Goal: Task Accomplishment & Management: Manage account settings

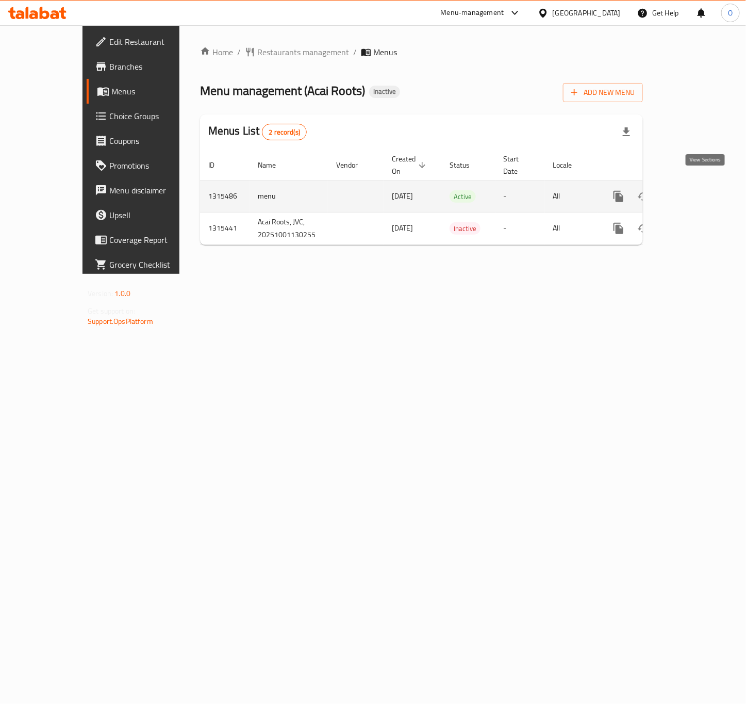
click at [698, 190] on icon "enhanced table" at bounding box center [693, 196] width 12 height 12
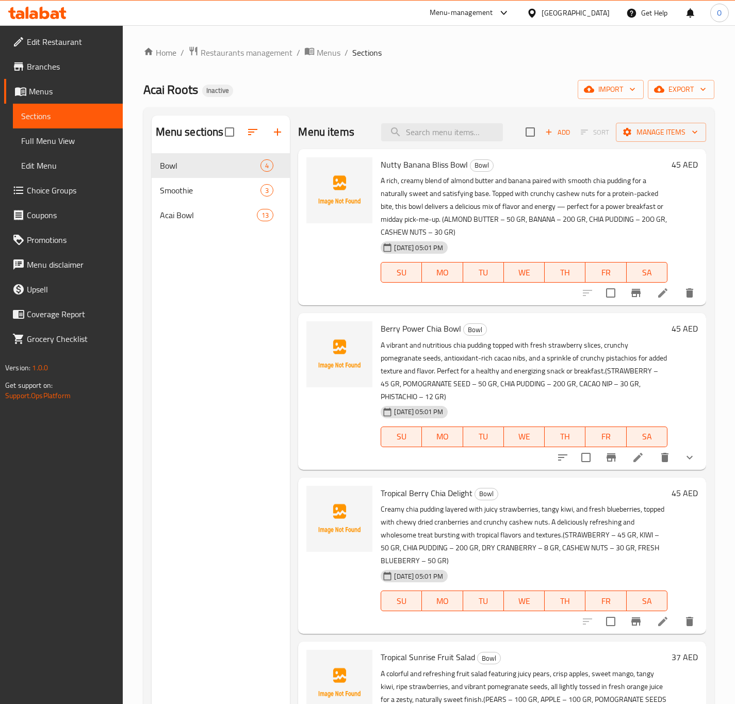
click at [63, 138] on span "Full Menu View" at bounding box center [67, 141] width 93 height 12
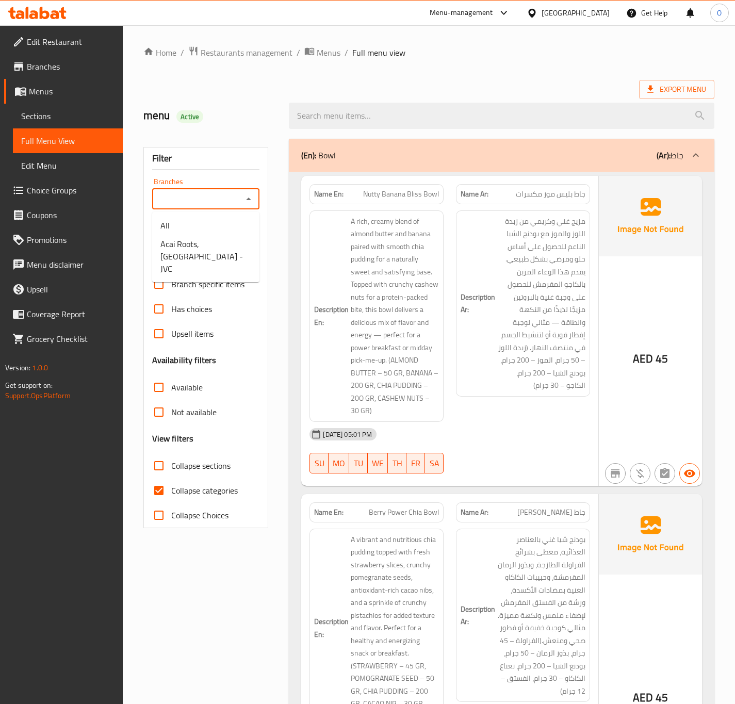
click at [188, 205] on input "Branches" at bounding box center [197, 199] width 85 height 14
click at [192, 256] on span "Acai Roots, [GEOGRAPHIC_DATA] - JVC" at bounding box center [205, 256] width 91 height 37
type input "Acai Roots, [GEOGRAPHIC_DATA] - JVC"
click at [208, 497] on span "Collapse categories" at bounding box center [204, 490] width 67 height 12
click at [171, 497] on input "Collapse categories" at bounding box center [158, 490] width 25 height 25
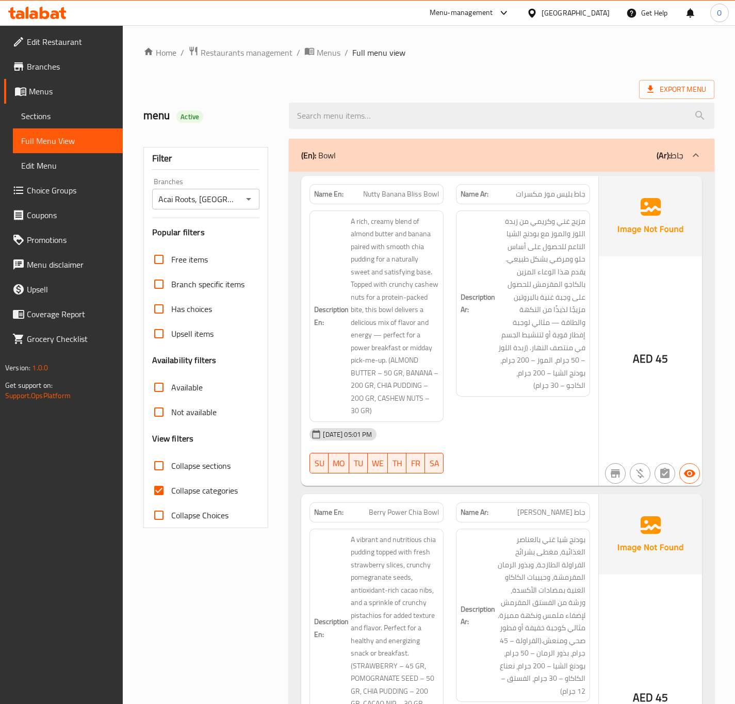
checkbox input "false"
click at [67, 110] on span "Sections" at bounding box center [67, 116] width 93 height 12
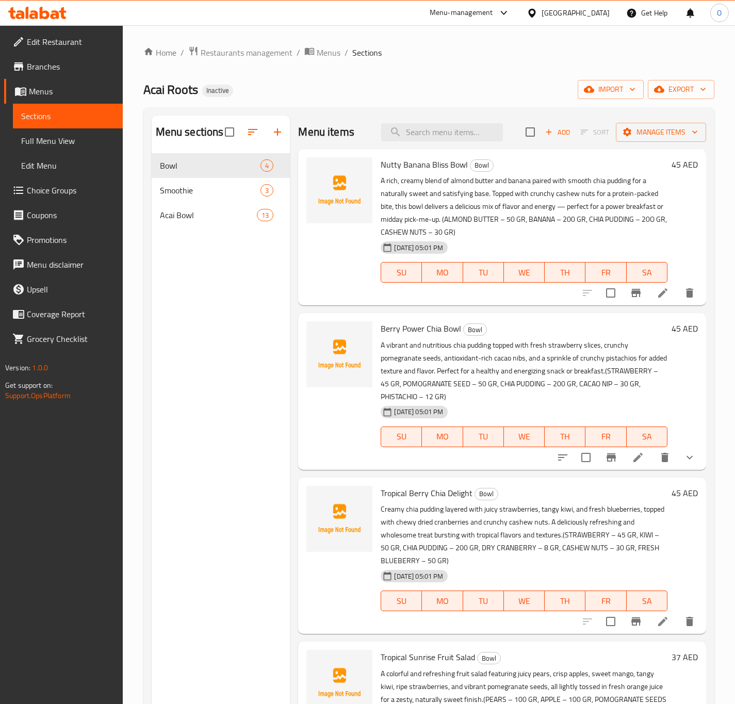
click at [189, 249] on div "Menu sections Bowl 4 Smoothie 3 Acai Bowl 13" at bounding box center [221, 467] width 139 height 704
click at [222, 338] on div "Menu sections Bowl 4 Smoothie 3 Acai Bowl 13" at bounding box center [221, 467] width 139 height 704
click at [455, 129] on input "search" at bounding box center [442, 132] width 122 height 18
paste input "Island"
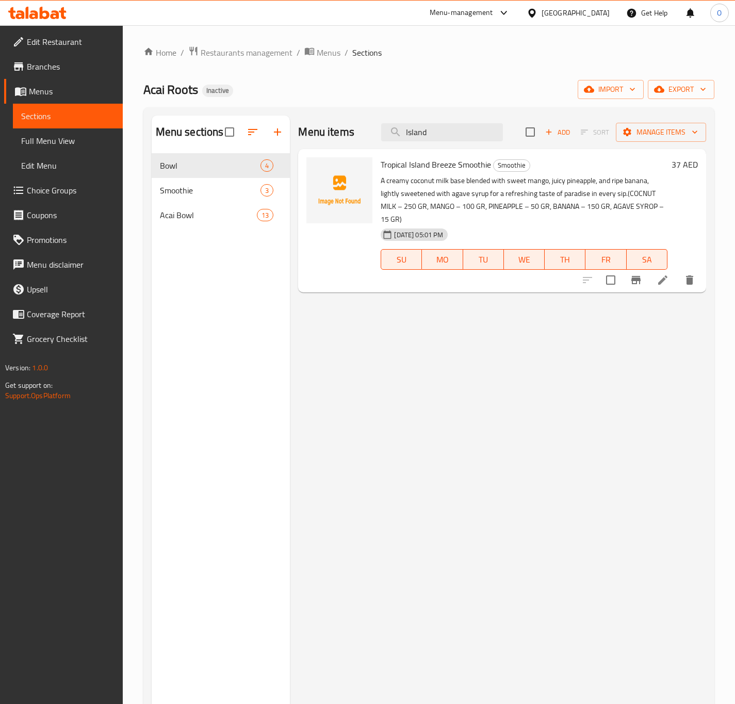
type input "Island"
click at [215, 189] on span "Smoothie" at bounding box center [196, 190] width 72 height 12
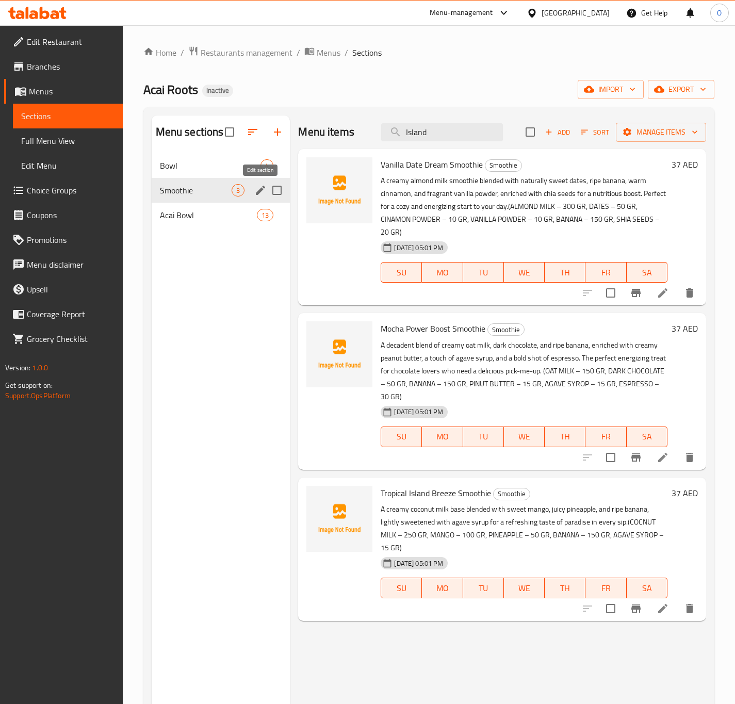
click at [263, 195] on icon "edit" at bounding box center [260, 190] width 12 height 12
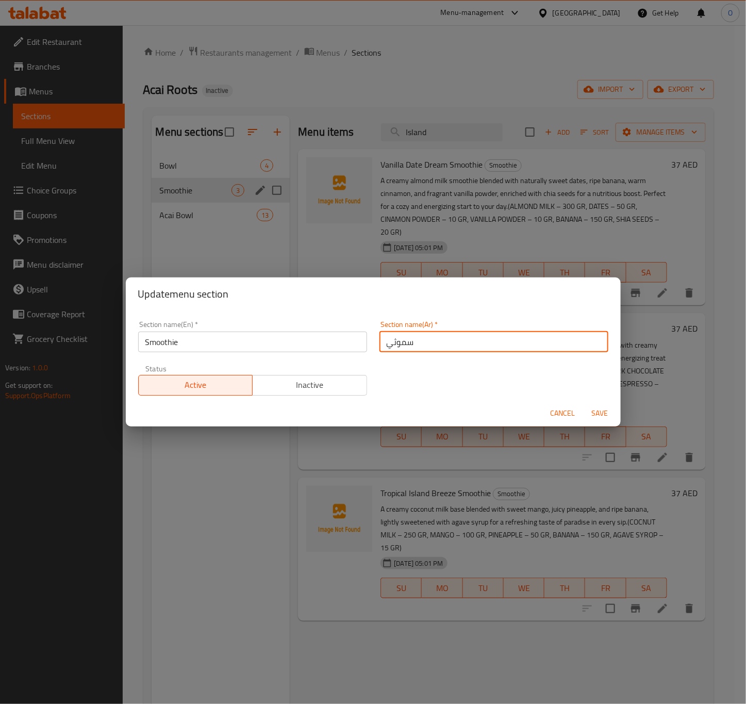
click at [386, 349] on input "سموثي" at bounding box center [493, 342] width 229 height 21
click at [379, 342] on input "سموثي" at bounding box center [493, 342] width 229 height 21
type input "السموثي"
click at [600, 417] on span "Save" at bounding box center [600, 413] width 25 height 13
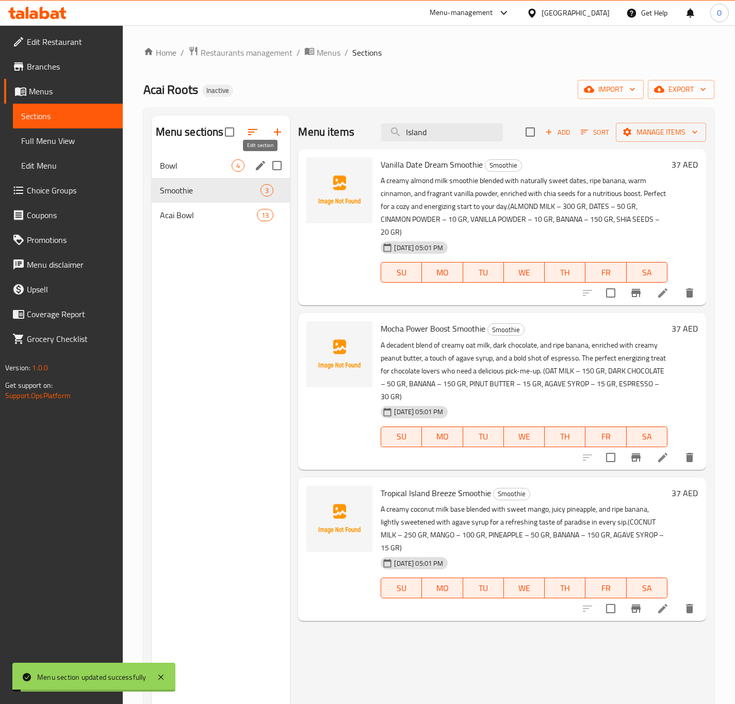
click at [263, 164] on icon "edit" at bounding box center [260, 165] width 12 height 12
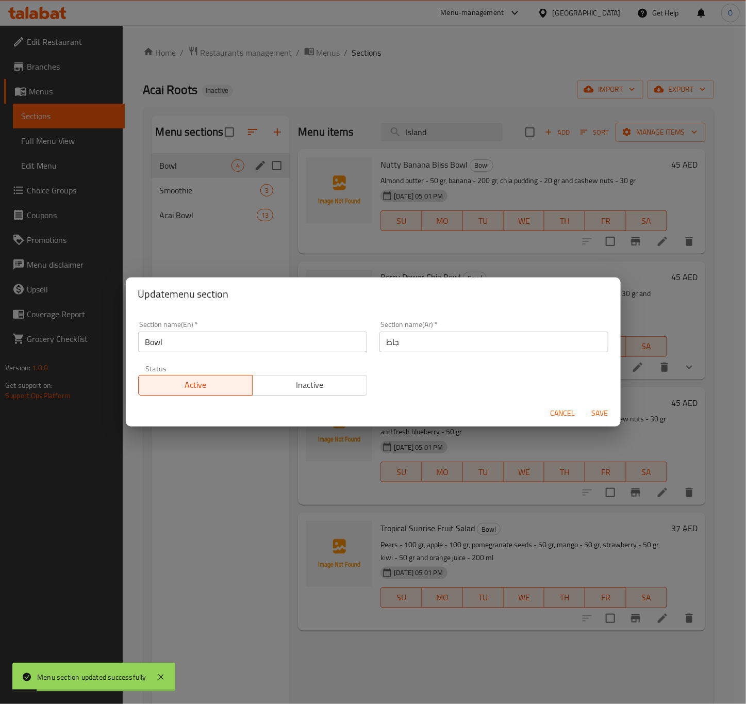
click at [379, 341] on input "جاط" at bounding box center [493, 342] width 229 height 21
type input "الجاط"
click at [607, 412] on span "Save" at bounding box center [600, 413] width 25 height 13
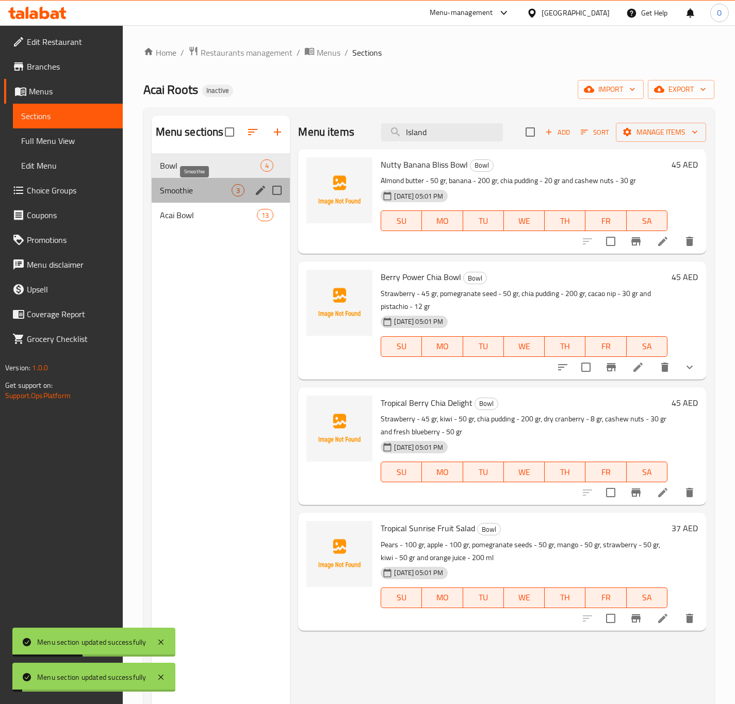
click at [175, 192] on span "Smoothie" at bounding box center [196, 190] width 72 height 12
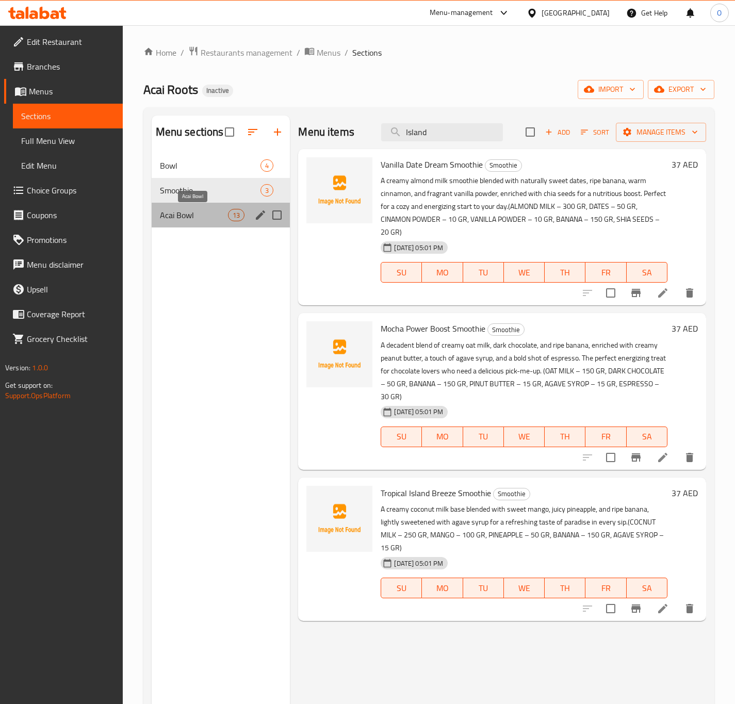
click at [184, 220] on span "Acai Bowl" at bounding box center [194, 215] width 69 height 12
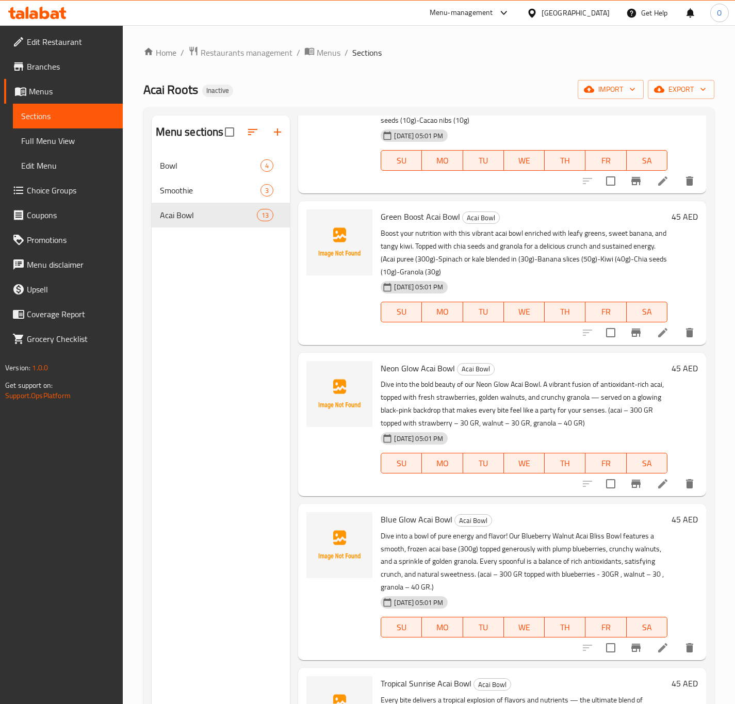
scroll to position [464, 0]
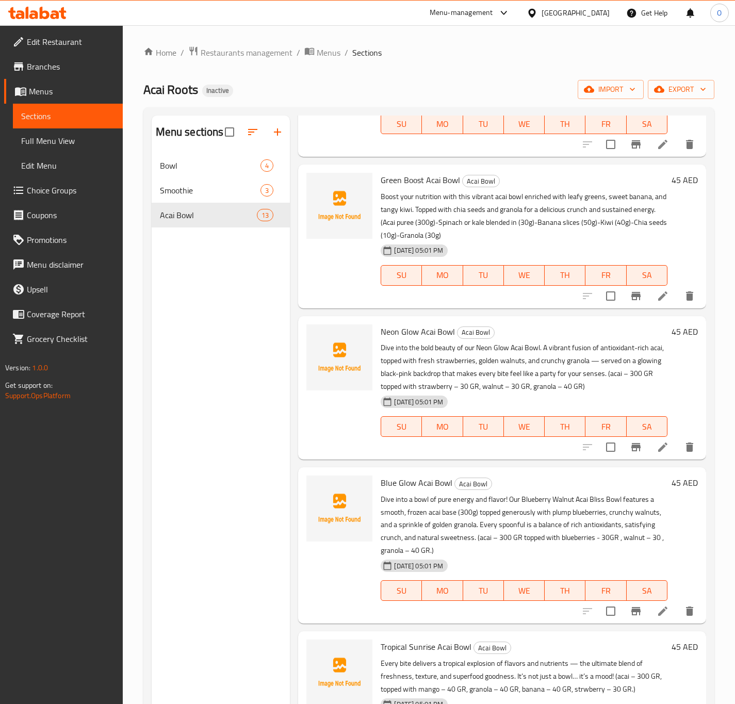
drag, startPoint x: 646, startPoint y: 610, endPoint x: 530, endPoint y: 409, distance: 232.1
click at [530, 409] on div "01-10-2025 05:01 PM SU MO TU WE TH FR SA" at bounding box center [523, 419] width 295 height 56
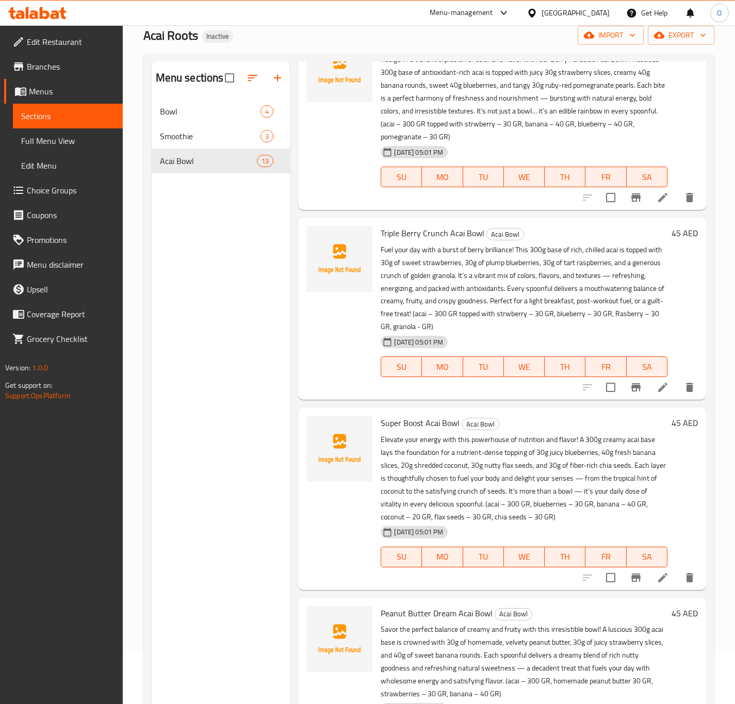
scroll to position [144, 0]
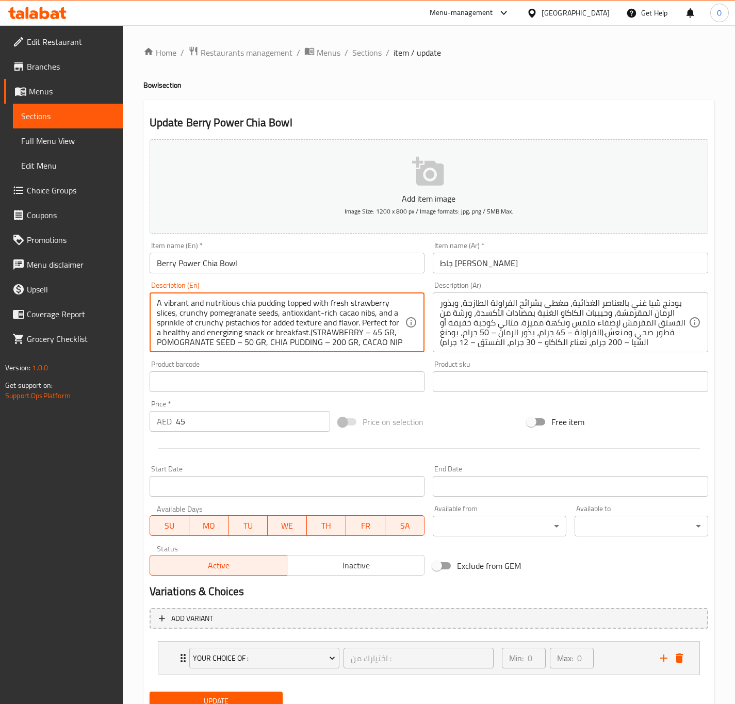
click at [342, 322] on textarea "A vibrant and nutritious chia pudding topped with fresh strawberry slices, crun…" at bounding box center [281, 322] width 249 height 49
paste textarea "STRAWBERRY – 45 GR, POMOGRANATE SEED – 50 GR, CHIA PUDDING – 200 GR, CACAO NIP …"
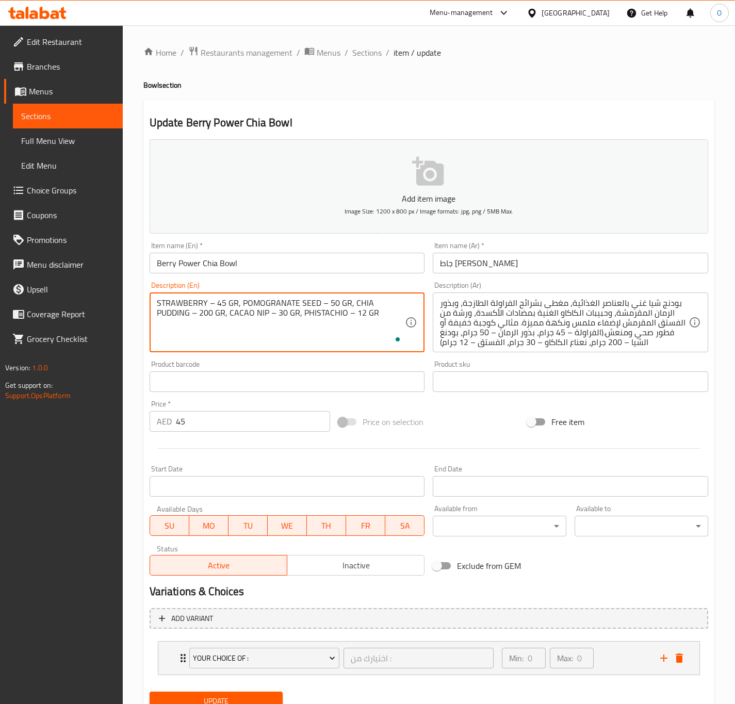
click at [271, 329] on textarea "STRAWBERRY – 45 GR, POMOGRANATE SEED – 50 GR, CHIA PUDDING – 200 GR, CACAO NIP …" at bounding box center [281, 322] width 249 height 49
click at [211, 302] on textarea "STRAWBERRY – 45 GR, POMOGRANATE SEED – 50 GR, CHIA PUDDING – 200 GR, CACAO NIP …" at bounding box center [281, 322] width 249 height 49
click at [210, 302] on textarea "STRAWBERRY – 45 GR, POMOGRANATE SEED – 50 GR, CHIA PUDDING – 200 GR, CACAO NIP …" at bounding box center [281, 322] width 249 height 49
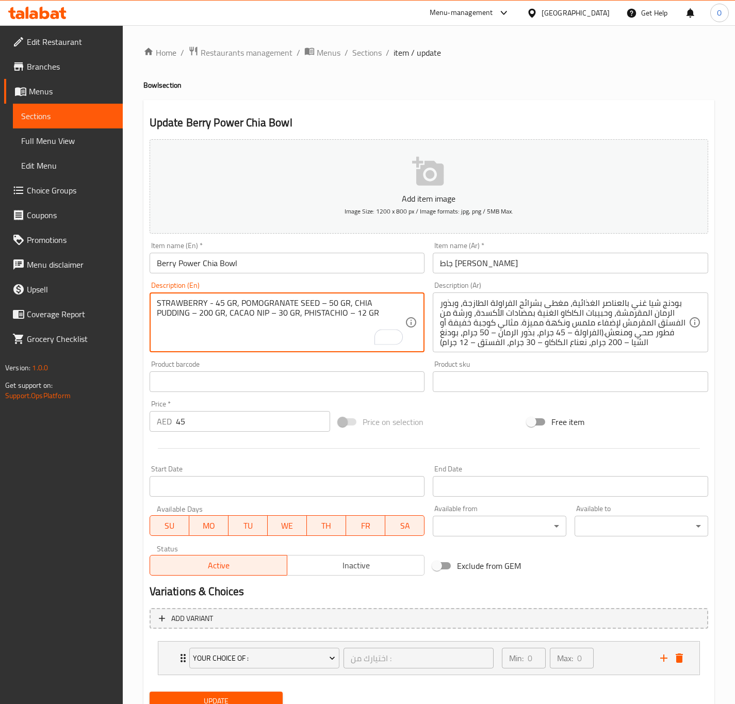
click at [319, 304] on textarea "STRAWBERRY - 45 GR, POMOGRANATE SEED – 50 GR, CHIA PUDDING – 200 GR, CACAO NIP …" at bounding box center [281, 322] width 249 height 49
click at [161, 319] on textarea "STRAWBERRY - 45 GR, POMOGRANATE SEED - 50 GR, CHIA PUDDING – 200 GR, CACAO NIP …" at bounding box center [281, 322] width 249 height 49
click at [157, 317] on textarea "STRAWBERRY - 45 GR, POMOGRANATE SEED - 50 GR, CHIA PUDDING – 200 GR, CACAO NIP …" at bounding box center [281, 322] width 249 height 49
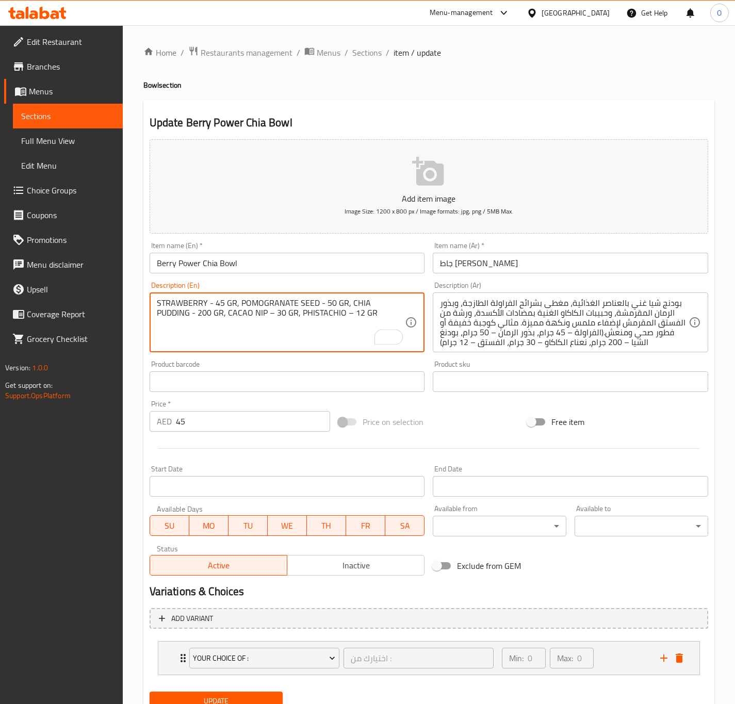
click at [233, 310] on textarea "STRAWBERRY - 45 GR, POMOGRANATE SEED - 50 GR, CHIA PUDDING - 200 GR, CACAO NIP …" at bounding box center [281, 322] width 249 height 49
drag, startPoint x: 233, startPoint y: 310, endPoint x: 236, endPoint y: 319, distance: 9.3
click at [233, 313] on textarea "STRAWBERRY - 45 GR, POMOGRANATE SEED - 50 GR, CHIA PUDDING - 200 GR, CACAO NIP …" at bounding box center [281, 322] width 249 height 49
click at [236, 317] on textarea "STRAWBERRY - 45 GR, POMOGRANATE SEED - 50 GR, CHIA PUDDING - 200 GR, CACAO NIP …" at bounding box center [281, 322] width 249 height 49
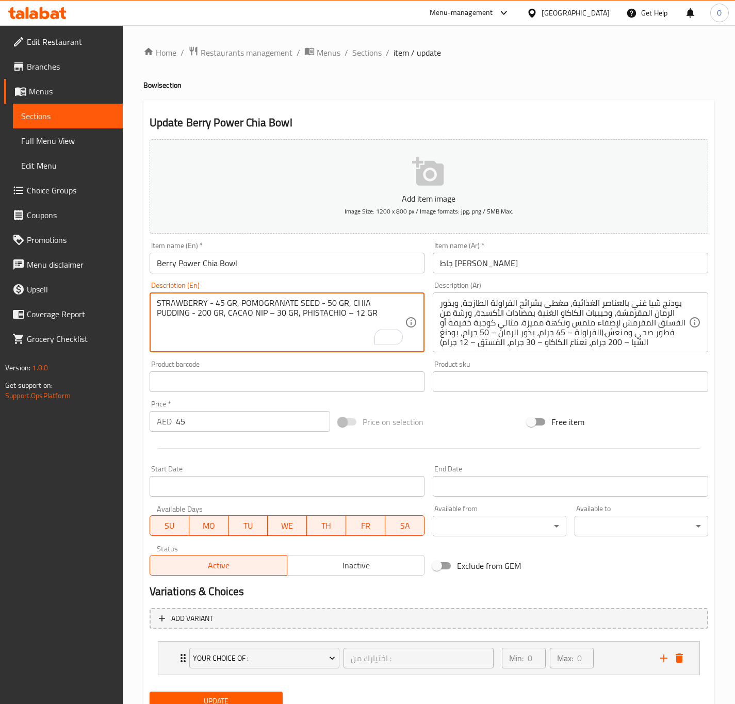
click at [232, 318] on textarea "STRAWBERRY - 45 GR, POMOGRANATE SEED - 50 GR, CHIA PUDDING - 200 GR, CACAO NIP …" at bounding box center [281, 322] width 249 height 49
click at [259, 314] on textarea "STRAWBERRY - 45 GR, POMOGRANATE SEED - 50 GR, CHIA PUDDING - 200 GR, CACAO NIP …" at bounding box center [281, 322] width 249 height 49
click at [320, 313] on textarea "STRAWBERRY - 45 GR, POMOGRANATE SEED - 50 GR, CHIA PUDDING - 200 GR, CACAO NIP …" at bounding box center [281, 322] width 249 height 49
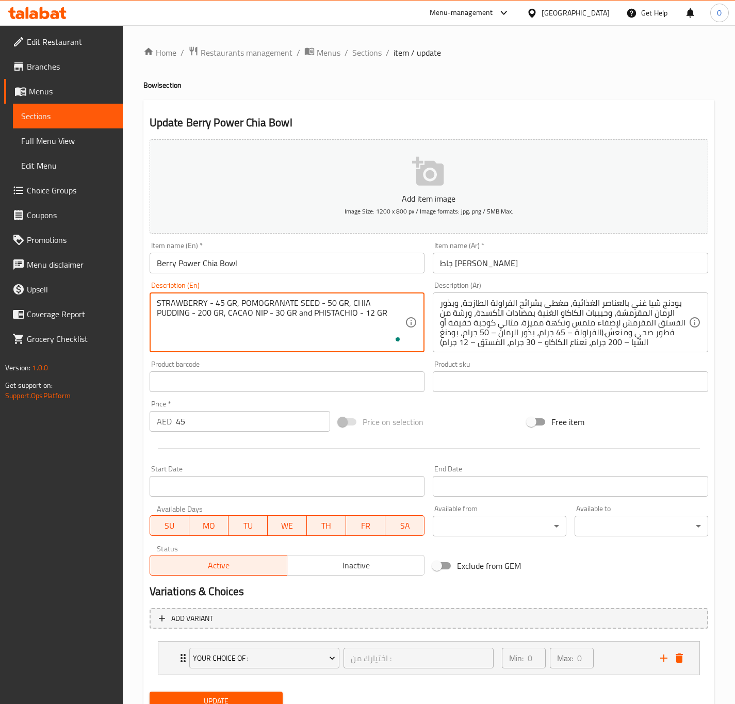
click at [320, 313] on textarea "STRAWBERRY - 45 GR, POMOGRANATE SEED - 50 GR, CHIA PUDDING - 200 GR, CACAO NIP …" at bounding box center [281, 322] width 249 height 49
click at [288, 317] on textarea "Strawberry - 45 gr, pomogranate seed - 50 gr, chia pudding - 200 gr, cacao nip …" at bounding box center [281, 322] width 249 height 49
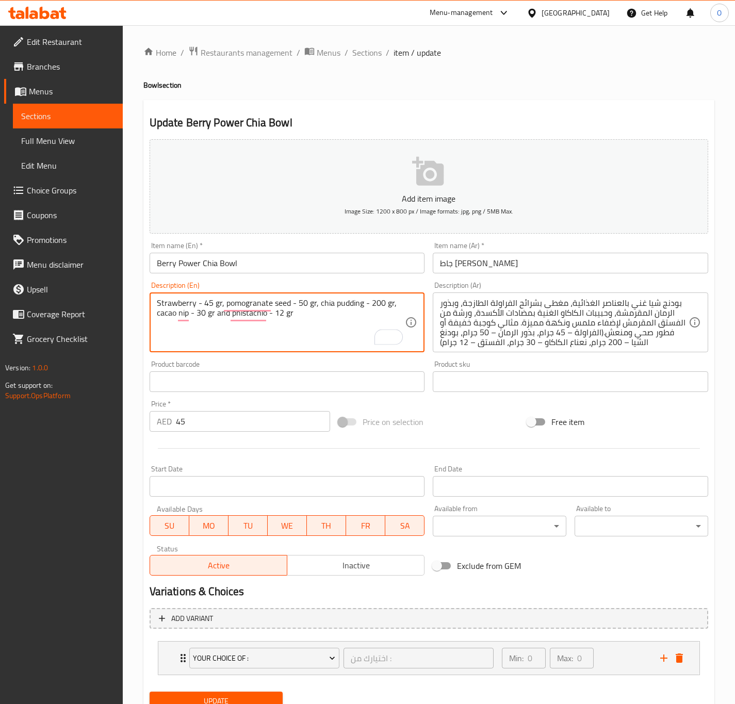
click at [288, 317] on textarea "Strawberry - 45 gr, pomogranate seed - 50 gr, chia pudding - 200 gr, cacao nip …" at bounding box center [281, 322] width 249 height 49
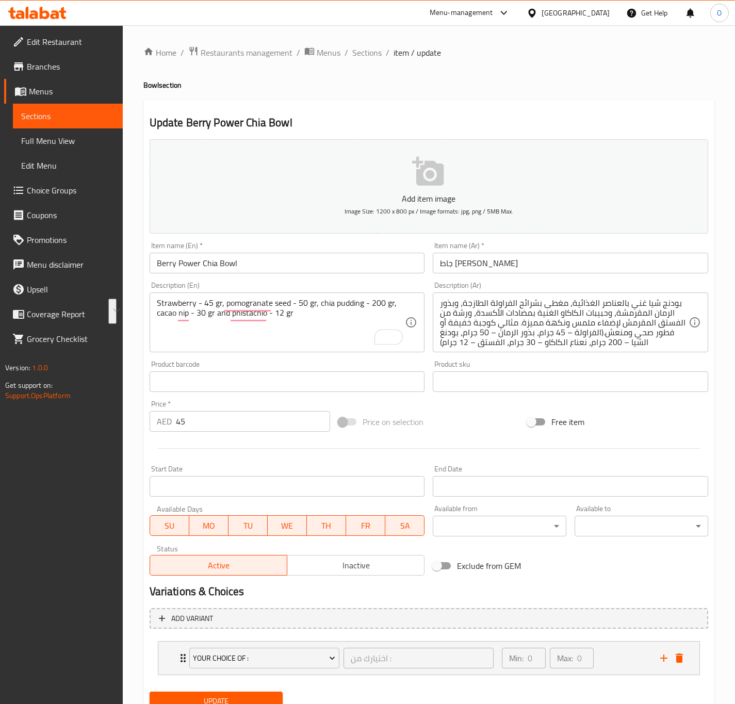
click at [337, 353] on div "Description (En) Strawberry - 45 gr, pomogranate seed - 50 gr, chia pudding - 2…" at bounding box center [287, 316] width 284 height 79
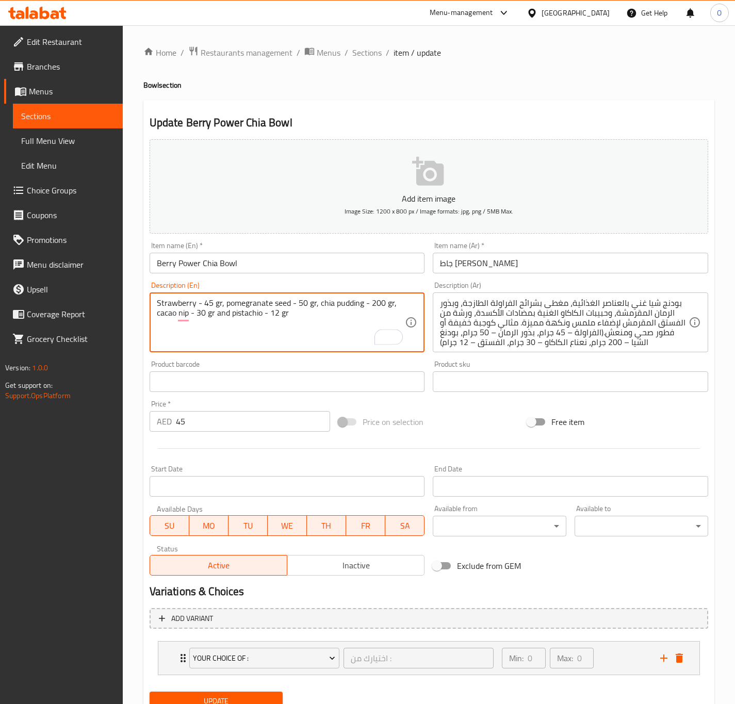
click at [246, 316] on textarea "Strawberry - 45 gr, pomegranate seed - 50 gr, chia pudding - 200 gr, cacao nip …" at bounding box center [281, 322] width 249 height 49
type textarea "Strawberry - 45 gr, pomegranate seed - 50 gr, chia pudding - 200 gr, cacao nip …"
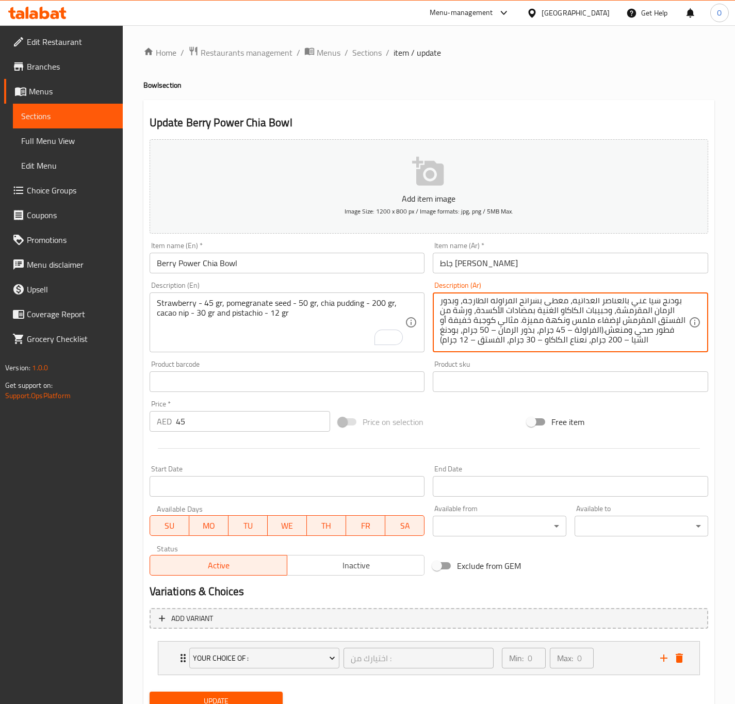
click at [492, 340] on textarea "بودنج شيا غني بالعناصر الغذائية، مغطى بشرائح الفراولة الطازجة، وبذور الرمان الم…" at bounding box center [564, 322] width 249 height 49
paste textarea "لفراولة - 45 غرام، بذور الرمان - 50 غرام، بودنغ الشيا - 200 غرام، حبيبات الكاكا…"
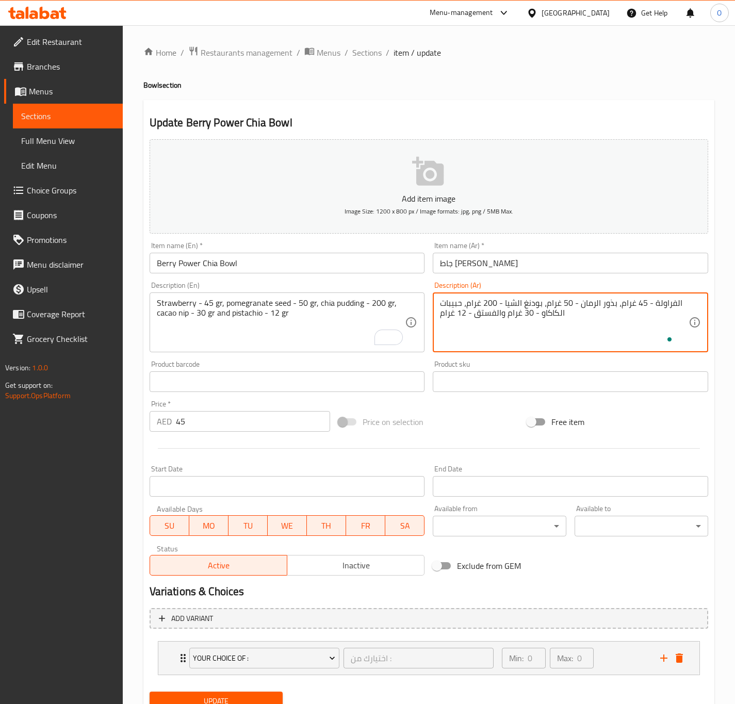
scroll to position [0, 0]
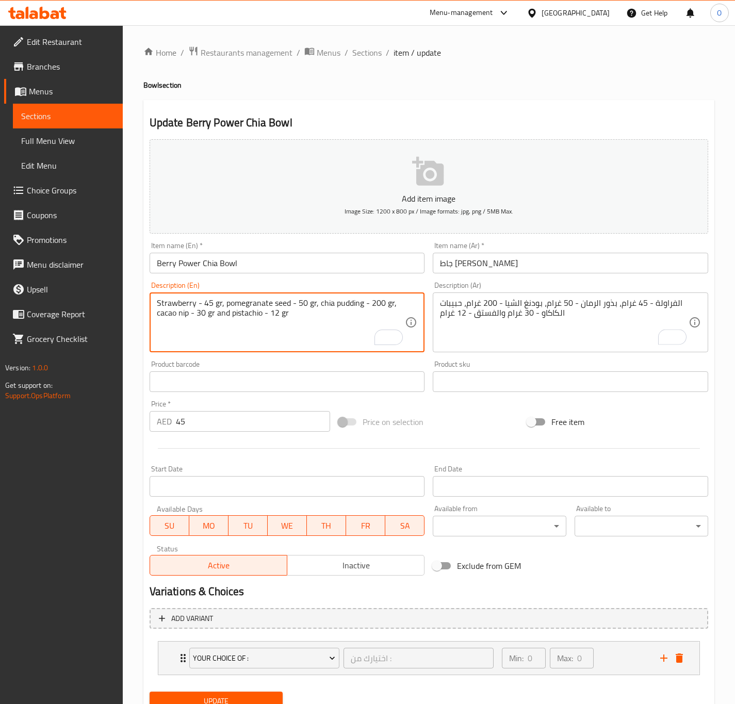
click at [179, 313] on textarea "Strawberry - 45 gr, pomegranate seed - 50 gr, chia pudding - 200 gr, cacao nip …" at bounding box center [281, 322] width 249 height 49
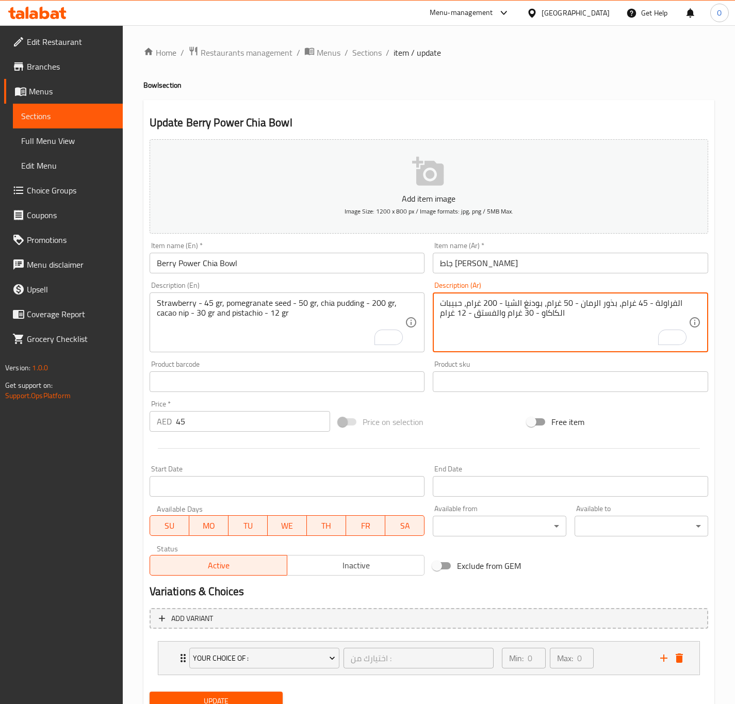
click at [673, 299] on textarea "الفراولة - 45 غرام، بذور الرمان - 50 غرام، بودنغ الشيا - 200 غرام، حبيبات الكاك…" at bounding box center [564, 322] width 249 height 49
click at [628, 315] on textarea "فراولة - 45 جرام، بذور الرمان - 50 غرام، بودنغ الشيا - 200 غرام، حبيبات الكاكاو…" at bounding box center [564, 322] width 249 height 49
click at [626, 305] on textarea "فراولة - 45 جرام، بذور الرمان - 50 غرام، بودنغ الشيا - 200 غرام، حبيبات الكاكاو…" at bounding box center [564, 322] width 249 height 49
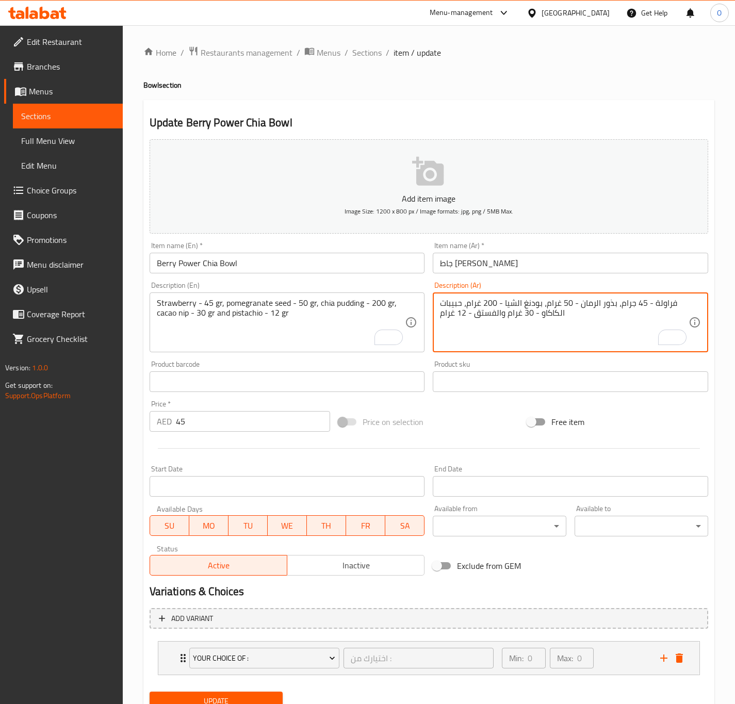
click at [546, 302] on textarea "فراولة - 45 جرام، بذور الرمان - 50 غرام، بودنغ الشيا - 200 غرام، حبيبات الكاكاو…" at bounding box center [564, 322] width 249 height 49
click at [551, 304] on textarea "فراولة - 45 جرام، بذور الرمان - 50 غرام، بودنغ الشيا - 200 غرام، حبيبات الكاكاو…" at bounding box center [564, 322] width 249 height 49
paste textarea "To enrich screen reader interactions, please activate Accessibility in Grammarl…"
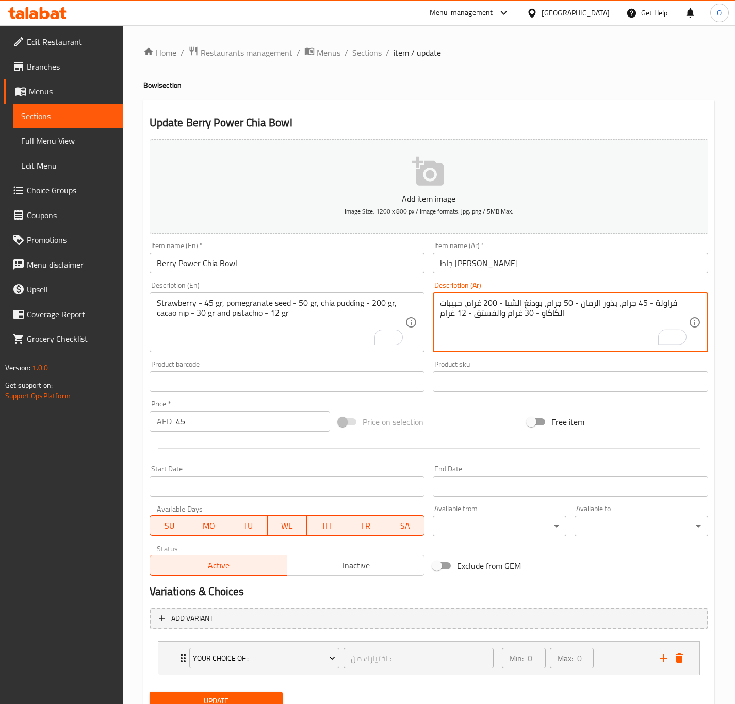
click at [526, 306] on textarea "فراولة - 45 جرام، بذور الرمان - 50 جرام، بودنغ الشيا - 200 غرام، حبيبات الكاكاو…" at bounding box center [564, 322] width 249 height 49
click at [473, 305] on textarea "فراولة - 45 جرام، بذور الرمان - 50 جرام، بودينج الشيا - 200 غرام، حبيبات الكاكا…" at bounding box center [564, 322] width 249 height 49
paste textarea "To enrich screen reader interactions, please activate Accessibility in Grammarl…"
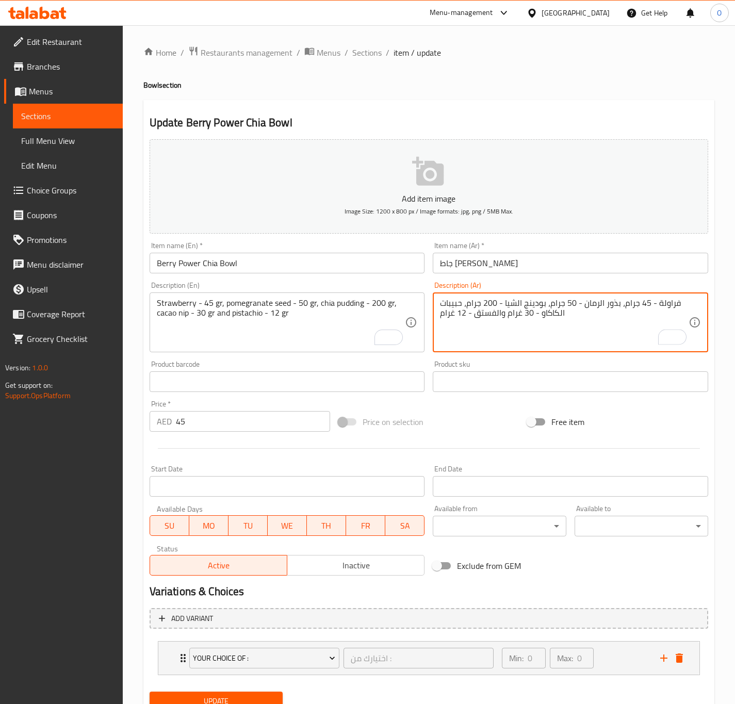
click at [514, 313] on textarea "فراولة - 45 جرام، بذور الرمان - 50 جرام، بودينج الشيا - 200 جرام، حبيبات الكاكا…" at bounding box center [564, 322] width 249 height 49
paste textarea "رام"
click at [452, 313] on textarea "فراولة - 45 جرام، بذور الرمان - 50 جرام، بودينج الشيا - 200 جرام، حبيبات الكاكا…" at bounding box center [564, 322] width 249 height 49
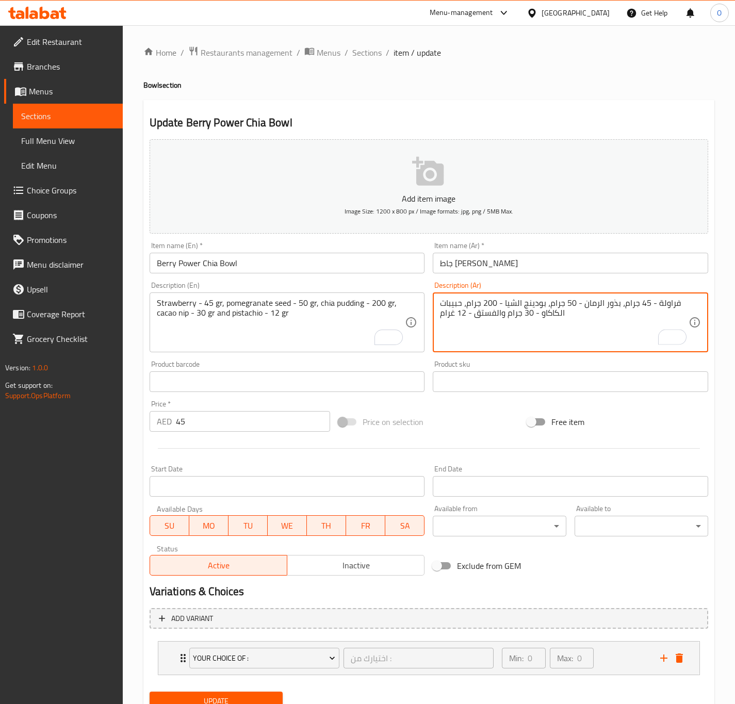
paste textarea "To enrich screen reader interactions, please activate Accessibility in Grammarl…"
click at [495, 309] on textarea "فراولة - 45 جرام، بذور الرمان - 50 جرام، بودينج الشيا - 200 جرام، حبيبات الكاكا…" at bounding box center [564, 322] width 249 height 49
click at [494, 322] on textarea "فراولة - 45 جرام، بذور الرمان - 50 جرام، بودينج الشيا - 200 جرام، حبيبات الكاكا…" at bounding box center [564, 322] width 249 height 49
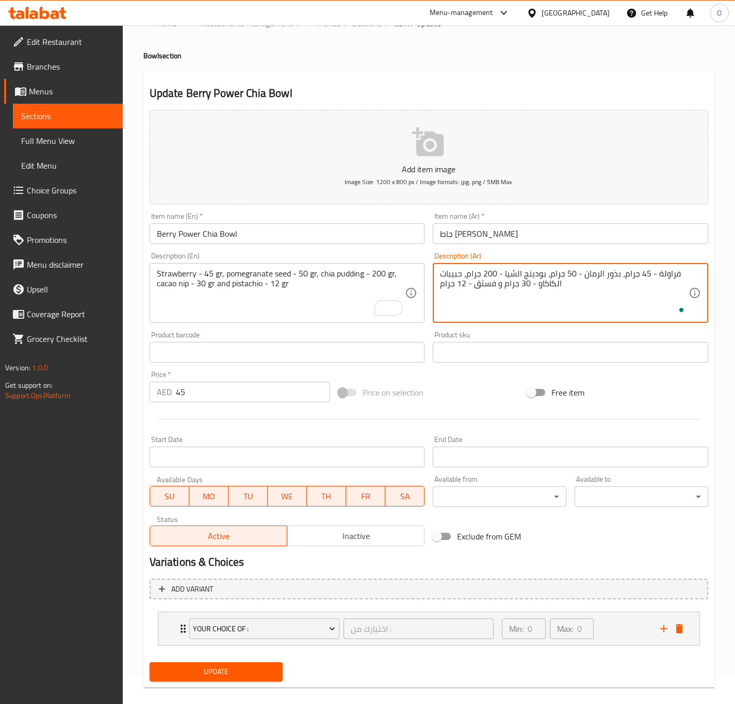
scroll to position [42, 0]
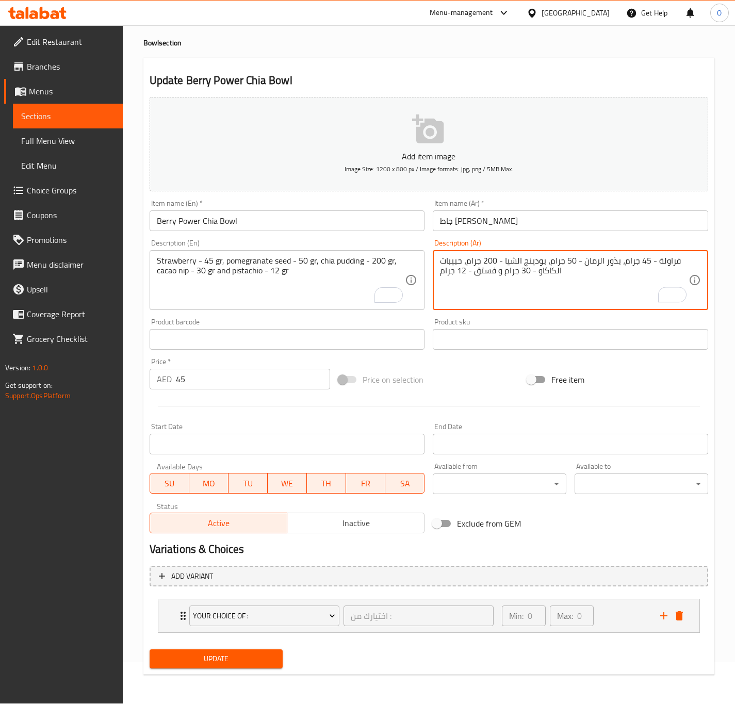
type textarea "فراولة - 45 جرام، بذور الرمان - 50 جرام، بودينج الشيا - 200 جرام، حبيبات الكاكا…"
click at [237, 659] on span "Update" at bounding box center [216, 658] width 117 height 13
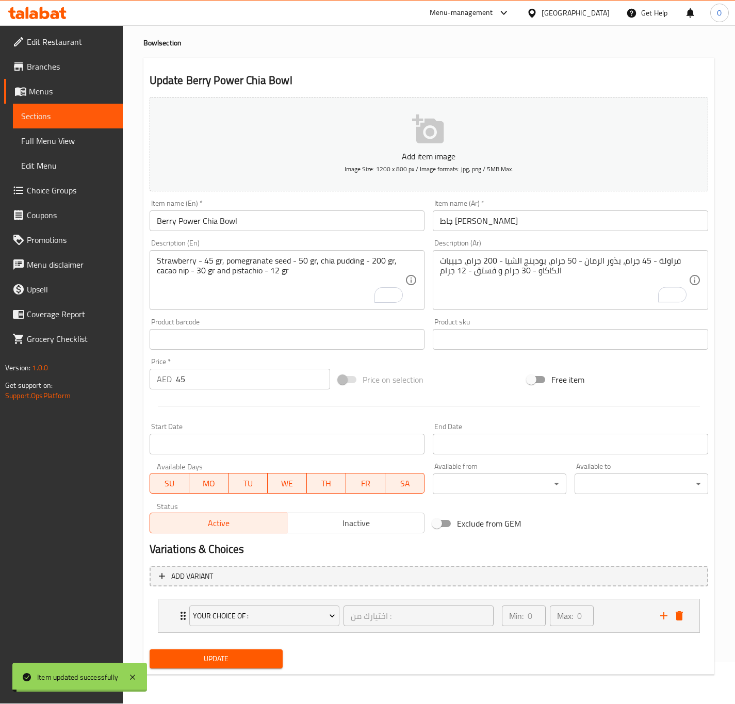
click at [177, 619] on icon "Expand" at bounding box center [183, 615] width 12 height 12
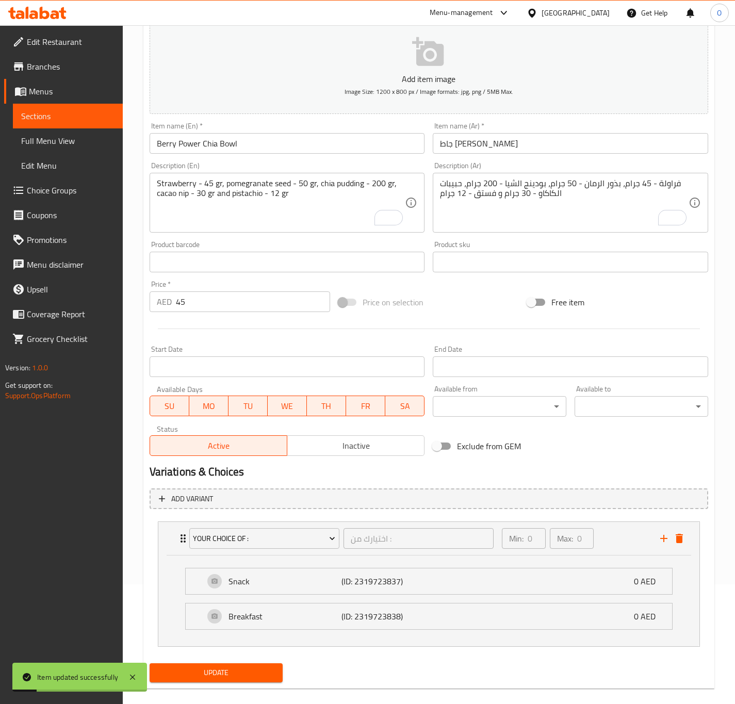
scroll to position [135, 0]
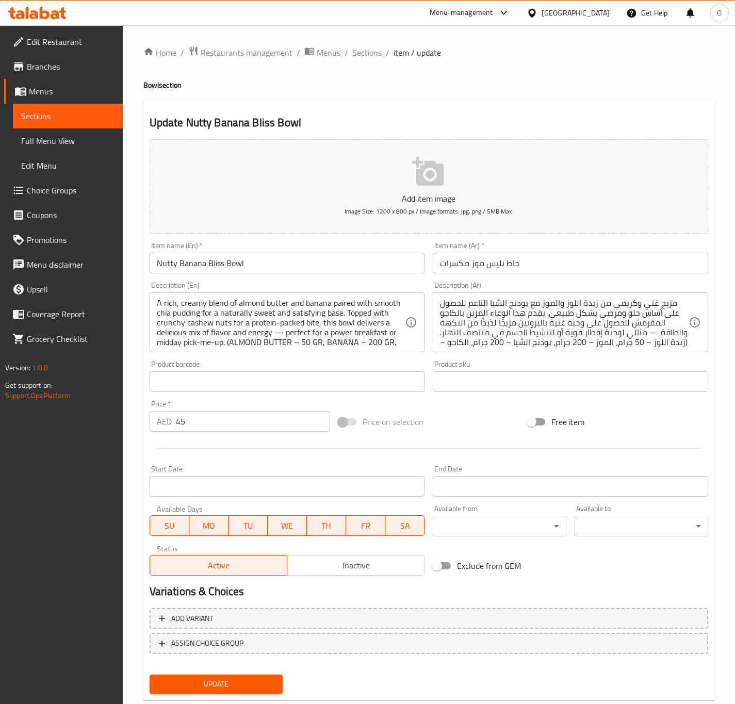
click at [456, 265] on input "جاط بليس موز مكسرات" at bounding box center [570, 263] width 275 height 21
paste input "ناتي"
type input "جاط بليس موز و ناتي"
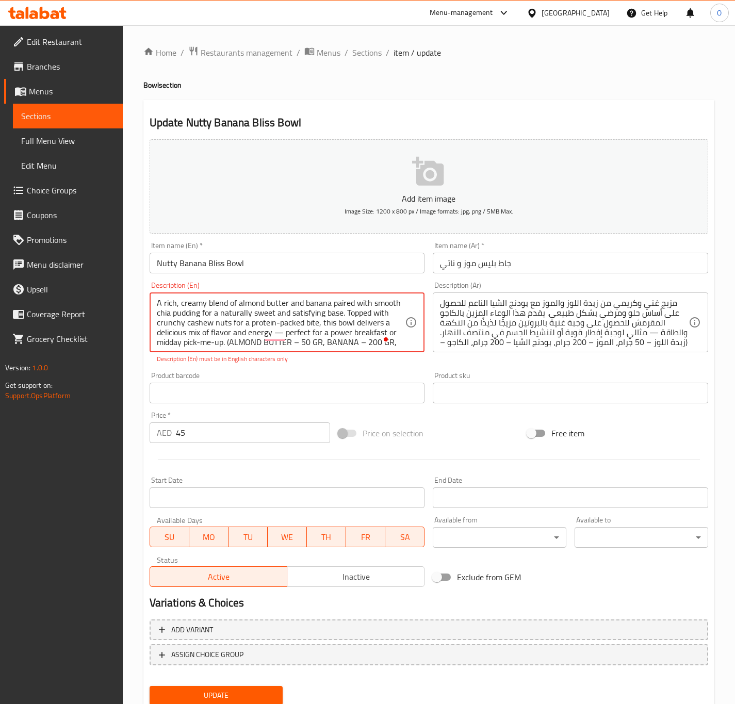
click at [277, 345] on textarea "A rich, creamy blend of almond butter and banana paired with smooth chia puddin…" at bounding box center [281, 322] width 249 height 49
click at [274, 345] on textarea "A rich, creamy blend of almond butter and banana paired with smooth chia puddin…" at bounding box center [281, 322] width 249 height 49
paste textarea "LMOND BUTTER – 50 GR, BANANA – 200 GR, CHIA PUDDING – 20O GR, CASHEW NUTS – 30 …"
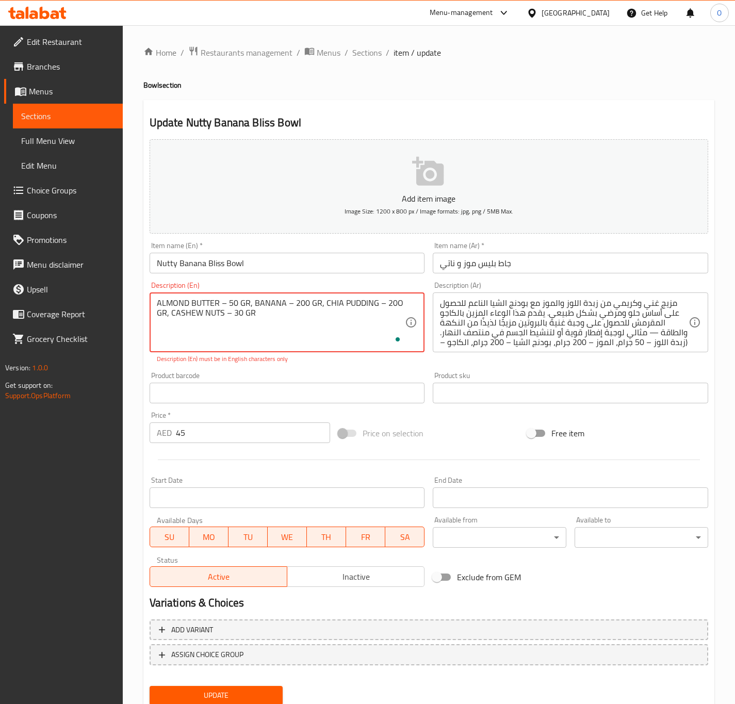
click at [179, 326] on textarea "ALMOND BUTTER – 50 GR, BANANA – 200 GR, CHIA PUDDING – 20O GR, CASHEW NUTS – 30…" at bounding box center [281, 322] width 249 height 49
click at [178, 317] on textarea "ALMOND BUTTER – 50 GR, BANANA – 200 GR, CHIA PUDDING – 20O GR, CASHEW NUTS – 30…" at bounding box center [281, 322] width 249 height 49
click at [198, 334] on textarea "Almond butter – 50 gr, banana – 200 gr, chia pudding – 20 o gr, cashew nuts – 3…" at bounding box center [281, 322] width 249 height 49
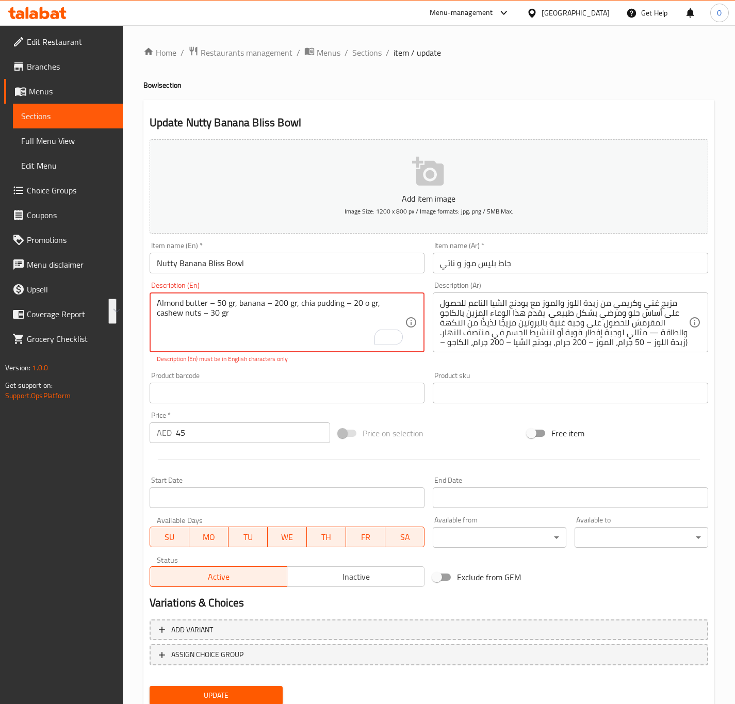
click at [203, 303] on textarea "Almond butter – 50 gr, banana – 200 gr, chia pudding – 20 o gr, cashew nuts – 3…" at bounding box center [281, 322] width 249 height 49
click at [229, 308] on textarea "Almond butter – 50 gr, banana – 200 gr, chia pudding – 20 o gr, cashew nuts – 3…" at bounding box center [281, 322] width 249 height 49
click at [228, 309] on textarea "Almond butter – 50 Gr, banana – 200 gr, chia pudding – 20 o gr, cashew nuts – 3…" at bounding box center [281, 322] width 249 height 49
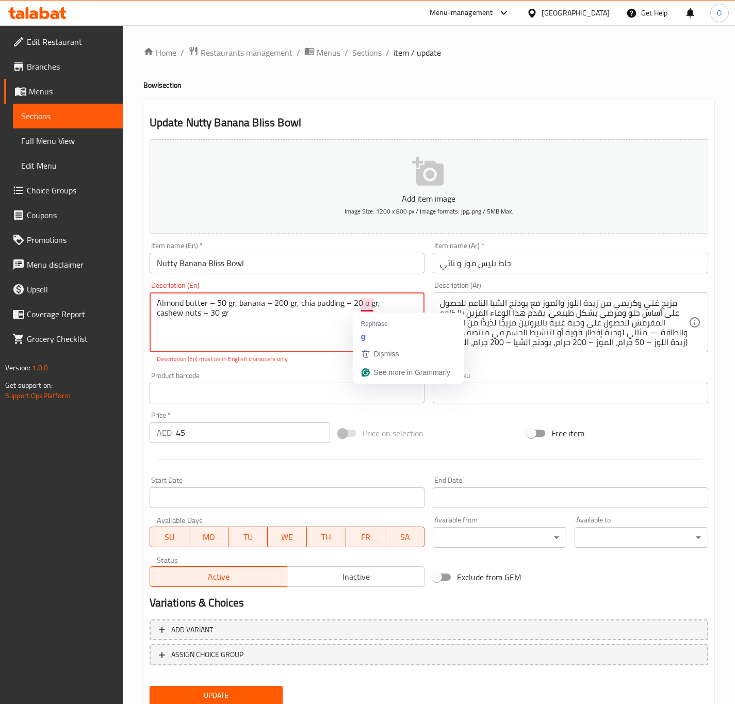
click at [372, 303] on textarea "Almond butter – 50 gr, banana – 200 gr, chia pudding – 20 o gr, cashew nuts – 3…" at bounding box center [281, 322] width 249 height 49
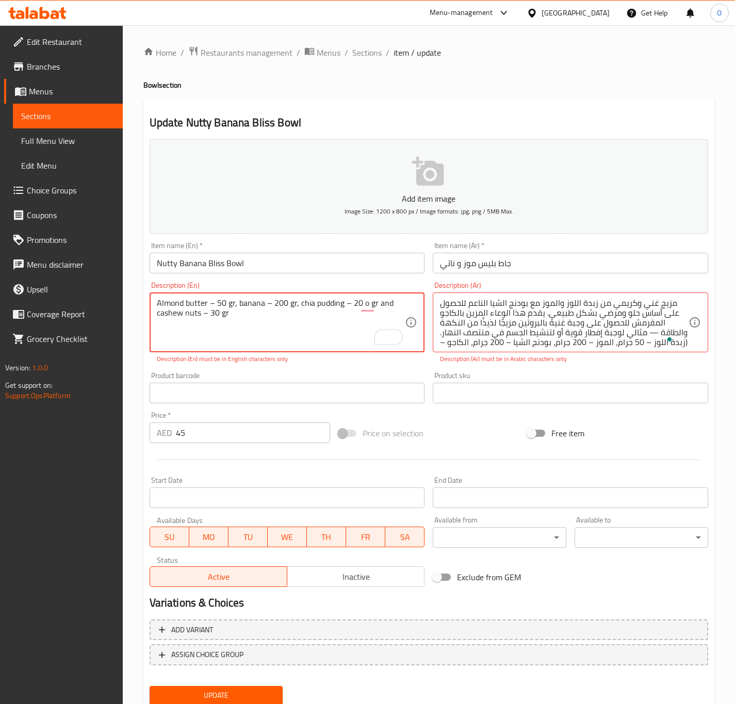
click at [357, 304] on textarea "Almond butter – 50 gr, banana – 200 gr, chia pudding – 20 o gr and cashew nuts …" at bounding box center [281, 322] width 249 height 49
click at [210, 302] on textarea "Almond butter – 50 gr, banana – 200 gr, chia pudding – 20 gr and cashew nuts – …" at bounding box center [281, 322] width 249 height 49
click at [263, 305] on textarea "Almond butter - 50 gr, banana – 200 gr, chia pudding – 20 gr and cashew nuts – …" at bounding box center [281, 322] width 249 height 49
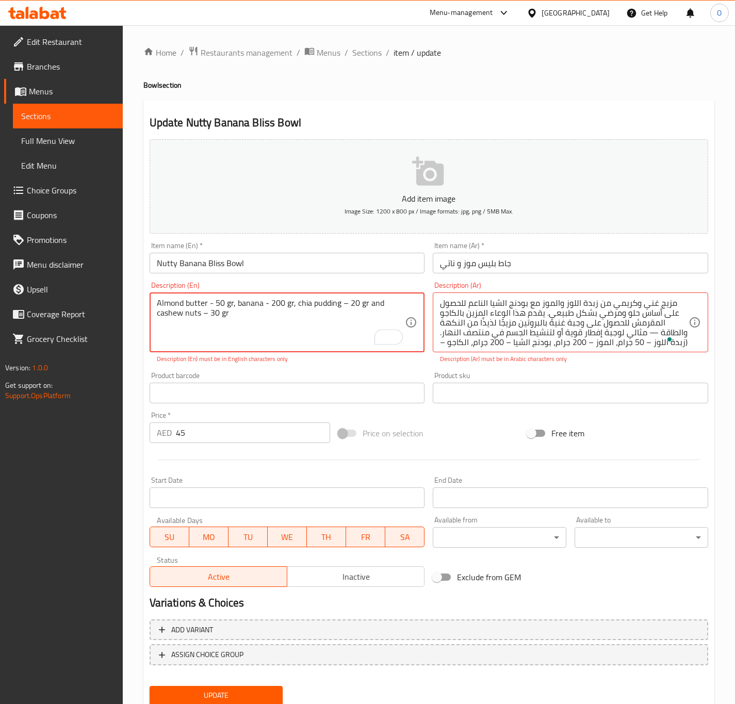
click at [340, 307] on textarea "Almond butter - 50 gr, banana - 200 gr, chia pudding – 20 gr and cashew nuts – …" at bounding box center [281, 322] width 249 height 49
click at [205, 316] on textarea "Almond butter - 50 gr, banana - 200 gr, chia pudding - 20 gr and cashew nuts – …" at bounding box center [281, 322] width 249 height 49
click at [205, 315] on textarea "Almond butter - 50 gr, banana - 200 gr, chia pudding - 20 gr and cashew nuts – …" at bounding box center [281, 322] width 249 height 49
click at [200, 321] on textarea "Almond butter - 50 gr, banana - 200 gr, chia pudding - 20 gr and cashew nuts – …" at bounding box center [281, 322] width 249 height 49
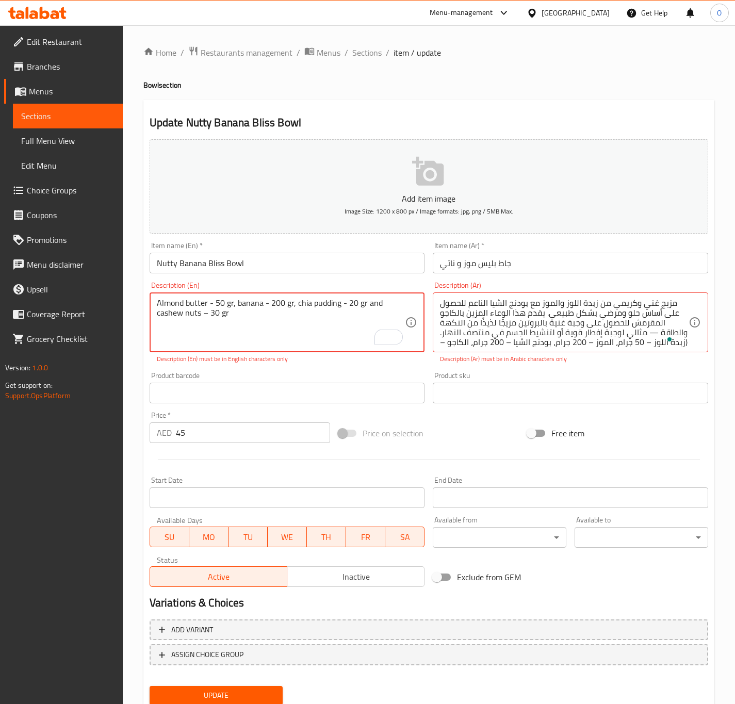
click at [200, 315] on textarea "Almond butter - 50 gr, banana - 200 gr, chia pudding - 20 gr and cashew nuts – …" at bounding box center [281, 322] width 249 height 49
click at [200, 314] on textarea "Almond butter - 50 gr, banana - 200 gr, chia pudding - 20 gr and cashew nuts – …" at bounding box center [281, 322] width 249 height 49
click at [204, 310] on textarea "Almond butter - 50 gr, banana - 200 gr, chia pudding - 20 gr and cashew nuts – …" at bounding box center [281, 322] width 249 height 49
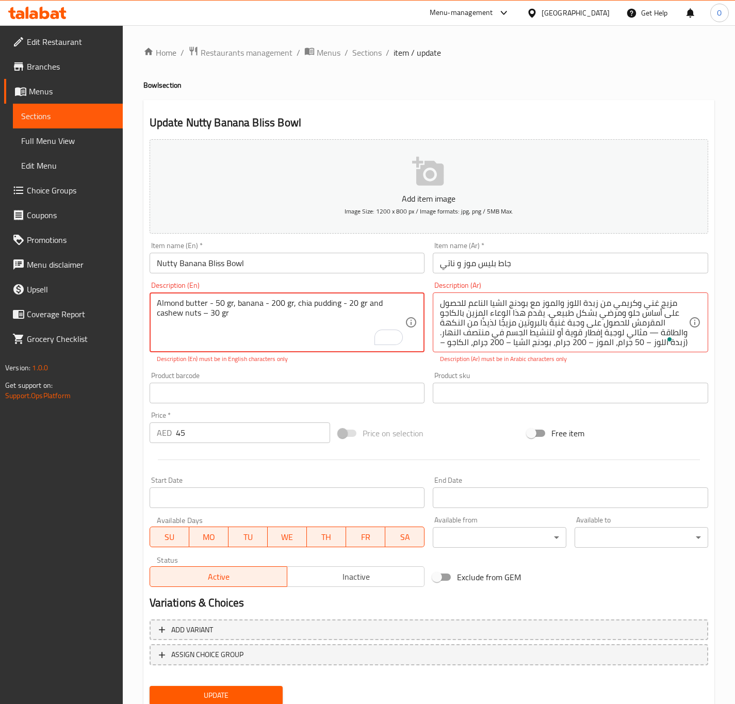
click at [204, 316] on textarea "Almond butter - 50 gr, banana - 200 gr, chia pudding - 20 gr and cashew nuts – …" at bounding box center [281, 322] width 249 height 49
click at [291, 316] on textarea "Almond butter - 50 gr, banana - 200 gr, chia pudding - 20 gr and cashew nuts - …" at bounding box center [281, 322] width 249 height 49
type textarea "Almond butter - 50 gr, banana - 200 gr, chia pudding - 20 gr and cashew nuts - …"
click at [188, 315] on textarea "Almond butter - 50 gr, banana - 200 gr, chia pudding - 20 gr and cashew nuts - …" at bounding box center [281, 322] width 249 height 49
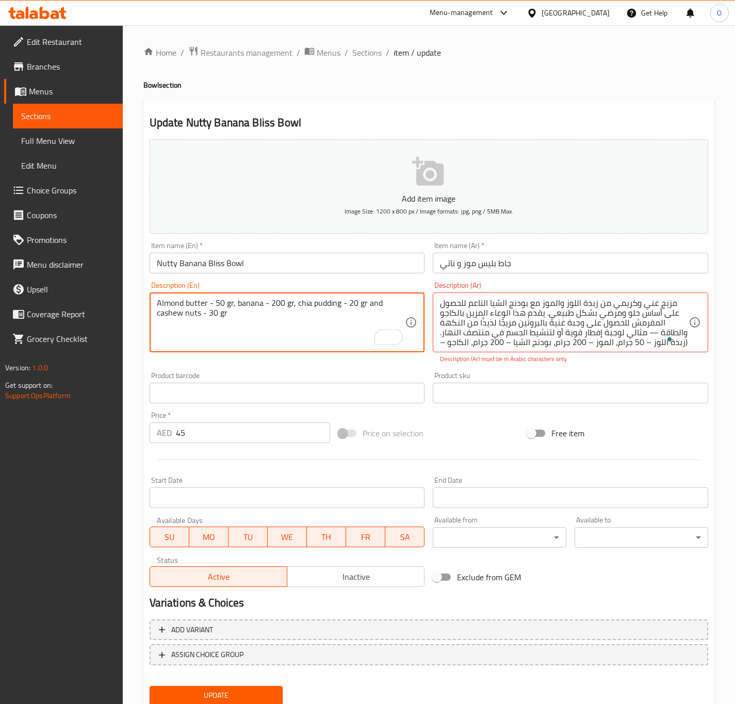
drag, startPoint x: 188, startPoint y: 315, endPoint x: 203, endPoint y: 310, distance: 15.7
click at [188, 314] on textarea "Almond butter - 50 gr, banana - 200 gr, chia pudding - 20 gr and cashew nuts - …" at bounding box center [281, 322] width 249 height 49
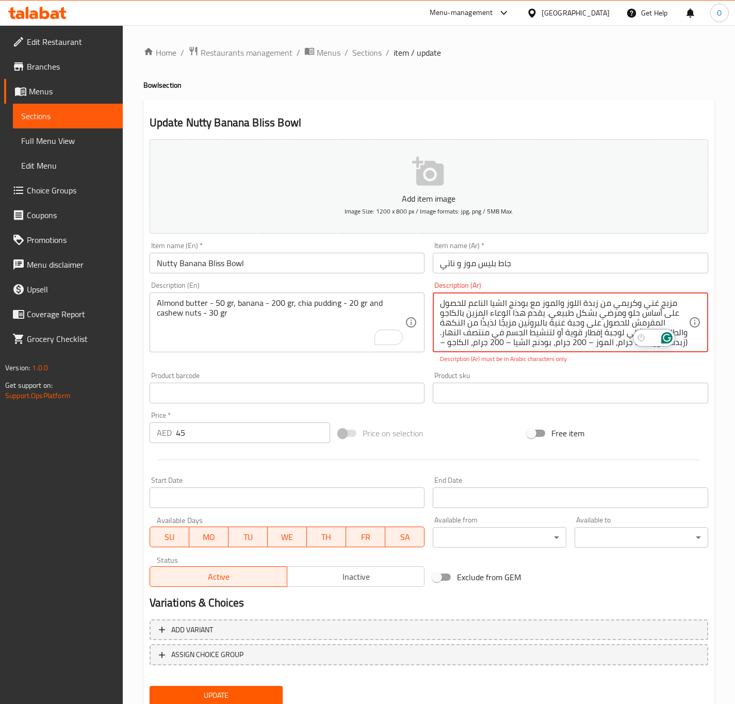
click at [555, 311] on textarea "مزيج غني وكريمي من زبدة اللوز والموز مع بودنج الشيا الناعم للحصول على أساس حلو …" at bounding box center [564, 322] width 249 height 49
paste textarea "زبدة اللوز - 50 غرام، الموز - 200 غرام، بودنغ الشيا - 20 غرام، والكاجو - 30 غرام"
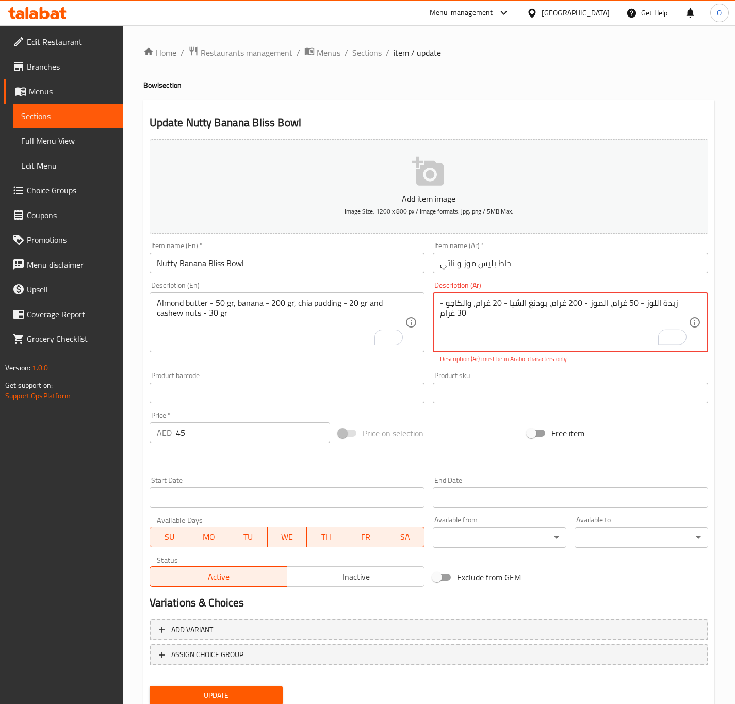
click at [628, 306] on textarea "زبدة اللوز - 50 غرام، الموز - 200 غرام، بودنغ الشيا - 20 غرام، والكاجو - 30 غرام" at bounding box center [564, 322] width 249 height 49
click at [621, 311] on textarea "زبدة اللوز - 50 جرام، الموز - 200 غرام، بودنغ الشيا - 20 غرام، والكاجو - 30 غرام" at bounding box center [564, 322] width 249 height 49
click at [626, 308] on textarea "زبدة اللوز - 50 جرام، الموز - 200 غرام، بودنغ الشيا - 20 غرام، والكاجو - 30 غرام" at bounding box center [564, 322] width 249 height 49
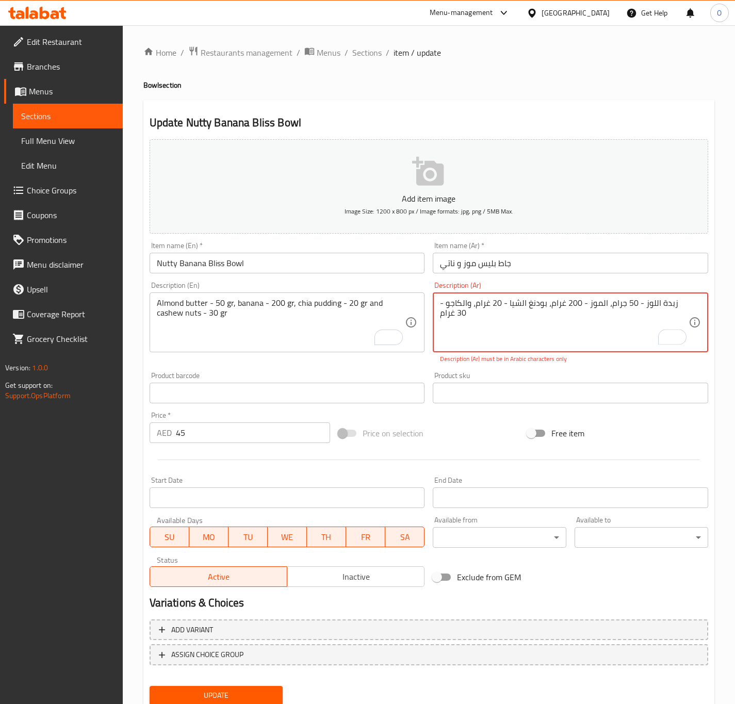
click at [626, 308] on textarea "زبدة اللوز - 50 جرام، الموز - 200 غرام، بودنغ الشيا - 20 غرام، والكاجو - 30 غرام" at bounding box center [564, 322] width 249 height 49
click at [608, 308] on textarea "زبدة اللوز - 50 جرام، الموز - 200 غرام، بودنغ الشيا - 20 غرام، والكاجو - 30 غرام" at bounding box center [564, 322] width 249 height 49
click at [562, 300] on textarea "زبدة اللوز - 50 جرام، موز - 200 غرام، بودنغ الشيا - 20 غرام، والكاجو - 30 غرام" at bounding box center [564, 322] width 249 height 49
paste textarea "To enrich screen reader interactions, please activate Accessibility in Grammarl…"
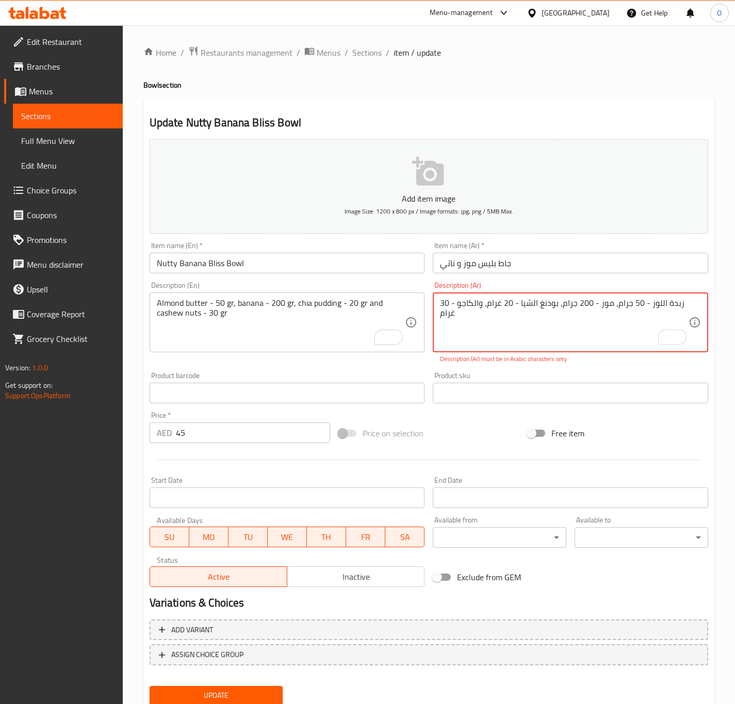
click at [544, 306] on textarea "زبدة اللوز - 50 جرام، موز - 200 جرام، بودنغ الشيا - 20 غرام، والكاجو - 30 غرام" at bounding box center [564, 322] width 249 height 49
click at [492, 301] on textarea "زبدة اللوز - 50 جرام، موز - 200 جرام، بودينج الشيا - 20 غرام، والكاجو - 30 غرام" at bounding box center [564, 322] width 249 height 49
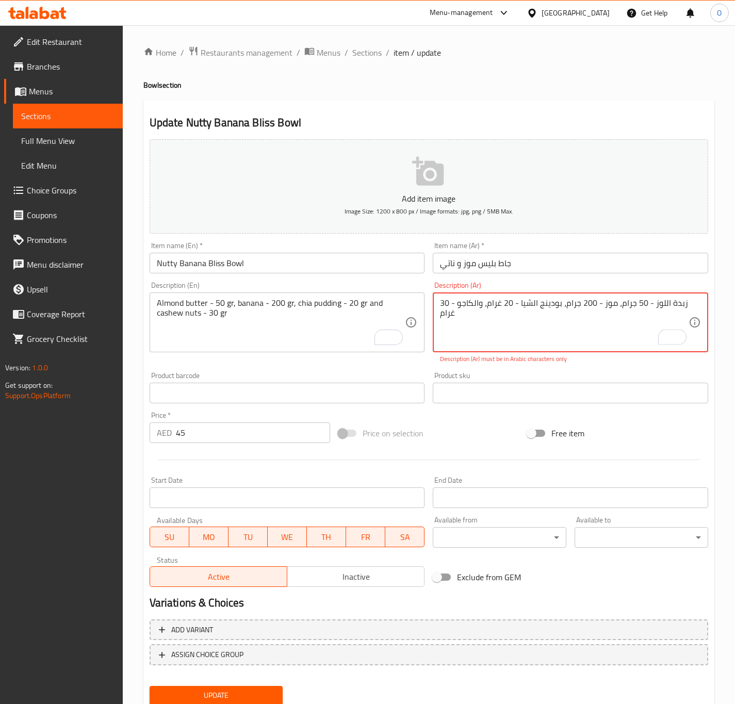
paste textarea "To enrich screen reader interactions, please activate Accessibility in Grammarl…"
click at [478, 304] on textarea "زبدة اللوز - 50 جرام، موز - 200 جرام، بودينج الشيا - 20 جرام، والكاجو - 30 غرام" at bounding box center [564, 322] width 249 height 49
drag, startPoint x: 457, startPoint y: 305, endPoint x: 452, endPoint y: 308, distance: 5.6
click at [456, 305] on textarea "زبدة اللوز - 50 جرام، موز - 200 جرام، بودينج الشيا - 20 جرام، و مكسرات الكاجو -…" at bounding box center [564, 322] width 249 height 49
click at [449, 316] on textarea "زبدة اللوز - 50 جرام، موز - 200 جرام، بودينج الشيا - 20 جرام، و مكسرات الكاجو -…" at bounding box center [564, 322] width 249 height 49
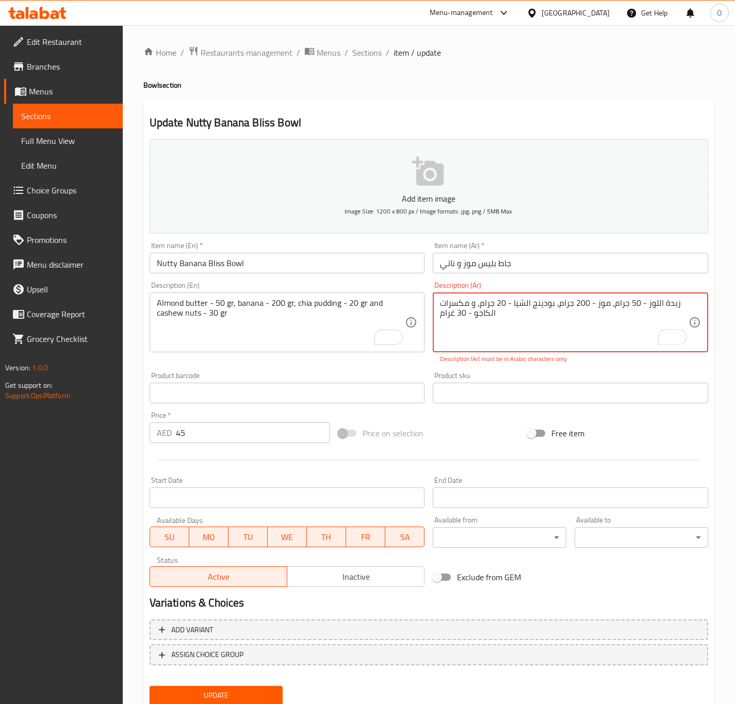
click at [447, 316] on textarea "زبدة اللوز - 50 جرام، موز - 200 جرام، بودينج الشيا - 20 جرام، و مكسرات الكاجو -…" at bounding box center [564, 322] width 249 height 49
paste textarea "رام"
click at [447, 316] on textarea "زبدة اللوز - 50 جرام، موز - 200 جرام، بودينج الشيا - 20 جرام، و مكسرات الكاجو -…" at bounding box center [564, 322] width 249 height 49
paste textarea "To enrich screen reader interactions, please activate Accessibility in Grammarl…"
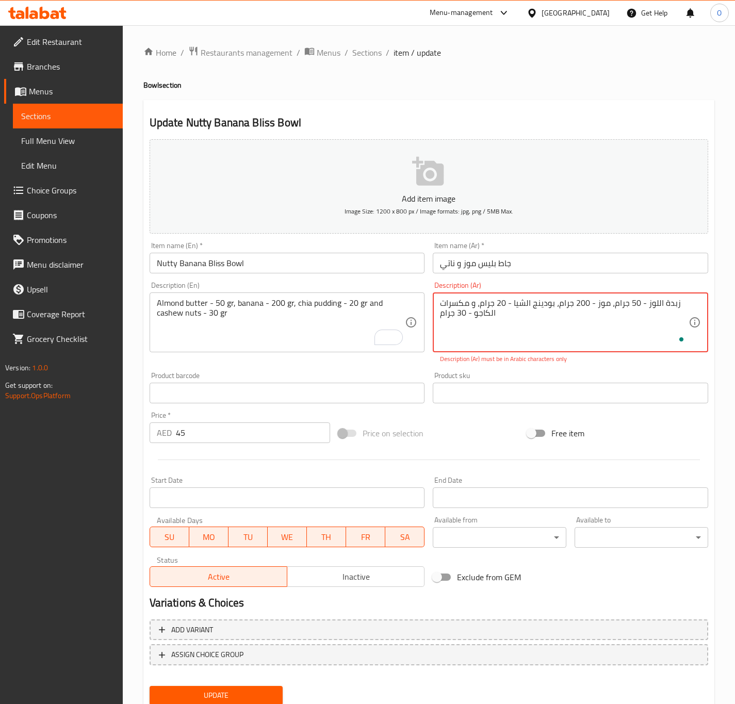
type textarea "زبدة اللوز - 50 جرام، موز - 200 جرام، بودينج الشيا - 20 جرام، و مكسرات الكاجو -…"
click at [396, 259] on input "Nutty Banana Bliss Bowl" at bounding box center [287, 263] width 275 height 21
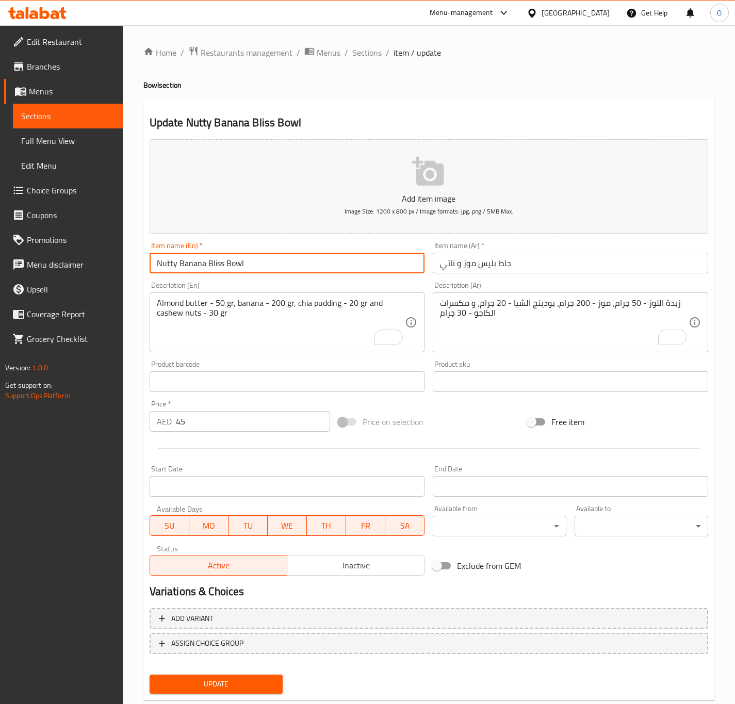
click at [150, 674] on button "Update" at bounding box center [217, 683] width 134 height 19
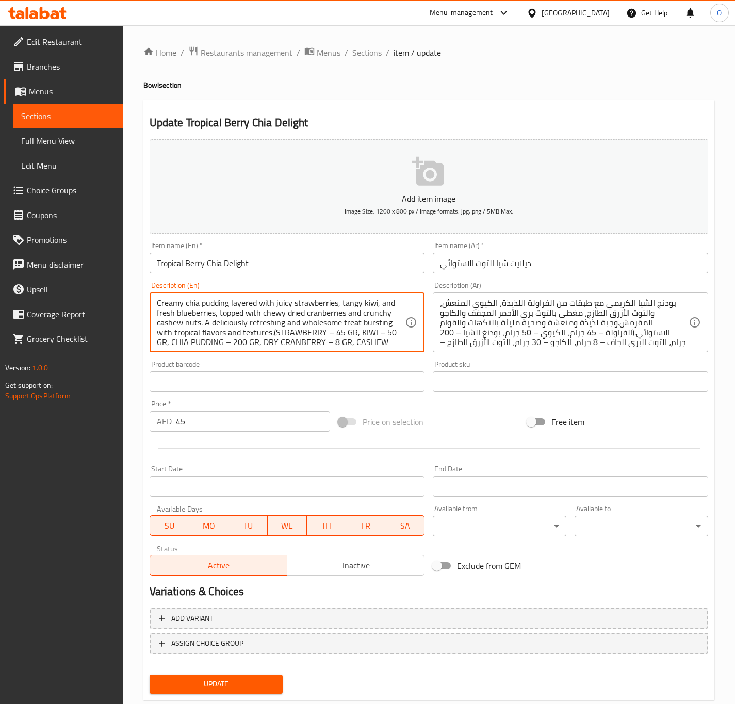
click at [234, 326] on textarea "Creamy chia pudding layered with juicy strawberries, tangy kiwi, and fresh blue…" at bounding box center [281, 322] width 249 height 49
paste textarea "STRAWBERRY – 45 GR, KIWI – 50 GR, CHIA PUDDING – 200 GR, DRY CRANBERRY – 8 GR, …"
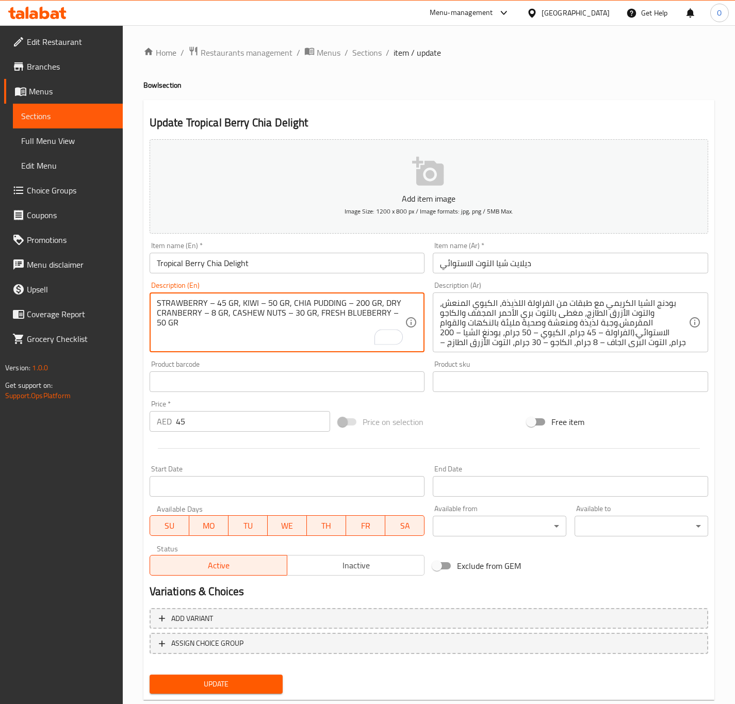
click at [258, 310] on textarea "STRAWBERRY – 45 GR, KIWI – 50 GR, CHIA PUDDING – 200 GR, DRY CRANBERRY – 8 GR, …" at bounding box center [281, 322] width 249 height 49
click at [206, 340] on textarea "Strawberry – 45 gr, kiwi – 50 gr, chia pudding – 200 gr, dry cranberry – 8 gr, …" at bounding box center [281, 322] width 249 height 49
drag, startPoint x: 245, startPoint y: 311, endPoint x: 243, endPoint y: 319, distance: 8.5
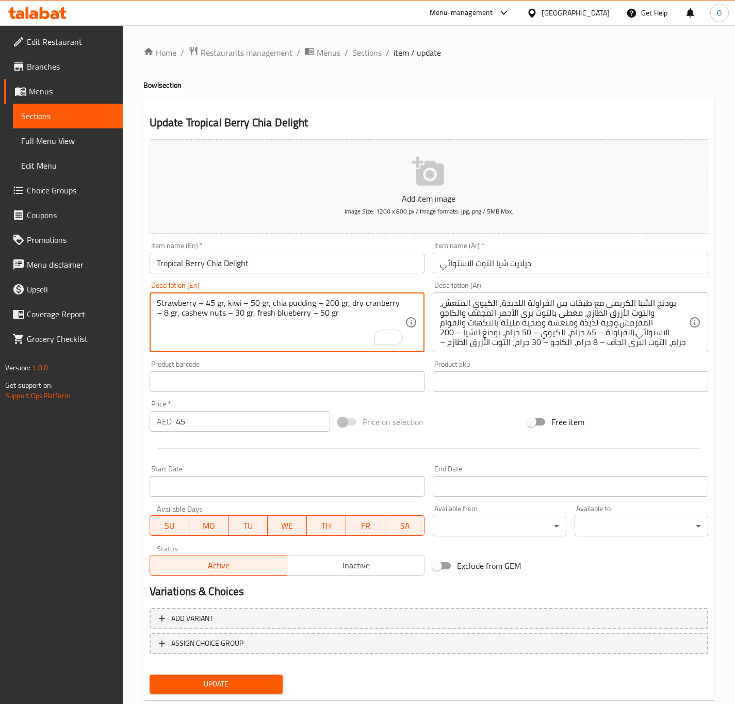
click at [243, 319] on textarea "Strawberry – 45 gr, kiwi – 50 gr, chia pudding – 200 gr, dry cranberry – 8 gr, …" at bounding box center [281, 322] width 249 height 49
click at [245, 318] on textarea "Strawberry – 45 gr, kiwi – 50 gr, chia pudding – 200 gr, dry cranberry – 8 gr, …" at bounding box center [281, 322] width 249 height 49
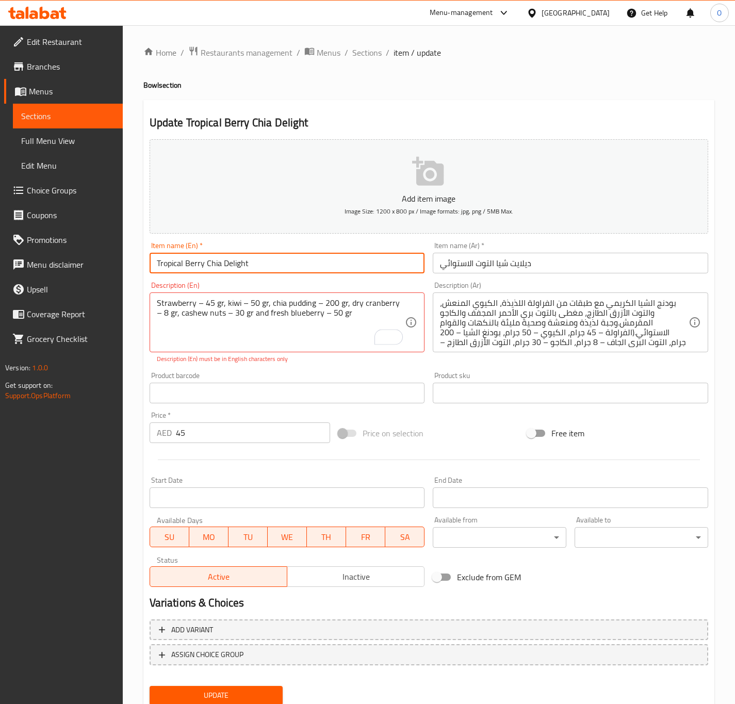
click at [288, 266] on input "Tropical Berry Chia Delight" at bounding box center [287, 263] width 275 height 21
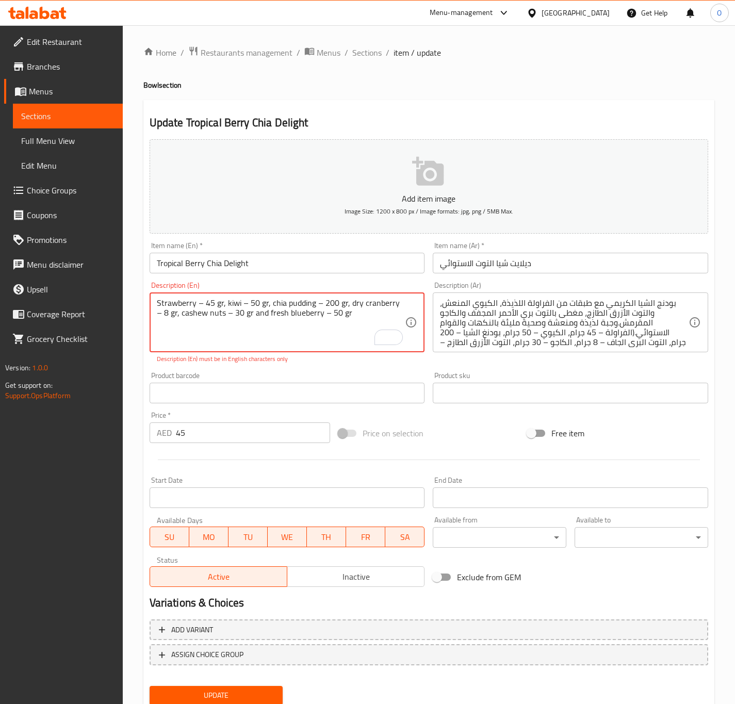
click at [198, 305] on textarea "Strawberry – 45 gr, kiwi – 50 gr, chia pudding – 200 gr, dry cranberry – 8 gr, …" at bounding box center [281, 322] width 249 height 49
click at [242, 304] on textarea "Strawberry - 45 gr, kiwi – 50 gr, chia pudding – 200 gr, dry cranberry – 8 gr, …" at bounding box center [281, 322] width 249 height 49
click at [239, 308] on textarea "Strawberry - 45 gr, kiwi – 50 gr, chia pudding – 200 gr, dry cranberry – 8 gr, …" at bounding box center [281, 322] width 249 height 49
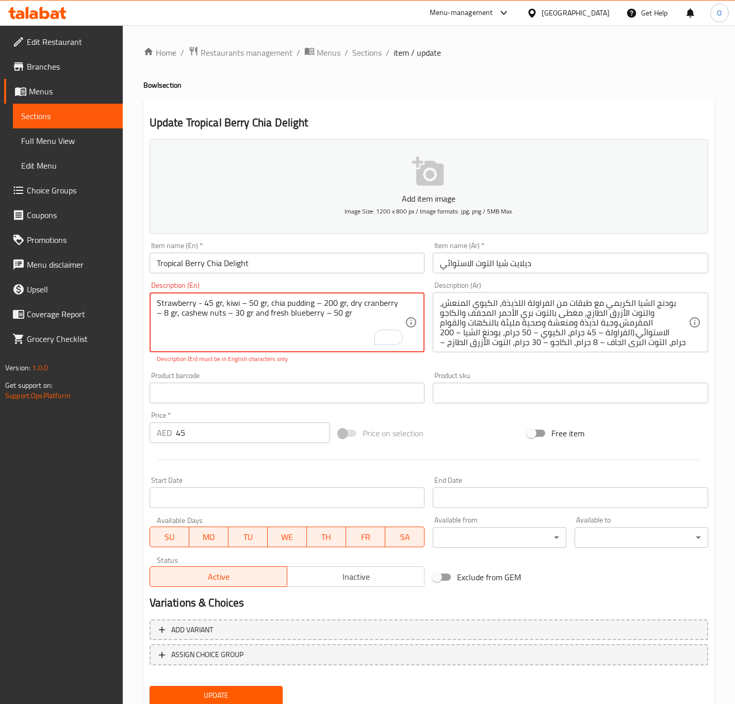
click at [244, 308] on textarea "Strawberry - 45 gr, kiwi – 50 gr, chia pudding – 200 gr, dry cranberry – 8 gr, …" at bounding box center [281, 322] width 249 height 49
click at [241, 305] on textarea "Strawberry - 45 gr, kiwi – 50 gr, chia pudding – 200 gr, dry cranberry – 8 gr, …" at bounding box center [281, 322] width 249 height 49
click at [312, 302] on textarea "Strawberry - 45 gr, kiwi - 50 gr, chia pudding – 200 gr, dry cranberry – 8 gr, …" at bounding box center [281, 322] width 249 height 49
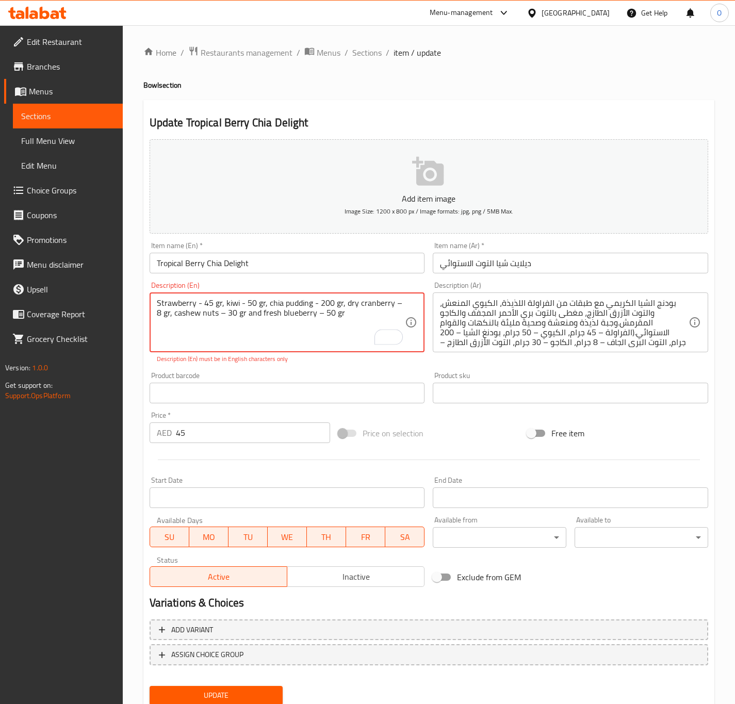
click at [395, 302] on textarea "Strawberry - 45 gr, kiwi - 50 gr, chia pudding - 200 gr, dry cranberry – 8 gr, …" at bounding box center [281, 322] width 249 height 49
click at [391, 304] on textarea "Strawberry - 45 gr, kiwi - 50 gr, chia pudding - 200 gr, dry cranberry – 8 gr, …" at bounding box center [281, 322] width 249 height 49
click at [390, 305] on textarea "Strawberry - 45 gr, kiwi - 50 gr, chia pudding - 200 gr, dry cranberry – 8 gr, …" at bounding box center [281, 322] width 249 height 49
click at [212, 314] on textarea "Strawberry - 45 gr, kiwi - 50 gr, chia pudding - 200 gr, dry cranberry - 8 gr, …" at bounding box center [281, 322] width 249 height 49
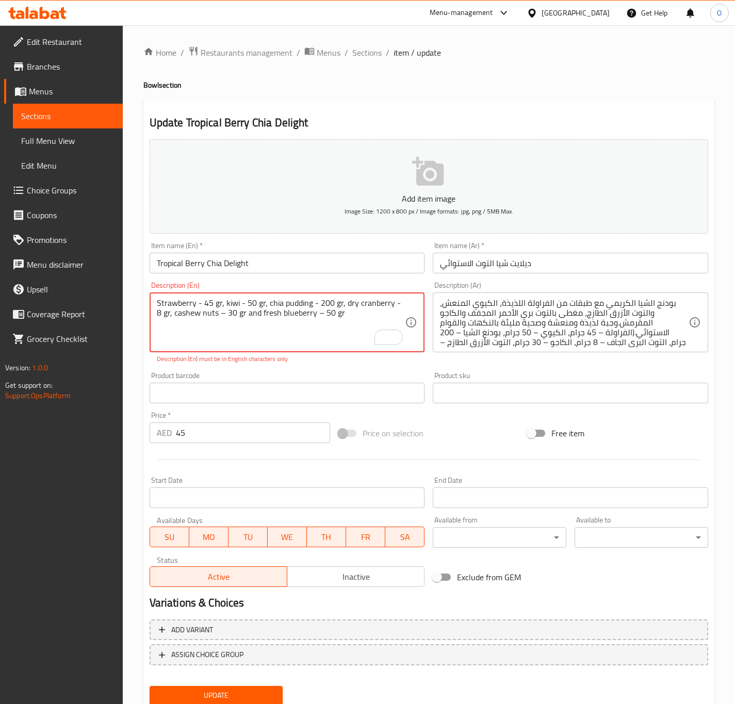
click at [212, 314] on textarea "Strawberry - 45 gr, kiwi - 50 gr, chia pudding - 200 gr, dry cranberry - 8 gr, …" at bounding box center [281, 322] width 249 height 49
click at [308, 314] on textarea "Strawberry - 45 gr, kiwi - 50 gr, chia pudding - 200 gr, dry cranberry - 8 gr, …" at bounding box center [281, 322] width 249 height 49
type textarea "Strawberry - 45 gr, kiwi - 50 gr, chia pudding - 200 gr, dry cranberry - 8 gr, …"
click at [603, 349] on div "بودنج الشيا الكريمي مع طبقات من الفراولة اللذيذة، الكيوي المنعش، والتوت الأزرق …" at bounding box center [570, 322] width 275 height 60
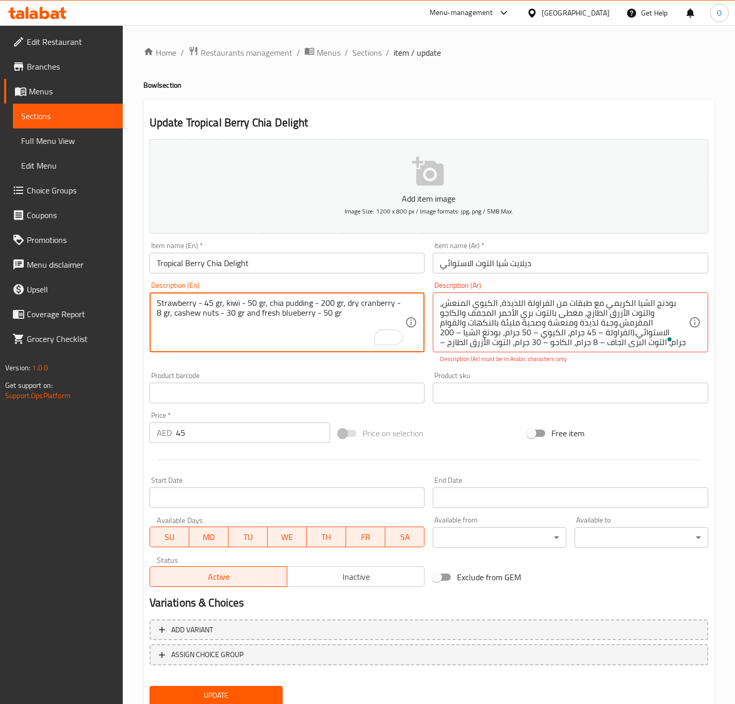
click at [367, 322] on textarea "Strawberry - 45 gr, kiwi - 50 gr, chia pudding - 200 gr, dry cranberry - 8 gr, …" at bounding box center [281, 322] width 249 height 49
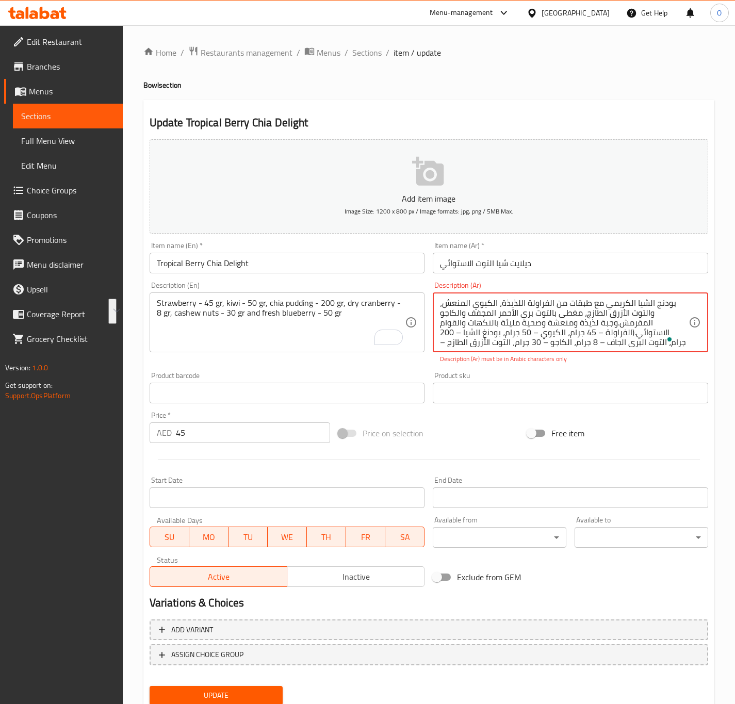
click at [468, 337] on textarea "بودنج الشيا الكريمي مع طبقات من الفراولة اللذيذة، الكيوي المنعش، والتوت الأزرق …" at bounding box center [564, 322] width 249 height 49
click at [467, 337] on textarea "بودنج الشيا الكريمي مع طبقات من الفراولة اللذيذة، الكيوي المنعش، والتوت الأزرق …" at bounding box center [564, 322] width 249 height 49
paste textarea "لفراولة - 45 غرام، الكيوي - 50 غرام، بودنغ الشيا - 200 غرام، التوت البري المجفف…"
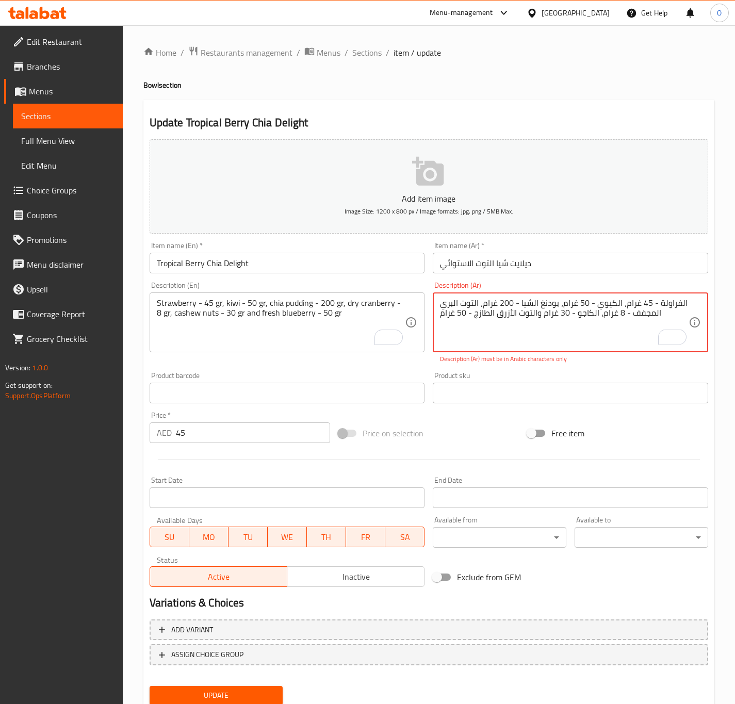
click at [675, 299] on textarea "الفراولة - 45 غرام، الكيوي - 50 غرام، بودنغ الشيا - 200 غرام، التوت البري المجف…" at bounding box center [564, 322] width 249 height 49
click at [633, 308] on textarea "فراولة - 45 جرام، الكيوي - 50 غرام، بودنغ الشيا - 200 غرام، التوت البري المجفف …" at bounding box center [564, 322] width 249 height 49
click at [611, 303] on textarea "فراولة - 45 جرام، الكيوي - 50 غرام، بودنغ الشيا - 200 غرام، التوت البري المجفف …" at bounding box center [564, 322] width 249 height 49
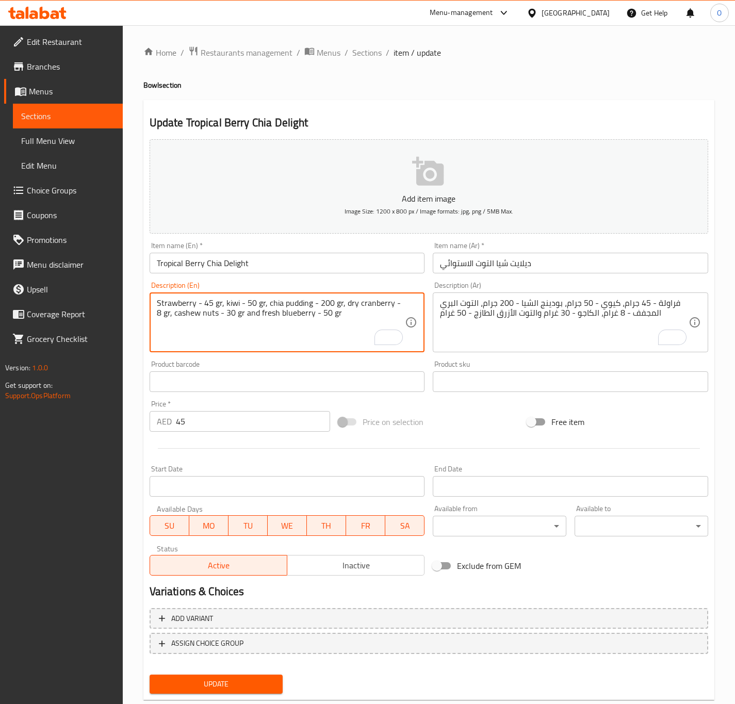
click at [362, 299] on textarea "Strawberry - 45 gr, kiwi - 50 gr, chia pudding - 200 gr, dry cranberry - 8 gr, …" at bounding box center [281, 322] width 249 height 49
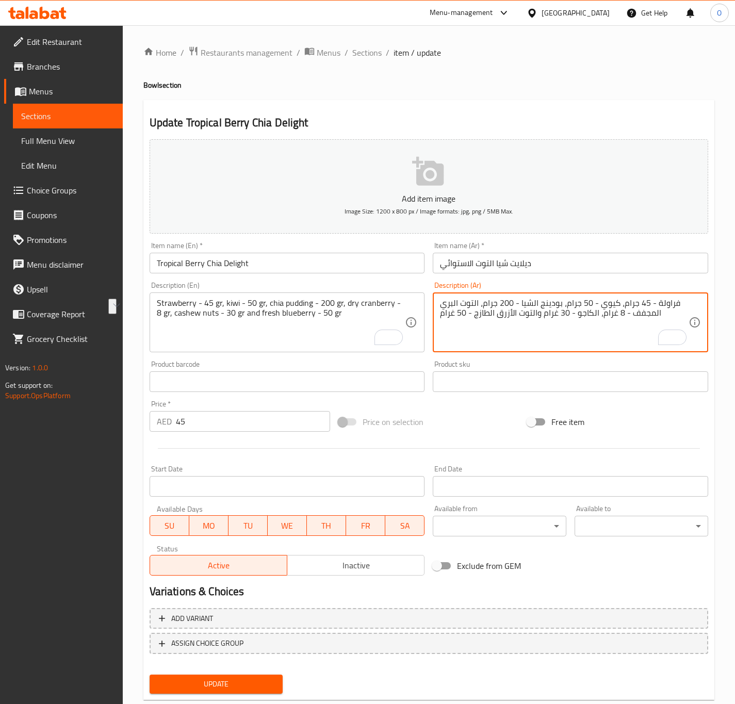
drag, startPoint x: 441, startPoint y: 303, endPoint x: 477, endPoint y: 302, distance: 36.1
click at [477, 302] on textarea "فراولة - 45 جرام، كيوي - 50 جرام، بودينج الشيا - 200 جرام، التوت البري المجفف -…" at bounding box center [564, 322] width 249 height 49
paste textarea "كرانبري أحمر"
click at [651, 316] on textarea "فراولة - 45 جرام، كيوي - 50 جرام، بودينج الشيا - 200 جرام، كرانبري أحمر المجفف …" at bounding box center [564, 322] width 249 height 49
click at [615, 310] on textarea "فراولة - 45 جرام، كيوي - 50 جرام، بودينج الشيا - 200 جرام، كرانبري أحمر مجفف - …" at bounding box center [564, 322] width 249 height 49
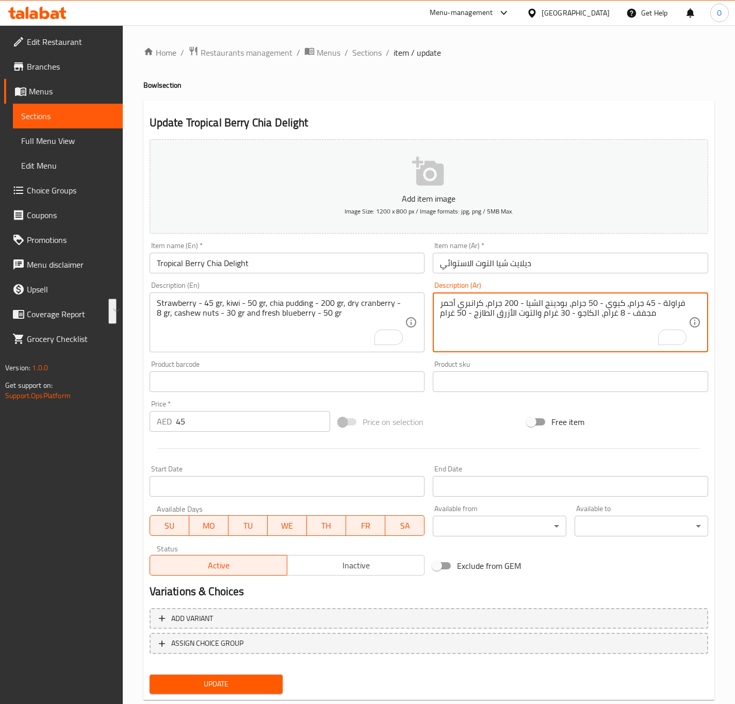
click at [609, 310] on textarea "فراولة - 45 جرام، كيوي - 50 جرام، بودينج الشيا - 200 جرام، كرانبري أحمر مجفف - …" at bounding box center [564, 322] width 249 height 49
click at [613, 317] on textarea "فراولة - 45 جرام، كيوي - 50 جرام، بودينج الشيا - 200 جرام، كرانبري أحمر مجفف - …" at bounding box center [564, 322] width 249 height 49
click at [588, 314] on textarea "فراولة - 45 جرام، كيوي - 50 جرام، بودينج الشيا - 200 جرام، كرانبري أحمر مجفف - …" at bounding box center [564, 322] width 249 height 49
drag, startPoint x: 589, startPoint y: 314, endPoint x: 594, endPoint y: 309, distance: 6.9
click at [594, 309] on textarea "فراولة - 45 جرام، كيوي - 50 جرام، بودينج الشيا - 200 جرام، كرانبري أحمر مجفف - …" at bounding box center [564, 322] width 249 height 49
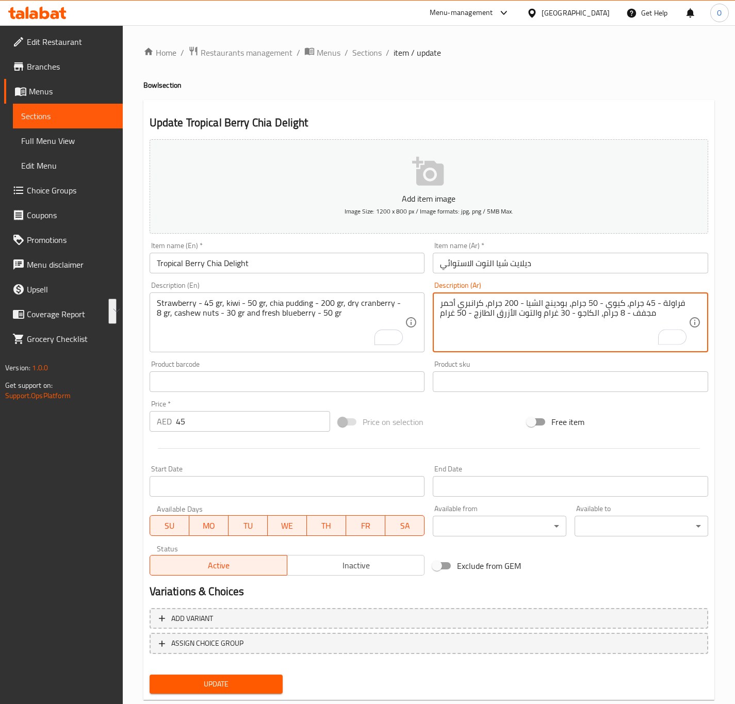
click at [596, 308] on textarea "فراولة - 45 جرام، كيوي - 50 جرام، بودينج الشيا - 200 جرام، كرانبري أحمر مجفف - …" at bounding box center [564, 322] width 249 height 49
click at [596, 319] on textarea "فراولة - 45 جرام، كيوي - 50 جرام، بودينج الشيا - 200 جرام، كرانبري أحمر مجفف - …" at bounding box center [564, 322] width 249 height 49
drag, startPoint x: 551, startPoint y: 315, endPoint x: 556, endPoint y: 309, distance: 6.9
click at [556, 309] on textarea "فراولة - 45 جرام، كيوي - 50 جرام، بودينج الشيا - 200 جرام، كرانبري أحمر مجفف - …" at bounding box center [564, 322] width 249 height 49
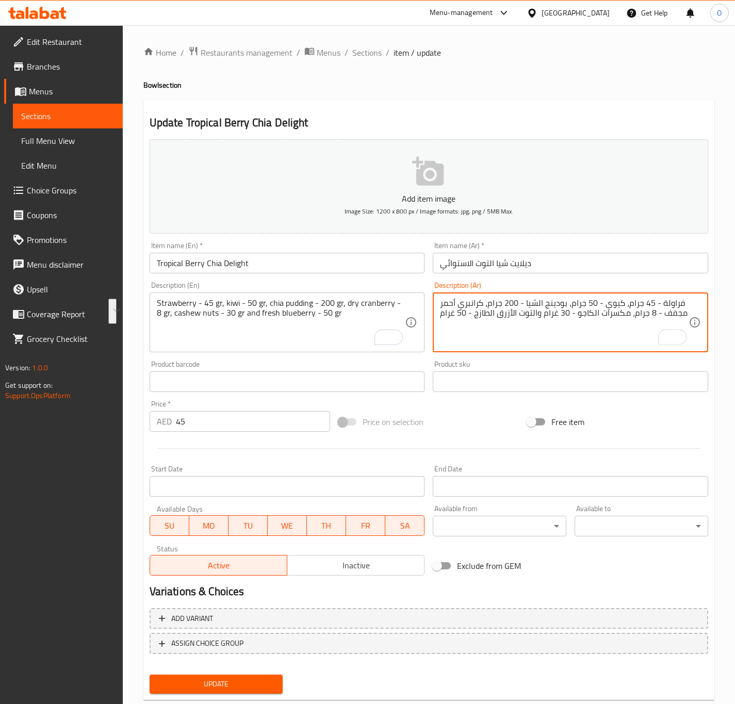
click at [534, 308] on textarea "فراولة - 45 جرام، كيوي - 50 جرام، بودينج الشيا - 200 جرام، كرانبري أحمر مجفف - …" at bounding box center [564, 322] width 249 height 49
click at [551, 312] on textarea "فراولة - 45 جرام، كيوي - 50 جرام، بودينج الشيا - 200 جرام، كرانبري أحمر مجفف - …" at bounding box center [564, 322] width 249 height 49
click at [531, 313] on textarea "فراولة - 45 جرام، كيوي - 50 جرام، بودينج الشيا - 200 جرام، كرانبري أحمر مجفف - …" at bounding box center [564, 322] width 249 height 49
click at [490, 313] on textarea "فراولة - 45 جرام، كيوي - 50 جرام، بودينج الشيا - 200 جرام، كرانبري أحمر مجفف - …" at bounding box center [564, 322] width 249 height 49
click at [454, 314] on textarea "فراولة - 45 جرام، كيوي - 50 جرام، بودينج الشيا - 200 جرام، كرانبري أحمر مجفف - …" at bounding box center [564, 322] width 249 height 49
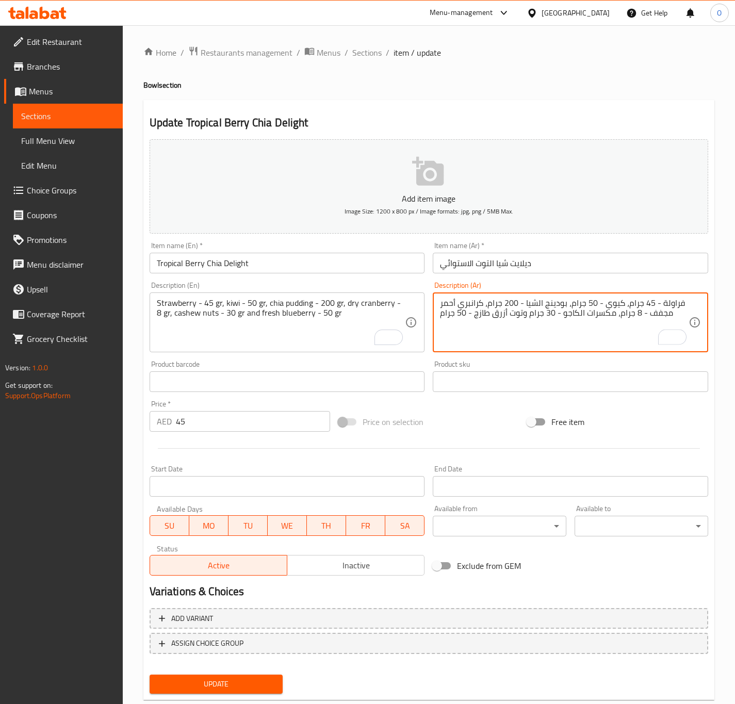
type textarea "فراولة - 45 جرام، كيوي - 50 جرام، بودينج الشيا - 200 جرام، كرانبري أحمر مجفف - …"
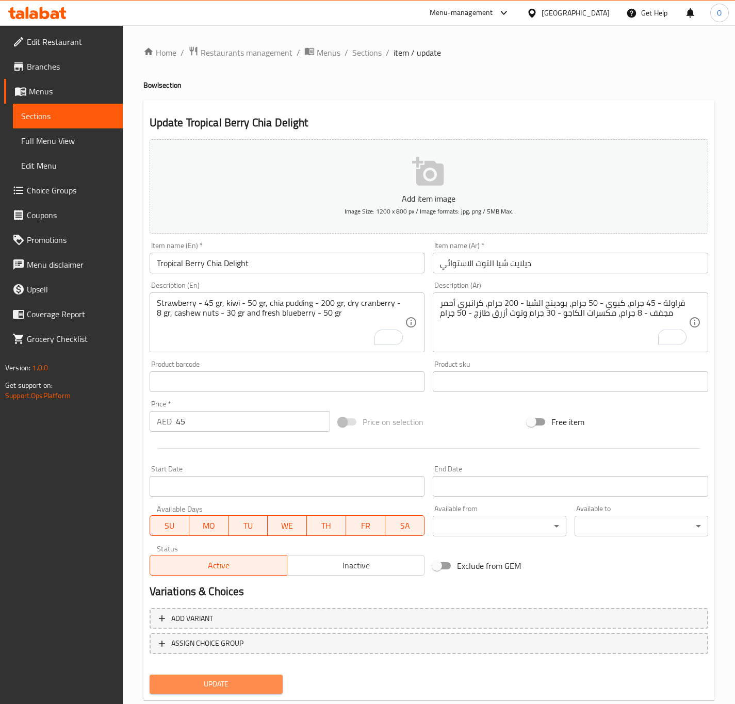
click at [203, 683] on span "Update" at bounding box center [216, 683] width 117 height 13
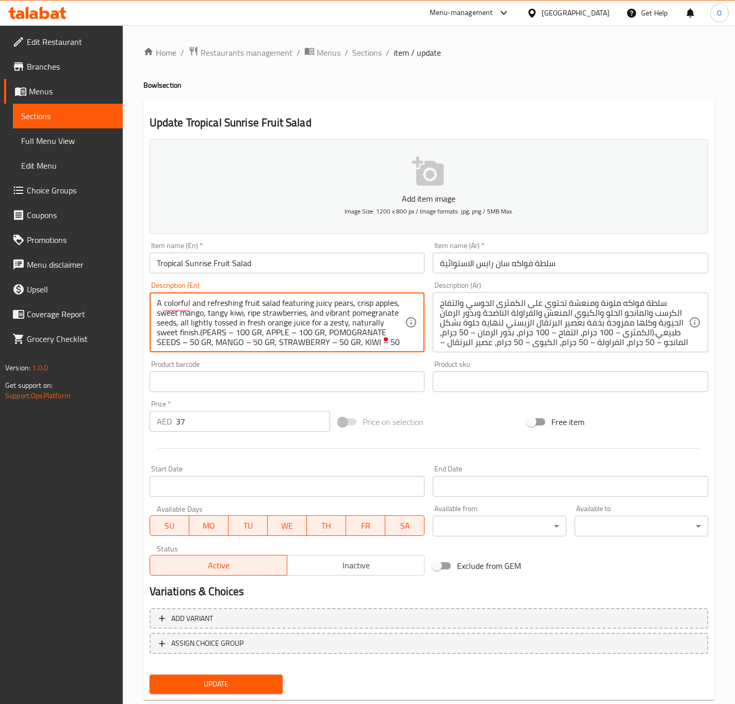
click at [274, 318] on textarea "A colorful and refreshing fruit salad featuring juicy pears, crisp apples, swee…" at bounding box center [281, 322] width 249 height 49
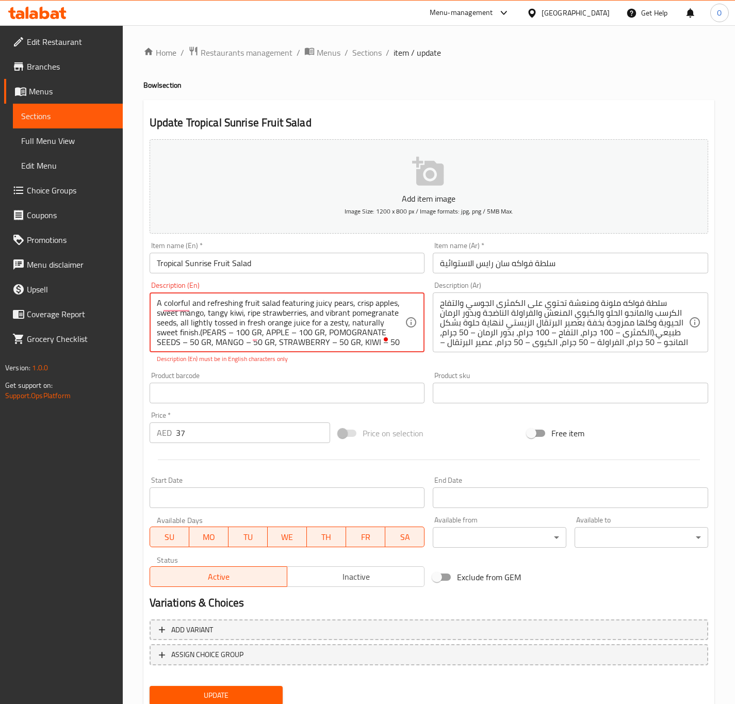
click at [261, 310] on textarea "A colorful and refreshing fruit salad featuring juicy pears, crisp apples, swee…" at bounding box center [281, 322] width 249 height 49
paste textarea "PEARS – 100 GR, APPLE – 100 GR, POMOGRANATE SEEDS – 50 GR, MANGO – 50 GR, STRAW…"
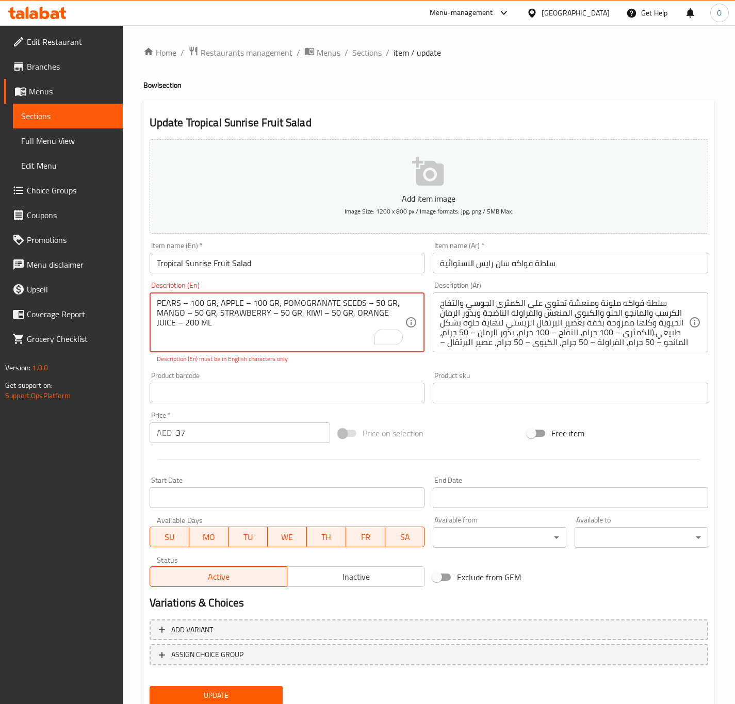
click at [186, 303] on textarea "PEARS – 100 GR, APPLE – 100 GR, POMOGRANATE SEEDS – 50 GR, MANGO – 50 GR, STRAW…" at bounding box center [281, 322] width 249 height 49
click at [186, 302] on textarea "PEARS – 100 GR, APPLE – 100 GR, POMOGRANATE SEEDS – 50 GR, MANGO – 50 GR, STRAW…" at bounding box center [281, 322] width 249 height 49
click at [183, 302] on textarea "PEARS – 100 GR, APPLE – 100 GR, POMOGRANATE SEEDS – 50 GR, MANGO – 50 GR, STRAW…" at bounding box center [281, 322] width 249 height 49
click at [183, 306] on textarea "PEARS - 100 GR, APPLE – 100 GR, POMOGRANATE SEEDS – 50 GR, MANGO – 50 GR, STRAW…" at bounding box center [281, 322] width 249 height 49
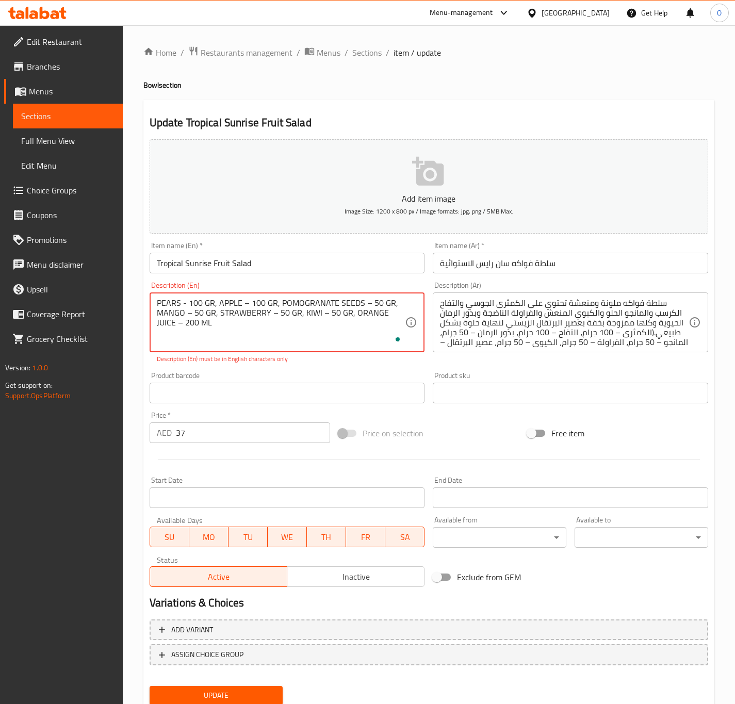
click at [183, 306] on textarea "PEARS - 100 GR, APPLE – 100 GR, POMOGRANATE SEEDS – 50 GR, MANGO – 50 GR, STRAW…" at bounding box center [281, 322] width 249 height 49
click at [242, 304] on textarea "PEARS - 100 GR, APPLE – 100 GR, POMOGRANATE SEEDS – 50 GR, MANGO – 50 GR, STRAW…" at bounding box center [281, 322] width 249 height 49
paste textarea "-"
click at [361, 301] on textarea "PEARS - 100 GR, APPLE - 100 GR, POMOGRANATE SEEDS – 50 GR, MANGO – 50 GR, STRAW…" at bounding box center [281, 322] width 249 height 49
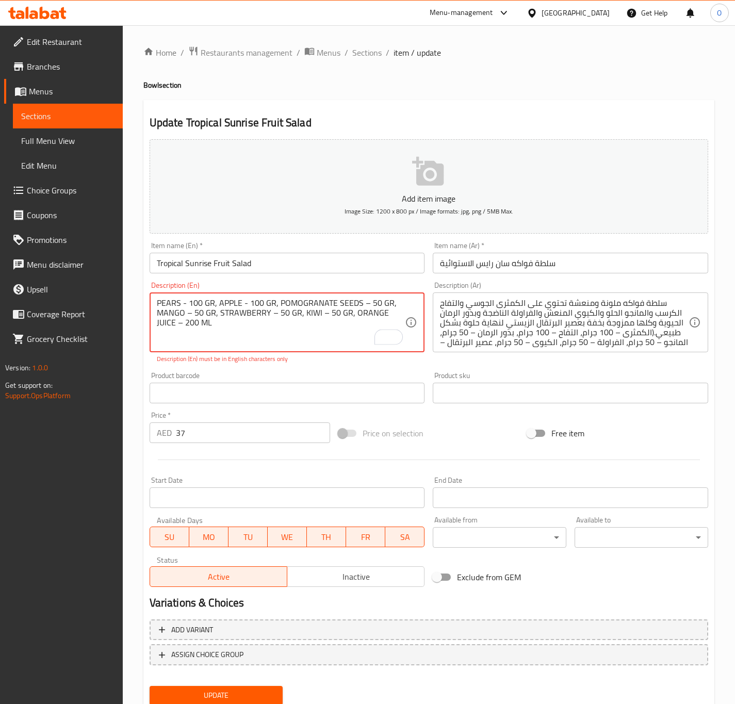
click at [361, 301] on textarea "PEARS - 100 GR, APPLE - 100 GR, POMOGRANATE SEEDS – 50 GR, MANGO – 50 GR, STRAW…" at bounding box center [281, 322] width 249 height 49
paste textarea "-"
click at [189, 314] on textarea "PEARS - 100 GR, APPLE - 100 GR, POMOGRANATE SEEDS - 50 GR, MANGO – 50 GR, STRAW…" at bounding box center [281, 322] width 249 height 49
paste textarea "-"
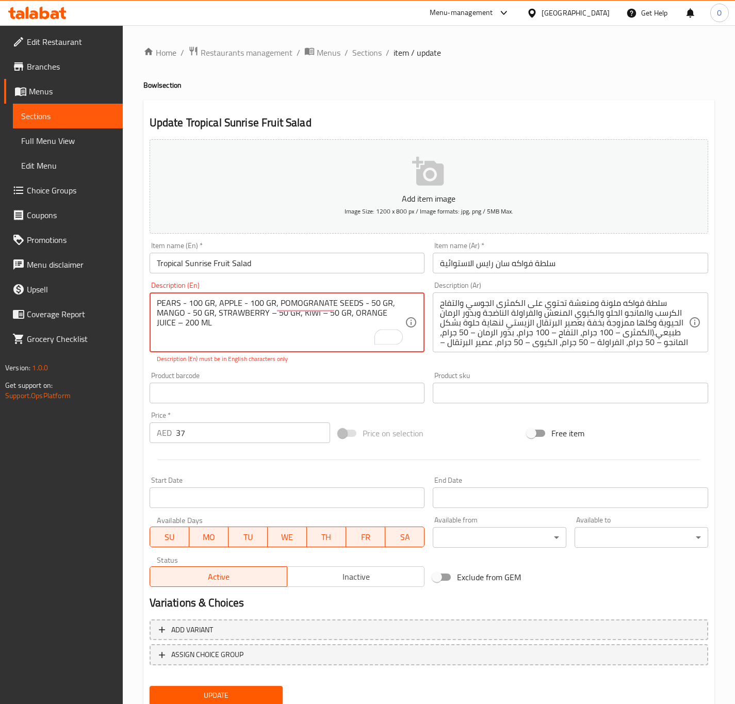
click at [270, 312] on textarea "PEARS - 100 GR, APPLE - 100 GR, POMOGRANATE SEEDS - 50 GR, MANGO - 50 GR, STRAW…" at bounding box center [281, 322] width 249 height 49
paste textarea "-"
click at [319, 314] on textarea "PEARS - 100 GR, APPLE - 100 GR, POMOGRANATE SEEDS - 50 GR, MANGO - 50 GR, STRAW…" at bounding box center [281, 322] width 249 height 49
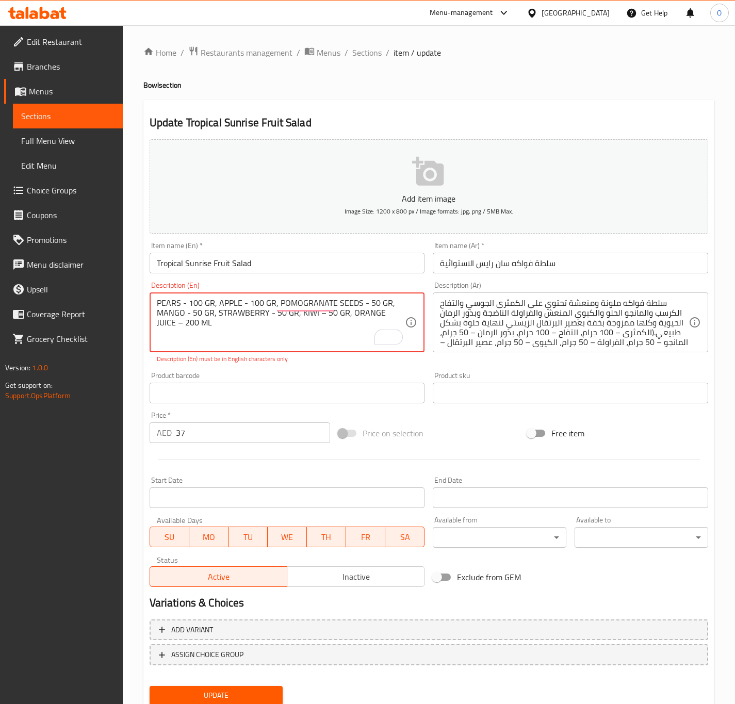
paste textarea "-"
click at [399, 308] on textarea "PEARS - 100 GR, APPLE - 100 GR, POMOGRANATE SEEDS - 50 GR, MANGO - 50 GR, STRAW…" at bounding box center [281, 322] width 249 height 49
paste textarea "-"
click at [342, 319] on textarea "PEARS - 100 GR, APPLE - 100 GR, POMOGRANATE SEEDS - 50 GR, MANGO - 50 GR, STRAW…" at bounding box center [281, 322] width 249 height 49
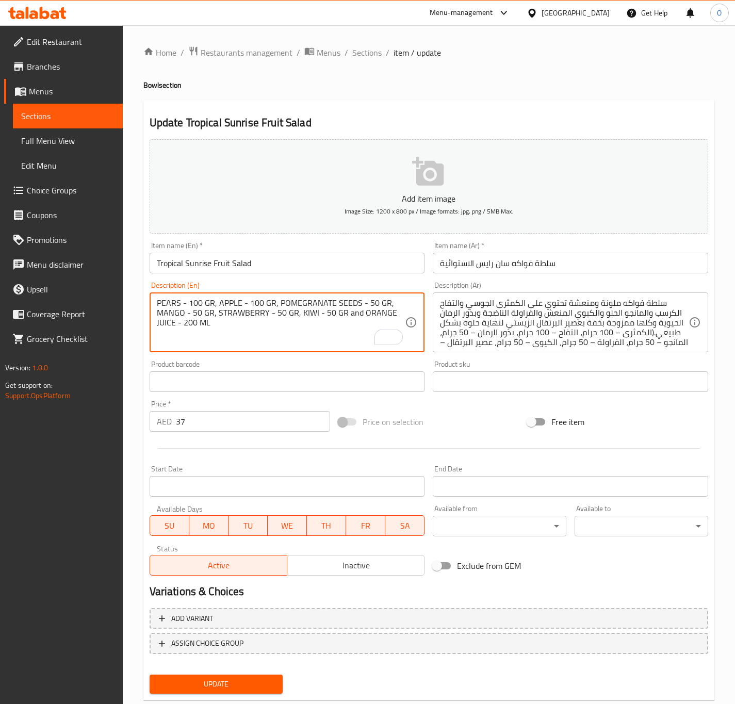
click at [289, 324] on textarea "PEARS - 100 GR, APPLE - 100 GR, POMEGRANATE SEEDS - 50 GR, MANGO - 50 GR, STRAW…" at bounding box center [281, 322] width 249 height 49
type textarea "Pears - 100 gr, apple - 100 gr, pomegranate seeds - 50 gr, mango - 50 gr, straw…"
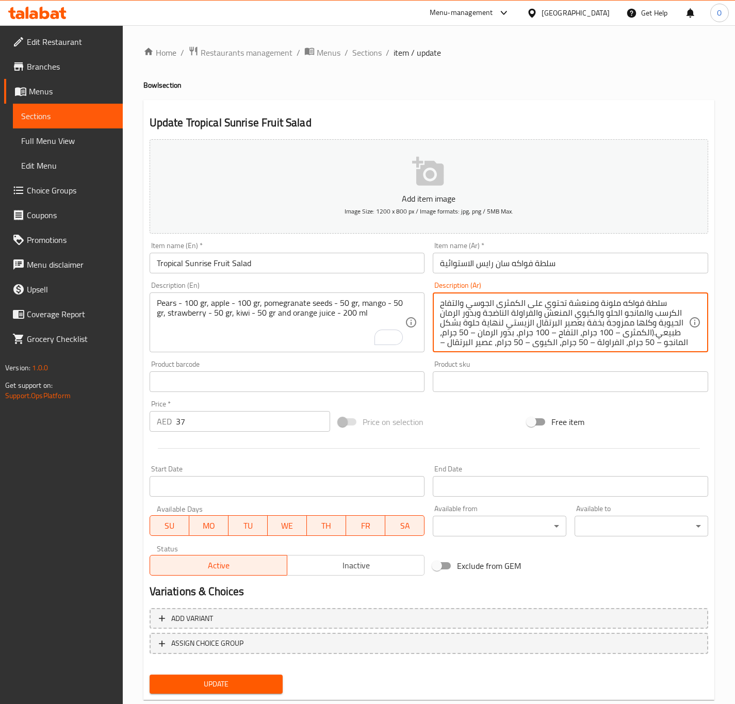
click at [568, 321] on textarea "سلطة فواكه ملونة ومنعشة تحتوي على الكمثرى الجوسي والتفاح الكرسب والمانجو الحلو …" at bounding box center [564, 322] width 249 height 49
click at [568, 316] on textarea "سلطة فواكه ملونة ومنعشة تحتوي على الكمثرى الجوسي والتفاح الكرسب والمانجو الحلو …" at bounding box center [564, 322] width 249 height 49
click at [568, 315] on textarea "سلطة فواكه ملونة ومنعشة تحتوي على الكمثرى الجوسي والتفاح الكرسب والمانجو الحلو …" at bounding box center [564, 322] width 249 height 49
paste textarea "لكمثرى - 100 غرام، التفاح - 100 غرام، بذور الرمان - 50 غرام، المانجو - 50 غرام،…"
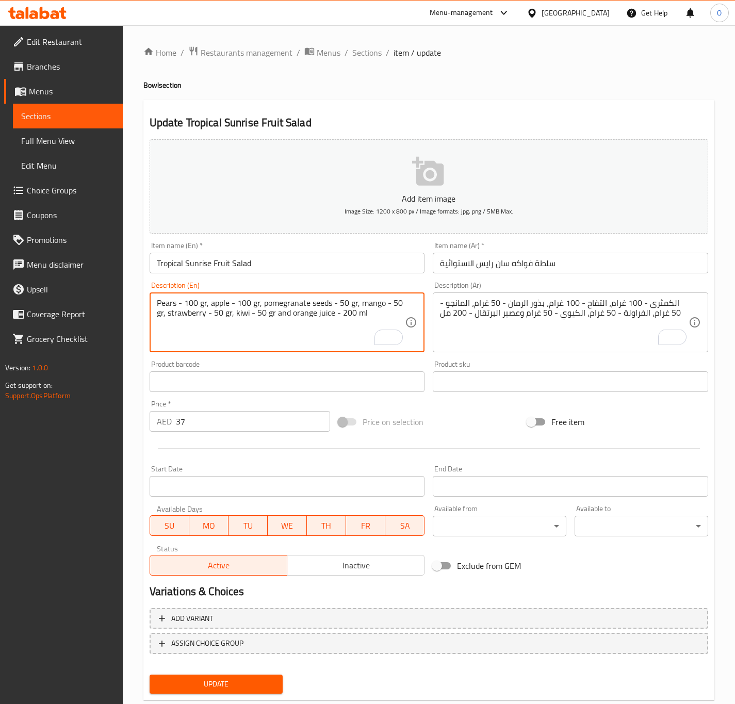
click at [158, 304] on textarea "Pears - 100 gr, apple - 100 gr, pomegranate seeds - 50 gr, mango - 50 gr, straw…" at bounding box center [281, 322] width 249 height 49
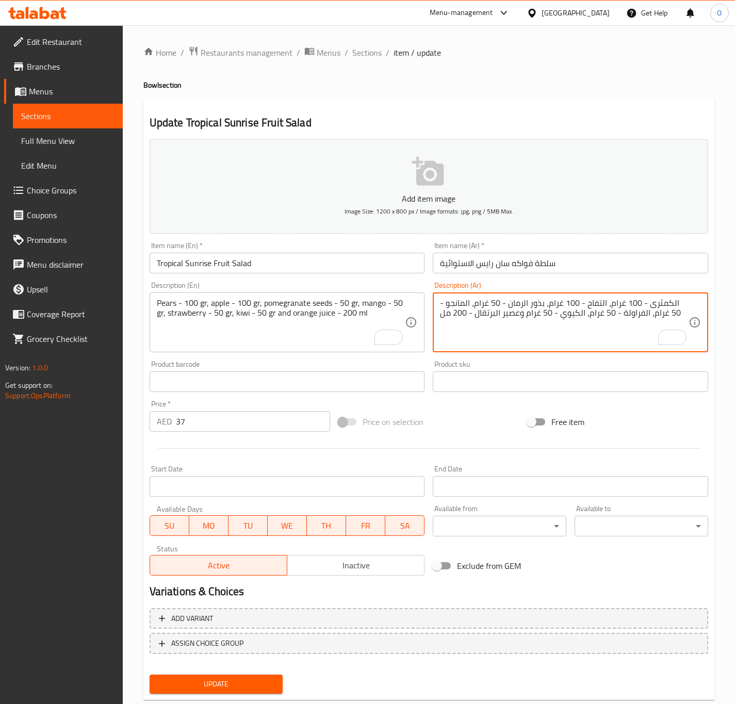
click at [680, 304] on textarea "الكمثرى - 100 غرام، التفاح - 100 غرام، بذور الرمان - 50 غرام، المانجو - 50 غرام…" at bounding box center [564, 322] width 249 height 49
click at [610, 303] on textarea "كمثرى - 100 جرام، التفاح - 100 غرام، بذور الرمان - 50 غرام، المانجو - 50 غرام، …" at bounding box center [564, 322] width 249 height 49
click at [568, 303] on textarea "كمثرى - 100 جرام، تفاح - 100 غرام، بذور الرمان - 50 غرام، المانجو - 50 غرام، ال…" at bounding box center [564, 322] width 249 height 49
drag, startPoint x: 493, startPoint y: 302, endPoint x: 497, endPoint y: 297, distance: 5.5
click at [497, 298] on textarea "كمثرى - 100 جرام، تفاح - 100 جرام، بذور الرمان - 50 غرام، المانجو - 50 غرام، ال…" at bounding box center [564, 322] width 249 height 49
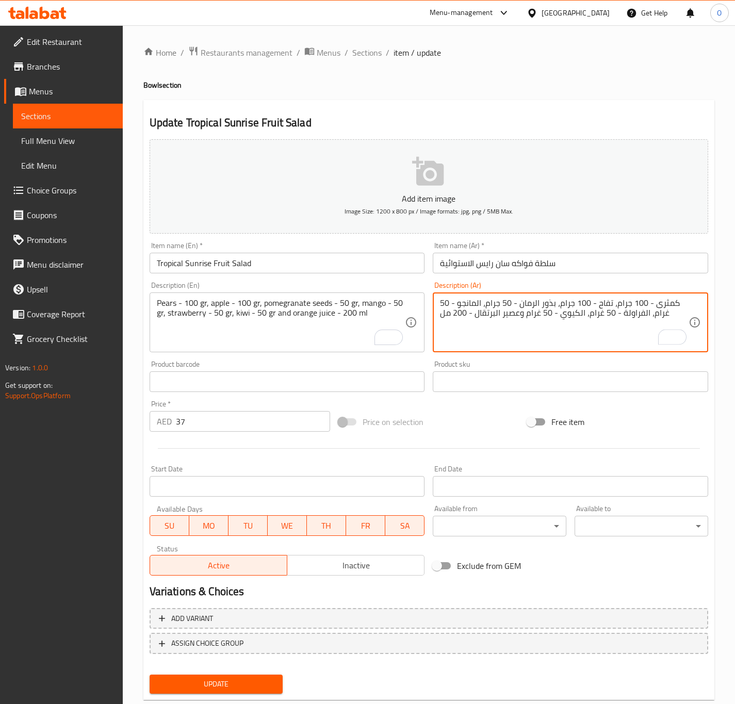
click at [475, 299] on textarea "كمثرى - 100 جرام، تفاح - 100 جرام، بذور الرمان - 50 جرام، المانجو - 50 غرام، ال…" at bounding box center [564, 322] width 249 height 49
drag, startPoint x: 659, startPoint y: 316, endPoint x: 666, endPoint y: 311, distance: 7.7
click at [666, 311] on textarea "كمثرى - 100 جرام، تفاح - 100 جرام، بذور الرمان - 50 جرام، مانجو - 50 غرام، الفر…" at bounding box center [564, 322] width 249 height 49
click at [642, 313] on textarea "كمثرى - 100 جرام، تفاح - 100 جرام، بذور الرمان - 50 جرام، مانجو - 50 جرام، الفر…" at bounding box center [564, 322] width 249 height 49
drag, startPoint x: 596, startPoint y: 316, endPoint x: 602, endPoint y: 313, distance: 6.5
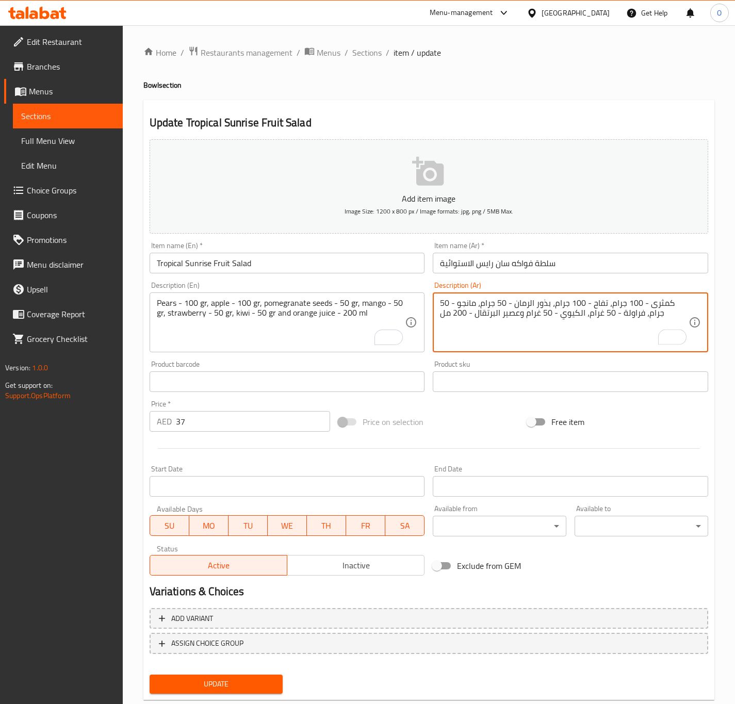
click at [602, 313] on textarea "كمثرى - 100 جرام، تفاح - 100 جرام، بذور الرمان - 50 جرام، مانجو - 50 جرام، فراو…" at bounding box center [564, 322] width 249 height 49
click at [577, 313] on textarea "كمثرى - 100 جرام، تفاح - 100 جرام، بذور الرمان - 50 جرام، مانجو - 50 جرام، فراو…" at bounding box center [564, 322] width 249 height 49
drag, startPoint x: 537, startPoint y: 319, endPoint x: 540, endPoint y: 315, distance: 5.3
click at [540, 315] on textarea "كمثرى - 100 جرام، تفاح - 100 جرام، بذور الرمان - 50 جرام، مانجو - 50 جرام، فراو…" at bounding box center [564, 322] width 249 height 49
click at [495, 314] on textarea "كمثرى - 100 جرام، تفاح - 100 جرام، بذور الرمان - 50 جرام، مانجو - 50 جرام، فراو…" at bounding box center [564, 322] width 249 height 49
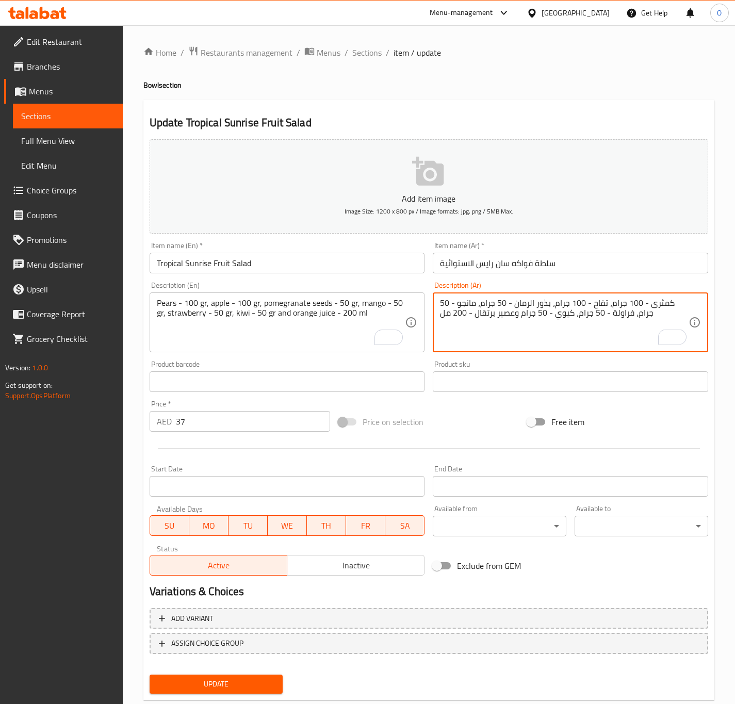
type textarea "كمثرى - 100 جرام، تفاح - 100 جرام، بذور الرمان - 50 جرام، مانجو - 50 جرام، فراو…"
click at [231, 672] on div "Update" at bounding box center [216, 683] width 142 height 27
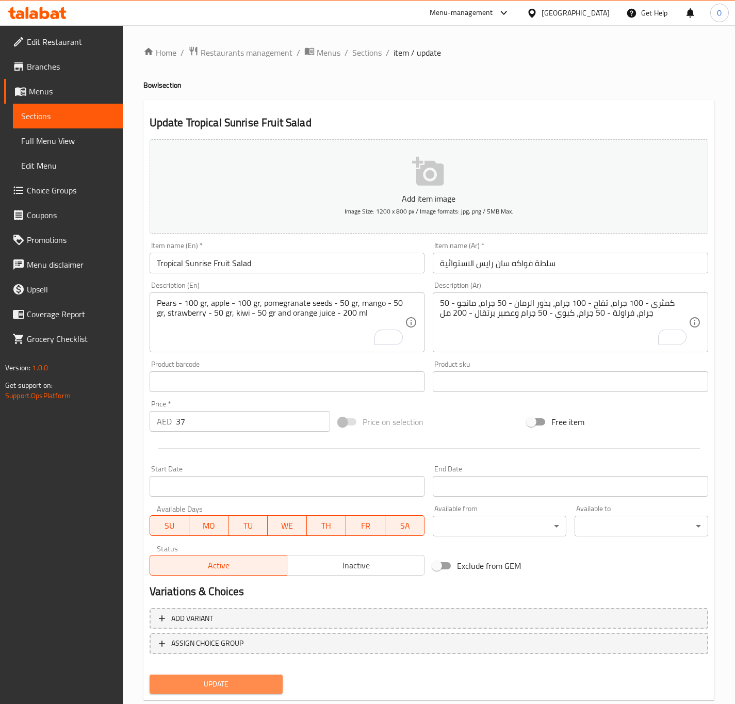
click at [230, 677] on span "Update" at bounding box center [216, 683] width 117 height 13
click at [274, 20] on div at bounding box center [367, 352] width 735 height 704
click at [154, 691] on button "Update" at bounding box center [217, 683] width 134 height 19
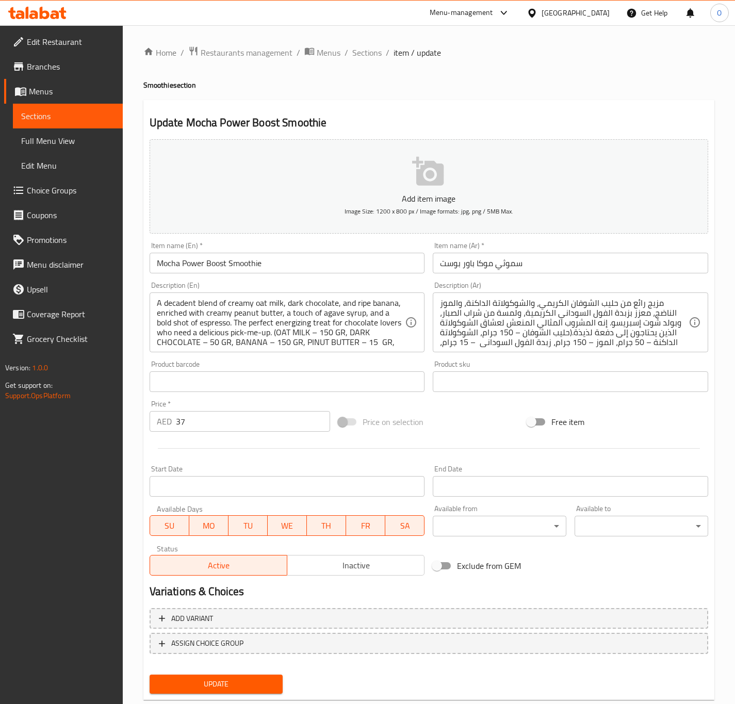
click at [179, 350] on div "A decadent blend of creamy oat milk, dark chocolate, and ripe banana, enriched …" at bounding box center [287, 322] width 275 height 60
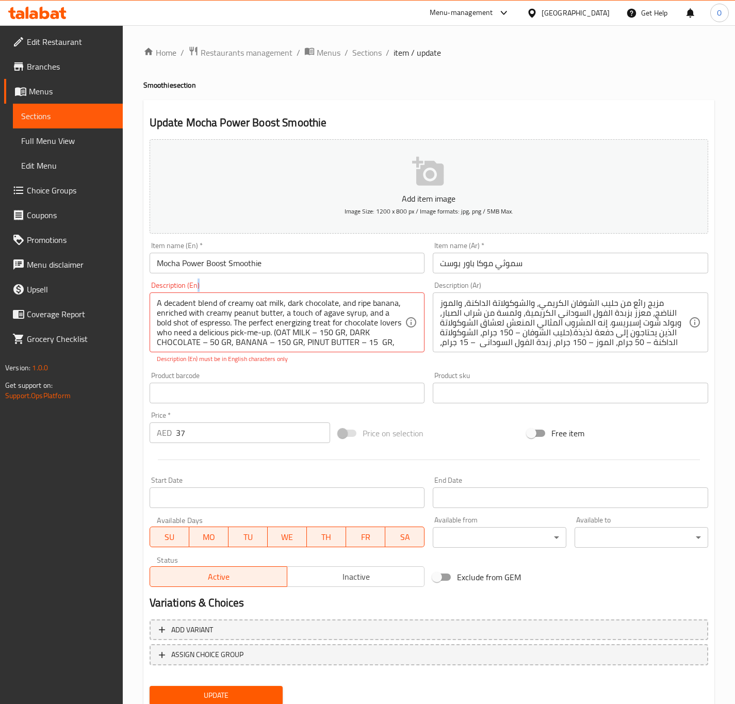
click at [179, 350] on div "A decadent blend of creamy oat milk, dark chocolate, and ripe banana, enriched …" at bounding box center [287, 322] width 275 height 60
click at [189, 327] on textarea "A decadent blend of creamy oat milk, dark chocolate, and ripe banana, enriched …" at bounding box center [281, 322] width 249 height 49
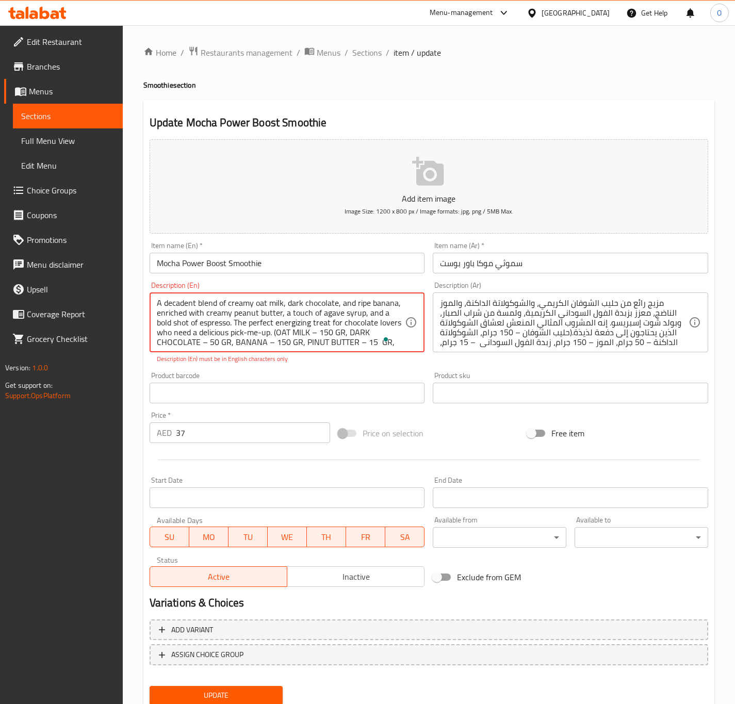
paste textarea "LMOND MILK – 300 GR, VANILLA POWDER – 10 GR, BANANA – 150 GR, MULBERRY – 50 GR,…"
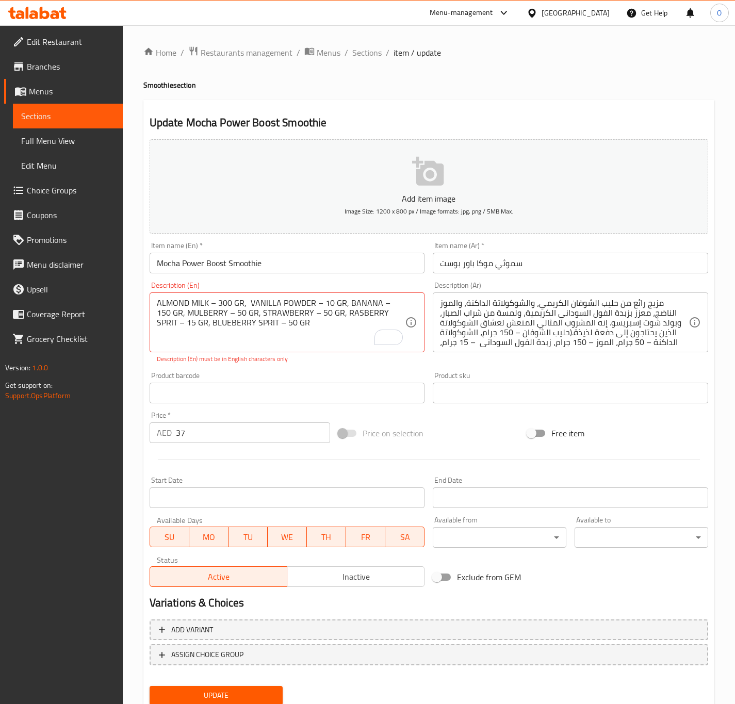
click at [265, 280] on div "Description (En) ALMOND MILK – 300 GR, VANILLA POWDER – 10 GR, BANANA – 150 GR,…" at bounding box center [287, 322] width 284 height 90
click at [255, 305] on textarea "ALMOND MILK – 300 GR, VANILLA POWDER – 10 GR, BANANA – 150 GR, MULBERRY – 50 GR…" at bounding box center [281, 322] width 249 height 49
paste textarea "OAT MILK – 150 GR, DARK CHOCOLATE – 50 GR, BANANA – 150 GR, PINUT BUTTER – 15 G…"
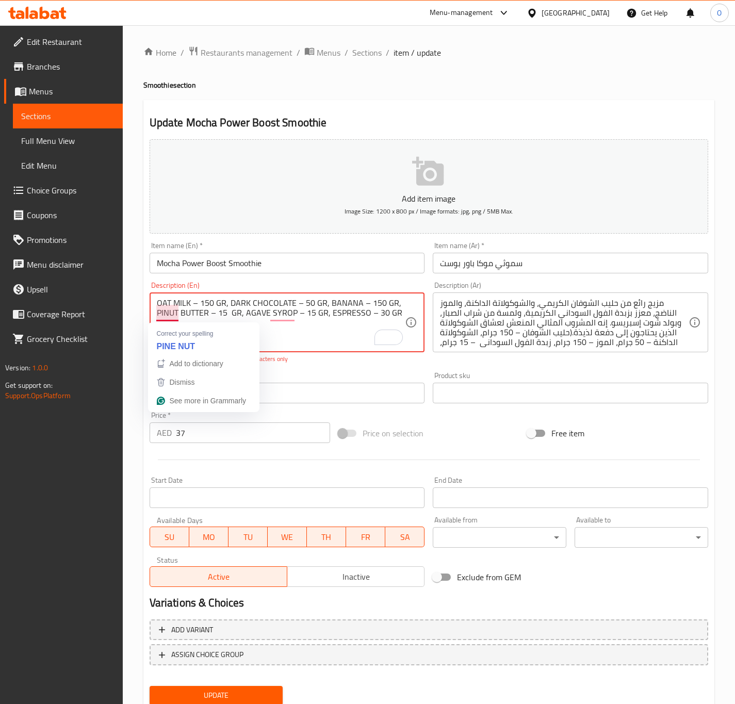
click at [178, 318] on textarea "OAT MILK – 150 GR, DARK CHOCOLATE – 50 GR, BANANA – 150 GR, PINUT BUTTER – 15 G…" at bounding box center [281, 322] width 249 height 49
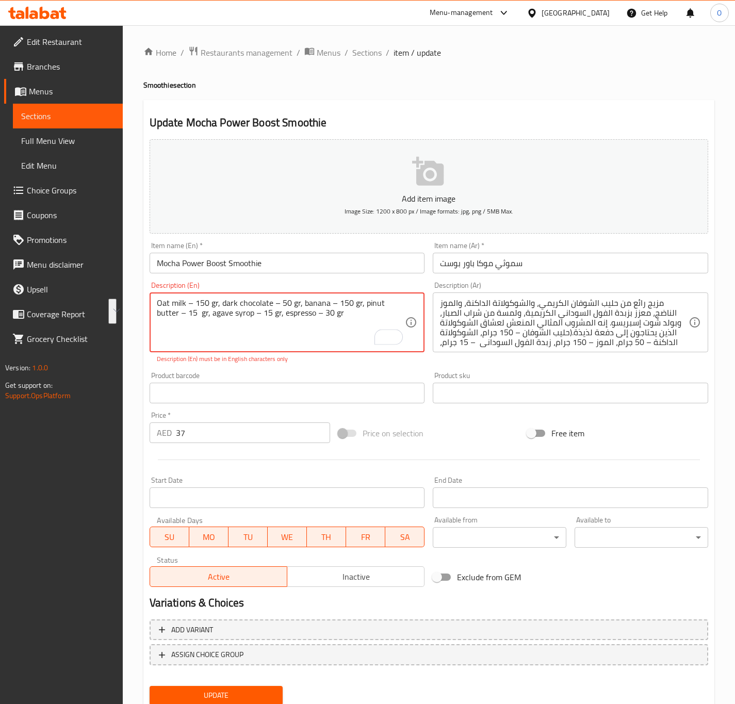
click at [311, 328] on textarea "Oat milk – 150 gr, dark chocolate – 50 gr, banana – 150 gr, pinut butter – 15 g…" at bounding box center [281, 322] width 249 height 49
drag, startPoint x: 135, startPoint y: 336, endPoint x: 145, endPoint y: 335, distance: 10.9
click at [136, 336] on div "Home / Restaurants management / Menus / Sections / item / update Smoothie secti…" at bounding box center [429, 382] width 612 height 715
click at [186, 302] on textarea "Oat milk – 150 gr, dark chocolate – 50 gr, banana – 150 gr, peanut butter – 15 …" at bounding box center [281, 322] width 249 height 49
click at [185, 306] on textarea "Oat milk - 150 gr, dark chocolate – 50 gr, banana – 150 gr, peanut butter – 15 …" at bounding box center [281, 322] width 249 height 49
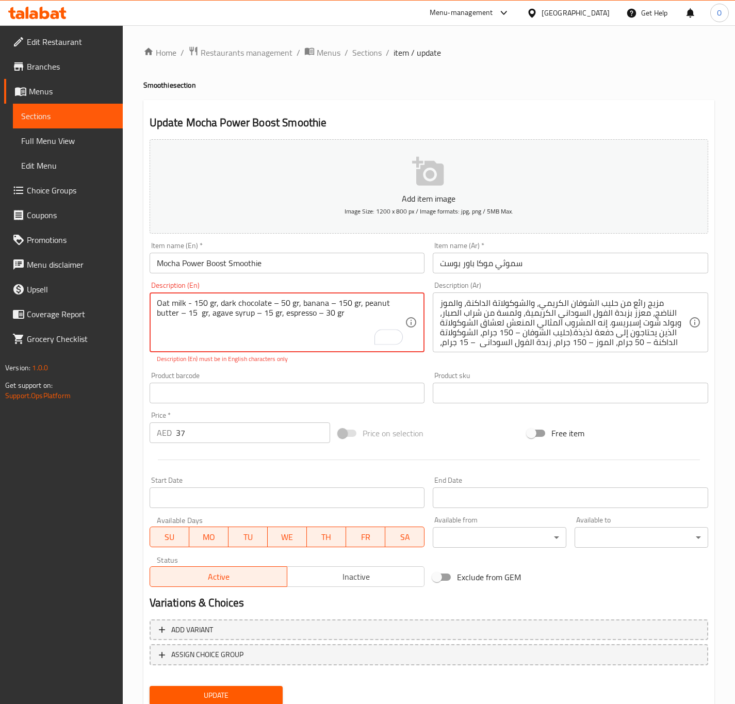
click at [186, 304] on textarea "Oat milk - 150 gr, dark chocolate – 50 gr, banana – 150 gr, peanut butter – 15 …" at bounding box center [281, 322] width 249 height 49
click at [189, 301] on textarea "Oat milk - 150 gr, dark chocolate – 50 gr, banana – 150 gr, peanut butter – 15 …" at bounding box center [281, 322] width 249 height 49
click at [188, 308] on textarea "Oat milk - 150 gr, dark chocolate – 50 gr, banana – 150 gr, peanut butter – 15 …" at bounding box center [281, 322] width 249 height 49
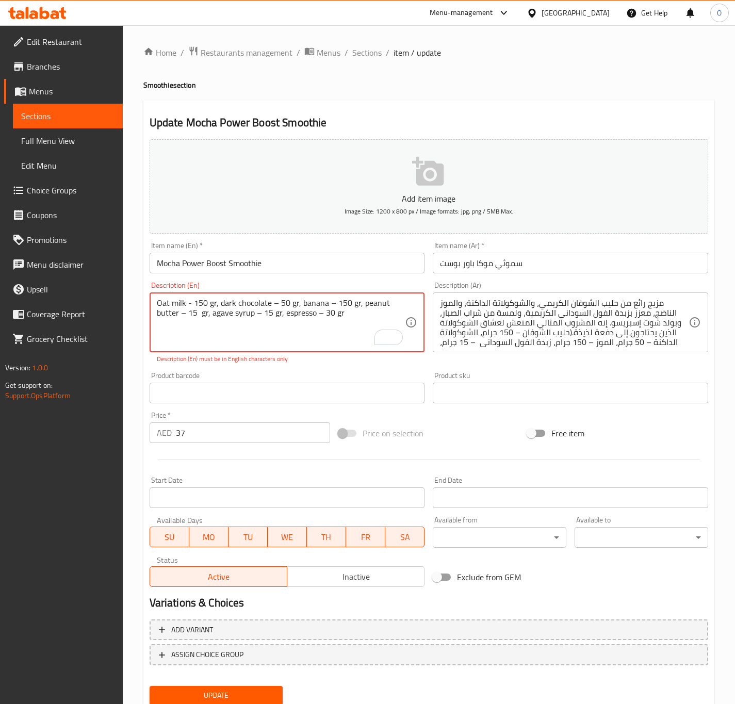
click at [188, 308] on textarea "Oat milk - 150 gr, dark chocolate – 50 gr, banana – 150 gr, peanut butter – 15 …" at bounding box center [281, 322] width 249 height 49
click at [272, 308] on textarea "Oat milk - 150 gr, dark chocolate – 50 gr, banana – 150 gr, peanut butter – 15 …" at bounding box center [281, 322] width 249 height 49
click at [271, 308] on textarea "Oat milk - 150 gr, dark chocolate – 50 gr, banana – 150 gr, peanut butter – 15 …" at bounding box center [281, 322] width 249 height 49
paste textarea "-"
click at [324, 308] on textarea "Oat milk - 150 gr, dark chocolate - 50 gr, banana – 150 gr, peanut butter – 15 …" at bounding box center [281, 322] width 249 height 49
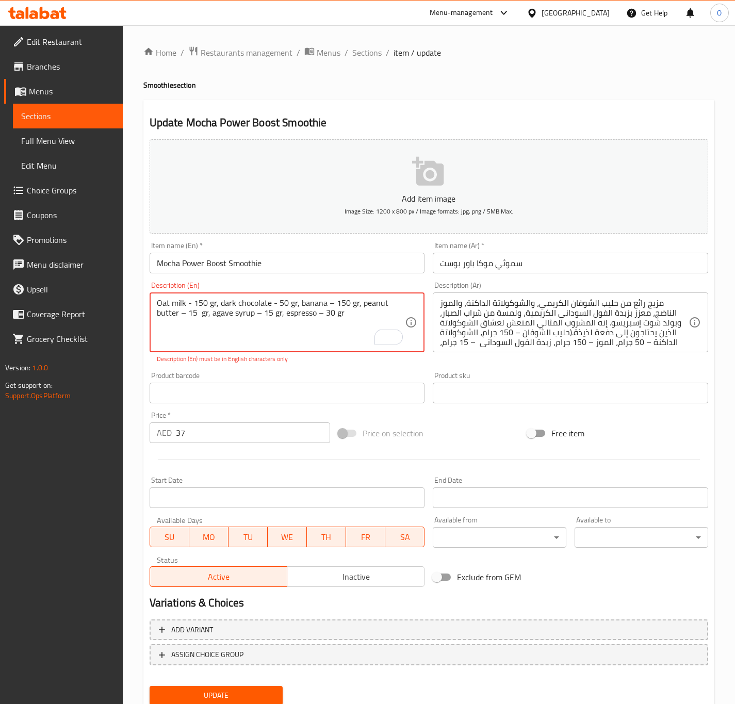
click at [323, 309] on textarea "Oat milk - 150 gr, dark chocolate - 50 gr, banana – 150 gr, peanut butter – 15 …" at bounding box center [281, 322] width 249 height 49
click at [329, 306] on textarea "Oat milk - 150 gr, dark chocolate - 50 gr, banana – 150 gr, peanut butter – 15 …" at bounding box center [281, 322] width 249 height 49
click at [325, 305] on textarea "Oat milk - 150 gr, dark chocolate - 50 gr, banana – 150 gr, peanut butter – 15 …" at bounding box center [281, 322] width 249 height 49
paste textarea "-"
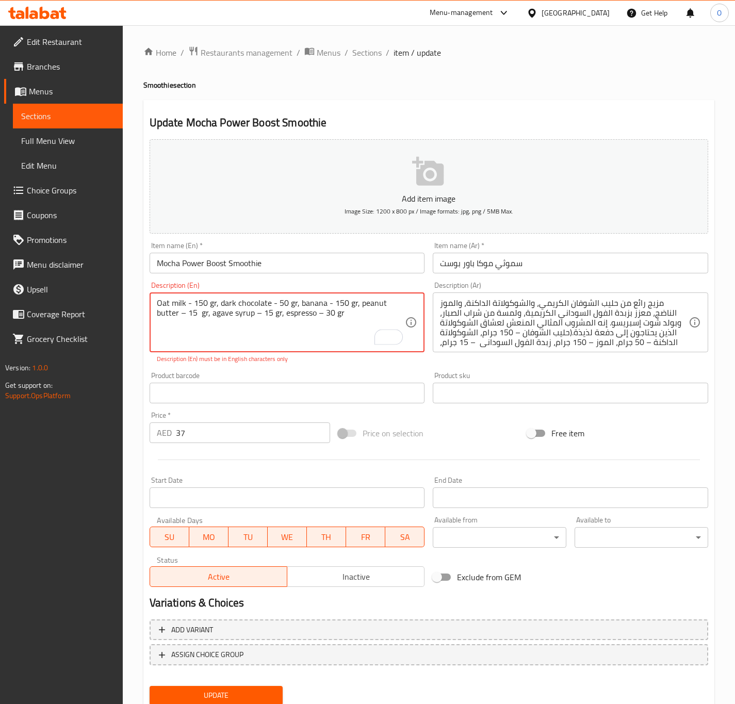
click at [160, 313] on textarea "Oat milk - 150 gr, dark chocolate - 50 gr, banana - 150 gr, peanut butter – 15 …" at bounding box center [281, 322] width 249 height 49
click at [158, 316] on textarea "Oat milk - 150 gr, dark chocolate - 50 gr, banana - 150 gr, peanut butter – 15 …" at bounding box center [281, 322] width 249 height 49
paste textarea "-"
click at [229, 316] on textarea "Oat milk - 150 gr, dark chocolate - 50 gr, banana - 150 gr, peanut butter - 15 …" at bounding box center [281, 322] width 249 height 49
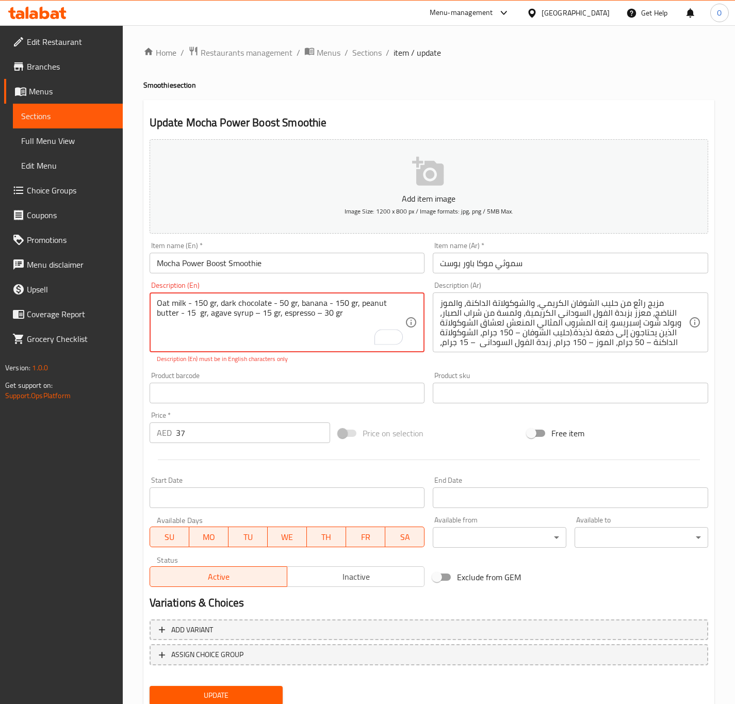
click at [229, 316] on textarea "Oat milk - 150 gr, dark chocolate - 50 gr, banana - 150 gr, peanut butter - 15 …" at bounding box center [281, 322] width 249 height 49
paste textarea "-"
click at [252, 318] on textarea "Oat milk - 150 gr, dark chocolate - 50 gr, banana - 150 gr, peanut butter - 15 …" at bounding box center [281, 322] width 249 height 49
click at [305, 317] on textarea "Oat milk - 150 gr, dark chocolate - 50 gr, banana - 150 gr, peanut butter - 15 …" at bounding box center [281, 322] width 249 height 49
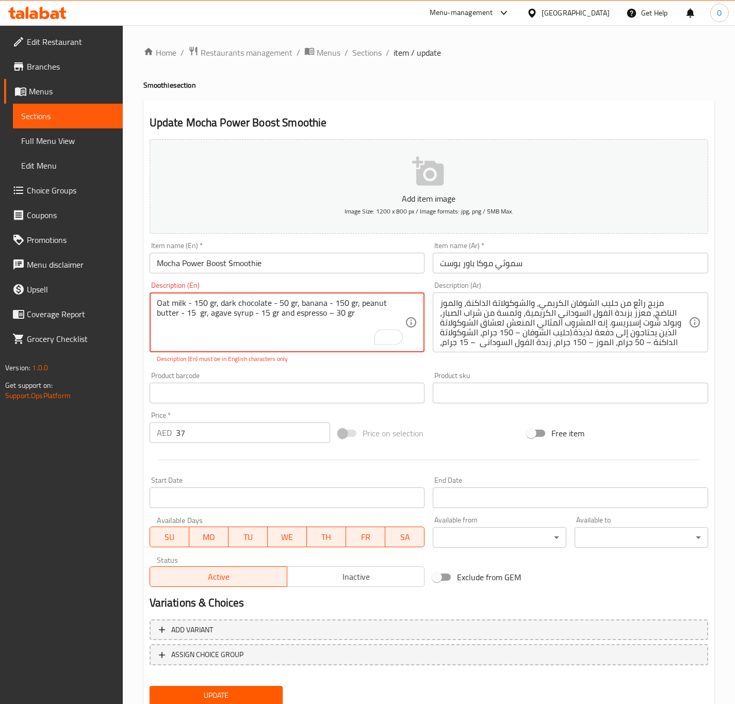
click at [303, 319] on textarea "Oat milk - 150 gr, dark chocolate - 50 gr, banana - 150 gr, peanut butter - 15 …" at bounding box center [281, 322] width 249 height 49
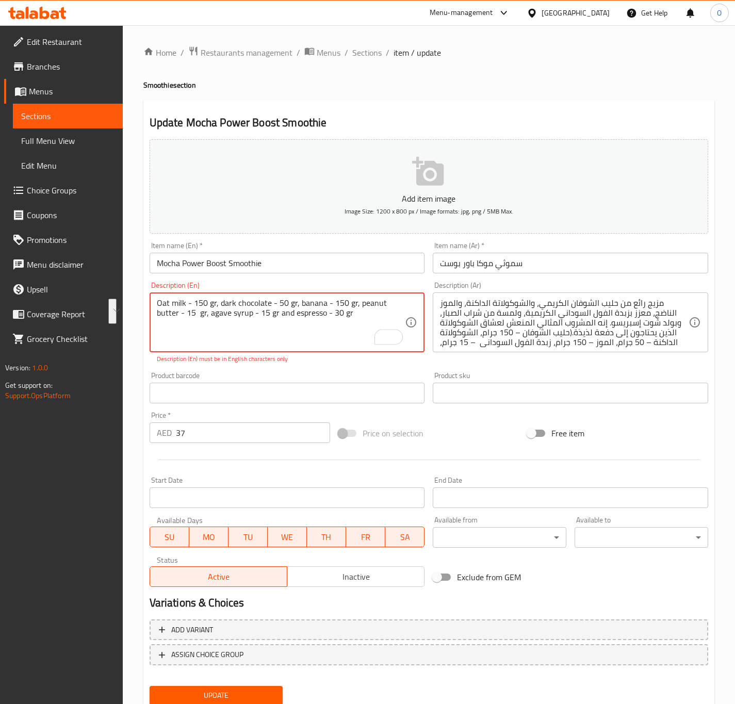
type textarea "Oat milk - 150 gr, dark chocolate - 50 gr, banana - 150 gr, peanut butter - 15 …"
click at [325, 377] on div "Product barcode Product barcode" at bounding box center [287, 387] width 275 height 31
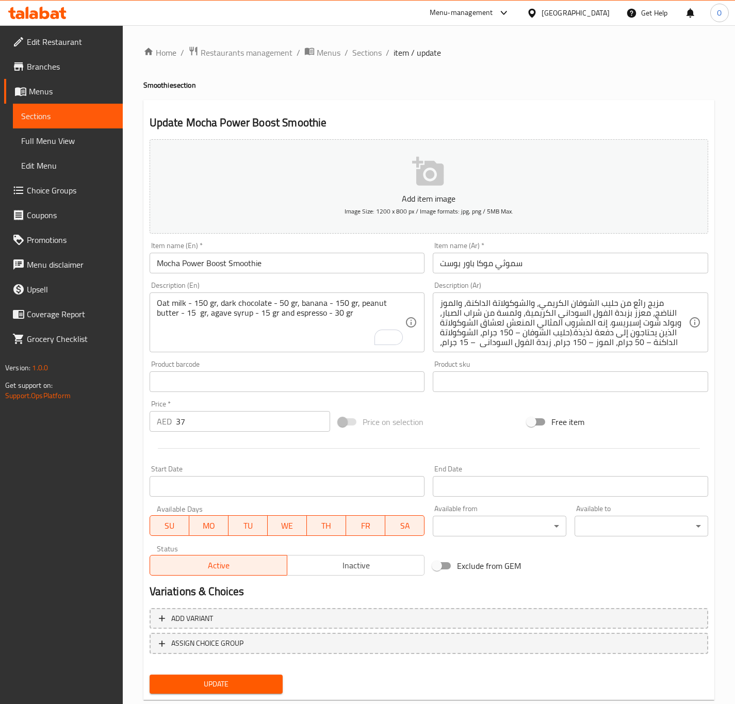
click at [523, 350] on div "مزيج رائع من حليب الشوفان الكريمي، والشوكولاتة الداكنة، والموز الناضج، معزز بزب…" at bounding box center [570, 322] width 275 height 60
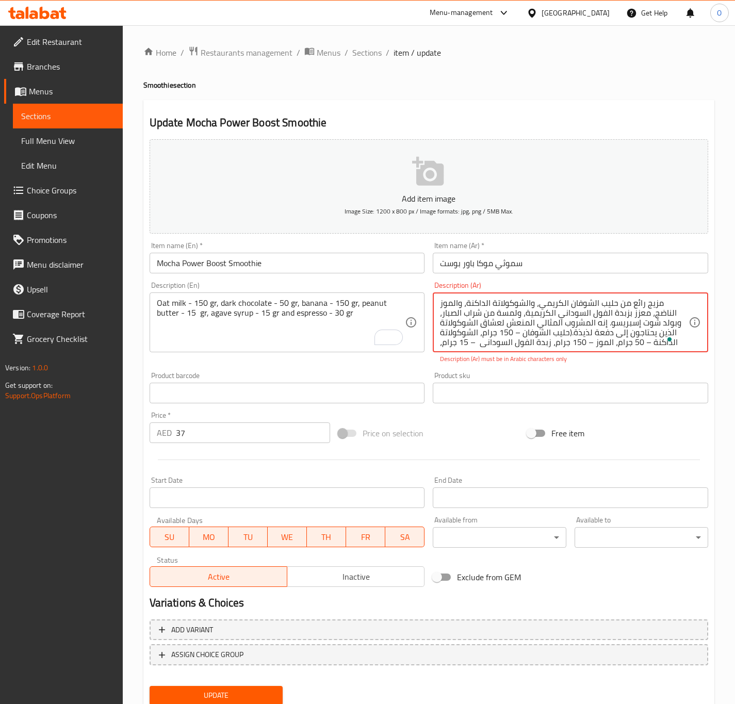
click at [526, 338] on textarea "مزيج رائع من حليب الشوفان الكريمي، والشوكولاتة الداكنة، والموز الناضج، معزز بزب…" at bounding box center [564, 322] width 249 height 49
paste textarea "حليب الشوفان - 150 غرام، شوكولاتة داكنة - 50 غرام، موز - 150 غرام، زبدة الفول ا…"
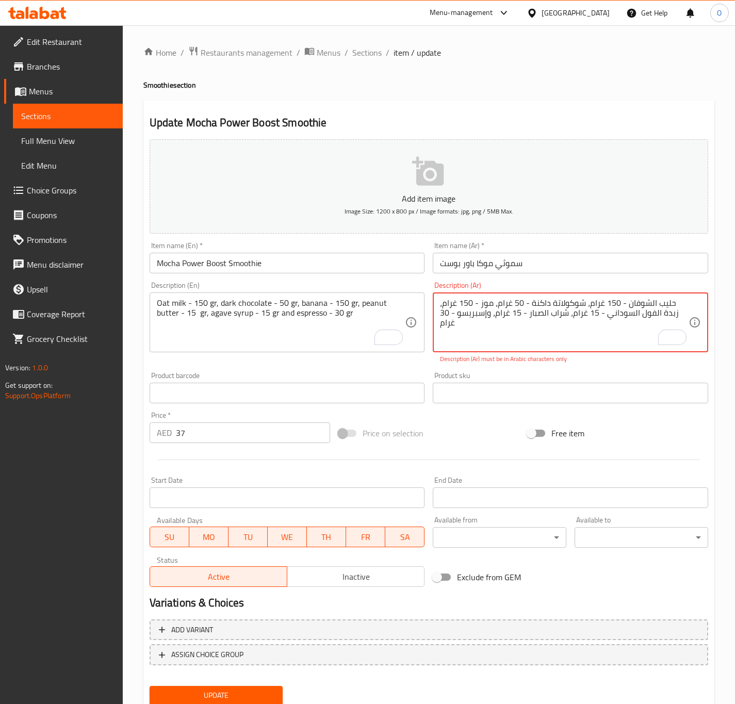
click at [602, 304] on textarea "حليب الشوفان - 150 غرام، شوكولاتة داكنة - 50 غرام، موز - 150 غرام، زبدة الفول ا…" at bounding box center [564, 322] width 249 height 49
click at [596, 304] on textarea "حليب الشوفان - 150 جرام، شوكولاتة داكنة - 50 غرام، موز - 150 غرام، زبدة الفول ا…" at bounding box center [564, 322] width 249 height 49
click at [502, 302] on textarea "حليب الشوفان - 150 جرام، شوكولاتة داكنة - 50 غرام، موز - 150 غرام، زبدة الفول ا…" at bounding box center [564, 322] width 249 height 49
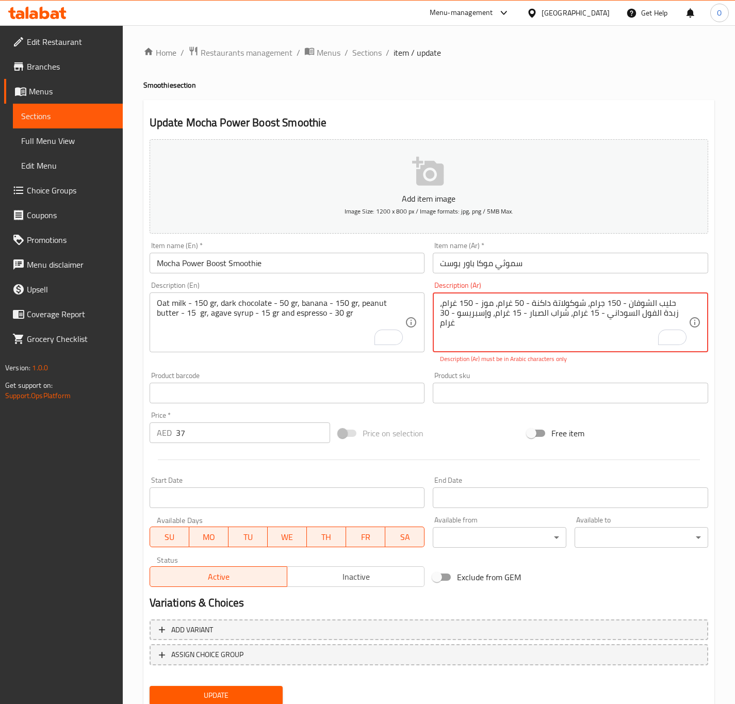
paste textarea "To enrich screen reader interactions, please activate Accessibility in Grammarl…"
click at [446, 302] on textarea "حليب الشوفان - 150 جرام، شوكولاتة داكنة - 50 جرام، موز - 150 غرام، زبدة الفول ا…" at bounding box center [564, 322] width 249 height 49
paste textarea "To enrich screen reader interactions, please activate Accessibility in Grammarl…"
click at [601, 316] on textarea "حليب الشوفان - 150 جرام، شوكولاتة داكنة - 50 جرام، موز - 150 جرام، زبدة الفول ا…" at bounding box center [564, 322] width 249 height 49
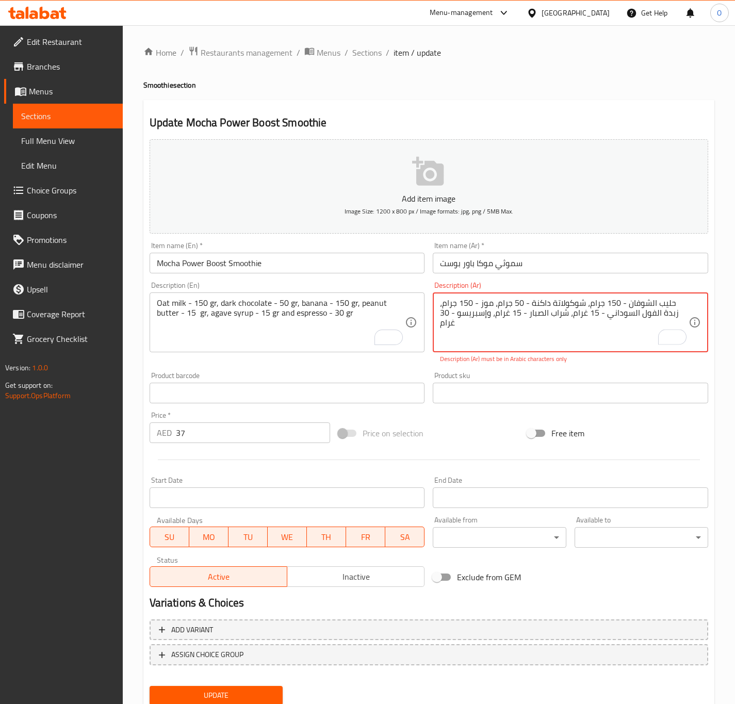
click at [601, 316] on textarea "حليب الشوفان - 150 جرام، شوكولاتة داكنة - 50 جرام، موز - 150 جرام، زبدة الفول ا…" at bounding box center [564, 322] width 249 height 49
paste textarea "To enrich screen reader interactions, please activate Accessibility in Grammarl…"
click at [666, 315] on textarea "حليب الشوفان - 150 جرام، شوكولاتة داكنة - 50 جرام، موز - 150 جرام، زبدة الفول ا…" at bounding box center [564, 322] width 249 height 49
click at [669, 311] on textarea "حليب الشوفان - 150 جرام، شوكولاتة داكنة - 50 جرام، موز - 150 جرام، زبدة الفول ا…" at bounding box center [564, 322] width 249 height 49
click at [647, 321] on textarea "حليب الشوفان - 150 جرام، شوكولاتة داكنة - 50 جرام، موز - 150 جرام، زبدة فول الس…" at bounding box center [564, 322] width 249 height 49
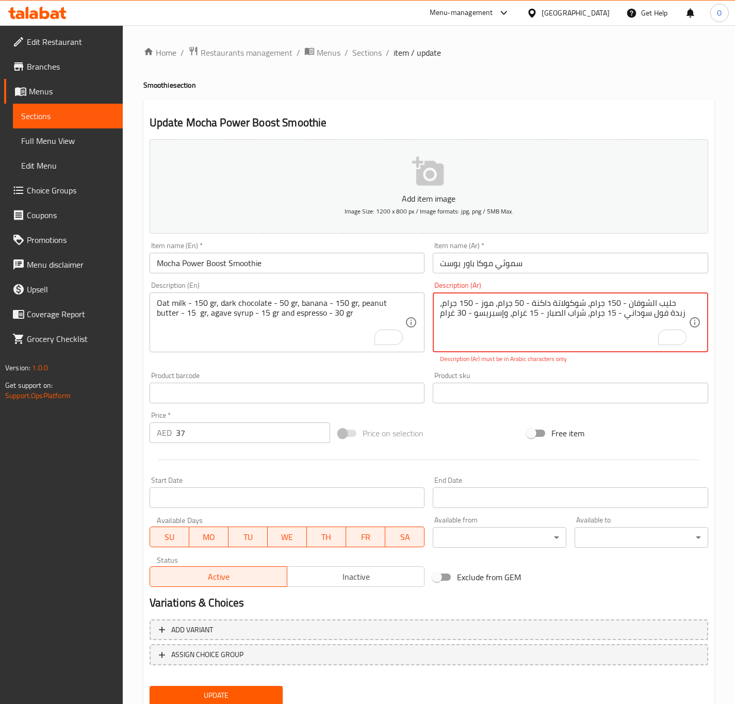
click at [503, 316] on textarea "حليب الشوفان - 150 جرام، شوكولاتة داكنة - 50 جرام، موز - 150 جرام، زبدة فول سود…" at bounding box center [564, 322] width 249 height 49
click at [526, 317] on textarea "حليب الشوفان - 150 جرام، شوكولاتة داكنة - 50 جرام، موز - 150 جرام، زبدة فول سود…" at bounding box center [564, 322] width 249 height 49
paste textarea "To enrich screen reader interactions, please activate Accessibility in Grammarl…"
click at [449, 319] on textarea "حليب الشوفان - 150 جرام، شوكولاتة داكنة - 50 جرام، موز - 150 جرام، زبدة فول سود…" at bounding box center [564, 322] width 249 height 49
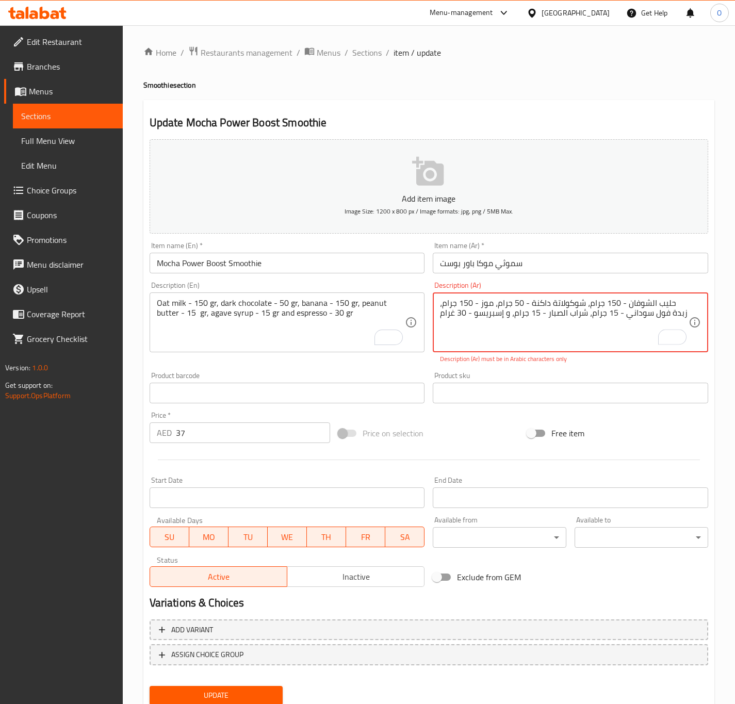
click at [448, 319] on textarea "حليب الشوفان - 150 جرام، شوكولاتة داكنة - 50 جرام، موز - 150 جرام، زبدة فول سود…" at bounding box center [564, 322] width 249 height 49
paste textarea "To enrich screen reader interactions, please activate Accessibility in Grammarl…"
type textarea "حليب الشوفان - 150 جرام، شوكولاتة داكنة - 50 جرام، موز - 150 جرام، زبدة فول سود…"
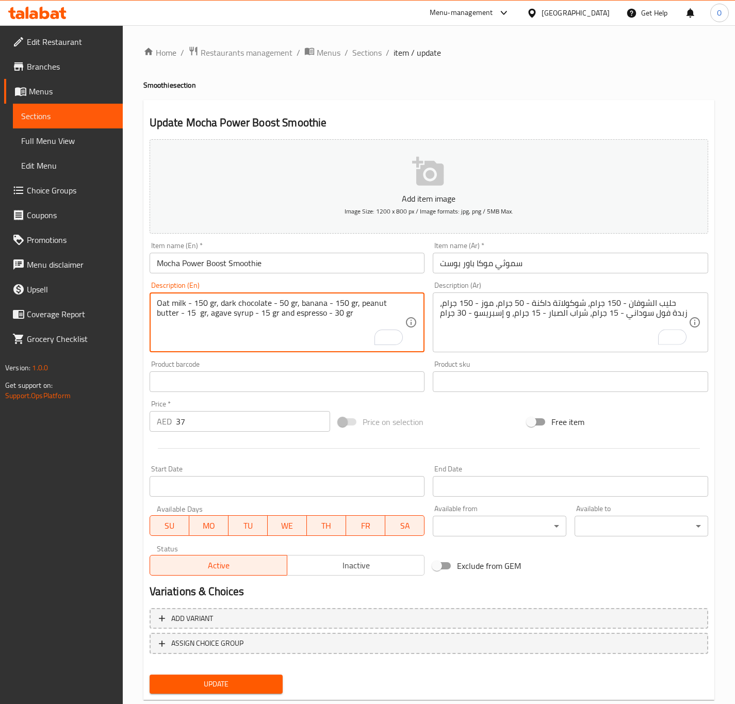
click at [200, 314] on textarea "Oat milk - 150 gr, dark chocolate - 50 gr, banana - 150 gr, peanut butter - 15 …" at bounding box center [281, 322] width 249 height 49
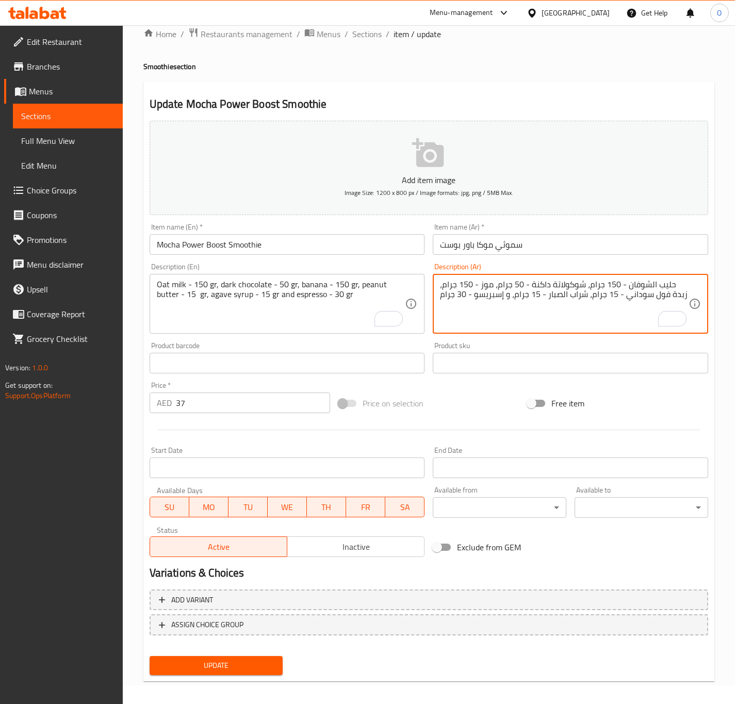
scroll to position [24, 0]
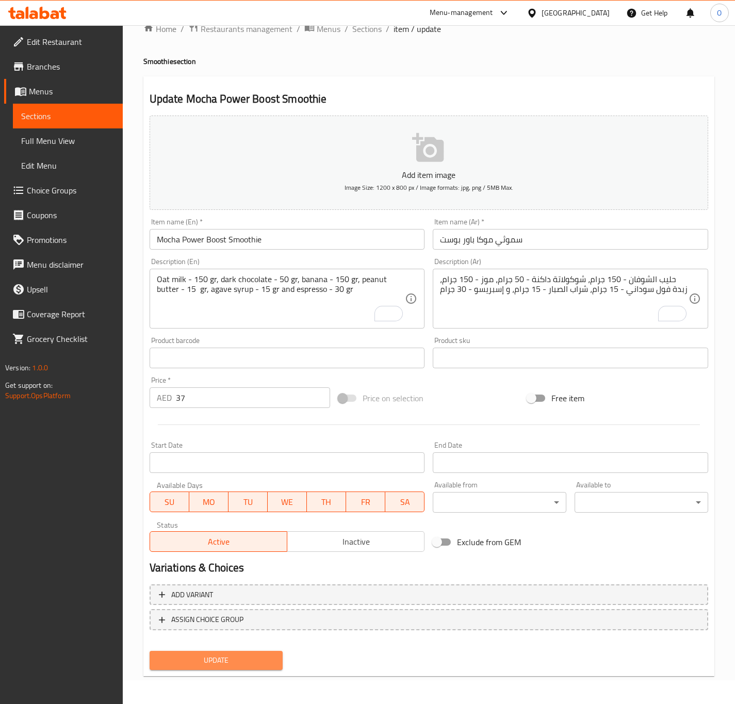
click at [194, 667] on button "Update" at bounding box center [217, 660] width 134 height 19
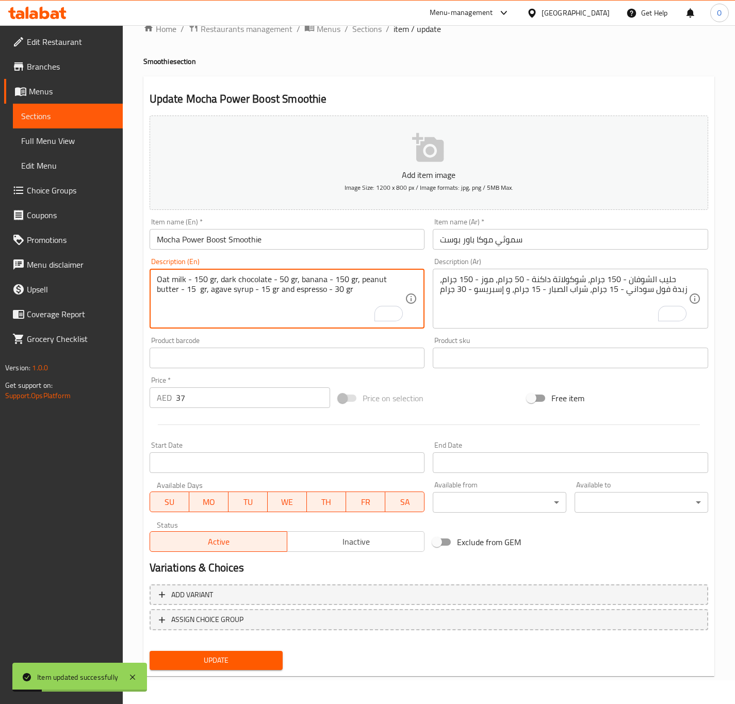
click at [186, 277] on textarea "Oat milk - 150 gr, dark chocolate - 50 gr, banana - 150 gr, peanut butter - 15 …" at bounding box center [281, 298] width 249 height 49
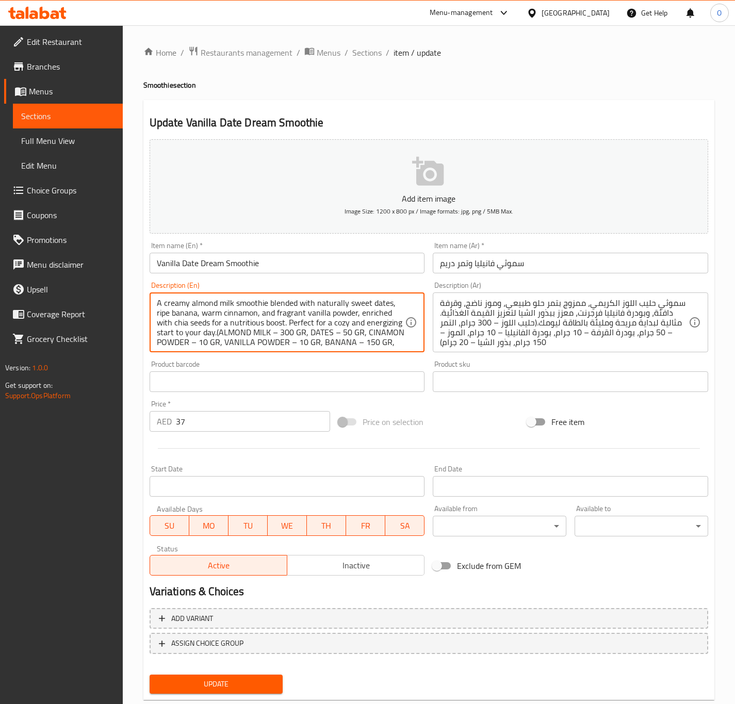
click at [316, 328] on textarea "A creamy almond milk smoothie blended with naturally sweet dates, ripe banana, …" at bounding box center [281, 322] width 249 height 49
click at [315, 328] on textarea "A creamy almond milk smoothie blended with naturally sweet dates, ripe banana, …" at bounding box center [281, 322] width 249 height 49
paste textarea "LMOND MILK – 300 GR, DATES – 50 GR, CINAMON POWDER – 10 GR, VANILLA POWDER – 10…"
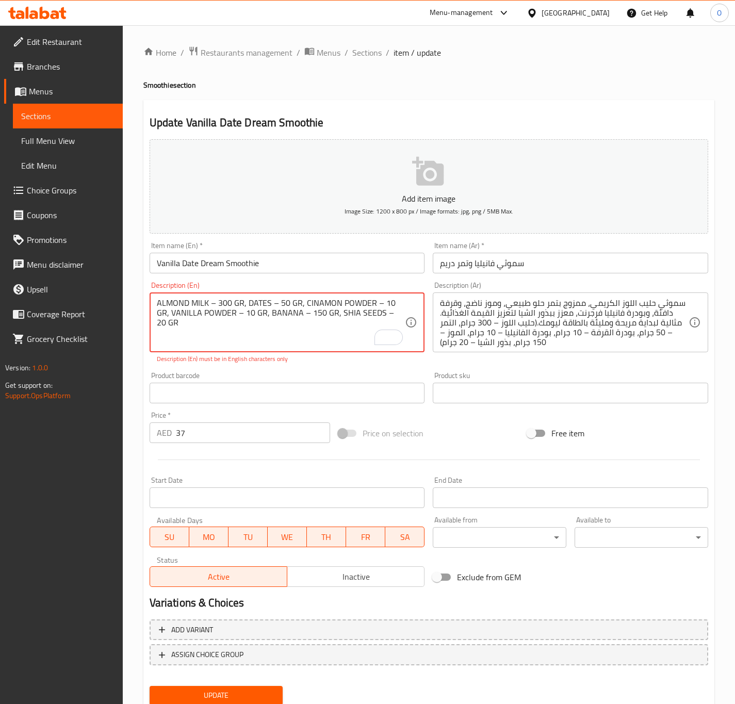
click at [236, 332] on textarea "ALMOND MILK – 300 GR, DATES – 50 GR, CINAMON POWDER – 10 GR, VANILLA POWDER – 1…" at bounding box center [281, 322] width 249 height 49
click at [221, 319] on textarea "ALMOND MILK – 300 GR, DATES – 50 GR, CINAMON POWDER – 10 GR, VANILLA POWDER – 1…" at bounding box center [281, 322] width 249 height 49
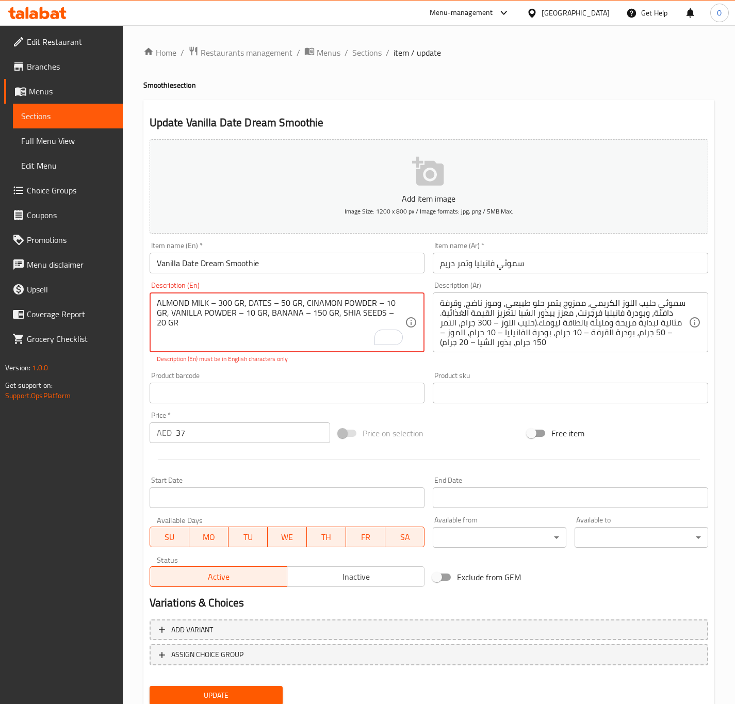
click at [221, 319] on textarea "ALMOND MILK – 300 GR, DATES – 50 GR, CINAMON POWDER – 10 GR, VANILLA POWDER – 1…" at bounding box center [281, 322] width 249 height 49
drag, startPoint x: 221, startPoint y: 319, endPoint x: 178, endPoint y: 303, distance: 46.0
click at [178, 303] on textarea "ALMOND MILK – 300 GR, DATES – 50 GR, CINAMON POWDER – 10 GR, VANILLA POWDER – 1…" at bounding box center [281, 322] width 249 height 49
click at [215, 301] on textarea "ALMOND MILK – 300 GR, DATES – 50 GR, CINAMON POWDER – 10 GR, VANILLA POWDER – 1…" at bounding box center [281, 322] width 249 height 49
click at [209, 306] on textarea "ALMOND MILK – 300 GR, DATES – 50 GR, CINAMON POWDER – 10 GR, VANILLA POWDER – 1…" at bounding box center [281, 322] width 249 height 49
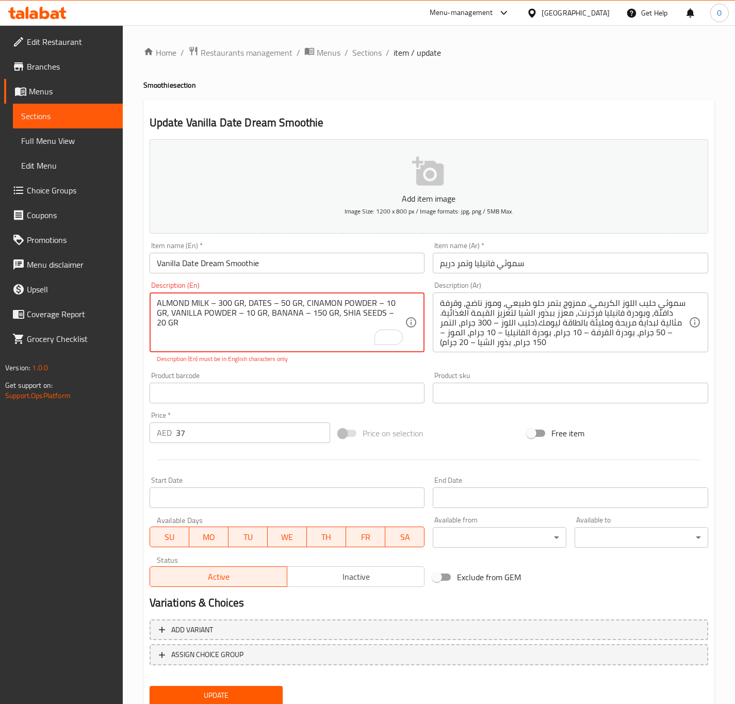
click at [208, 307] on textarea "ALMOND MILK – 300 GR, DATES – 50 GR, CINAMON POWDER – 10 GR, VANILLA POWDER – 1…" at bounding box center [281, 322] width 249 height 49
click at [209, 305] on textarea "ALMOND MILK – 300 GR, DATES – 50 GR, CINAMON POWDER – 10 GR, VANILLA POWDER – 1…" at bounding box center [281, 322] width 249 height 49
click at [211, 305] on textarea "ALMOND MILK – 300 GR, DATES – 50 GR, CINAMON POWDER – 10 GR, VANILLA POWDER – 1…" at bounding box center [281, 322] width 249 height 49
click at [211, 304] on textarea "ALMOND MILK – 300 GR, DATES – 50 GR, CINAMON POWDER – 10 GR, VANILLA POWDER – 1…" at bounding box center [281, 322] width 249 height 49
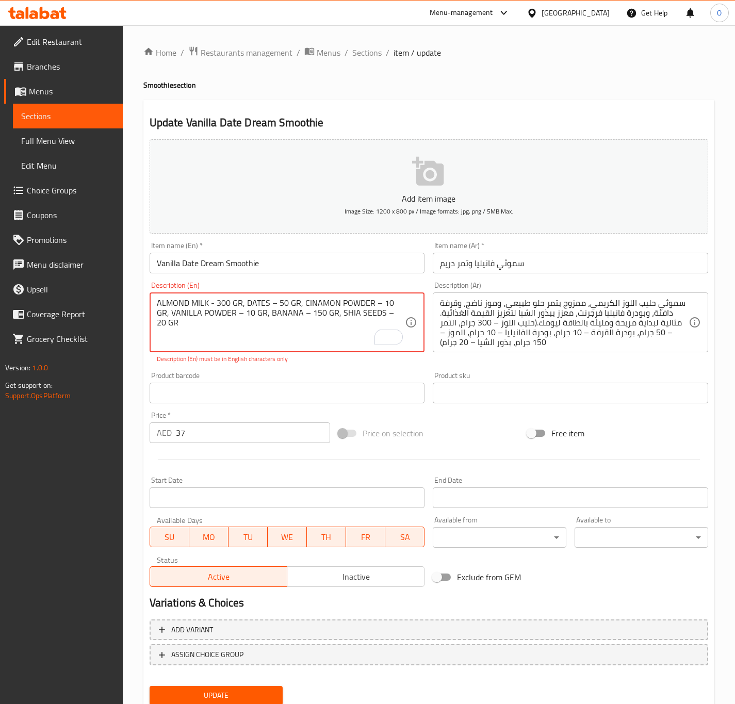
click at [213, 308] on textarea "ALMOND MILK - 300 GR, DATES – 50 GR, CINAMON POWDER – 10 GR, VANILLA POWDER – 1…" at bounding box center [281, 322] width 249 height 49
click at [209, 306] on textarea "ALMOND MILK - 300 GR, DATES – 50 GR, CINAMON POWDER – 10 GR, VANILLA POWDER – 1…" at bounding box center [281, 322] width 249 height 49
click at [271, 305] on textarea "ALMOND MILK - 300 GR, DATES – 50 GR, CINAMON POWDER – 10 GR, VANILLA POWDER – 1…" at bounding box center [281, 322] width 249 height 49
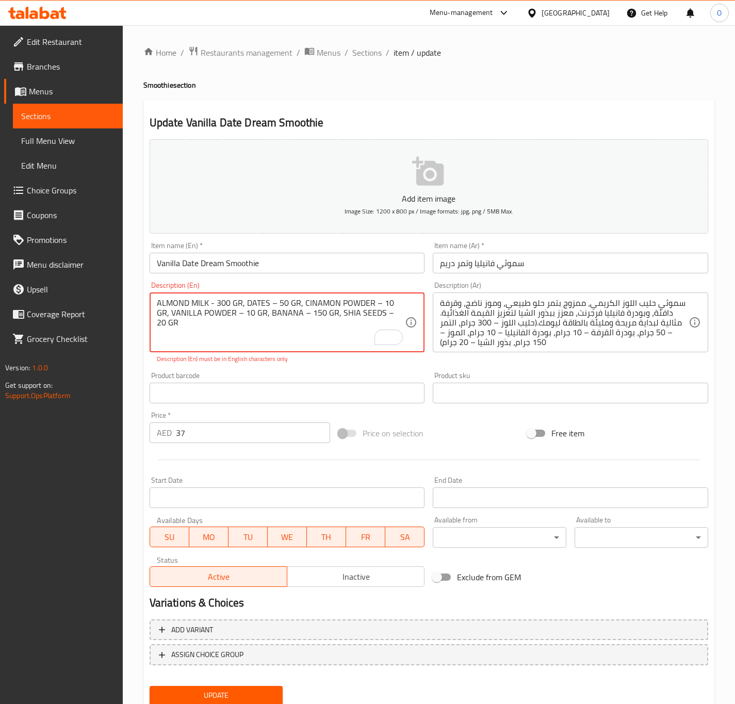
click at [271, 305] on textarea "ALMOND MILK - 300 GR, DATES – 50 GR, CINAMON POWDER – 10 GR, VANILLA POWDER – 1…" at bounding box center [281, 322] width 249 height 49
paste textarea "-"
click at [372, 307] on textarea "ALMOND MILK - 300 GR, DATES - 50 GR, CINAMON POWDER – 10 GR, VANILLA POWDER – 1…" at bounding box center [281, 322] width 249 height 49
click at [373, 306] on textarea "ALMOND MILK - 300 GR, DATES - 50 GR, CINAMON POWDER – 10 GR, VANILLA POWDER – 1…" at bounding box center [281, 322] width 249 height 49
paste textarea "-"
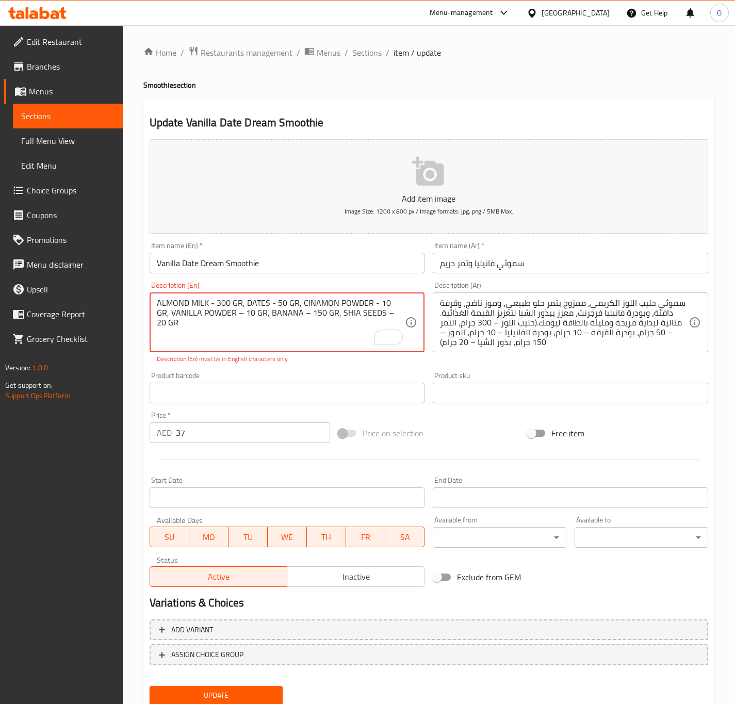
click at [225, 316] on textarea "ALMOND MILK - 300 GR, DATES - 50 GR, CINAMON POWDER - 10 GR, VANILLA POWDER – 1…" at bounding box center [281, 322] width 249 height 49
click at [223, 316] on textarea "ALMOND MILK - 300 GR, DATES - 50 GR, CINAMON POWDER - 10 GR, VANILLA POWDER – 1…" at bounding box center [281, 322] width 249 height 49
paste textarea "-"
click at [285, 316] on textarea "ALMOND MILK - 300 GR, DATES - 50 GR, CINAMON POWDER - 10 GR, VANILLA POWDER - 1…" at bounding box center [281, 322] width 249 height 49
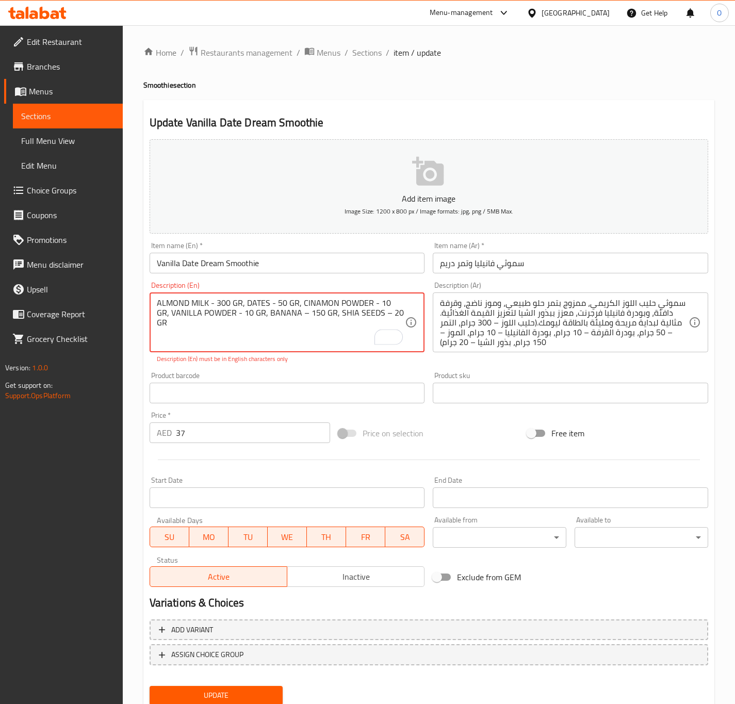
click at [285, 316] on textarea "ALMOND MILK - 300 GR, DATES - 50 GR, CINAMON POWDER - 10 GR, VANILLA POWDER - 1…" at bounding box center [281, 322] width 249 height 49
paste textarea "-"
click at [318, 317] on textarea "ALMOND MILK - 300 GR, DATES - 50 GR, CINAMON POWDER - 10 GR, VANILLA POWDER - 1…" at bounding box center [281, 322] width 249 height 49
click at [378, 311] on textarea "ALMOND MILK - 300 GR, DATES - 50 GR, CINAMON POWDER - 10 GR, VANILLA POWDER - 1…" at bounding box center [281, 322] width 249 height 49
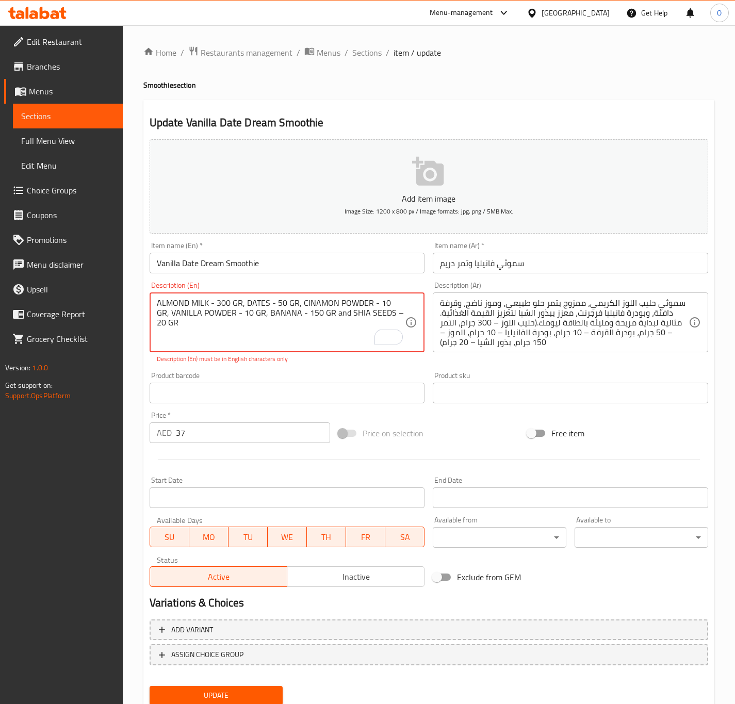
paste textarea "-"
click at [331, 313] on textarea "ALMOND MILK - 300 GR, DATES - 50 GR, CINAMON POWDER - 10 GR, VANILLA POWDER - 1…" at bounding box center [281, 322] width 249 height 49
type textarea "Almond milk - 300 gr, dates - 50 gr, cinamon powder - 10 gr, vanilla powder - 1…"
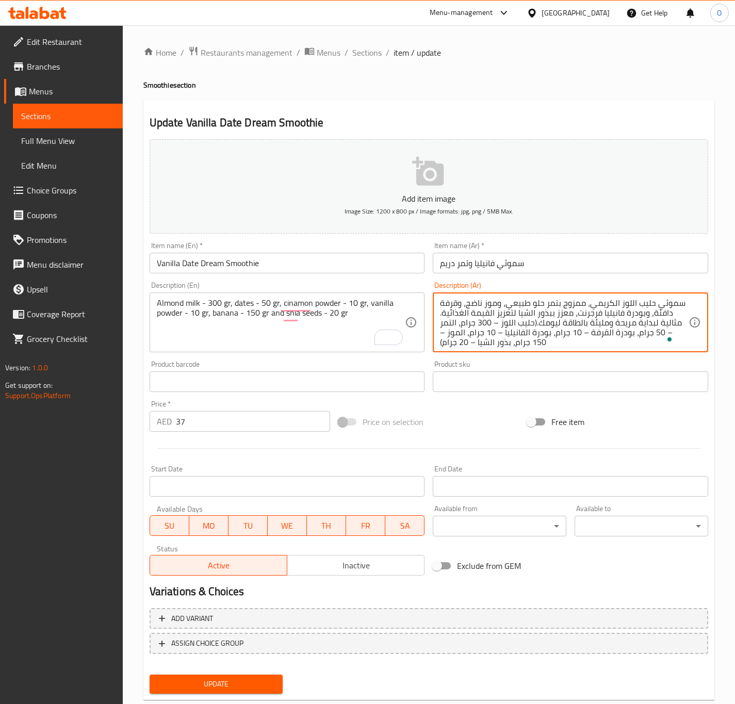
click at [525, 322] on textarea "سموثي حليب اللوز الكريمي، ممزوج بتمر حلو طبيعي، وموز ناضج، وقرفة دافئة، وبودرة …" at bounding box center [564, 322] width 249 height 49
click at [524, 322] on textarea "سموثي حليب اللوز الكريمي، ممزوج بتمر حلو طبيعي، وموز ناضج، وقرفة دافئة، وبودرة …" at bounding box center [564, 322] width 249 height 49
paste textarea "ليب اللوز - 300 غرام، تمر - 50 غرام، مسحوق القرفة - 10 غرام، مسحوق الفانيليا - …"
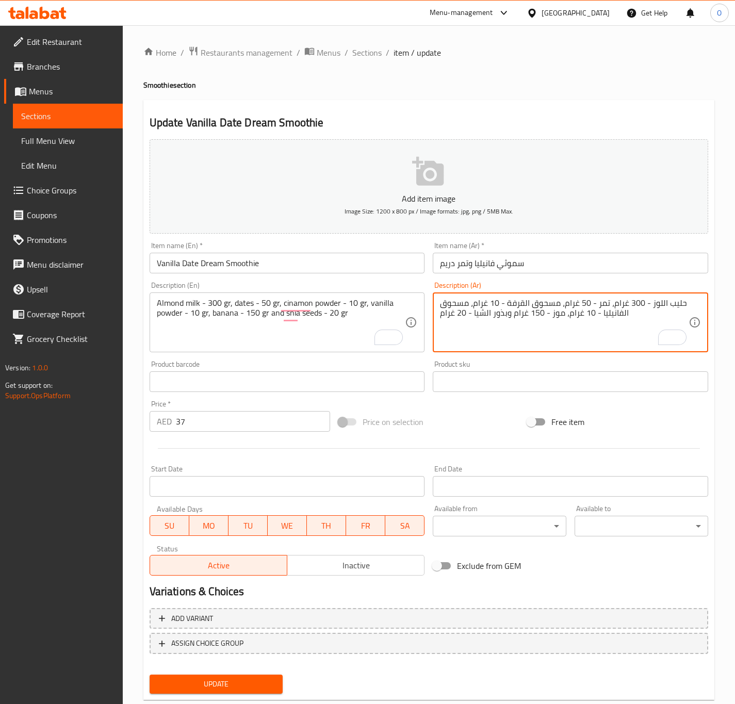
click at [626, 303] on textarea "حليب اللوز - 300 غرام، تمر - 50 غرام، مسحوق القرفة - 10 غرام، مسحوق الفانيليا -…" at bounding box center [564, 322] width 249 height 49
click at [578, 303] on textarea "حليب اللوز - 300 [رام، تمر - 50 غرام، مسحوق القرفة - 10 غرام، مسحوق الفانيليا -…" at bounding box center [564, 322] width 249 height 49
click at [577, 305] on textarea "حليب اللوز - 300 [رام، تمر - 50 غرام، مسحوق القرفة - 10 غرام، مسحوق الفانيليا -…" at bounding box center [564, 322] width 249 height 49
click at [617, 303] on textarea "حليب اللوز - 300 [رام، تمر - 50 رام، مسحوق القرفة - 10 غرام، مسحوق الفانيليا - …" at bounding box center [564, 322] width 249 height 49
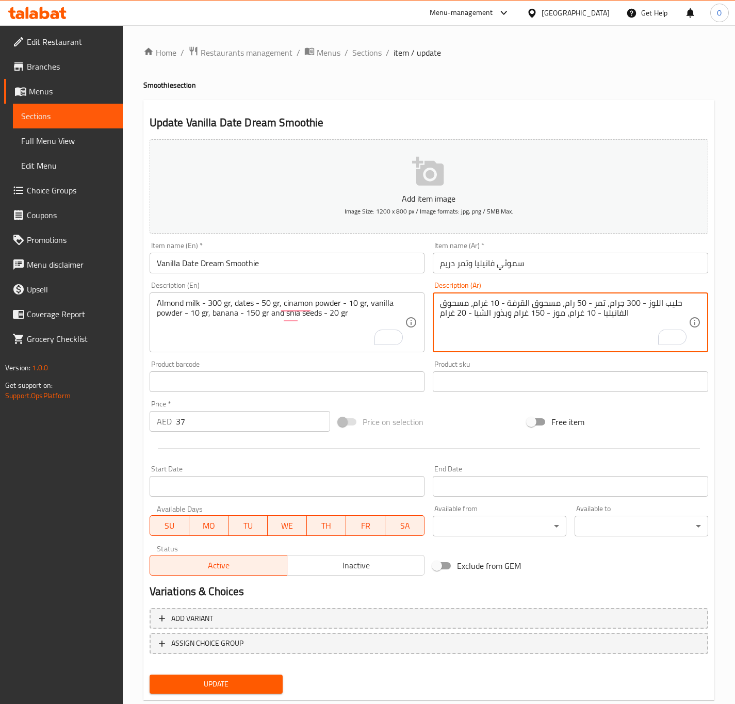
click at [571, 300] on textarea "حليب اللوز - 300 جرام، تمر - 50 رام، مسحوق القرفة - 10 غرام، مسحوق الفانيليا - …" at bounding box center [564, 322] width 249 height 49
type textarea "حليب اللوز - 300 جرام، تمر - 50 جرام، مسحوق القرفة - 10 غرام، مسحوق الفانيليا -…"
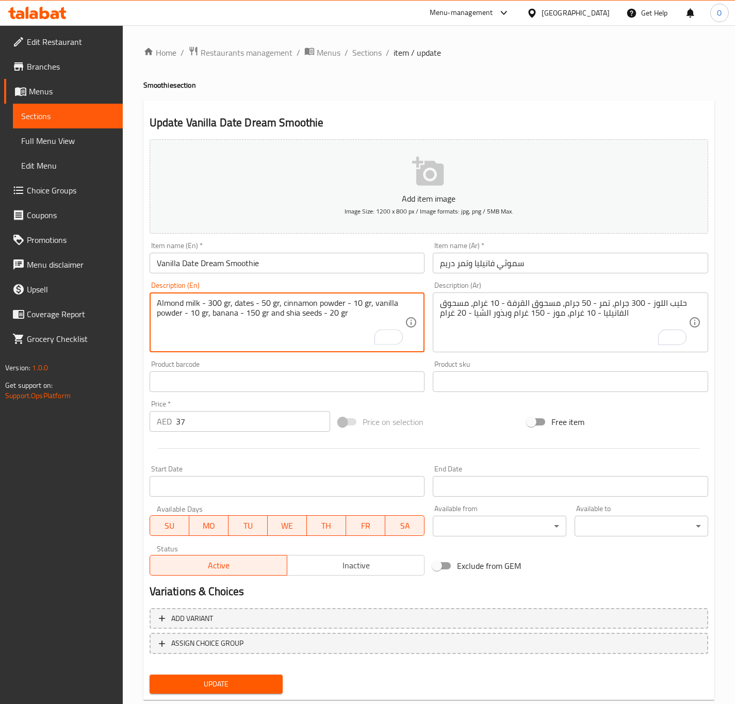
type textarea "Almond milk - 300 gr, dates - 50 gr, cinnamon powder - 10 gr, vanilla powder - …"
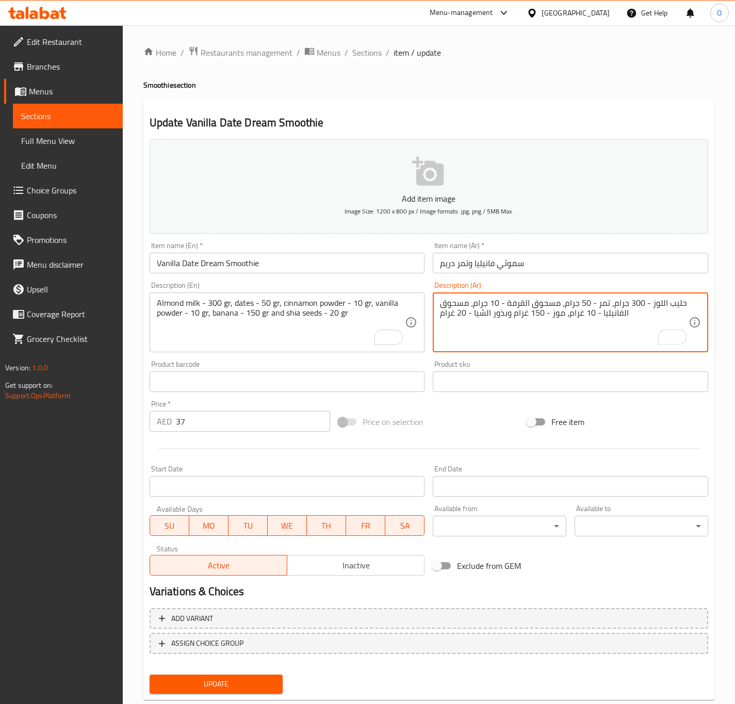
click at [580, 311] on textarea "حليب اللوز - 300 جرام، تمر - 50 جرام، مسحوق القرفة - 10 جرام، مسحوق الفانيليا -…" at bounding box center [564, 322] width 249 height 49
click at [526, 312] on textarea "حليب اللوز - 300 جرام، تمر - 50 جرام، مسحوق القرفة - 10 جرام، مسحوق الفانيليا -…" at bounding box center [564, 322] width 249 height 49
drag, startPoint x: 449, startPoint y: 316, endPoint x: 454, endPoint y: 313, distance: 5.6
click at [454, 313] on textarea "حليب اللوز - 300 جرام، تمر - 50 جرام، مسحوق القرفة - 10 جرام، مسحوق الفانيليا -…" at bounding box center [564, 322] width 249 height 49
type textarea "حليب اللوز - 300 جرام، تمر - 50 جرام، مسحوق القرفة - 10 جرام، مسحوق الفانيليا -…"
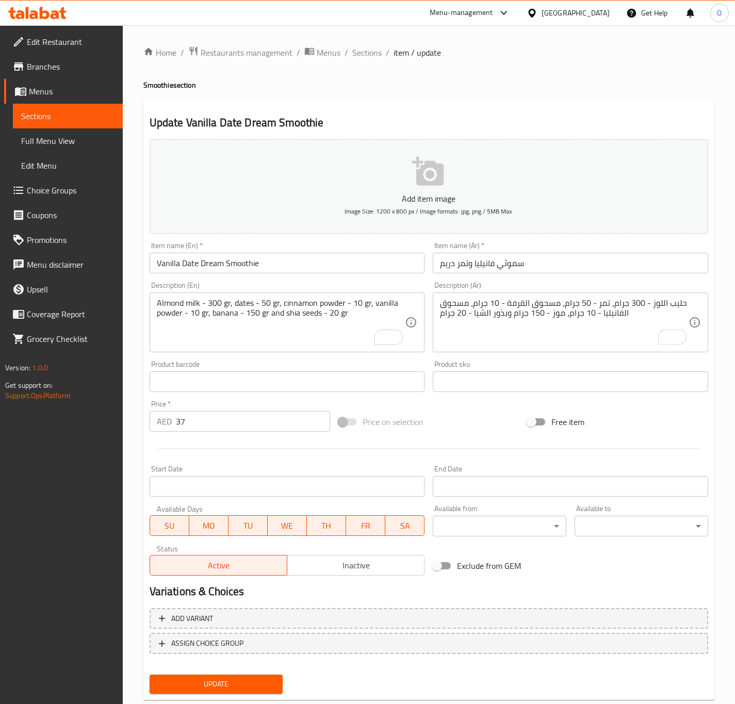
click at [256, 676] on button "Update" at bounding box center [217, 683] width 134 height 19
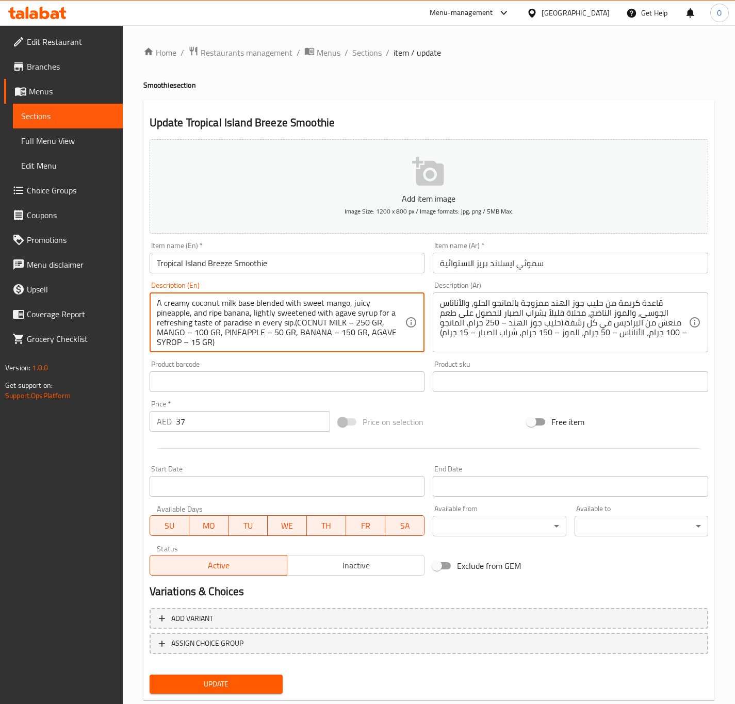
click at [192, 334] on textarea "A creamy coconut milk base blended with sweet mango, juicy pineapple, and ripe …" at bounding box center [281, 322] width 249 height 49
paste textarea "COCNUT MILK – 250 GR, MANGO – 100 GR, PINEAPPLE – 50 GR, BANANA – 150 GR, AGAVE…"
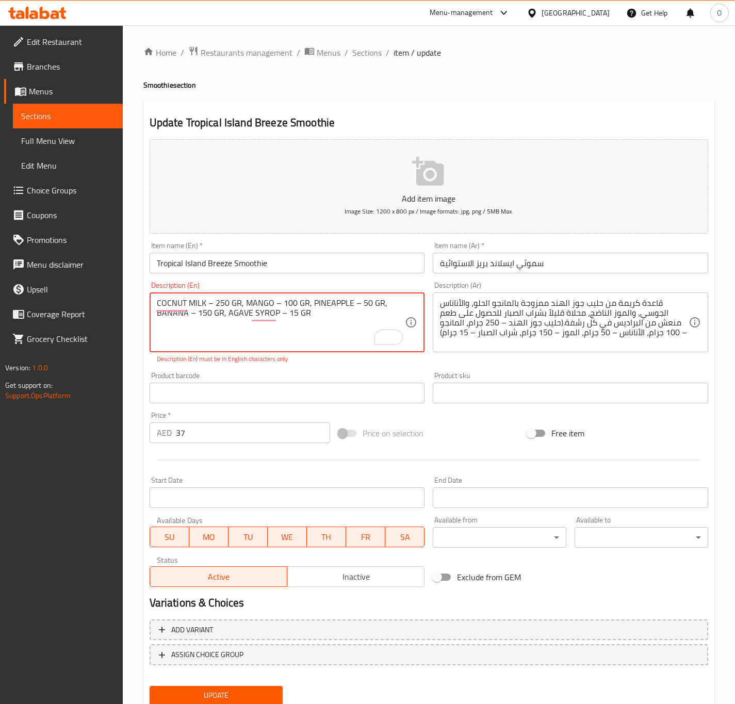
click at [204, 298] on textarea "COCNUT MILK – 250 GR, MANGO – 100 GR, PINEAPPLE – 50 GR, BANANA – 150 GR, AGAVE…" at bounding box center [281, 322] width 249 height 49
click at [208, 305] on textarea "COCNUT MILK – 250 GR, MANGO – 100 GR, PINEAPPLE – 50 GR, BANANA – 150 GR, AGAVE…" at bounding box center [281, 322] width 249 height 49
paste textarea "-"
click at [274, 303] on textarea "COCNUT MILK - 250 GR, MANGO – 100 GR, PINEAPPLE – 50 GR, BANANA – 150 GR, AGAVE…" at bounding box center [281, 322] width 249 height 49
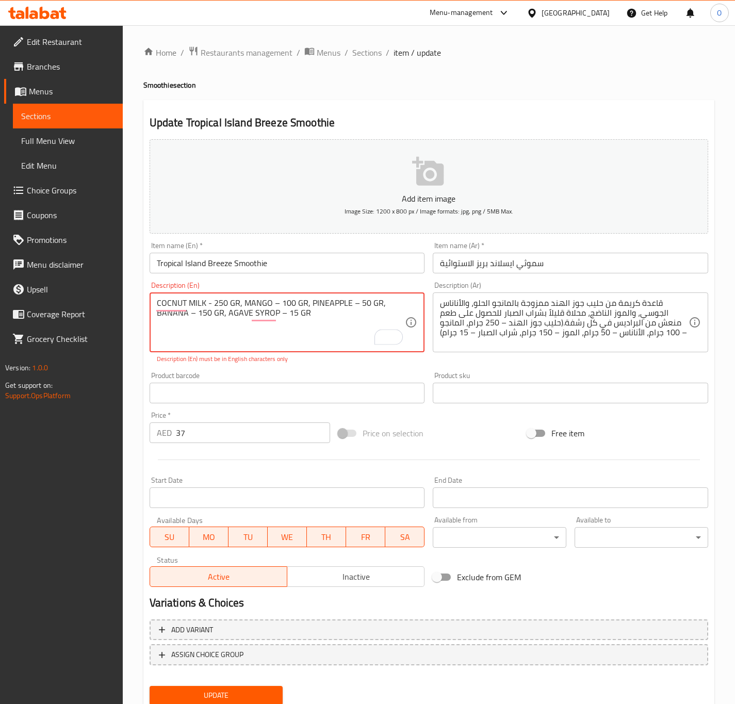
click at [274, 303] on textarea "COCNUT MILK - 250 GR, MANGO – 100 GR, PINEAPPLE – 50 GR, BANANA – 150 GR, AGAVE…" at bounding box center [281, 322] width 249 height 49
paste textarea "-"
click at [350, 308] on textarea "COCNUT MILK - 250 GR, MANGO - 100 GR, PINEAPPLE – 50 GR, BANANA – 150 GR, AGAVE…" at bounding box center [281, 322] width 249 height 49
paste textarea "-"
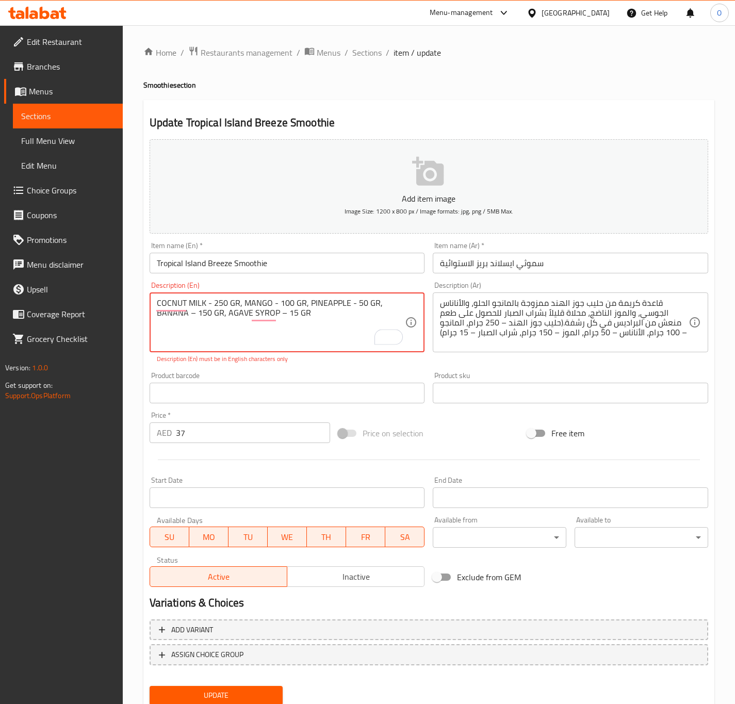
click at [188, 313] on textarea "COCNUT MILK - 250 GR, MANGO - 100 GR, PINEAPPLE - 50 GR, BANANA – 150 GR, AGAVE…" at bounding box center [281, 322] width 249 height 49
click at [189, 314] on textarea "COCNUT MILK - 250 GR, MANGO - 100 GR, PINEAPPLE - 50 GR, BANANA – 150 GR, AGAVE…" at bounding box center [281, 322] width 249 height 49
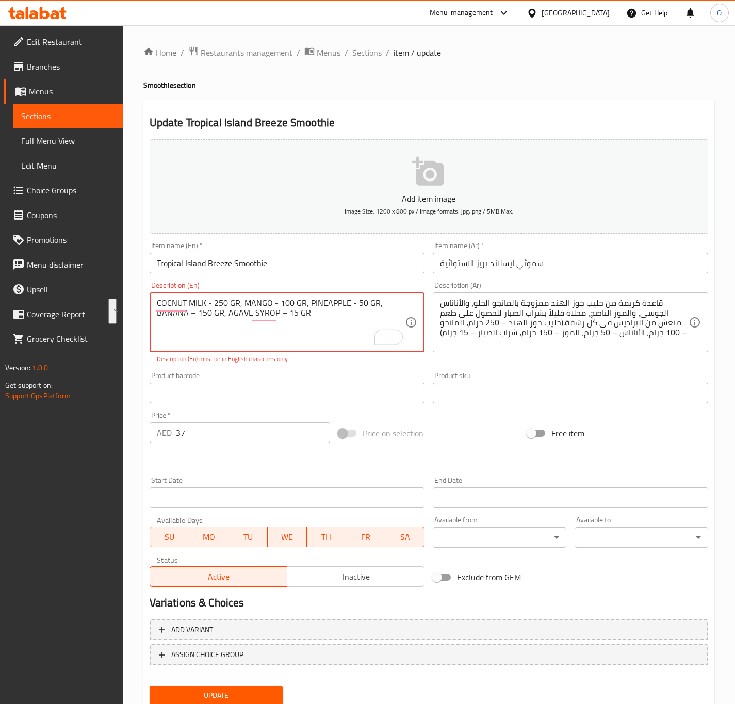
click at [189, 314] on textarea "COCNUT MILK - 250 GR, MANGO - 100 GR, PINEAPPLE - 50 GR, BANANA – 150 GR, AGAVE…" at bounding box center [281, 322] width 249 height 49
click at [192, 327] on textarea "COCNUT MILK - 250 GR, MANGO - 100 GR, PINEAPPLE - 50 GR, BANANA – 150 GR, AGAVE…" at bounding box center [281, 322] width 249 height 49
click at [191, 314] on textarea "COCNUT MILK - 250 GR, MANGO - 100 GR, PINEAPPLE - 50 GR, BANANA – 150 GR, AGAVE…" at bounding box center [281, 322] width 249 height 49
paste textarea "-"
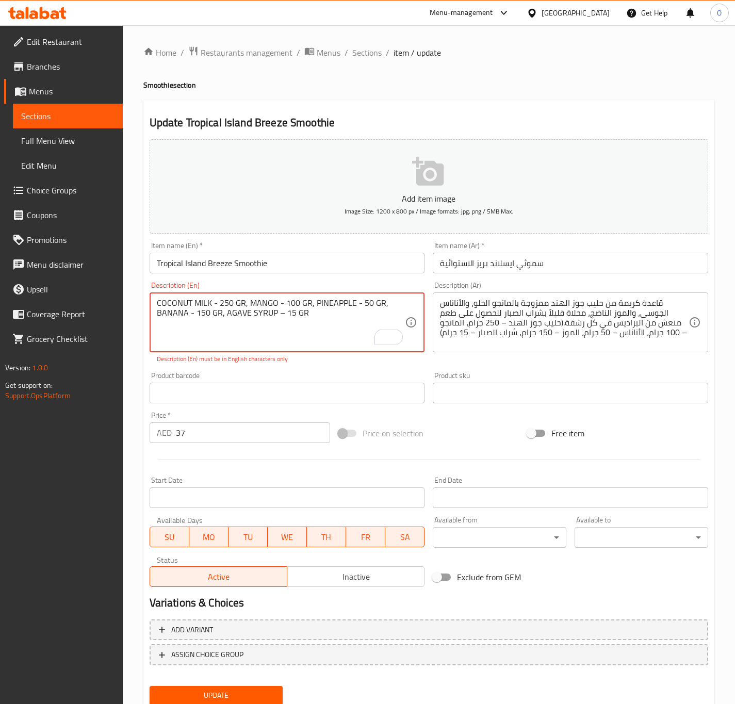
click at [275, 313] on textarea "COCONUT MILK - 250 GR, MANGO - 100 GR, PINEAPPLE - 50 GR, BANANA - 150 GR, AGAV…" at bounding box center [281, 322] width 249 height 49
click at [276, 315] on textarea "COCONUT MILK - 250 GR, MANGO - 100 GR, PINEAPPLE - 50 GR, BANANA - 150 GR, AGAV…" at bounding box center [281, 322] width 249 height 49
paste textarea "-"
drag, startPoint x: 220, startPoint y: 317, endPoint x: 223, endPoint y: 312, distance: 5.6
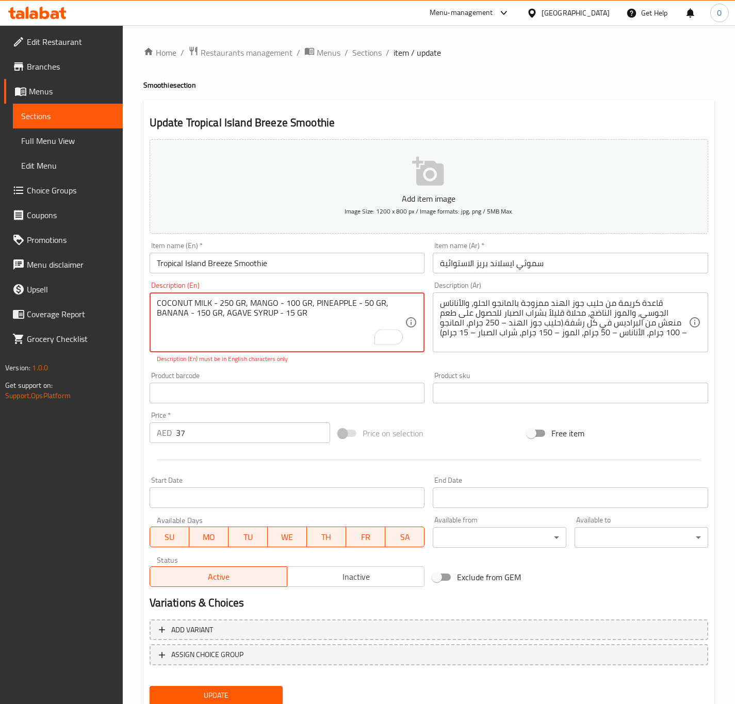
click at [223, 312] on textarea "COCONUT MILK - 250 GR, MANGO - 100 GR, PINEAPPLE - 50 GR, BANANA - 150 GR, AGAV…" at bounding box center [281, 322] width 249 height 49
click at [256, 333] on textarea "COCONUT MILK - 250 GR, MANGO - 100 GR, PINEAPPLE - 50 GR, BANANA - 150 GR and A…" at bounding box center [281, 322] width 249 height 49
click at [255, 333] on textarea "COCONUT MILK - 250 GR, MANGO - 100 GR, PINEAPPLE - 50 GR, BANANA - 150 GR and A…" at bounding box center [281, 322] width 249 height 49
click at [195, 331] on textarea "Coconut milk - 250 gr, mango - 100 gr, pineapple - 50 gr, banana - 150 gr and a…" at bounding box center [281, 322] width 249 height 49
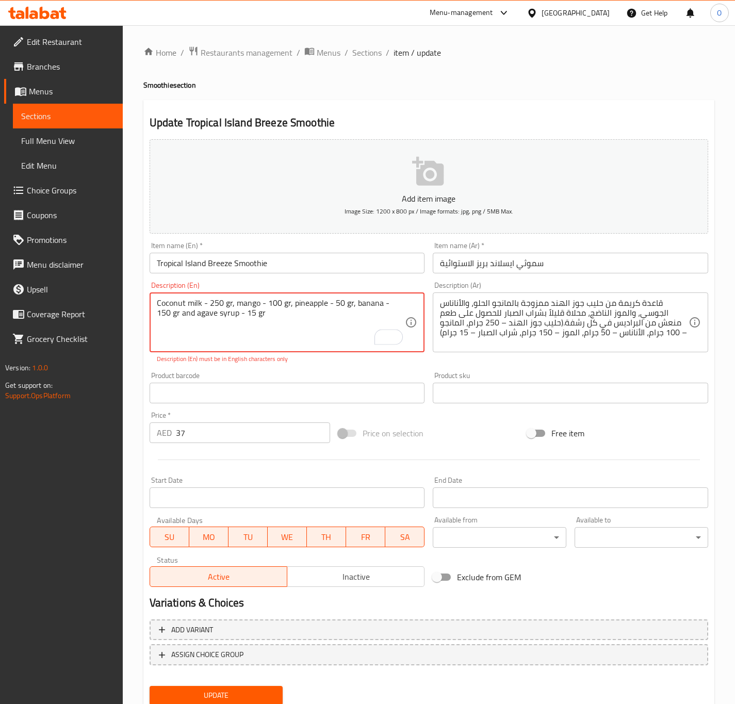
type textarea "Coconut milk - 250 gr, mango - 100 gr, pineapple - 50 gr, banana - 150 gr and a…"
click at [323, 311] on textarea "Coconut milk - 250 gr, mango - 100 gr, pineapple - 50 gr, banana - 150 gr and a…" at bounding box center [281, 322] width 249 height 49
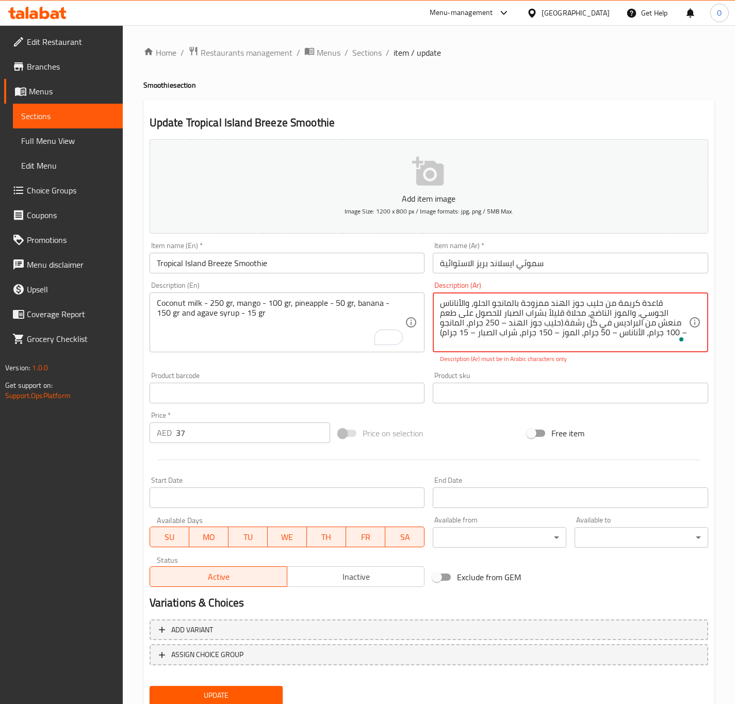
click at [518, 334] on textarea "قاعدة كريمة من حليب جوز الهند ممزوجة بالمانجو الحلو، والأناناس الجوسي، والموز ا…" at bounding box center [564, 322] width 249 height 49
paste textarea "حليب جوز الهند - 250 غرام، مانجو - 100 غرام، أناناس - 50 غرام، موز - 150 غرام و…"
click at [640, 301] on textarea "حليب جوز الهند - 250 غرام، مانجو - 100 غرام، أناناس - 50 غرام، موز - 150 غرام و…" at bounding box center [564, 322] width 249 height 49
click at [603, 302] on textarea "حليب جوز الهند - 250 غرام، مانجو - 100 غرام، أناناس - 50 غرام، موز - 150 غرام و…" at bounding box center [564, 322] width 249 height 49
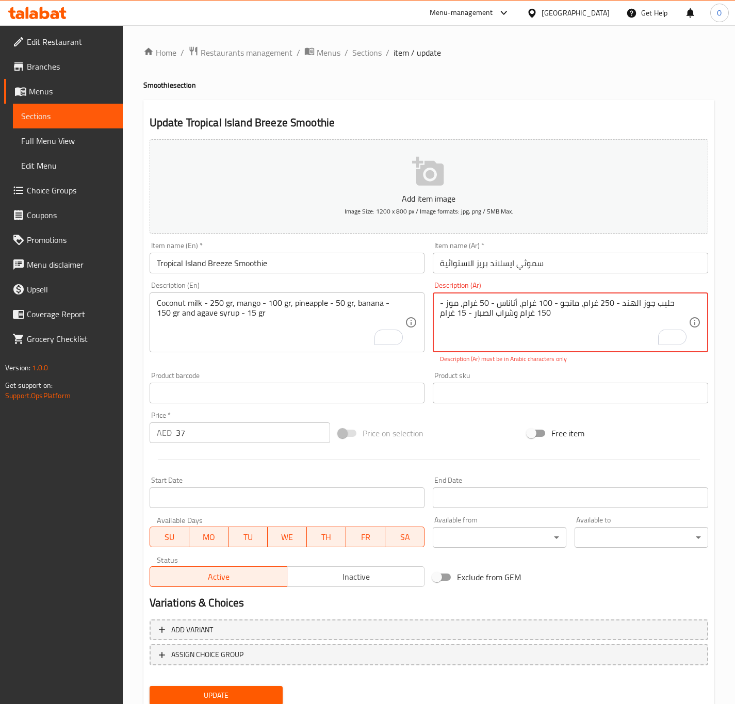
click at [611, 305] on textarea "حليب جوز الهند - 250 غرام، مانجو - 100 غرام، أناناس - 50 غرام، موز - 150 غرام و…" at bounding box center [564, 322] width 249 height 49
click at [609, 310] on textarea "حليب جوز الهند - 250 جرام، مانجو - 100 غرام، أناناس - 50 غرام، موز - 150 غرام و…" at bounding box center [564, 322] width 249 height 49
click at [610, 310] on textarea "حليب جوز الهند - 250 جرام، مانجو - 100 غرام، أناناس - 50 غرام، موز - 150 غرام و…" at bounding box center [564, 322] width 249 height 49
click at [545, 307] on textarea "حليب جوز الهند - 250 جرام، مانجو - 100 غرام، أناناس - 50 غرام، موز - 150 غرام و…" at bounding box center [564, 322] width 249 height 49
click at [544, 307] on textarea "حليب جوز الهند - 250 جرام، مانجو - 100 غرام، أناناس - 50 غرام، موز - 150 غرام و…" at bounding box center [564, 322] width 249 height 49
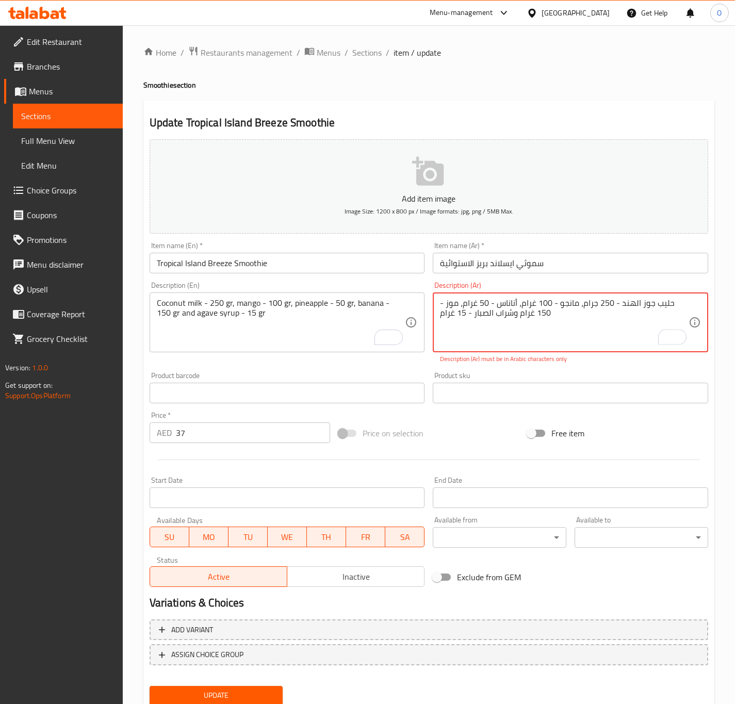
paste textarea "To enrich screen reader interactions, please activate Accessibility in Grammarl…"
click at [488, 306] on textarea "حليب جوز الهند - 250 جرام، مانجو - 100 جرام، أناناس - 50 غرام، موز - 150 غرام و…" at bounding box center [564, 322] width 249 height 49
paste textarea "To enrich screen reader interactions, please activate Accessibility in Grammarl…"
click at [524, 320] on textarea "حليب جوز الهند - 250 جرام، مانجو - 100 جرام، أناناس - 50 جرام، موز - 150 غرام و…" at bounding box center [564, 322] width 249 height 49
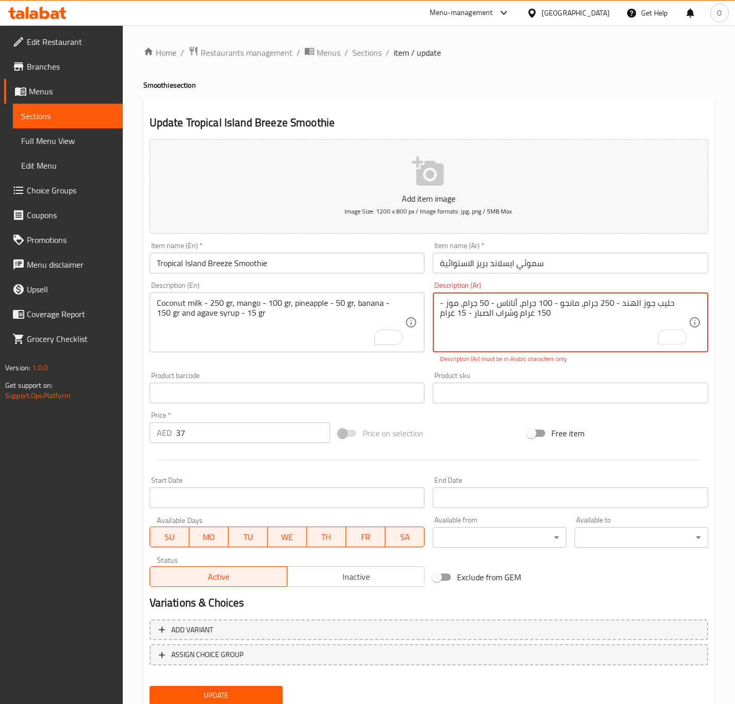
click at [524, 320] on textarea "حليب جوز الهند - 250 جرام، مانجو - 100 جرام، أناناس - 50 جرام، موز - 150 غرام و…" at bounding box center [564, 322] width 249 height 49
paste textarea "رام"
click at [450, 316] on textarea "حليب جوز الهند - 250 جرام، مانجو - 100 جرام، أناناس - 50 جرام، موز - 150 جرام و…" at bounding box center [564, 322] width 249 height 49
paste textarea "To enrich screen reader interactions, please activate Accessibility in Grammarl…"
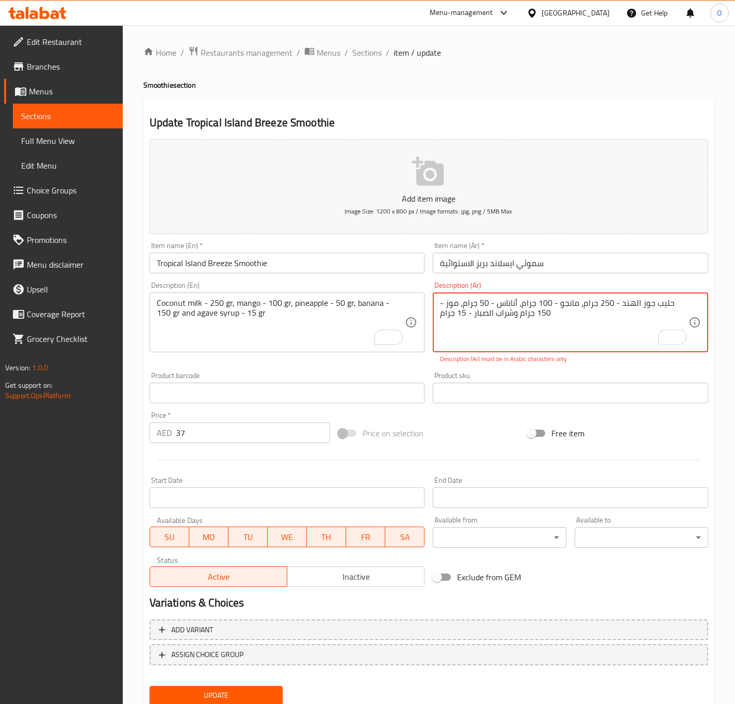
type textarea "حليب جوز الهند - 250 جرام، مانجو - 100 جرام، أناناس - 50 جرام، موز - 150 جرام و…"
click at [378, 268] on input "Tropical Island Breeze Smoothie" at bounding box center [287, 263] width 275 height 21
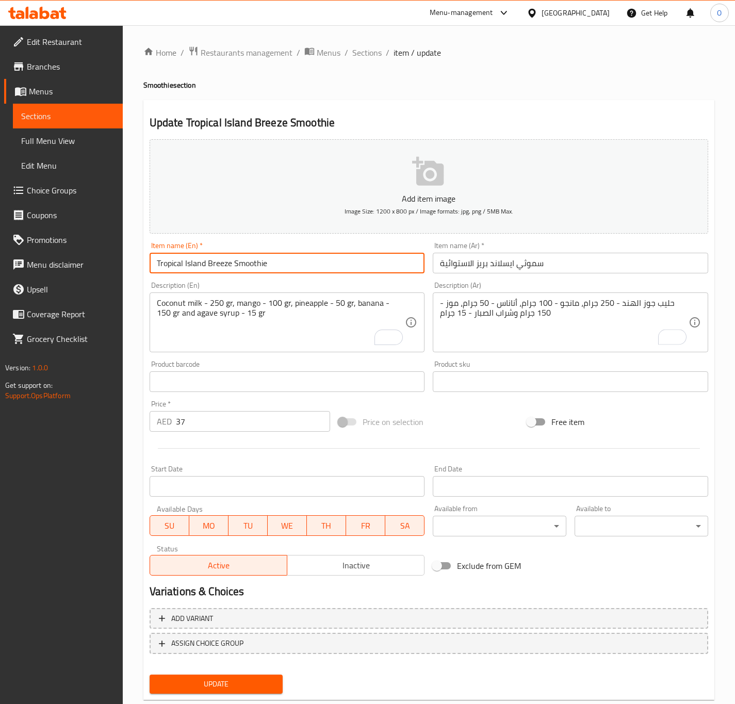
click at [150, 674] on button "Update" at bounding box center [217, 683] width 134 height 19
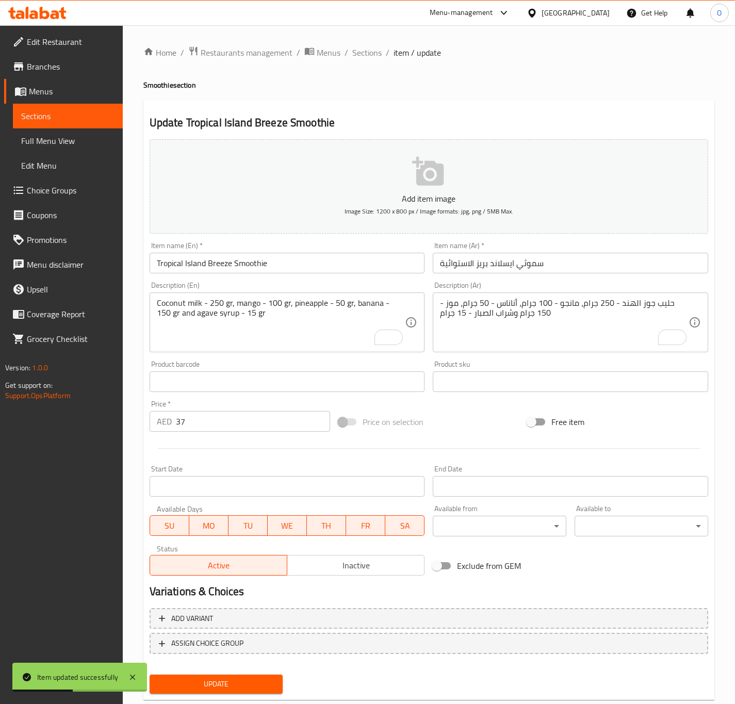
click at [504, 260] on input "سموثي ايسلاند بريز الاستوائية" at bounding box center [570, 263] width 275 height 21
paste input "ي"
type input "سموثي أيلاند بريز الاستوائية"
click at [150, 674] on button "Update" at bounding box center [217, 683] width 134 height 19
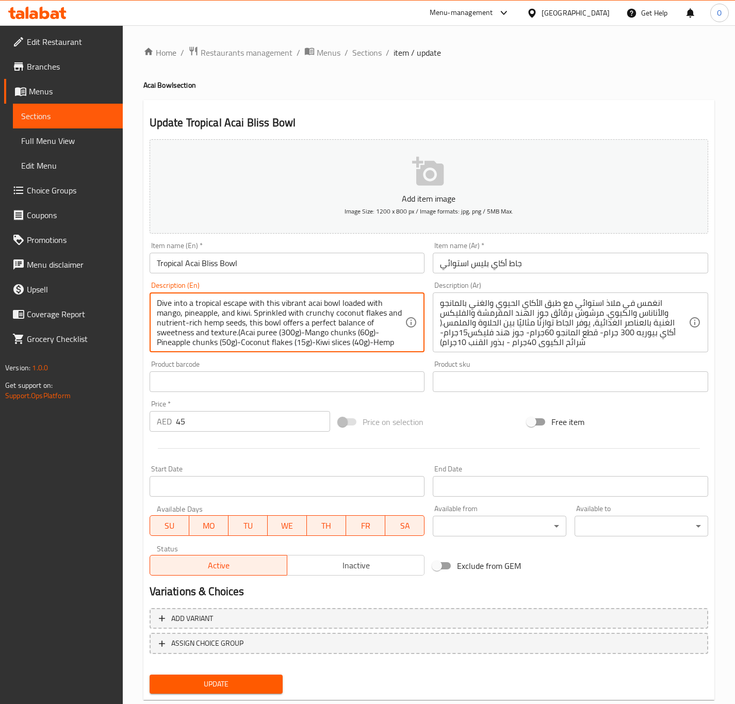
click at [203, 329] on textarea "Dive into a tropical escape with this vibrant acai bowl loaded with mango, pine…" at bounding box center [281, 322] width 249 height 49
paste textarea ""Acai puree (300g) Mango chunks (60g) Pineapple chunks (50g) Coconut flakes (15…"
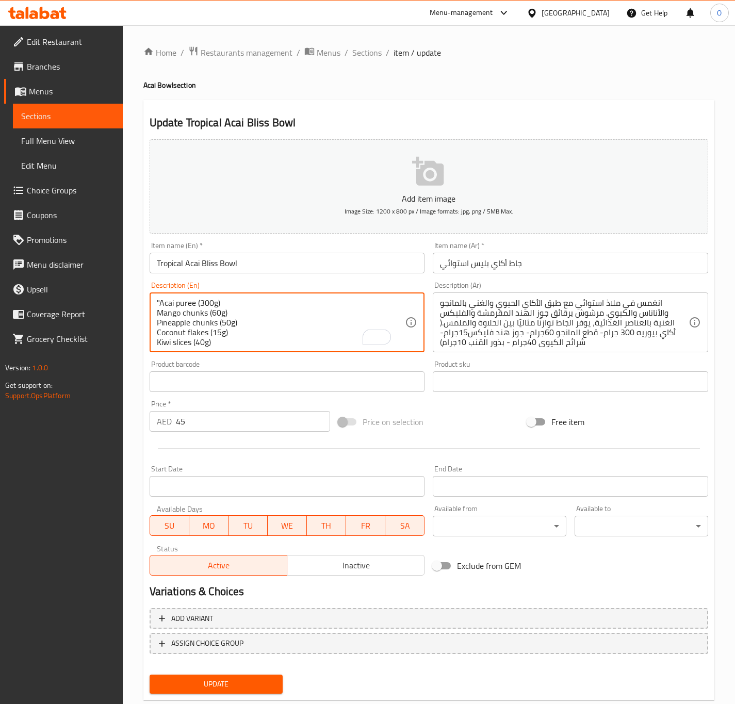
click at [162, 304] on textarea ""Acai puree (300g) Mango chunks (60g) Pineapple chunks (50g) Coconut flakes (15…" at bounding box center [281, 322] width 249 height 49
click at [161, 305] on textarea ""Acai puree (300g) Mango chunks (60g) Pineapple chunks (50g) Coconut flakes (15…" at bounding box center [281, 322] width 249 height 49
click at [161, 302] on textarea ""Acai puree (300g) Mango chunks (60g) Pineapple chunks (50g) Coconut flakes (15…" at bounding box center [281, 322] width 249 height 49
click at [160, 302] on textarea ""Acai puree (300g) Mango chunks (60g) Pineapple chunks (50g) Coconut flakes (15…" at bounding box center [281, 322] width 249 height 49
click at [286, 303] on textarea "Acai puree - 300gو Mango chunks - 60gو Pineapple chunks - 50gو Coconut flakes -…" at bounding box center [281, 322] width 249 height 49
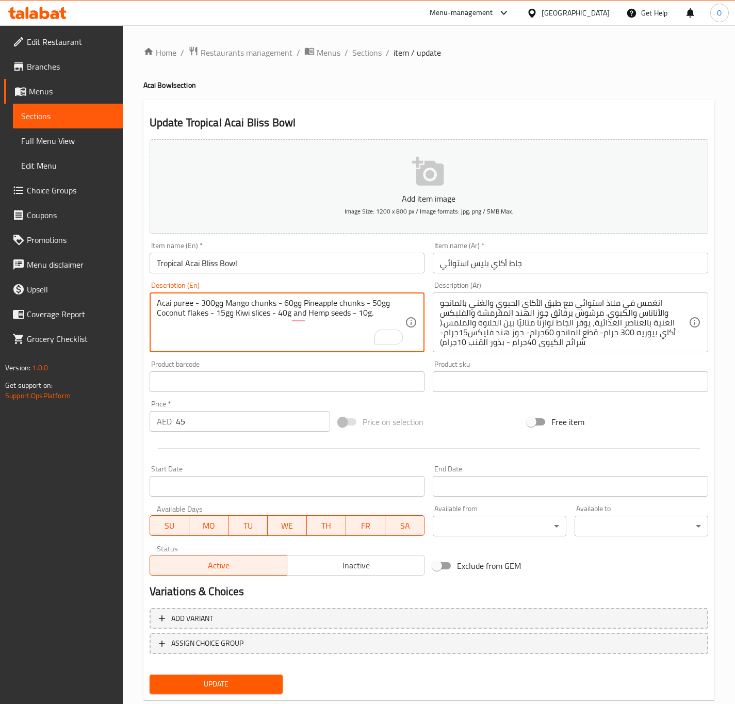
click at [286, 303] on textarea "Acai puree - 300gو Mango chunks - 60gو Pineapple chunks - 50gو Coconut flakes -…" at bounding box center [281, 322] width 249 height 49
drag, startPoint x: 286, startPoint y: 303, endPoint x: 194, endPoint y: 319, distance: 93.6
click at [194, 319] on textarea "Acai puree - 300gو Mango chunks - 60gو Pineapple chunks - 50gو Coconut flakes -…" at bounding box center [281, 322] width 249 height 49
click at [195, 319] on textarea "Acai puree - 300gو Mango chunks - 60gو Pineapple chunks - 50gو Coconut flakes -…" at bounding box center [281, 322] width 249 height 49
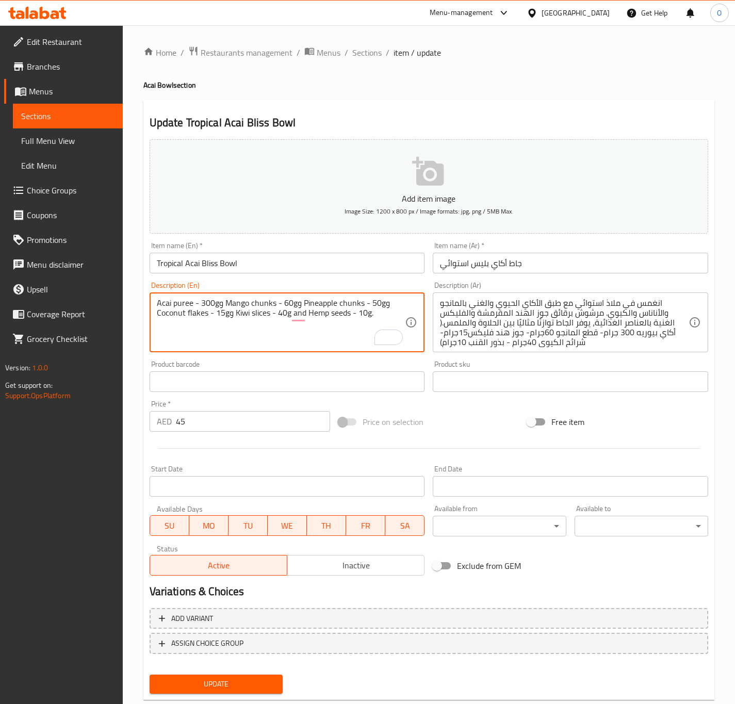
click at [195, 319] on textarea "Acai puree - 300gو Mango chunks - 60gو Pineapple chunks - 50gو Coconut flakes -…" at bounding box center [281, 322] width 249 height 49
click at [294, 343] on textarea "Acai puree - 300gو Mango chunks - 60gو Pineapple chunks - 50gو Coconut flakes -…" at bounding box center [281, 322] width 249 height 49
click at [296, 302] on textarea "Acai puree - 300gو Mango chunks - 60gو Pineapple chunks - 50gو Coconut flakes -…" at bounding box center [281, 322] width 249 height 49
click at [328, 339] on textarea "Acai puree - 300g, Mango chunks - 60g, Pineapple chunks - 50g, Coconut flakes -…" at bounding box center [281, 322] width 249 height 49
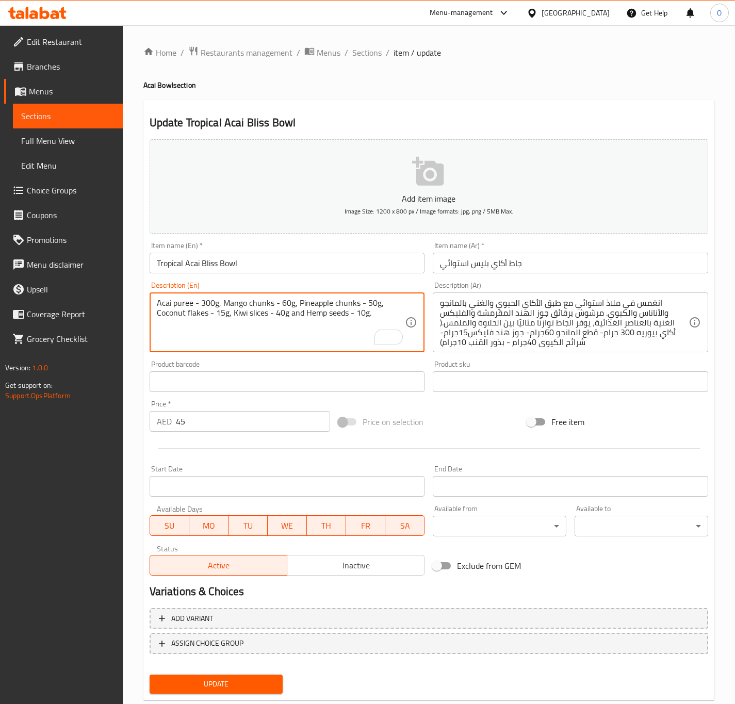
click at [328, 339] on textarea "Acai puree - 300g, Mango chunks - 60g, Pineapple chunks - 50g, Coconut flakes -…" at bounding box center [281, 322] width 249 height 49
type textarea "Acai puree - 300g, Mango chunks - 60g, Pineapple chunks - 50g, Coconut flakes -…"
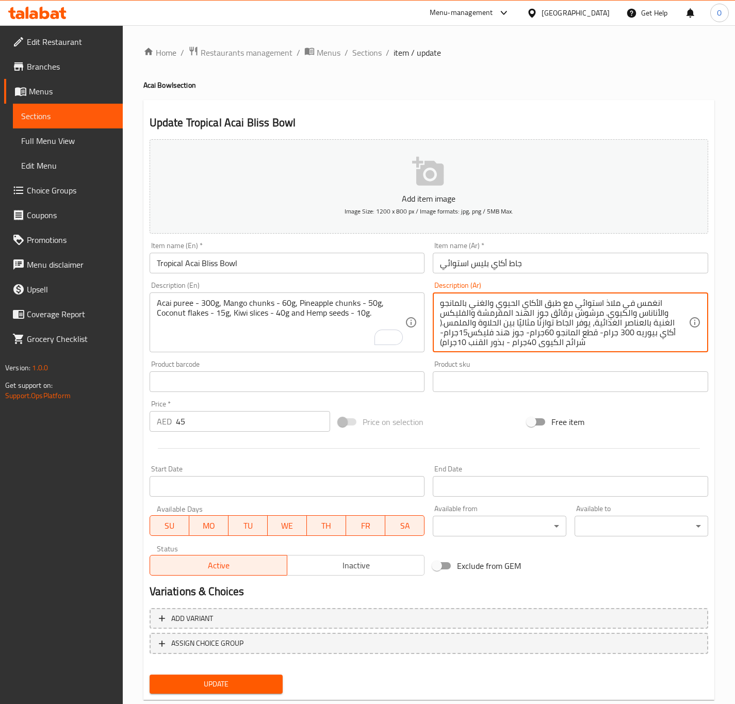
click at [531, 339] on textarea "انغمس في ملاذ استوائي مع طبق الأكاي الحيوي والغني بالمانجو والأناناس والكيوي. م…" at bounding box center [564, 322] width 249 height 49
paste textarea "هريس الآساي - 300 جرام، قطع المانجو - 60 جرام، قطع الأناناس - 50 جرام، رقائق جو…"
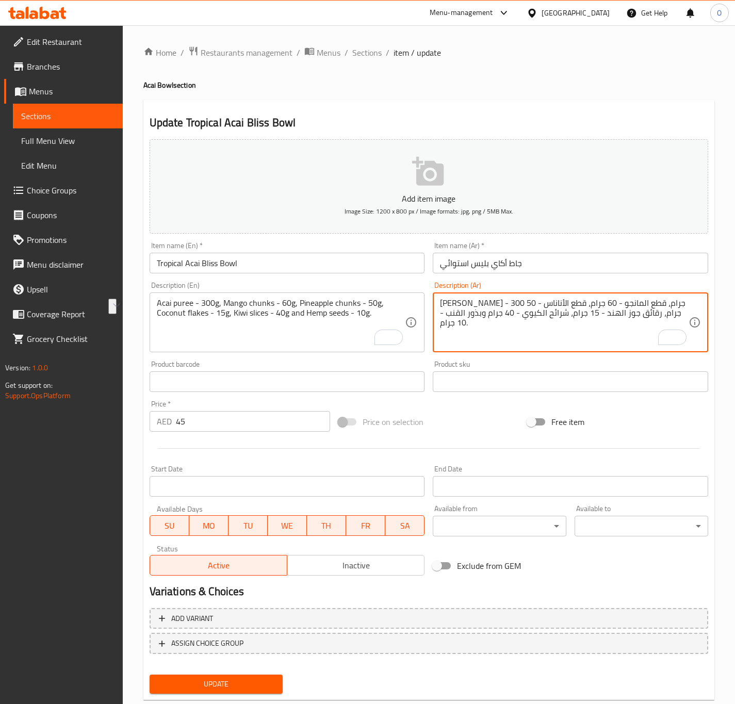
drag, startPoint x: 642, startPoint y: 302, endPoint x: 685, endPoint y: 302, distance: 43.3
click at [685, 302] on textarea "هريس الآساي - 300 جرام، قطع المانجو - 60 جرام، قطع الأناناس - 50 جرام، رقائق جو…" at bounding box center [564, 322] width 249 height 49
paste textarea "أكاي بيوريه"
type textarea "أكاي بيوريه - 300 جرام، قطع المانجو - 60 جرام، قطع الأناناس - 50 جرام، رقائق جو…"
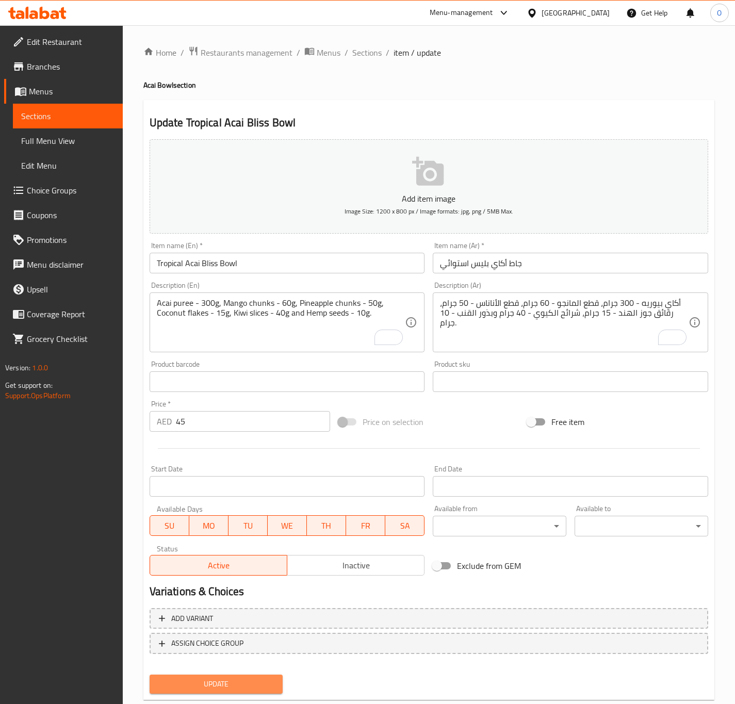
click at [228, 685] on span "Update" at bounding box center [216, 683] width 117 height 13
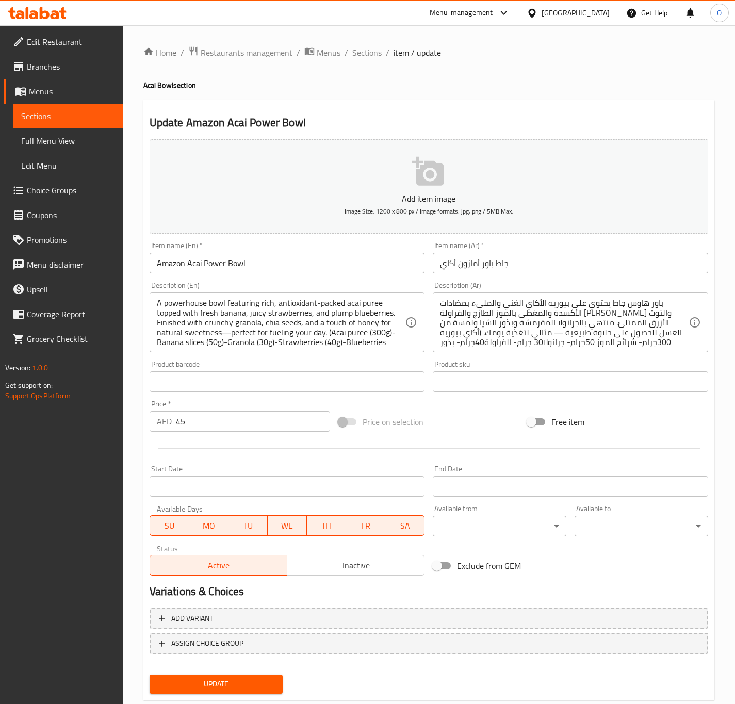
click at [186, 360] on div "Product barcode Product barcode" at bounding box center [287, 375] width 275 height 31
click at [212, 343] on textarea "A powerhouse bowl featuring rich, antioxidant-packed acai puree topped with fre…" at bounding box center [281, 322] width 249 height 49
paste textarea ""Acai puree (300g) Banana slices (50g) Granola (30g) Strawberries (40g) Blueber…"
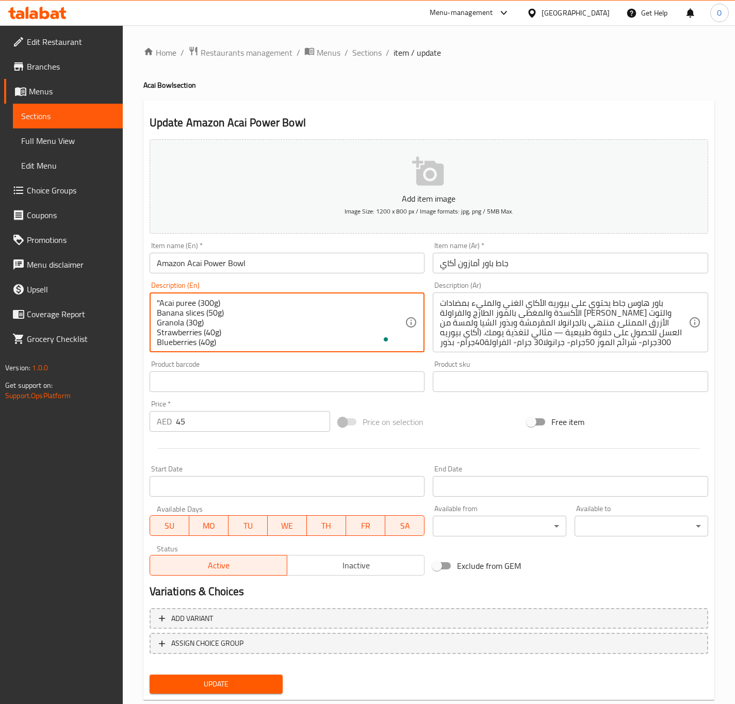
scroll to position [29, 0]
click at [197, 335] on textarea ""Acai puree (300g) Banana slices (50g) Granola (30g) Strawberries (40g) Blueber…" at bounding box center [281, 322] width 249 height 49
click at [161, 344] on textarea ""Acai puree (300g) Banana slices (50g) Granola (30g) Strawberries (40g) Blueber…" at bounding box center [281, 322] width 249 height 49
drag, startPoint x: 159, startPoint y: 302, endPoint x: 152, endPoint y: 308, distance: 9.5
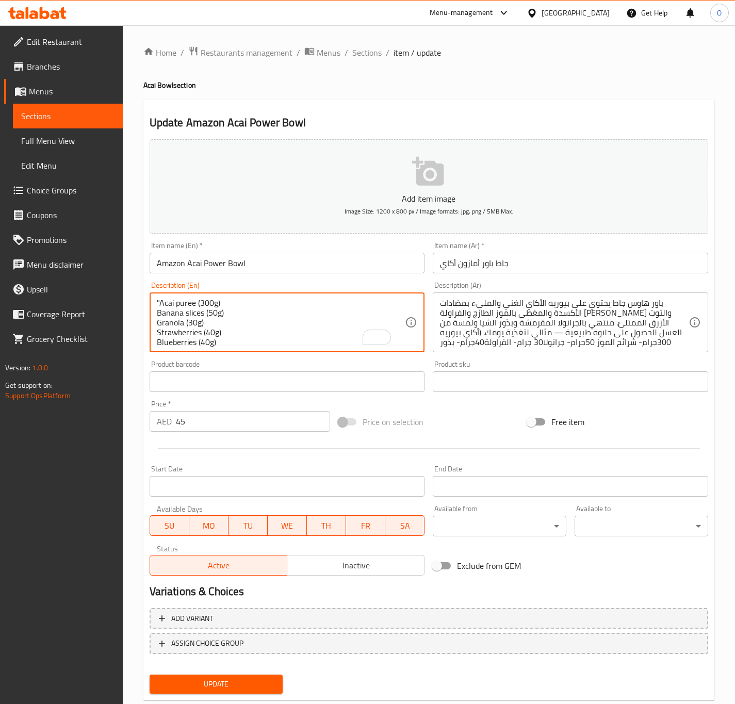
click at [152, 308] on div ""Acai puree (300g) Banana slices (50g) Granola (30g) Strawberries (40g) Blueber…" at bounding box center [287, 322] width 275 height 60
click at [158, 314] on textarea "Acai puree - 300g, Banana slices (50g) Granola (30g) Strawberries (40g) Blueber…" at bounding box center [281, 322] width 249 height 49
click at [268, 303] on textarea "Acai puree - 300g, Banana slices (50g, Granola (30g) Strawberries (40g) Blueber…" at bounding box center [281, 322] width 249 height 49
click at [274, 299] on textarea "Acai puree - 300g, Banana slices (50g, Granola (30g) Strawberries (40g) Blueber…" at bounding box center [281, 322] width 249 height 49
click at [322, 308] on textarea "Acai puree - 300g, Banana slices - 50g, Granola (30g) Strawberries (40g) Bluebe…" at bounding box center [281, 322] width 249 height 49
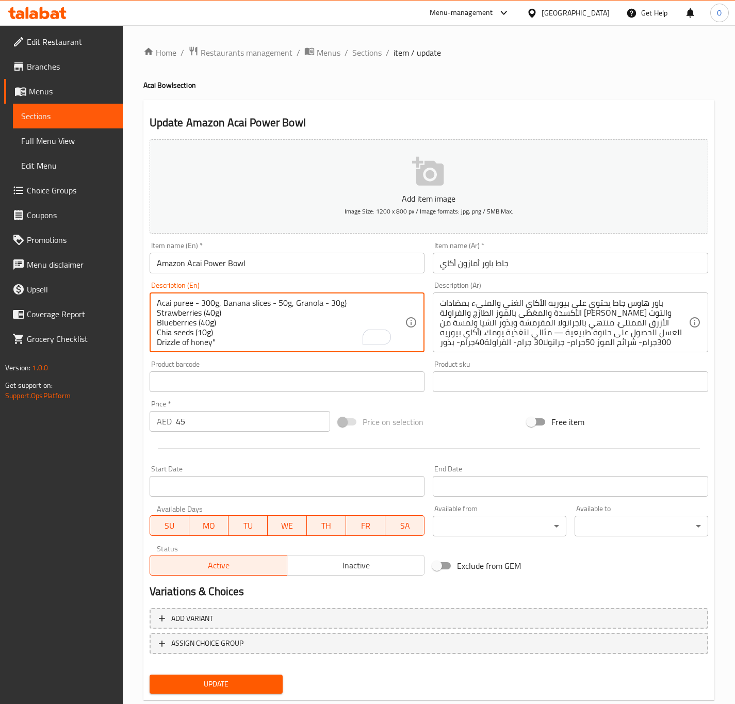
click at [158, 316] on textarea "Acai puree - 300g, Banana slices - 50g, Granola - 30g) Strawberries (40g) Blueb…" at bounding box center [281, 322] width 249 height 49
click at [158, 314] on textarea "Acai puree - 300g, Banana slices - 50g, Granola - 30g) Strawberries (40g) Blueb…" at bounding box center [281, 322] width 249 height 49
click at [157, 317] on textarea "Acai puree - 300g, Banana slices - 50g, Granola - 30g, Strawberries (40g) Blueb…" at bounding box center [281, 322] width 249 height 49
click at [155, 313] on div "Acai puree - 300g, Banana slices - 50g, Granola - 30g, Strawberries (40g) Blueb…" at bounding box center [287, 322] width 275 height 60
click at [155, 324] on div "Acai puree - 300g, Banana slices - 50g, Granola - 30g, Strawberries - 40g) Blue…" at bounding box center [287, 322] width 275 height 60
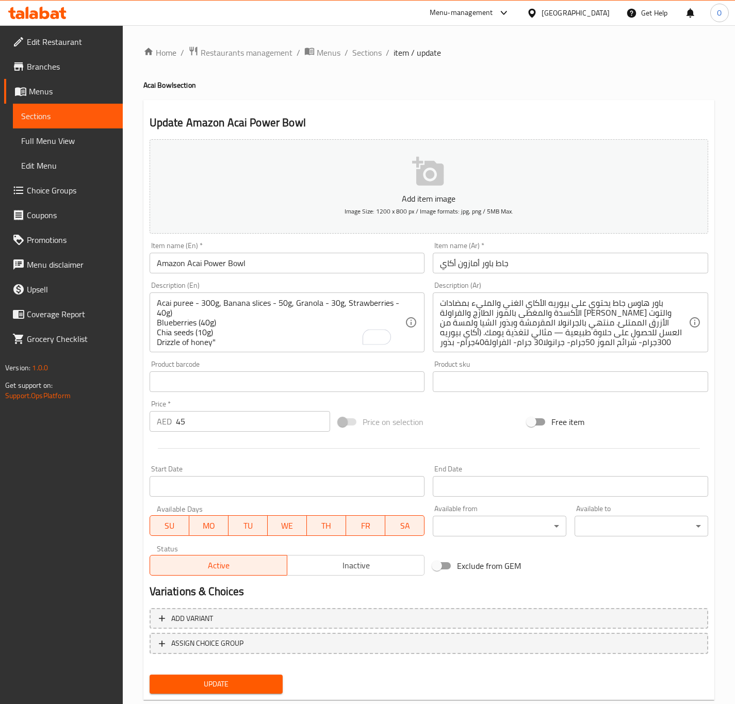
click at [155, 324] on div "Acai puree - 300g, Banana slices - 50g, Granola - 30g, Strawberries - 40g) Blue…" at bounding box center [287, 322] width 275 height 60
click at [158, 322] on textarea "Acai puree - 300g, Banana slices - 50g, Granola - 30g, Strawberries - 40g) Blue…" at bounding box center [281, 322] width 249 height 49
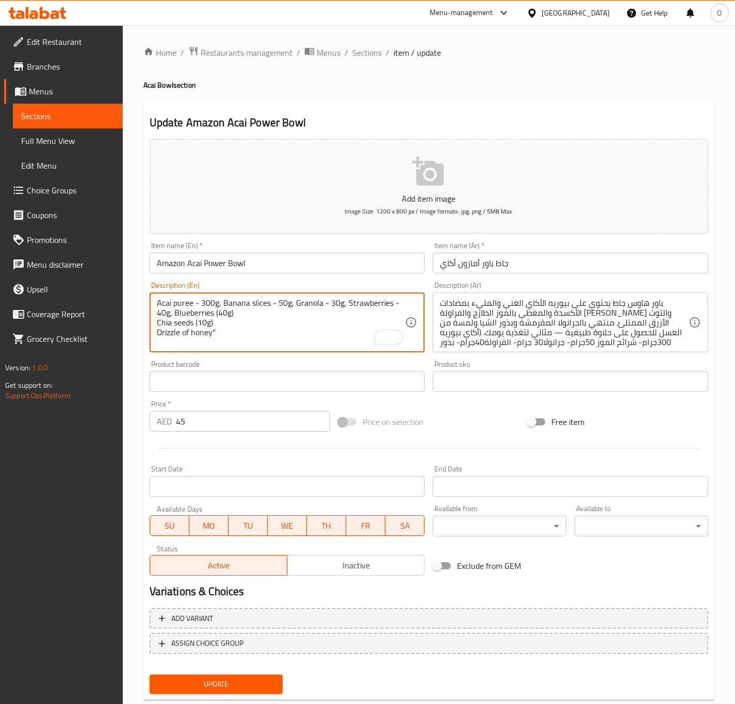
click at [214, 312] on textarea "Acai puree - 300g, Banana slices - 50g, Granola - 30g, Strawberries - 40g, Blue…" at bounding box center [281, 322] width 249 height 49
click at [157, 323] on textarea "Acai puree - 300g, Banana slices - 50g, Granola - 30g, Strawberries - 40g, Blue…" at bounding box center [281, 322] width 249 height 49
drag, startPoint x: 279, startPoint y: 316, endPoint x: 276, endPoint y: 320, distance: 5.6
click at [276, 320] on textarea "Acai puree - 300g, Banana slices - 50g, Granola - 30g, Strawberries - 40g, Blue…" at bounding box center [281, 322] width 249 height 49
click at [157, 321] on textarea "Acai puree - 300g, Banana slices - 50g, Granola - 30g, Strawberries - 40g, Blue…" at bounding box center [281, 322] width 249 height 49
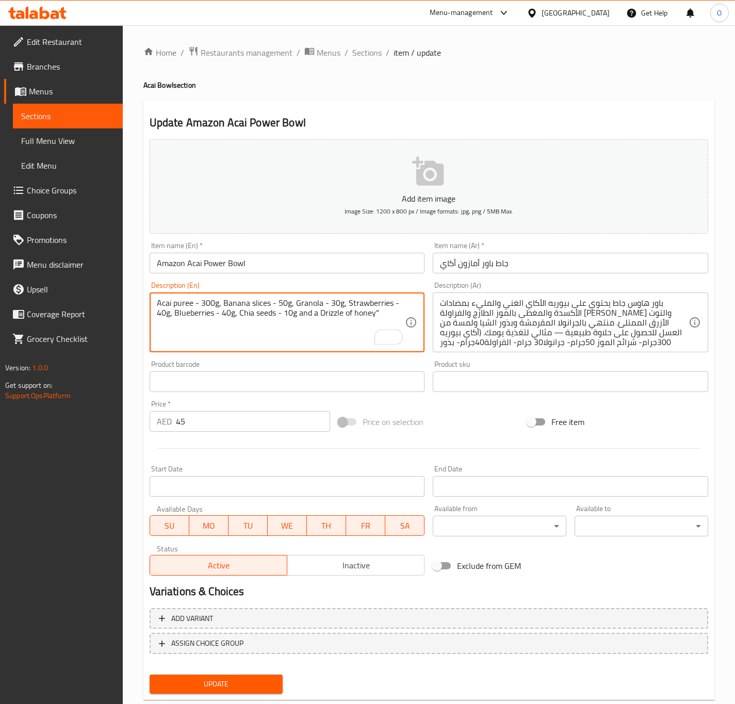
click at [386, 315] on textarea "Acai puree - 300g, Banana slices - 50g, Granola - 30g, Strawberries - 40g, Blue…" at bounding box center [281, 322] width 249 height 49
click at [384, 311] on textarea "Acai puree - 300g, Banana slices - 50g, Granola - 30g, Strawberries - 40g, Blue…" at bounding box center [281, 322] width 249 height 49
type textarea "Acai puree - 300g, banana slices - 50g, granola - 30g, strawberries - 40g, blue…"
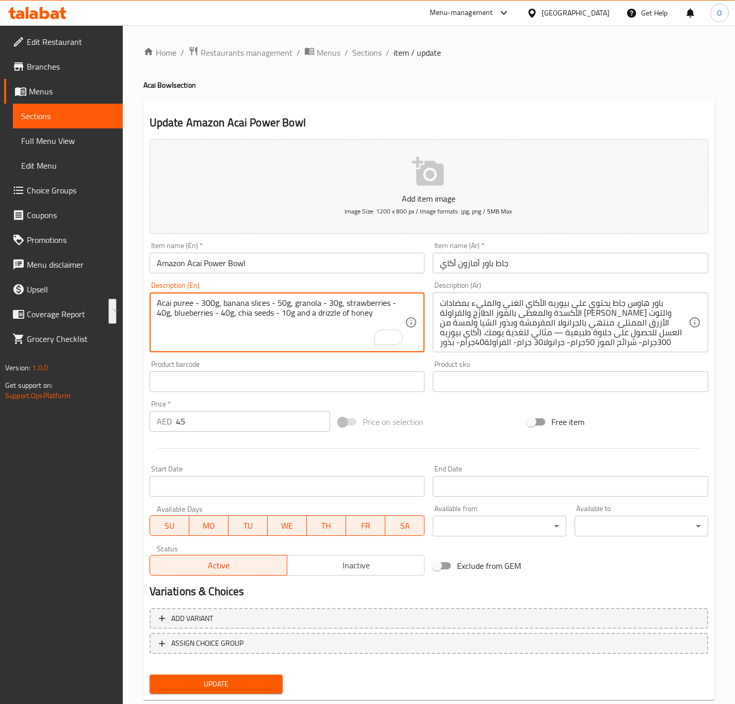
click at [433, 336] on div "باور هاوس جاط يحتوي على بيوريه الأكاي الغني والمليء بمضادات الأكسدة والمغطى بال…" at bounding box center [570, 322] width 275 height 60
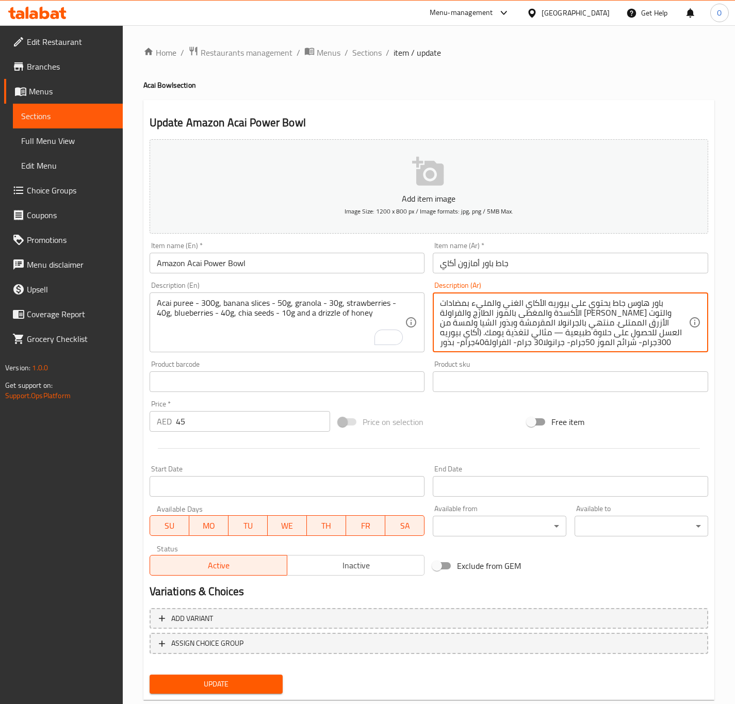
click at [433, 336] on div "باور هاوس جاط يحتوي على بيوريه الأكاي الغني والمليء بمضادات الأكسدة والمغطى بال…" at bounding box center [570, 322] width 275 height 60
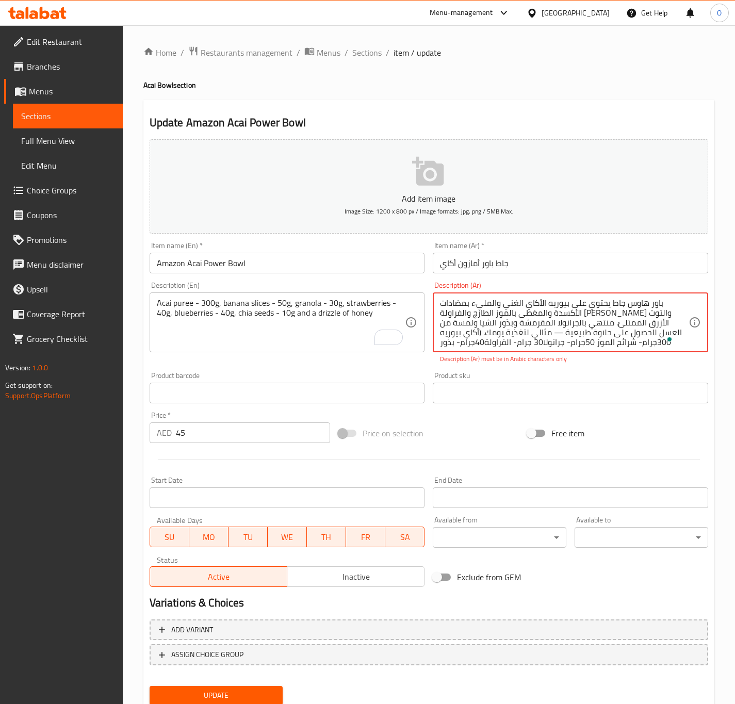
click at [500, 314] on textarea "باور هاوس جاط يحتوي على بيوريه الأكاي الغني والمليء بمضادات الأكسدة والمغطى بال…" at bounding box center [564, 322] width 249 height 49
paste textarea "هريس الآساي - 300 غرام، شرائح الموز - 50 غرام، جرانولا - 30 غرام، فراولة - 40 غ…"
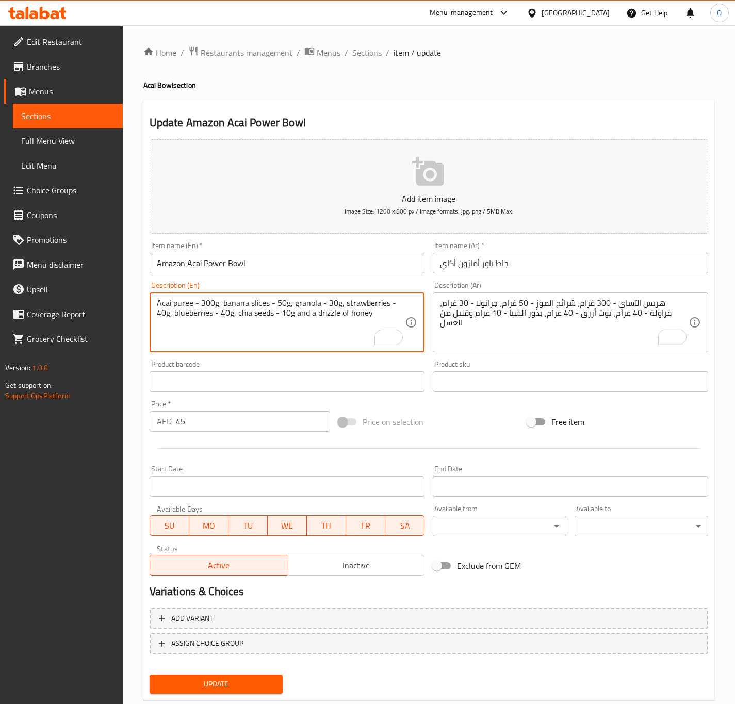
click at [166, 305] on textarea "Acai puree - 300g, banana slices - 50g, granola - 30g, strawberries - 40g, blue…" at bounding box center [281, 322] width 249 height 49
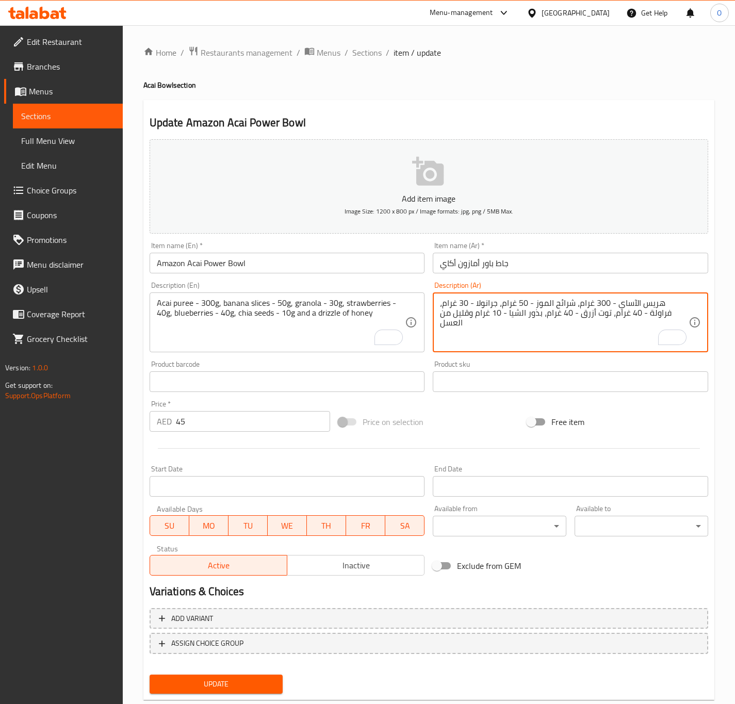
drag, startPoint x: 657, startPoint y: 302, endPoint x: 638, endPoint y: 302, distance: 19.6
paste textarea "ك"
click at [613, 301] on textarea "هريس الأكاي - 300 غرام، شرائح الموز - 50 غرام، جرانولا - 30 غرام، فراولة - 40 غ…" at bounding box center [564, 322] width 249 height 49
click at [608, 302] on textarea "هريس الأكاي - 300 جرام، شرائح الموز - 50 غرام، جرانولا - 30 غرام، فراولة - 40 غ…" at bounding box center [564, 322] width 249 height 49
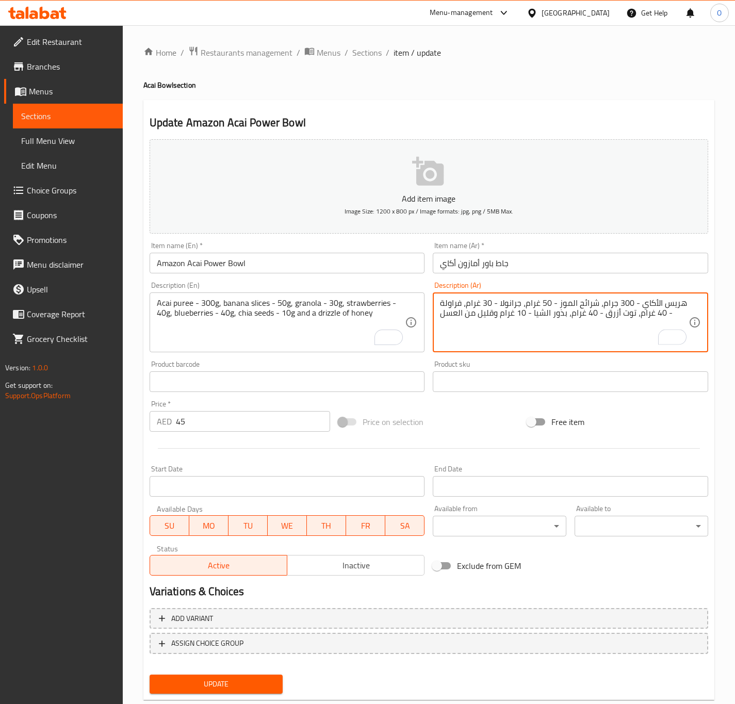
click at [538, 310] on textarea "هريس الأكاي - 300 جرام، شرائح الموز - 50 غرام، جرانولا - 30 غرام، فراولة - 40 غ…" at bounding box center [564, 322] width 249 height 49
paste textarea "To enrich screen reader interactions, please activate Accessibility in Grammarl…"
click at [472, 308] on textarea "هريس الأكاي - 300 جرام، شرائح الموز - 50 جرام، جرانولا - 30 غرام، فراولة - 40 غ…" at bounding box center [564, 322] width 249 height 49
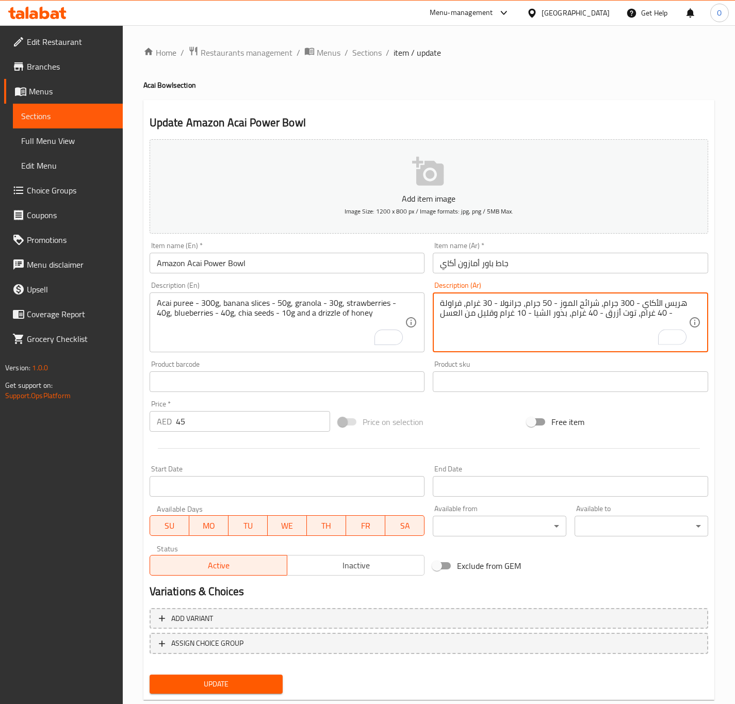
paste textarea "To enrich screen reader interactions, please activate Accessibility in Grammarl…"
click at [642, 319] on textarea "هريس الأكاي - 300 جرام، شرائح الموز - 50 جرام، جرانولا - 30 جرام، فراولة - 40 غ…" at bounding box center [564, 322] width 249 height 49
paste textarea "To enrich screen reader interactions, please activate Accessibility in Grammarl…"
click at [577, 314] on textarea "هريس الأكاي - 300 جرام، شرائح الموز - 50 جرام، جرانولا - 30 جرام، فراولة - 40 ج…" at bounding box center [564, 322] width 249 height 49
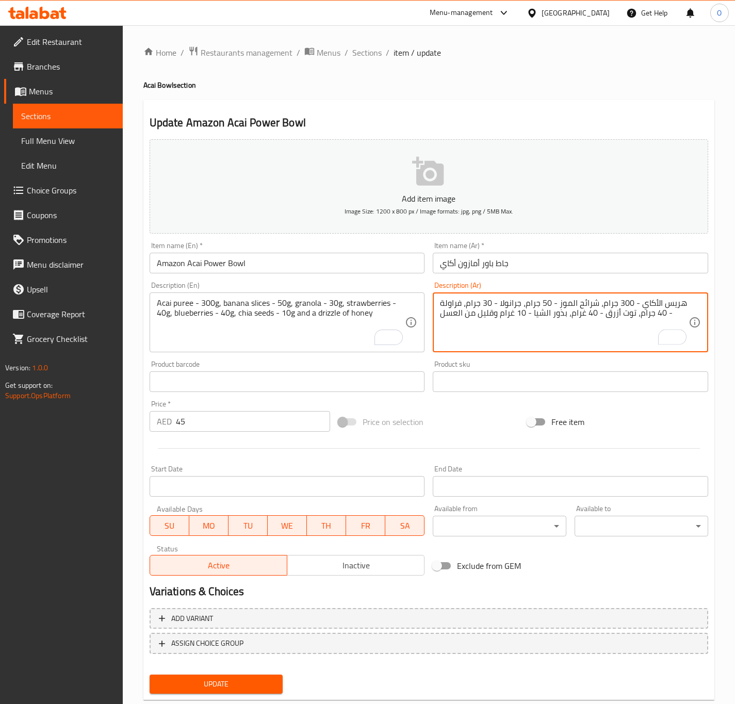
click at [577, 314] on textarea "هريس الأكاي - 300 جرام، شرائح الموز - 50 جرام، جرانولا - 30 جرام، فراولة - 40 ج…" at bounding box center [564, 322] width 249 height 49
paste textarea "To enrich screen reader interactions, please activate Accessibility in Grammarl…"
click at [509, 319] on textarea "هريس الأكاي - 300 جرام، شرائح الموز - 50 جرام، جرانولا - 30 جرام، فراولة - 40 ج…" at bounding box center [564, 322] width 249 height 49
paste textarea "رام"
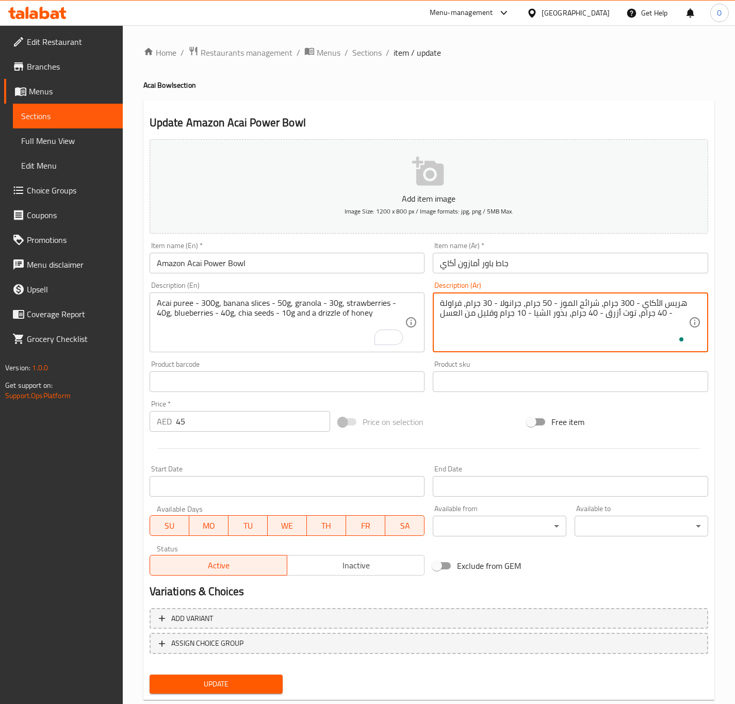
click at [491, 319] on textarea "هريس الأكاي - 300 جرام، شرائح الموز - 50 جرام، جرانولا - 30 جرام، فراولة - 40 ج…" at bounding box center [564, 322] width 249 height 49
type textarea "هريس الأكاي - 300 جرام، شرائح الموز - 50 جرام، جرانولا - 30 جرام، فراولة - 40 ج…"
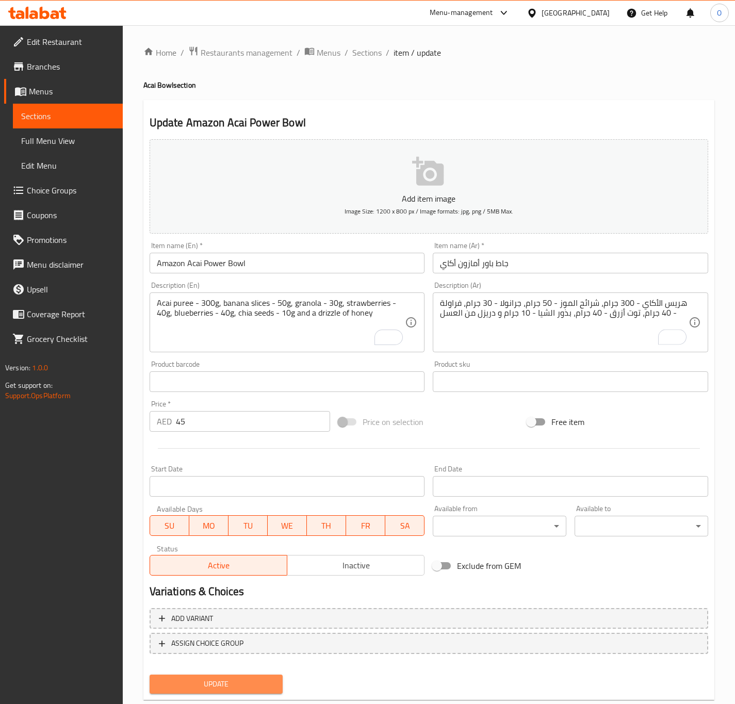
click at [254, 687] on span "Update" at bounding box center [216, 683] width 117 height 13
click at [210, 693] on div "Update" at bounding box center [216, 683] width 142 height 27
click at [217, 681] on span "Update" at bounding box center [216, 683] width 117 height 13
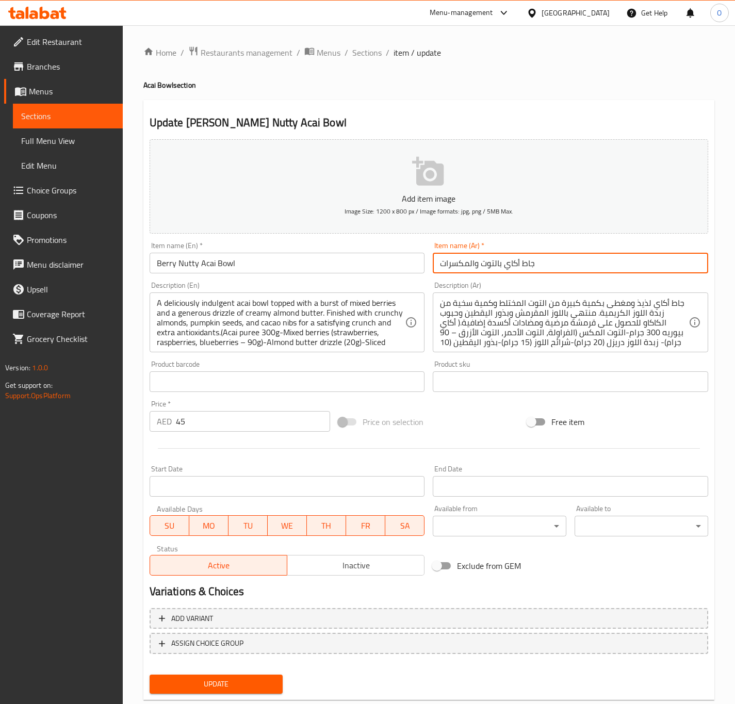
click at [469, 269] on input "جاط أكاي بالتوت والمكسرات" at bounding box center [570, 263] width 275 height 21
type input "جاط أكاي بالتوت و ناتي"
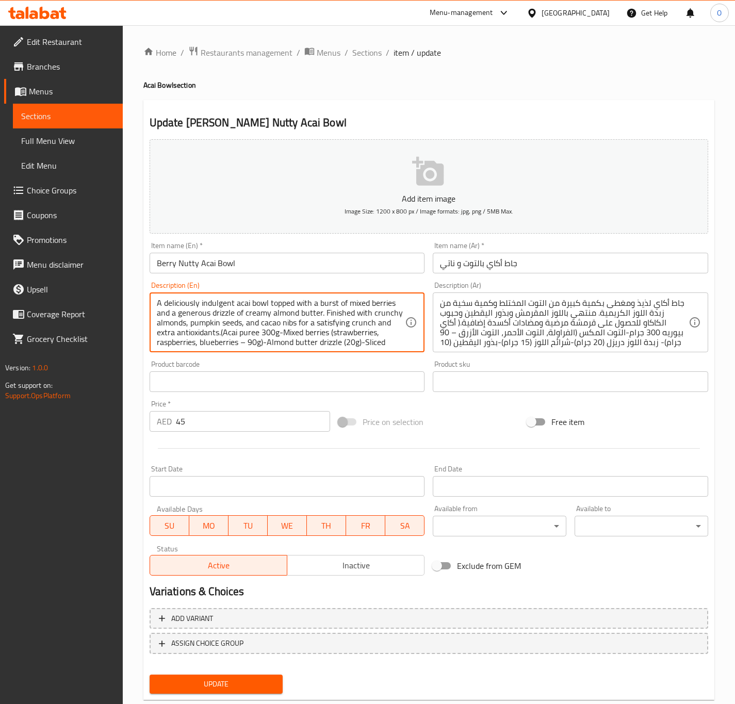
click at [192, 325] on textarea "A deliciously indulgent acai bowl topped with a burst of mixed berries and a ge…" at bounding box center [281, 322] width 249 height 49
paste textarea ""Acai puree (300g) Mixed berries (strawberries, raspberries, blueberries – 90g)…"
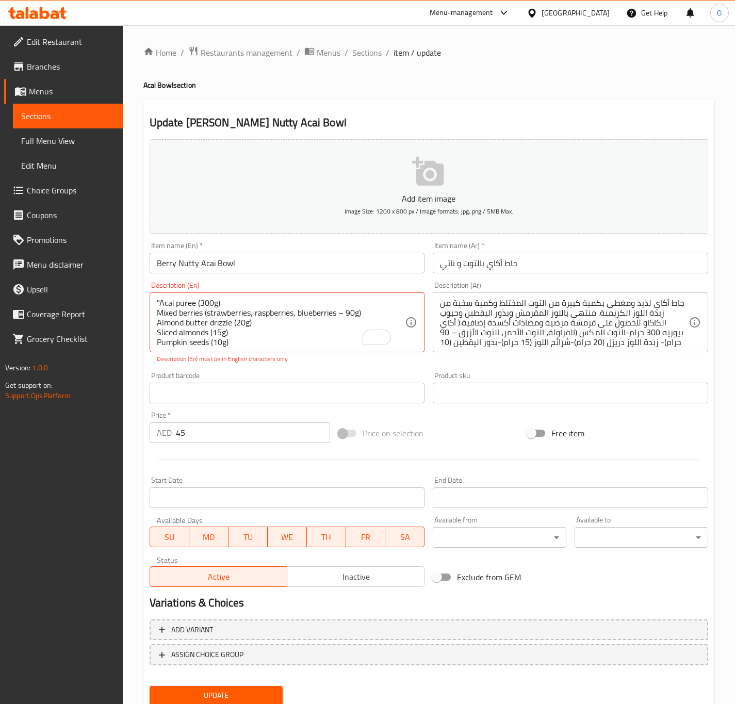
click at [222, 339] on textarea ""Acai puree (300g) Mixed berries (strawberries, raspberries, blueberries – 90g)…" at bounding box center [281, 322] width 249 height 49
click at [239, 351] on div ""Acai puree (300g) Mixed berries (strawberries, raspberries, blueberries – 90g)…" at bounding box center [287, 322] width 275 height 60
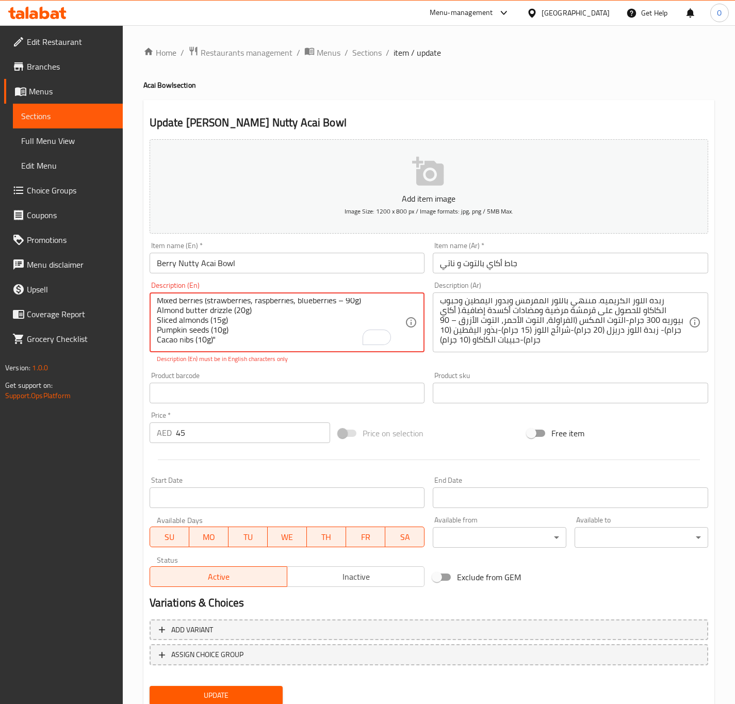
click at [336, 336] on textarea ""Acai puree (300g) Mixed berries (strawberries, raspberries, blueberries – 90g)…" at bounding box center [281, 322] width 249 height 49
drag, startPoint x: 315, startPoint y: 336, endPoint x: 91, endPoint y: 262, distance: 235.1
click at [91, 262] on div "Edit Restaurant Branches Menus Sections Full Menu View Edit Menu Choice Groups …" at bounding box center [367, 382] width 735 height 715
paste textarea "To enrich screen reader interactions, please activate Accessibility in Grammarl…"
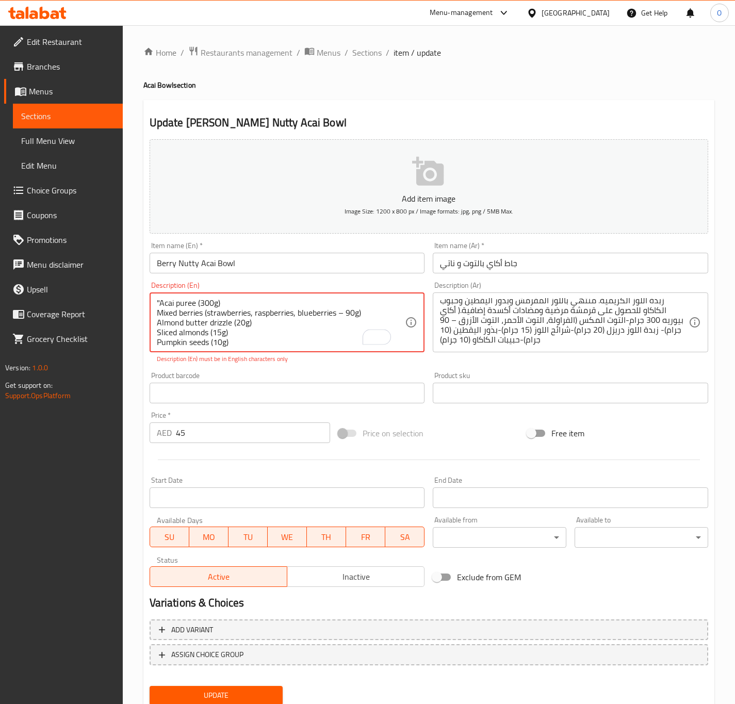
drag, startPoint x: 162, startPoint y: 302, endPoint x: 156, endPoint y: 307, distance: 7.7
click at [157, 307] on textarea ""Acai puree (300g) Mixed berries (strawberries, raspberries, blueberries – 90g)…" at bounding box center [281, 322] width 249 height 49
click at [158, 303] on textarea ""Acai puree (300g) Mixed berries (strawberries, raspberries, blueberries – 90g)…" at bounding box center [281, 322] width 249 height 49
click at [160, 302] on textarea ""Acai puree (300g) Mixed berries (strawberries, raspberries, blueberries – 90g)…" at bounding box center [281, 322] width 249 height 49
click at [159, 302] on textarea ""Acai puree (300g) Mixed berries (strawberries, raspberries, blueberries – 90g)…" at bounding box center [281, 322] width 249 height 49
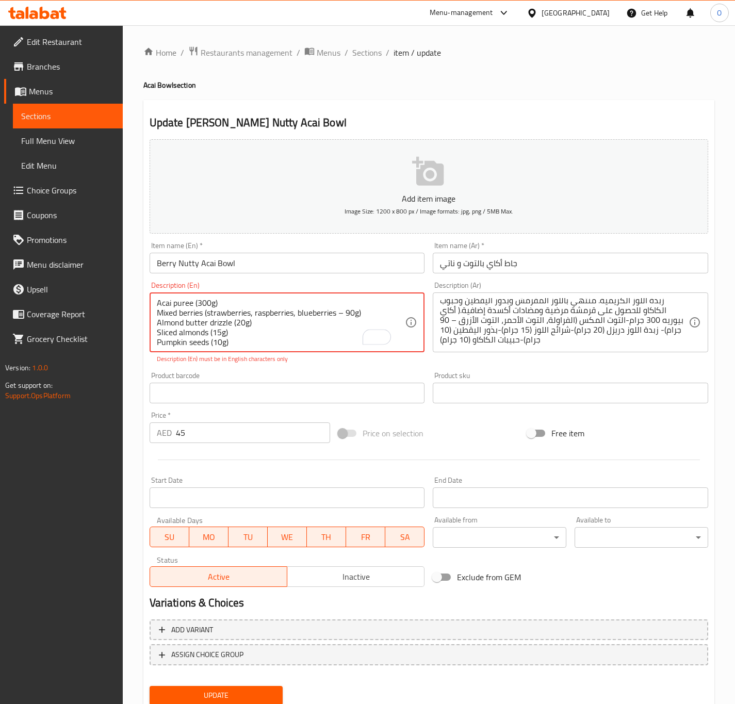
click at [199, 302] on textarea "Acai puree (300g) Mixed berries (strawberries, raspberries, blueberries – 90g) …" at bounding box center [281, 322] width 249 height 49
click at [158, 312] on textarea "Acai puree - 300g) Mixed berries (strawberries, raspberries, blueberries – 90g)…" at bounding box center [281, 322] width 249 height 49
click at [270, 307] on textarea "Acai puree - 300g, Mixed berries (strawberries, raspberries, blueberries – 90g)…" at bounding box center [281, 322] width 249 height 49
click at [158, 320] on textarea "Acai puree - 300g, Mixed berries - strawberries, raspberries, blueberries – 90g…" at bounding box center [281, 322] width 249 height 49
click at [200, 314] on textarea "Acai puree - 300g, Mixed berries - strawberries, raspberries, blueberries – 90g…" at bounding box center [281, 322] width 249 height 49
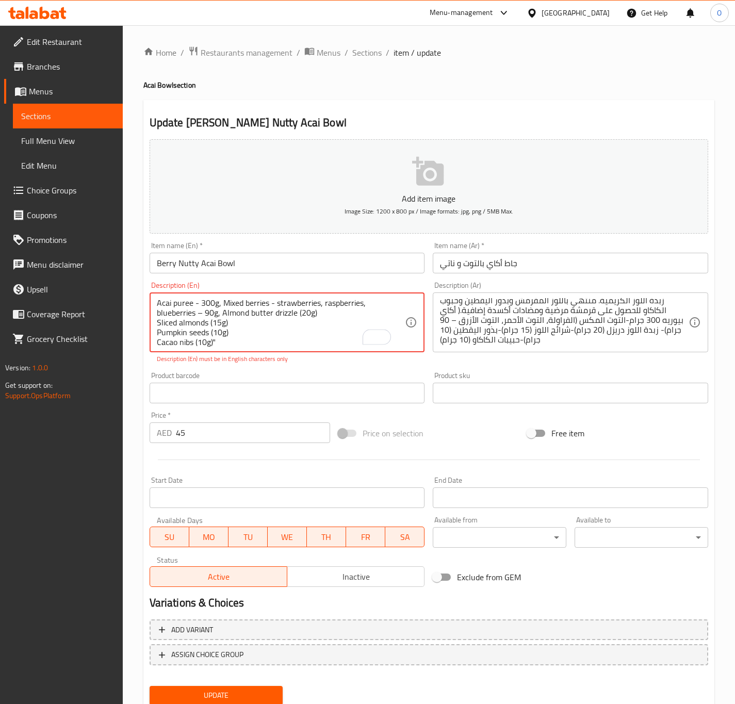
click at [200, 313] on textarea "Acai puree - 300g, Mixed berries - strawberries, raspberries, blueberries – 90g…" at bounding box center [281, 322] width 249 height 49
click at [301, 314] on textarea "Acai puree - 300g, Mixed berries - strawberries, raspberries, blueberries - 90g…" at bounding box center [281, 322] width 249 height 49
click at [158, 322] on textarea "Acai puree - 300g, Mixed berries - strawberries, raspberries, blueberries - 90g…" at bounding box center [281, 322] width 249 height 49
drag, startPoint x: 337, startPoint y: 311, endPoint x: 333, endPoint y: 316, distance: 6.6
click at [333, 316] on textarea "Acai puree - 300g, Mixed berries - strawberries, raspberries, blueberries - 90g…" at bounding box center [281, 322] width 249 height 49
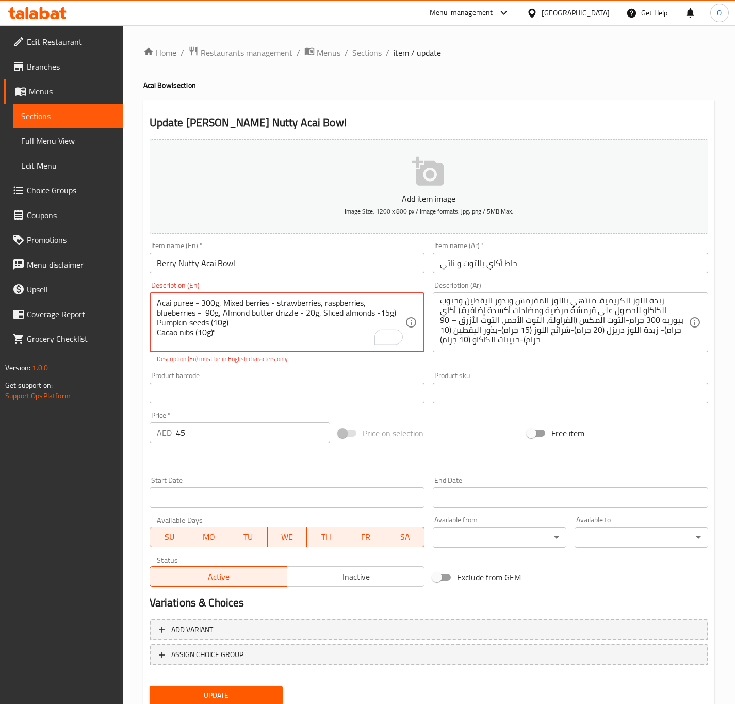
drag, startPoint x: 337, startPoint y: 313, endPoint x: 356, endPoint y: 316, distance: 19.3
click at [358, 314] on textarea "Acai puree - 300g, Mixed berries - strawberries, raspberries, blueberries - 90g…" at bounding box center [281, 322] width 249 height 49
click at [158, 321] on textarea "Acai puree - 300g, Mixed berries - strawberries, raspberries, blueberries - 90g…" at bounding box center [281, 322] width 249 height 49
click at [181, 324] on textarea "Acai puree - 300g, Mixed berries - strawberries, raspberries, blueberries - 90g…" at bounding box center [281, 322] width 249 height 49
click at [185, 322] on textarea "Acai puree - 300g, Mixed berries - strawberries, raspberries, blueberries - 90g…" at bounding box center [281, 322] width 249 height 49
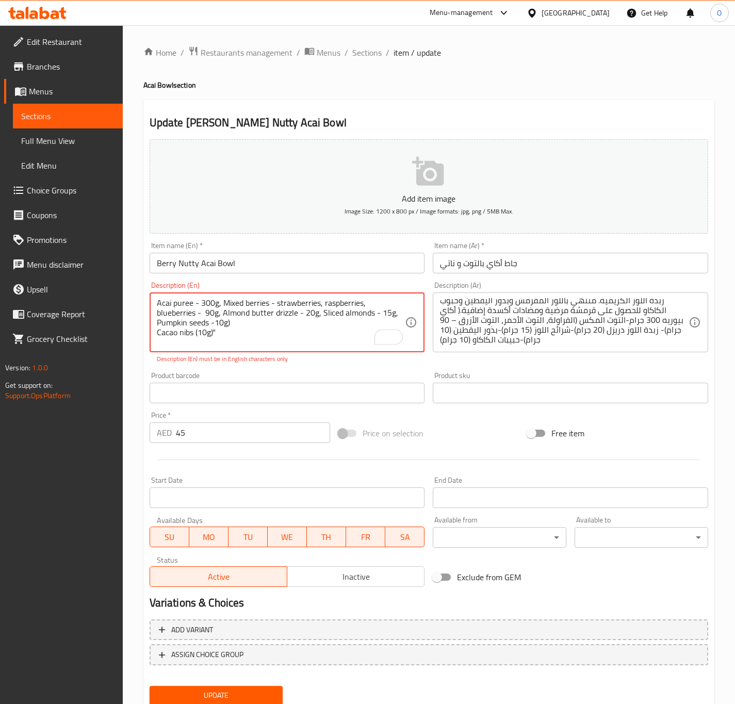
click at [184, 324] on textarea "Acai puree - 300g, Mixed berries - strawberries, raspberries, blueberries - 90g…" at bounding box center [281, 322] width 249 height 49
click at [157, 335] on textarea "Acai puree - 300g, Mixed berries - strawberries, raspberries, blueberries - 90g…" at bounding box center [281, 322] width 249 height 49
drag, startPoint x: 253, startPoint y: 327, endPoint x: 257, endPoint y: 322, distance: 6.2
click at [257, 322] on textarea "Acai puree - 300g, Mixed berries - strawberries, raspberries, blueberries - 90g…" at bounding box center [281, 322] width 249 height 49
click at [285, 327] on textarea "Acai puree - 300g, Mixed berries - strawberries, raspberries, blueberries - 90g…" at bounding box center [281, 322] width 249 height 49
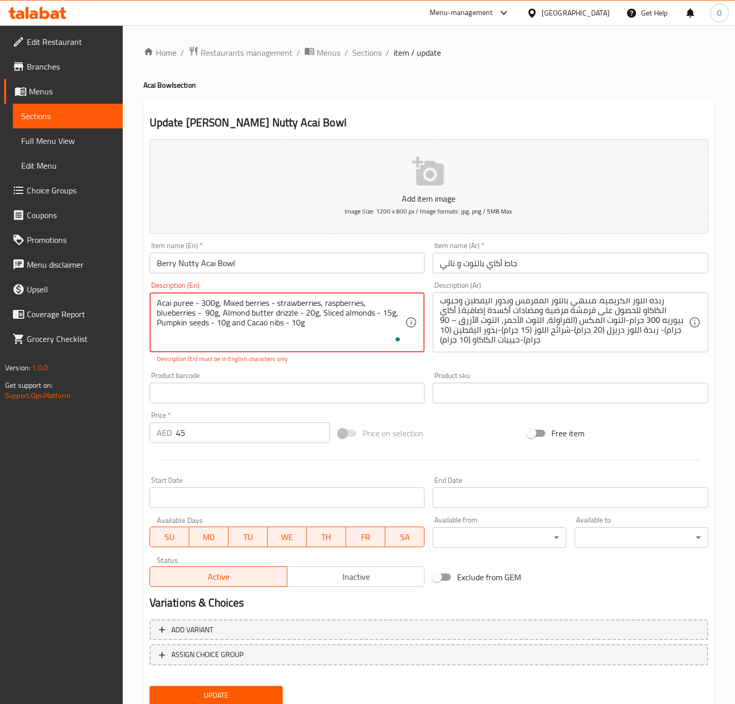
click at [276, 328] on textarea "Acai puree - 300g, Mixed berries - strawberries, raspberries, blueberries - 90g…" at bounding box center [281, 322] width 249 height 49
click at [275, 328] on textarea "Acai puree - 300g, Mixed berries - strawberries, raspberries, blueberries - 90g…" at bounding box center [281, 322] width 249 height 49
click at [223, 325] on textarea "Acai puree - 300g, mixed berries - strawberries, raspberries, blueberries - 90g…" at bounding box center [281, 322] width 249 height 49
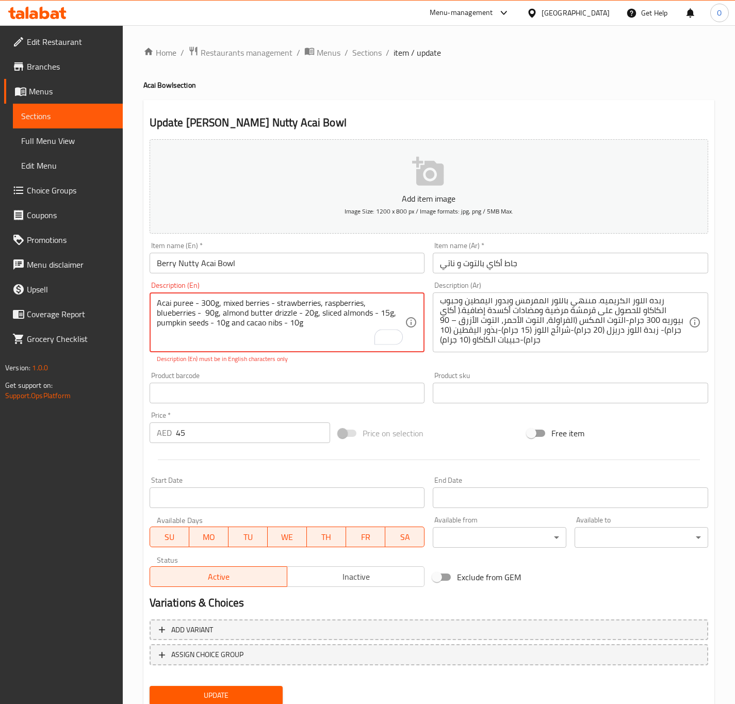
click at [223, 325] on textarea "Acai puree - 300g, mixed berries - strawberries, raspberries, blueberries - 90g…" at bounding box center [281, 322] width 249 height 49
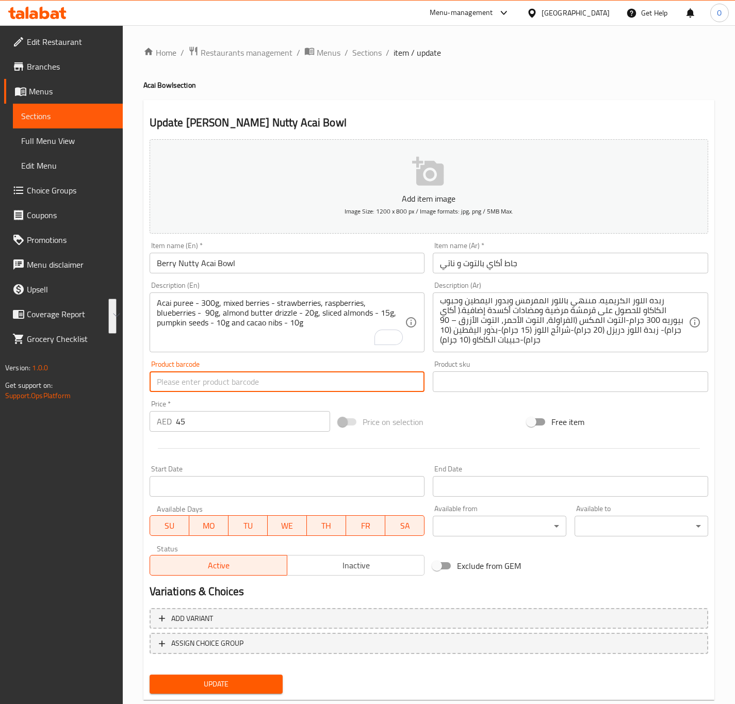
click at [296, 374] on input "text" at bounding box center [287, 381] width 275 height 21
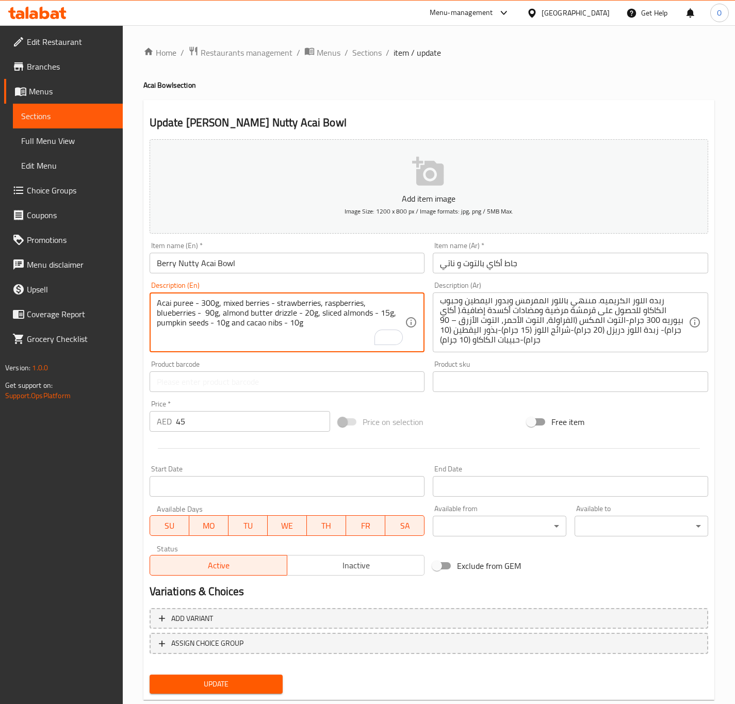
click at [158, 311] on textarea "Acai puree - 300g, mixed berries - strawberries, raspberries, blueberries - 90g…" at bounding box center [281, 322] width 249 height 49
click at [164, 313] on textarea "Acai puree - 300g, mixed berries - strawberries, raspberries, blueberries - 90g…" at bounding box center [281, 322] width 249 height 49
click at [249, 330] on textarea "Acai puree - 300g, mixed berries - strawberries, raspberries, blueberries - 90g…" at bounding box center [281, 322] width 249 height 49
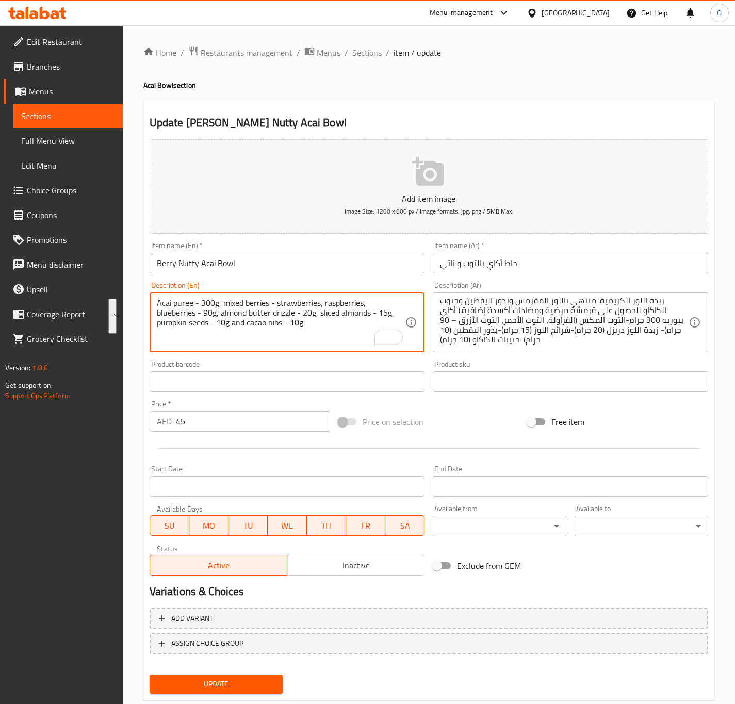
type textarea "Acai puree - 300g, mixed berries - strawberries, raspberries, blueberries - 90g…"
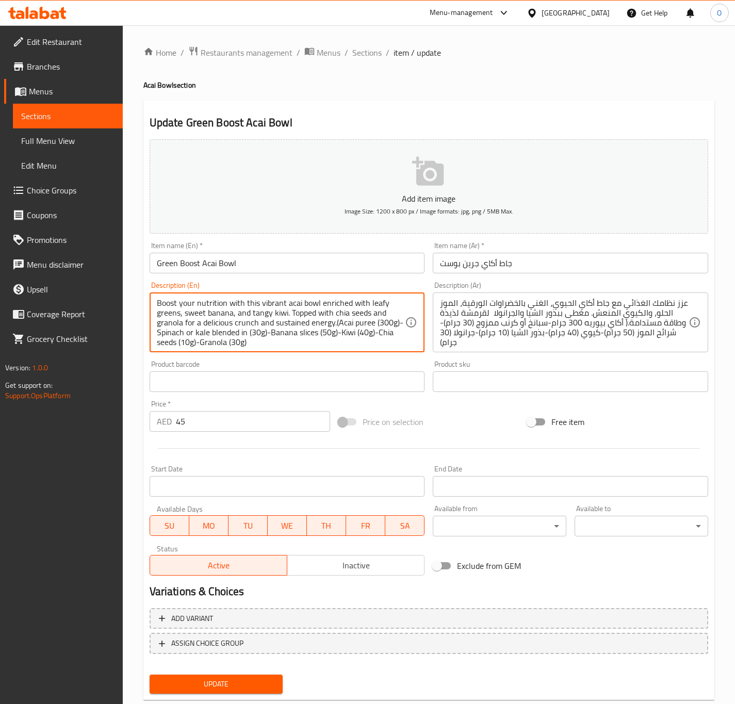
click at [292, 315] on textarea "Boost your nutrition with this vibrant acai bowl enriched with leafy greens, sw…" at bounding box center [281, 322] width 249 height 49
paste textarea ""Acai puree (300g) Spinach or kale blended in (30g) Banana slices (50g) Kiwi (4…"
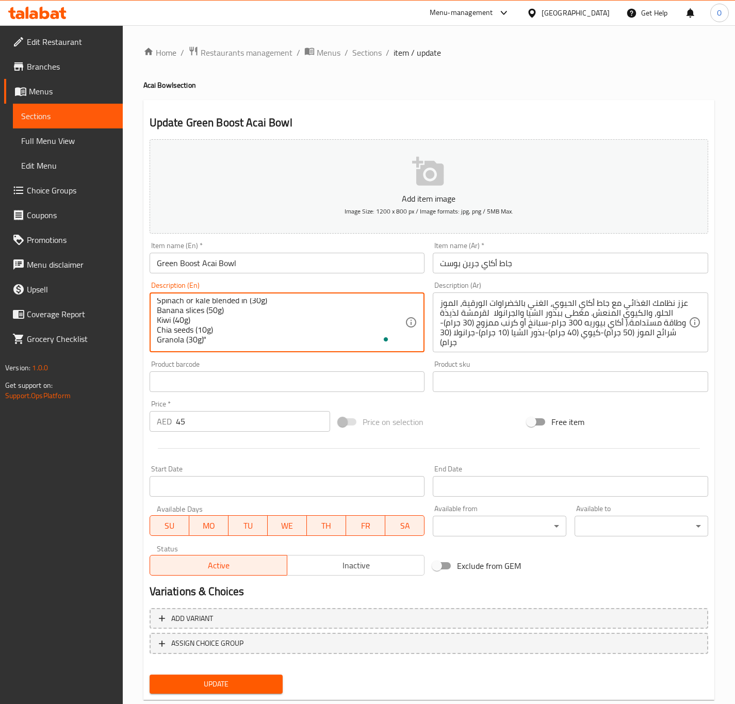
type textarea ""Acai puree (300g) Spinach or kale blended in (30g) Banana slices (50g) Kiwi (4…"
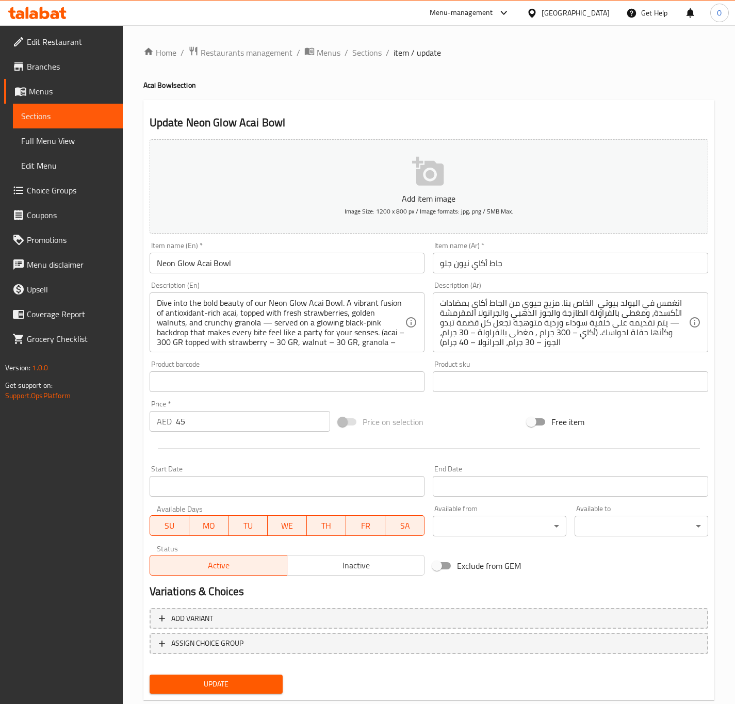
scroll to position [12, 0]
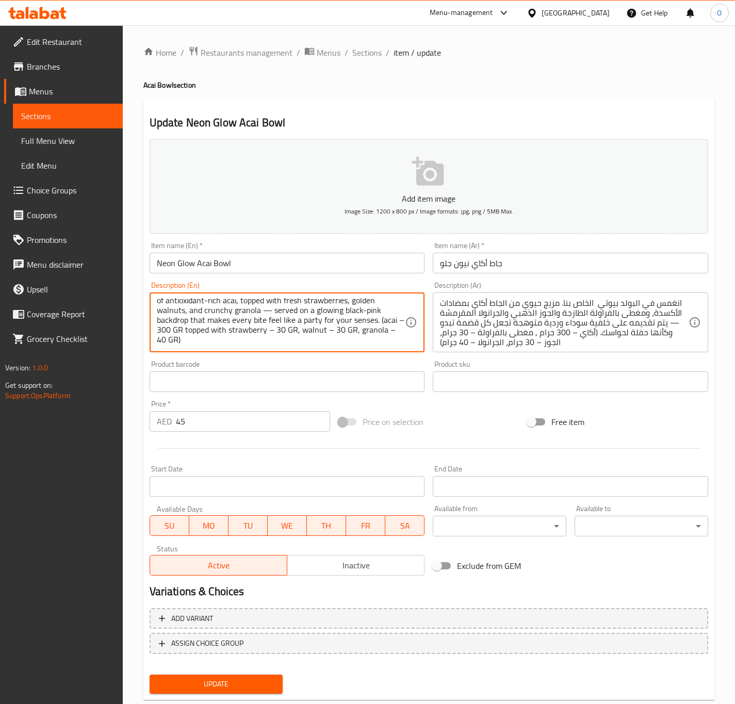
click at [185, 328] on textarea "Dive into the bold beauty of our Neon Glow Acai Bowl. A vibrant fusion of antio…" at bounding box center [281, 322] width 249 height 49
paste textarea "(acai – 300 GR topped with strawberry – 30 GR, walnut – 30 GR, granola – 40 GR)"
drag, startPoint x: 163, startPoint y: 303, endPoint x: 151, endPoint y: 299, distance: 13.2
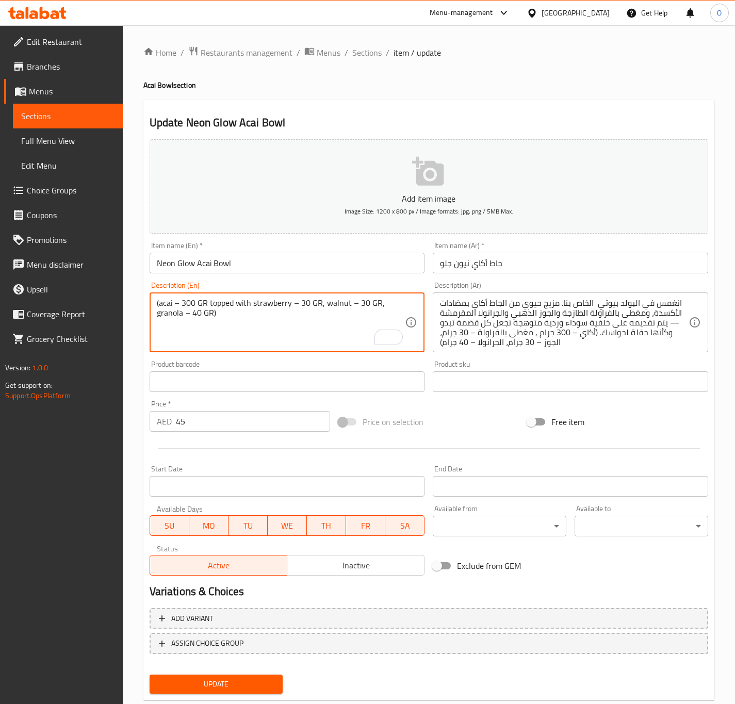
click at [151, 299] on div "(acai – 300 GR topped with strawberry – 30 GR, walnut – 30 GR, granola – 40 GR)…" at bounding box center [287, 322] width 275 height 60
click at [171, 307] on textarea "Acai – 300 GR topped with strawberry – 30 GR, walnut – 30 GR, granola – 40 GR)" at bounding box center [281, 322] width 249 height 49
click at [172, 308] on textarea "Acai – 300 GR topped with strawberry – 30 GR, walnut – 30 GR, granola – 40 GR)" at bounding box center [281, 322] width 249 height 49
click at [176, 304] on textarea "Acai – 300 GR topped with strawberry – 30 GR, walnut – 30 GR, granola – 40 GR)" at bounding box center [281, 322] width 249 height 49
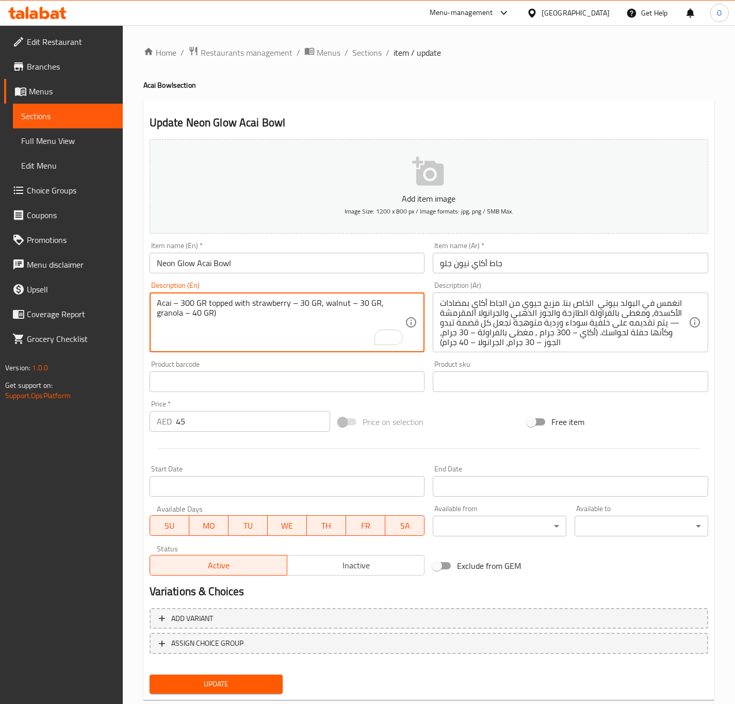
click at [173, 305] on textarea "Acai – 300 GR topped with strawberry – 30 GR, walnut – 30 GR, granola – 40 GR)" at bounding box center [281, 322] width 249 height 49
drag, startPoint x: 173, startPoint y: 305, endPoint x: 178, endPoint y: 307, distance: 5.6
click at [173, 305] on textarea "Acai – 300 GR topped with strawberry – 30 GR, walnut – 30 GR, granola – 40 GR)" at bounding box center [281, 322] width 249 height 49
click at [291, 306] on textarea "Acai - 300 GR topped with strawberry – 30 GR, walnut – 30 GR, granola – 40 GR)" at bounding box center [281, 322] width 249 height 49
drag, startPoint x: 291, startPoint y: 306, endPoint x: 302, endPoint y: 310, distance: 10.9
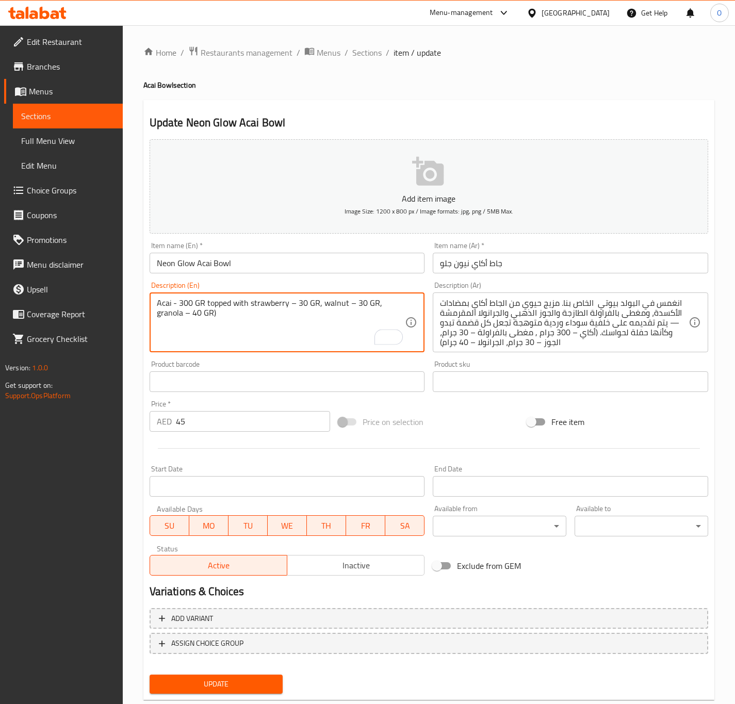
click at [291, 307] on textarea "Acai - 300 GR topped with strawberry – 30 GR, walnut – 30 GR, granola – 40 GR)" at bounding box center [281, 322] width 249 height 49
click at [350, 309] on textarea "Acai - 300 GR topped with strawberry - 30 GR, walnut – 30 GR, granola – 40 GR)" at bounding box center [281, 322] width 249 height 49
click at [347, 305] on textarea "Acai - 300 GR topped with strawberry - 30 GR, walnut – 30 GR, granola – 40 GR)" at bounding box center [281, 322] width 249 height 49
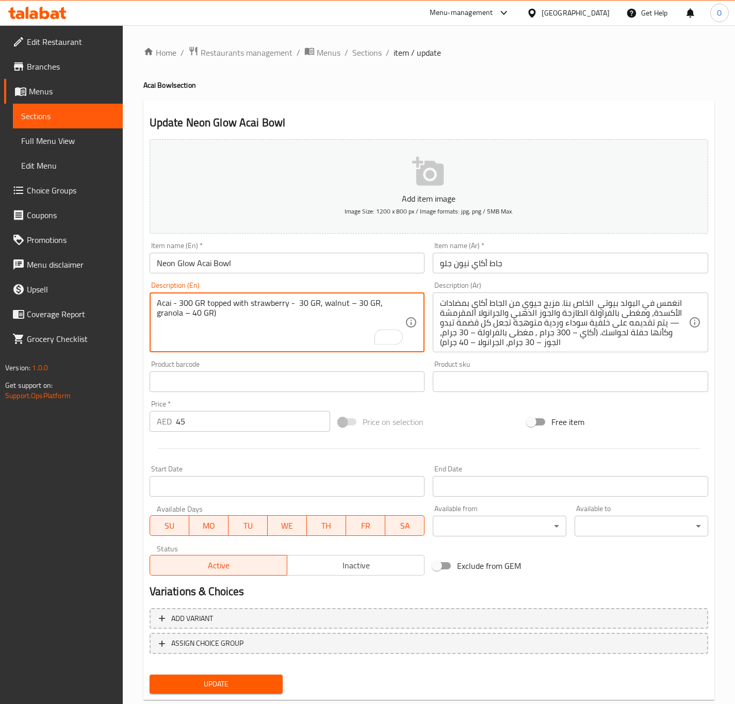
click at [347, 305] on textarea "Acai - 300 GR topped with strawberry - 30 GR, walnut – 30 GR, granola – 40 GR)" at bounding box center [281, 322] width 249 height 49
click at [373, 308] on textarea "Acai - 300 GR topped with strawberry - 30 GR, walnut - 30 GR, granola – 40 GR)" at bounding box center [281, 322] width 249 height 49
click at [186, 313] on textarea "Acai - 300 GR topped with strawberry - 30 GR, walnut - 30 GR and granola – 40 G…" at bounding box center [281, 322] width 249 height 49
click at [236, 333] on textarea "Acai - 300 GR topped with strawberry - 30 GR, walnut - 30 GR and granola - 40 GR" at bounding box center [281, 322] width 249 height 49
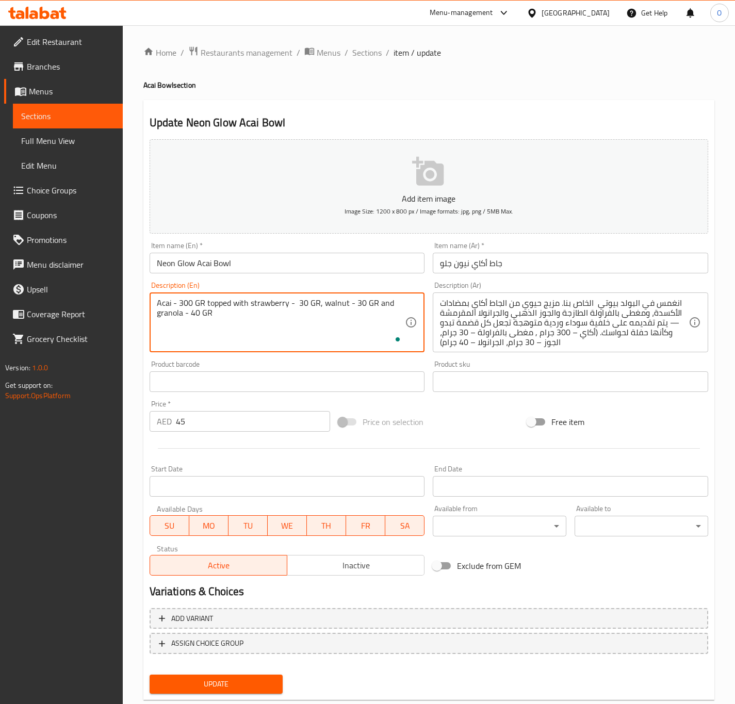
click at [236, 333] on textarea "Acai - 300 GR topped with strawberry - 30 GR, walnut - 30 GR and granola - 40 GR" at bounding box center [281, 322] width 249 height 49
click at [234, 335] on textarea "Acai - 300 gr topped with strawberry - 30 gr, walnut - 30 gr and granola - 40 gr" at bounding box center [281, 322] width 249 height 49
click at [234, 328] on textarea "Acai - 300 gr topped with strawberry - 30 gr, walnut - 30 gr and granola - 40 gr" at bounding box center [281, 322] width 249 height 49
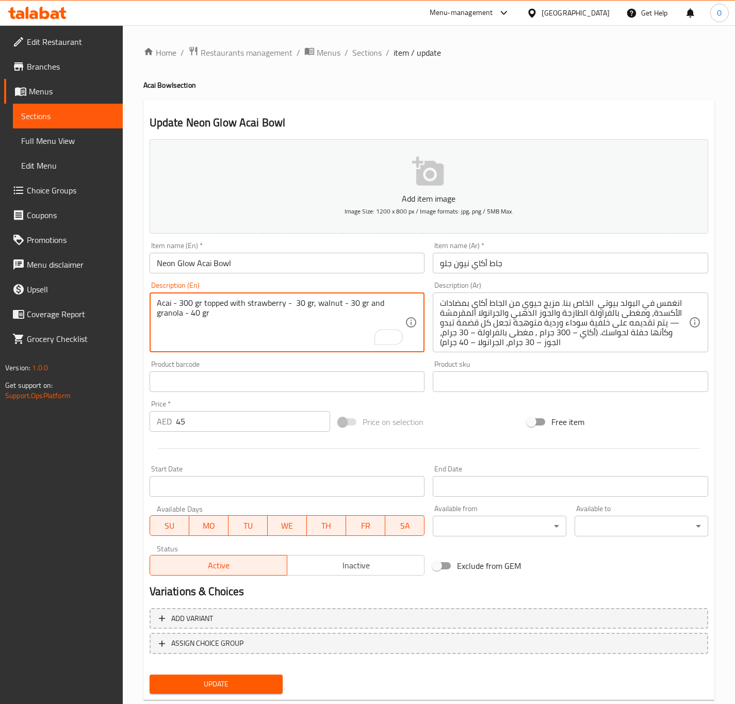
click at [234, 328] on textarea "Acai - 300 gr topped with strawberry - 30 gr, walnut - 30 gr and granola - 40 gr" at bounding box center [281, 322] width 249 height 49
type textarea "Acai - 300 gr topped with strawberry - 30 gr, walnut - 30 gr and granola - 40 gr"
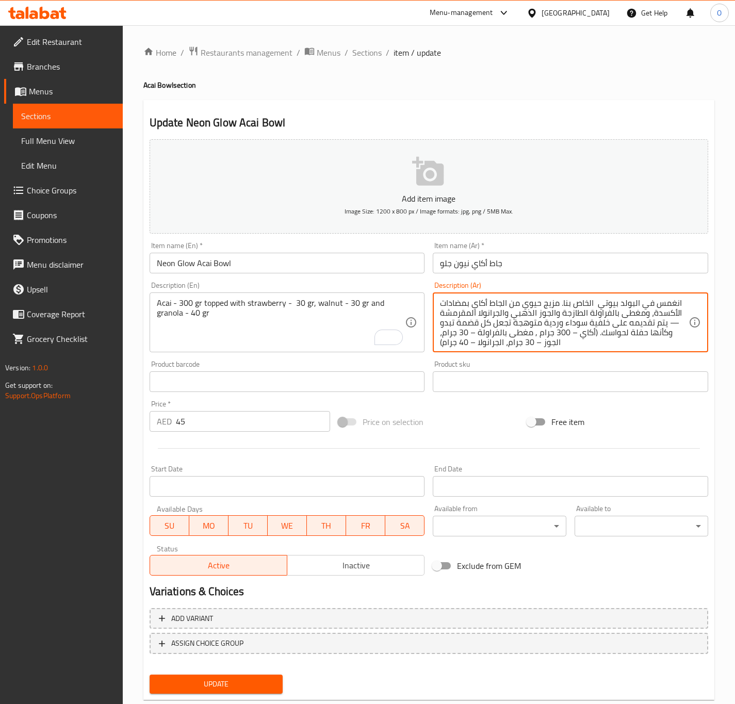
click at [503, 332] on textarea "انغمس في البولد بيوتي الخاص بنا. مزيج حيوي من الجاط أكاي بمضادات الأكسدة، ومغطى…" at bounding box center [564, 322] width 249 height 49
paste textarea "ساي - 300 غرام مغطى بالفراولة - 30 غرام، الجوز - 30 غرام والجرانولا - 40 غرام"
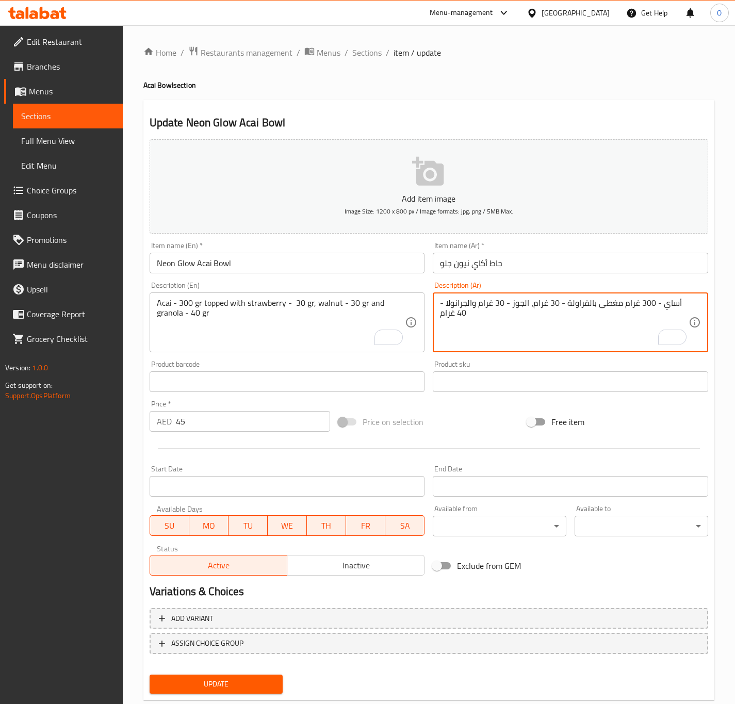
click at [673, 302] on textarea "أساي - 300 غرام مغطى بالفراولة - 30 غرام، الجوز - 30 غرام والجرانولا - 40 غرام" at bounding box center [564, 322] width 249 height 49
click at [647, 303] on textarea "أكاي - 300 غرام مغطى بالفراولة - 30 غرام، الجوز - 30 غرام والجرانولا - 40 غرام" at bounding box center [564, 322] width 249 height 49
click at [554, 308] on textarea "أكاي - 300 جرام مغطى بالفراولة - 30 غرام، الجوز - 30 غرام والجرانولا - 40 غرام" at bounding box center [564, 322] width 249 height 49
click at [505, 303] on textarea "أكاي - 300 جرام مغطى بالفراولة - 30 جرام، الجوز - 30 غرام والجرانولا - 40 غرام" at bounding box center [564, 322] width 249 height 49
click at [452, 313] on textarea "أكاي - 300 جرام مغطى بالفراولة - 30 جرام، الجوز - 30 جرام والجرانولا - 40 غرام" at bounding box center [564, 322] width 249 height 49
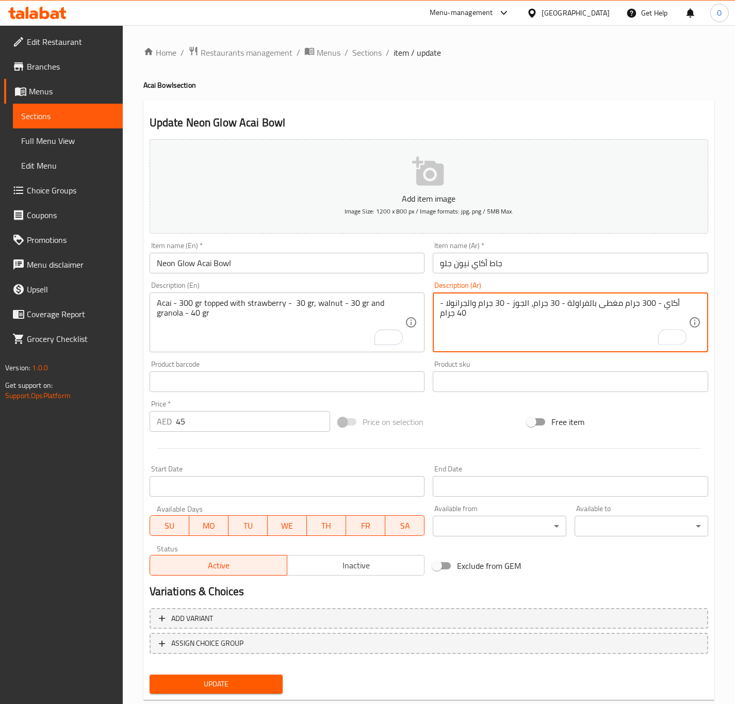
type textarea "أكاي - 300 جرام مغطى بالفراولة - 30 جرام، الجوز - 30 جرام والجرانولا - 40 جرام"
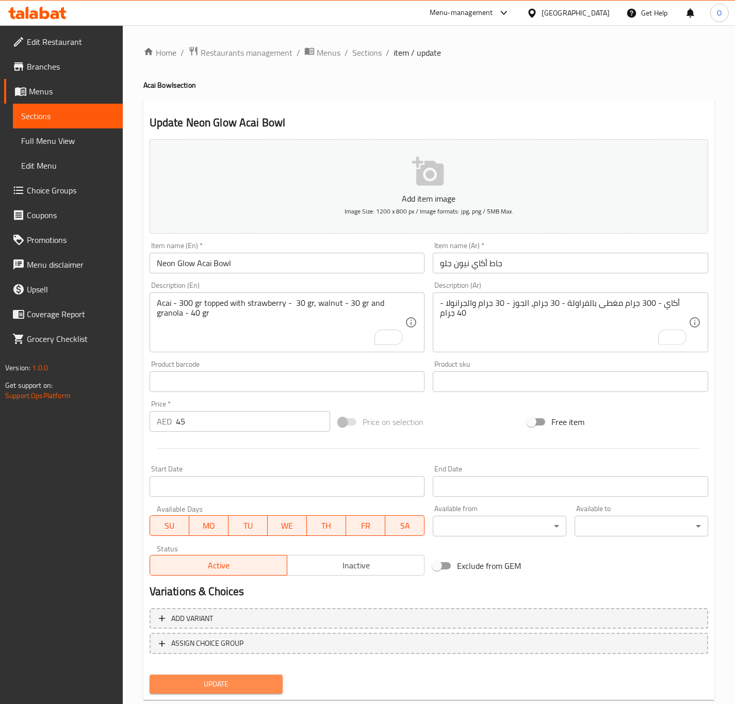
click at [206, 680] on span "Update" at bounding box center [216, 683] width 117 height 13
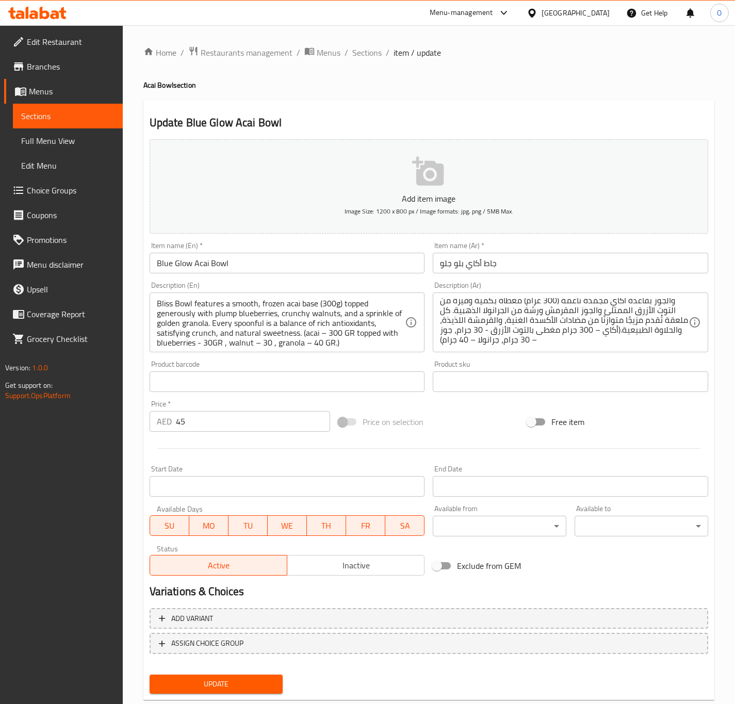
scroll to position [12, 0]
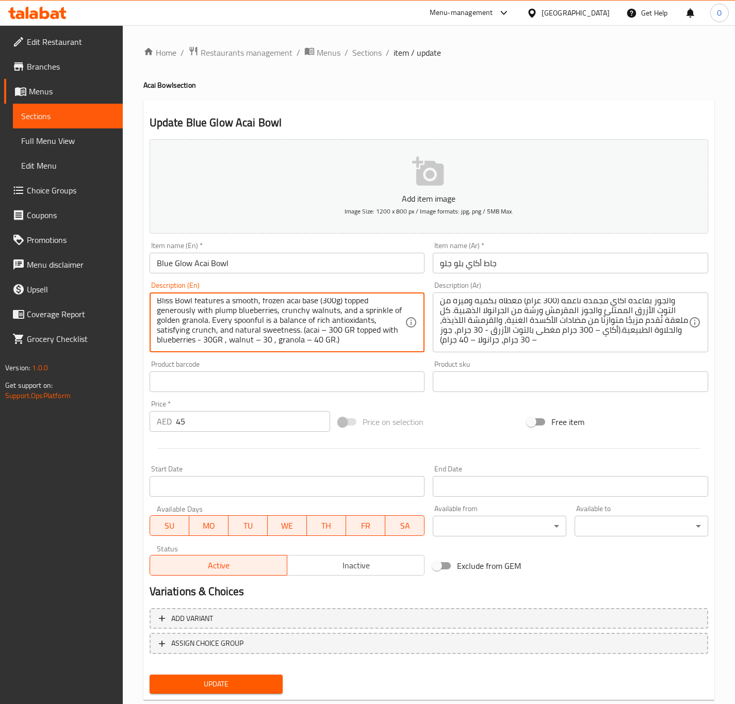
click at [167, 328] on textarea "Dive into a bowl of pure energy and flavor! Our Blueberry Walnut Acai Bliss Bow…" at bounding box center [281, 322] width 249 height 49
paste textarea "(acai – 300 GR topped with blueberries - 30GR , walnut – 30 , granola – 40 GR.)"
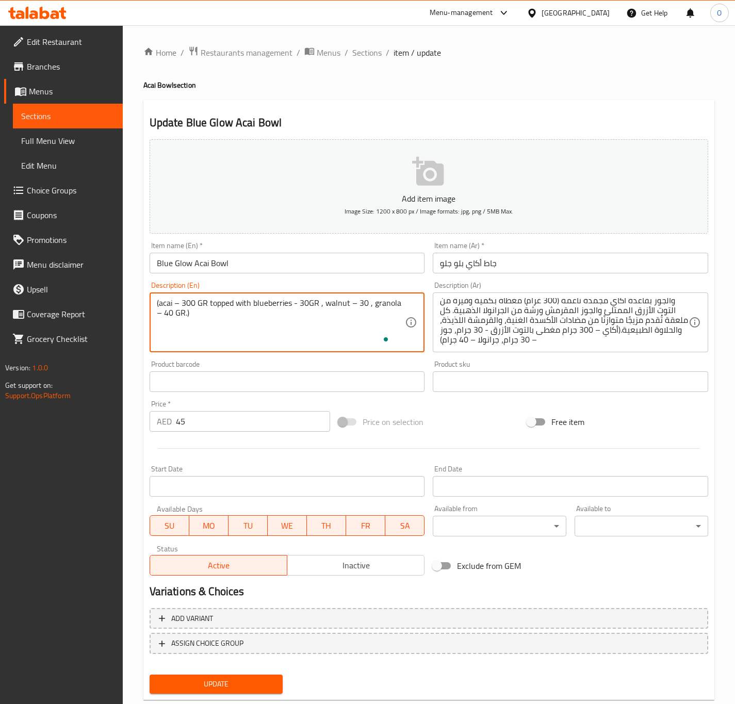
scroll to position [0, 0]
drag, startPoint x: 164, startPoint y: 302, endPoint x: 145, endPoint y: 292, distance: 21.0
click at [145, 292] on div "Description (En) (acai – 300 GR topped with blueberries - 30GR , walnut – 30 , …" at bounding box center [287, 316] width 284 height 79
click at [203, 311] on textarea "Acai – 300 GR topped with blueberries - 30GR , walnut – 30 , granola – 40 GR.)" at bounding box center [281, 322] width 249 height 49
drag, startPoint x: 294, startPoint y: 299, endPoint x: 316, endPoint y: 322, distance: 31.4
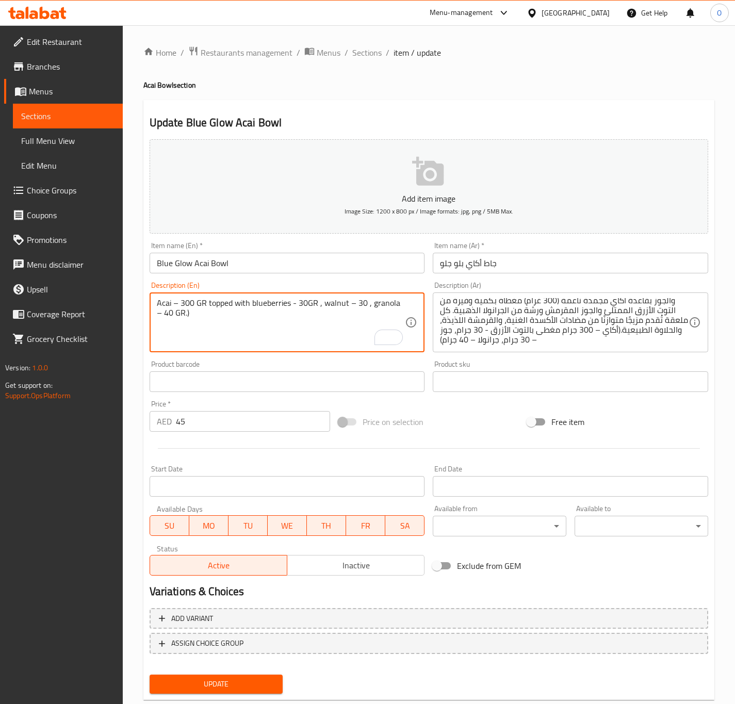
click at [316, 322] on textarea "Acai – 300 GR topped with blueberries - 30GR , walnut – 30 , granola – 40 GR.)" at bounding box center [281, 322] width 249 height 49
click at [179, 295] on div "Acai – 300 GR topped with blueberries - 30GR , walnut – 30 , granola – 40 GR.) …" at bounding box center [287, 322] width 275 height 60
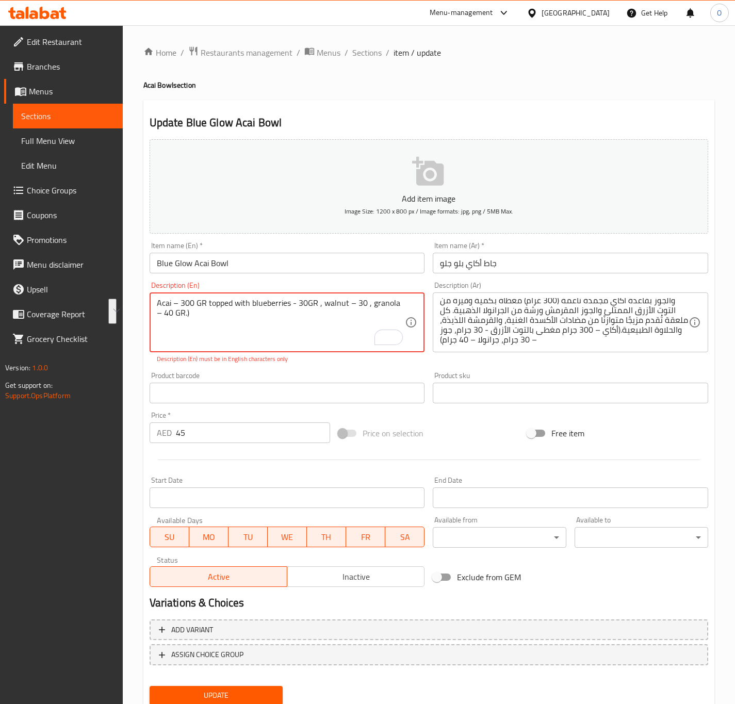
click at [171, 307] on textarea "Acai – 300 GR topped with blueberries - 30GR , walnut – 30 , granola – 40 GR.)" at bounding box center [281, 322] width 249 height 49
click at [177, 300] on textarea "Acai – 300 GR topped with blueberries - 30GR , walnut – 30 , granola – 40 GR.)" at bounding box center [281, 322] width 249 height 49
click at [394, 305] on textarea "Acai - 300 GR topped with blueberries - 30GR , walnut - 30 , granola – 40 GR.)" at bounding box center [281, 322] width 249 height 49
drag, startPoint x: 364, startPoint y: 308, endPoint x: 359, endPoint y: 305, distance: 6.0
click at [359, 305] on textarea "Acai - 300 GR topped with blueberries - 30GR , walnut - 30 , granola - 40 GR.)" at bounding box center [281, 322] width 249 height 49
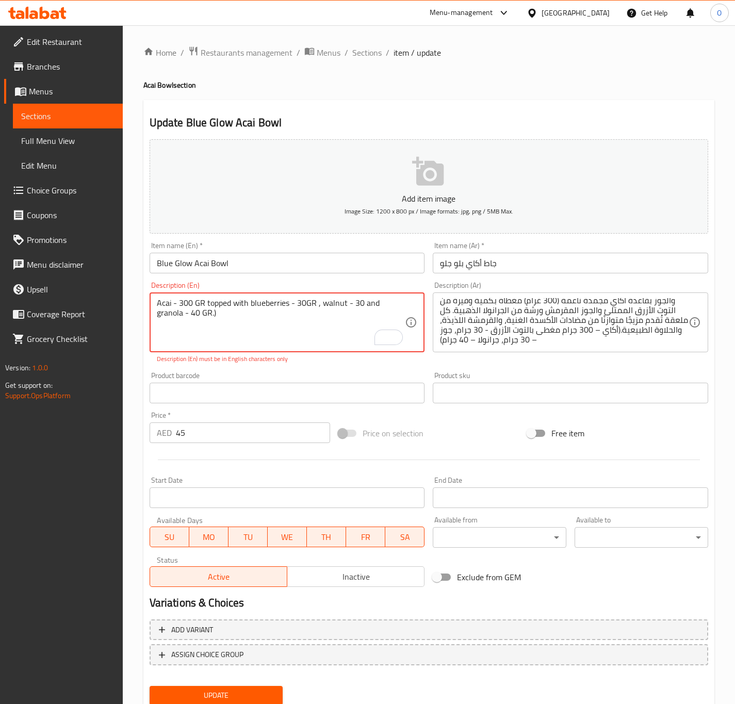
click at [203, 333] on textarea "Acai - 300 GR topped with blueberries - 30GR , walnut - 30 and granola - 40 GR.)" at bounding box center [281, 322] width 249 height 49
click at [198, 319] on textarea "Acai - 300 GR topped with blueberries - 30GR , walnut - 30 and granola - 40 GR.)" at bounding box center [281, 322] width 249 height 49
click at [194, 320] on textarea "Acai - 300 GR topped with blueberries - 30GR , walnut - 30 and granola - 40 GR." at bounding box center [281, 322] width 249 height 49
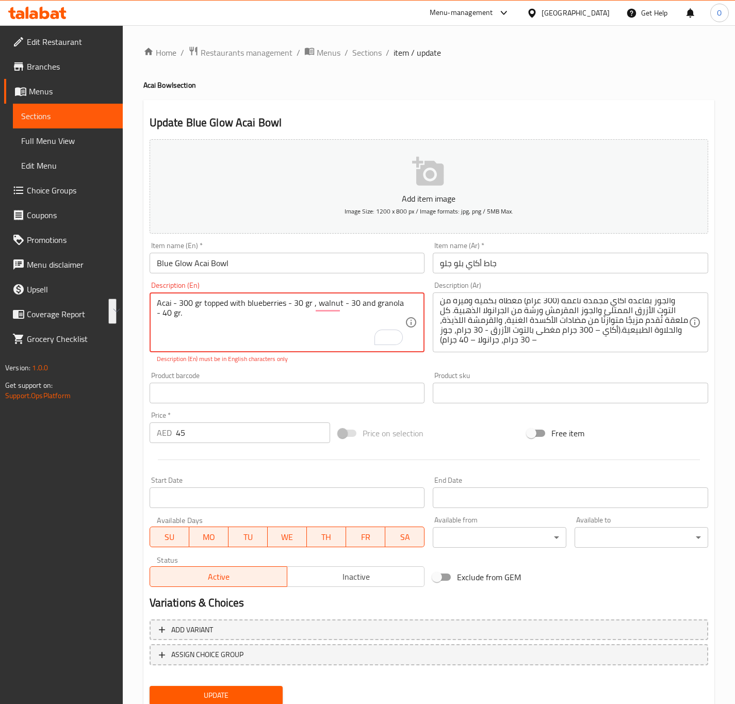
type textarea "Acai - 300 gr topped with blueberries - 30 gr , walnut - 30 and granola - 40 gr."
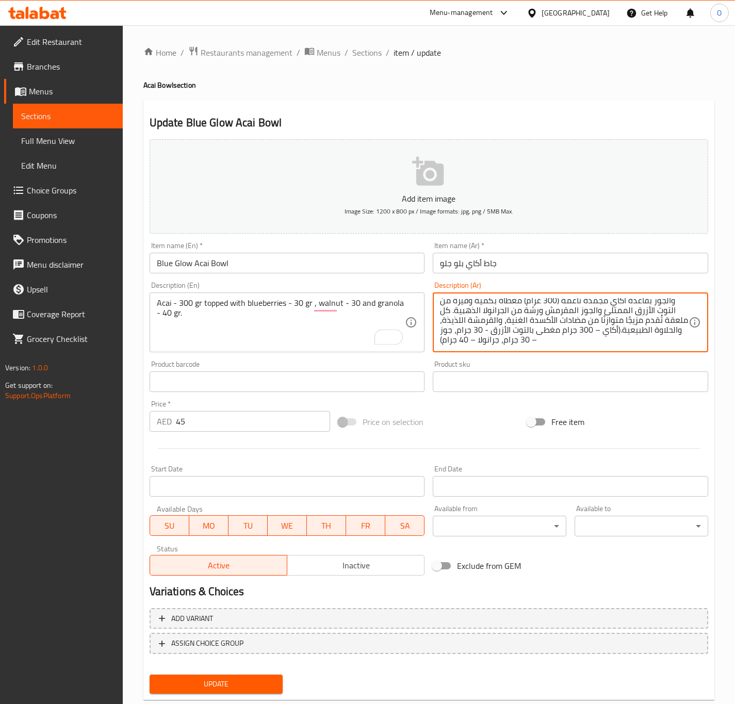
scroll to position [12, 0]
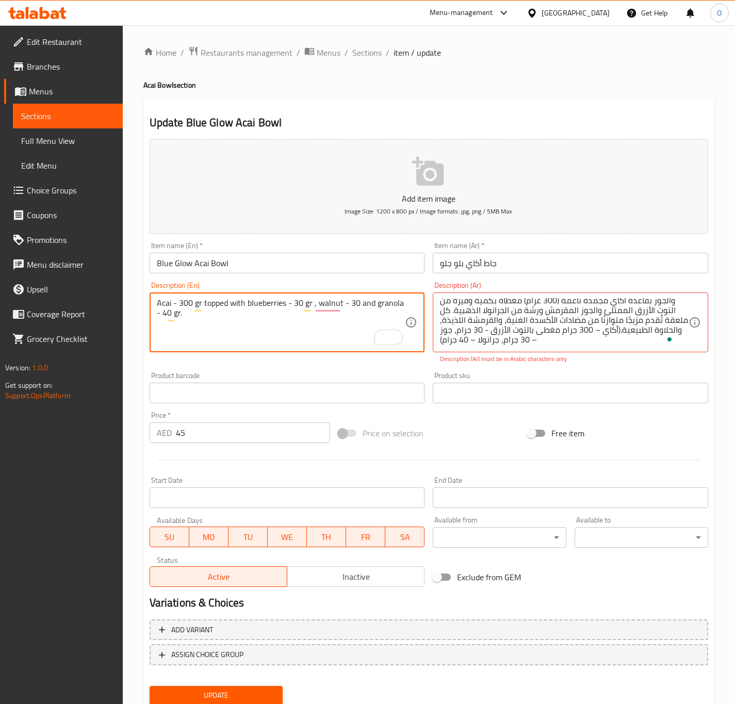
click at [308, 321] on textarea "Acai - 300 gr topped with blueberries - 30 gr , walnut - 30 and granola - 40 gr." at bounding box center [281, 322] width 249 height 49
click at [257, 317] on textarea "Acai - 300 gr topped with blueberries - 30 gr , walnut - 30 and granola - 40 gr." at bounding box center [281, 322] width 249 height 49
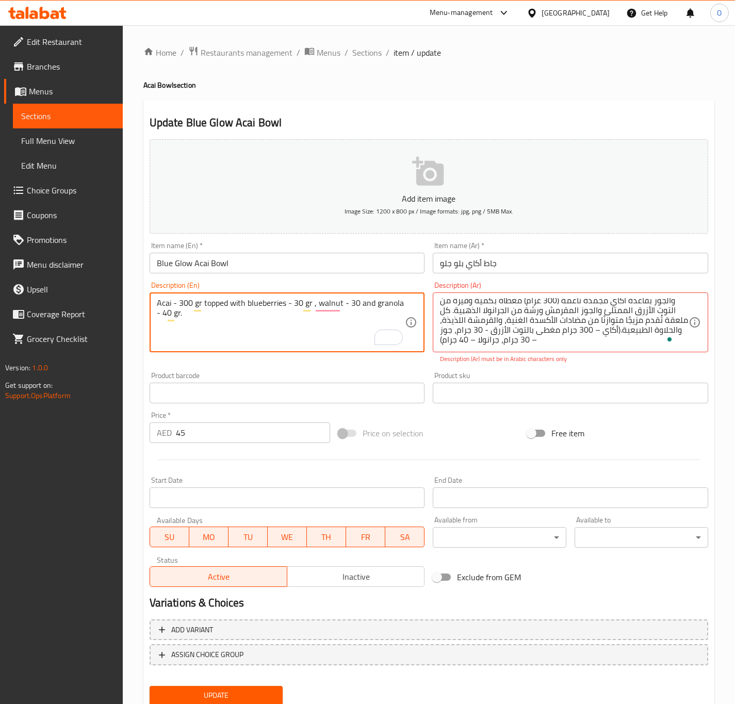
click at [257, 317] on textarea "Acai - 300 gr topped with blueberries - 30 gr , walnut - 30 and granola - 40 gr." at bounding box center [281, 322] width 249 height 49
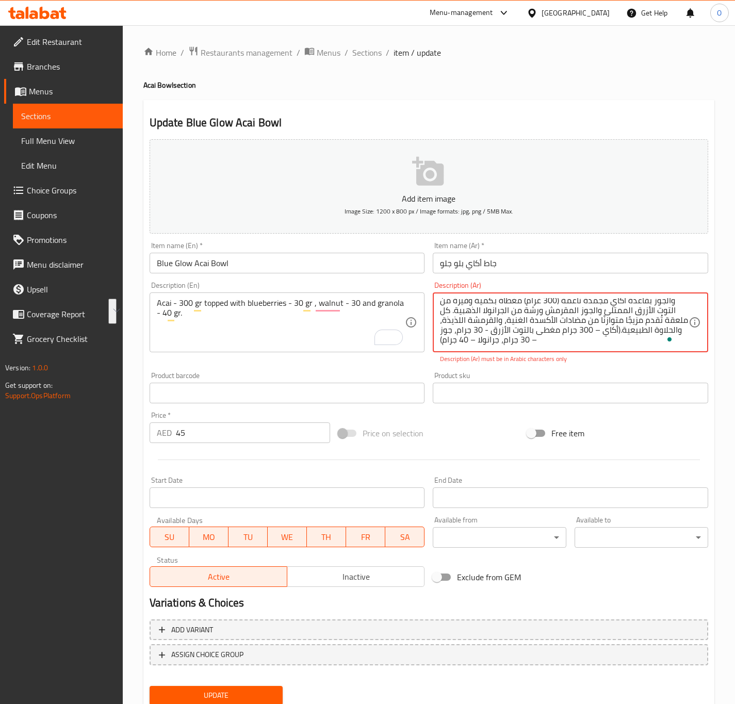
click at [554, 339] on textarea "انغمس في جاط مليء بالطاقة والنكهة! يتميز جاط أكاي بالتوت الأزرق والجوز بقاعدة أ…" at bounding box center [564, 322] width 249 height 49
paste textarea "ساي - 300 غرام مغطى بالتوت الأزرق - 30 غرام، الجوز - 30 غرام والجرانولا - 40 غر…"
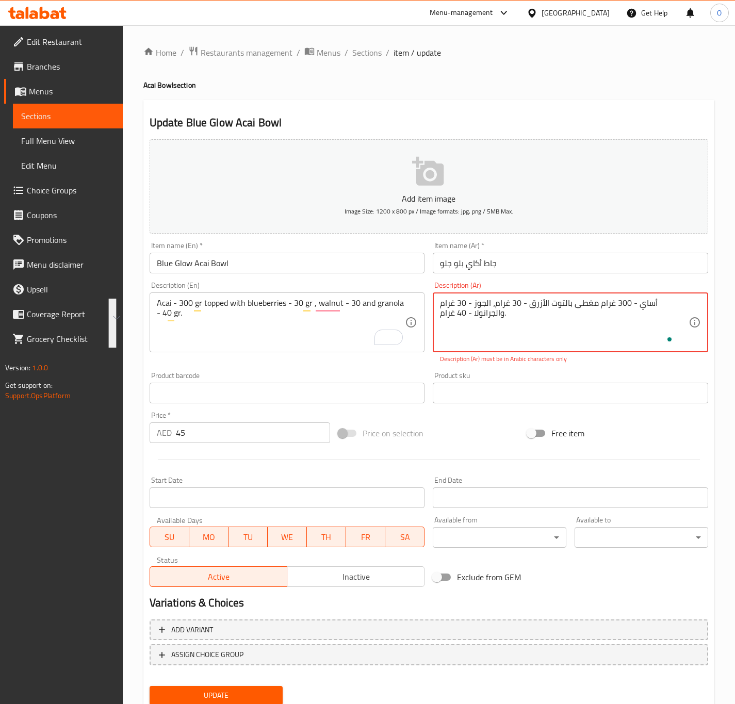
scroll to position [0, 0]
click at [681, 304] on textarea "أساي - 300 غرام مغطى بالتوت الأزرق - 30 غرام، الجوز - 30 غرام والجرانولا - 40 غ…" at bounding box center [564, 322] width 249 height 49
click at [645, 305] on textarea "أكاي - 300 غرام مغطى بالتوت الأزرق - 30 غرام، الجوز - 30 غرام والجرانولا - 40 غ…" at bounding box center [564, 322] width 249 height 49
click at [541, 305] on textarea "أكاي - 300 جرام مغطى بالتوت الأزرق - 30 غرام، الجوز - 30 غرام والجرانولا - 40 غ…" at bounding box center [564, 322] width 249 height 49
drag, startPoint x: 491, startPoint y: 328, endPoint x: 504, endPoint y: 325, distance: 13.9
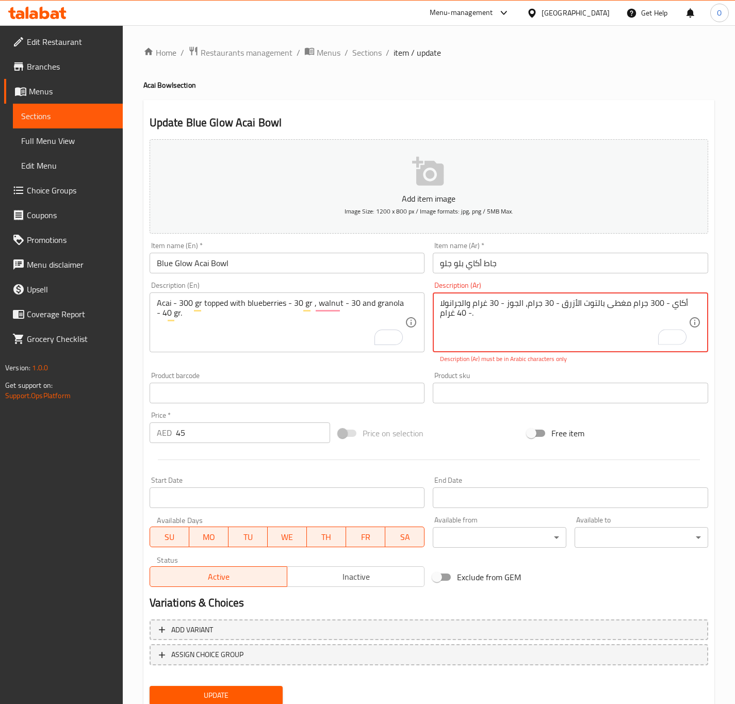
click at [492, 328] on textarea "أكاي - 300 جرام مغطى بالتوت الأزرق - 30 جرام، الجوز - 30 غرام والجرانولا - 40 غ…" at bounding box center [564, 322] width 249 height 49
click at [485, 305] on textarea "أكاي - 300 جرام مغطى بالتوت الأزرق - 30 جرام، الجوز - 30 غرام والجرانولا - 40 غ…" at bounding box center [564, 322] width 249 height 49
click at [473, 322] on textarea "أكاي - 300 جرام مغطى بالتوت الأزرق - 30 جرام، الجوز - 30 جرام والجرانولا - 40 غ…" at bounding box center [564, 322] width 249 height 49
click at [454, 316] on textarea "أكاي - 300 جرام مغطى بالتوت الأزرق - 30 جرام، الجوز - 30 جرام والجرانولا - 40 غ…" at bounding box center [564, 322] width 249 height 49
type textarea "أكاي - 300 جرام مغطى بالتوت الأزرق - 30 جرام، الجوز - 30 جرام والجرانولا - 40 ج…"
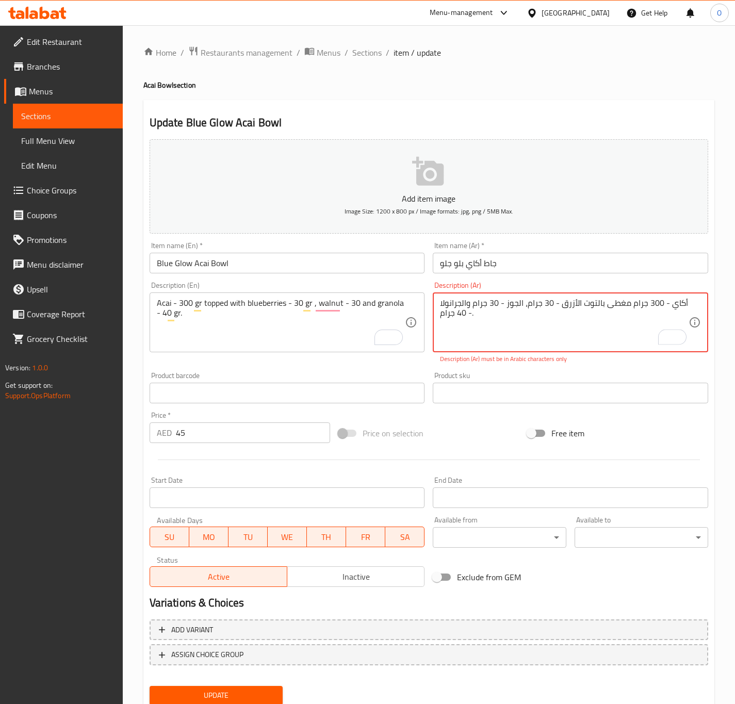
drag, startPoint x: 390, startPoint y: 296, endPoint x: 387, endPoint y: 286, distance: 10.1
click at [387, 286] on div "Description (En) Acai - 300 gr topped with blueberries - 30 gr , walnut - 30 an…" at bounding box center [287, 317] width 275 height 71
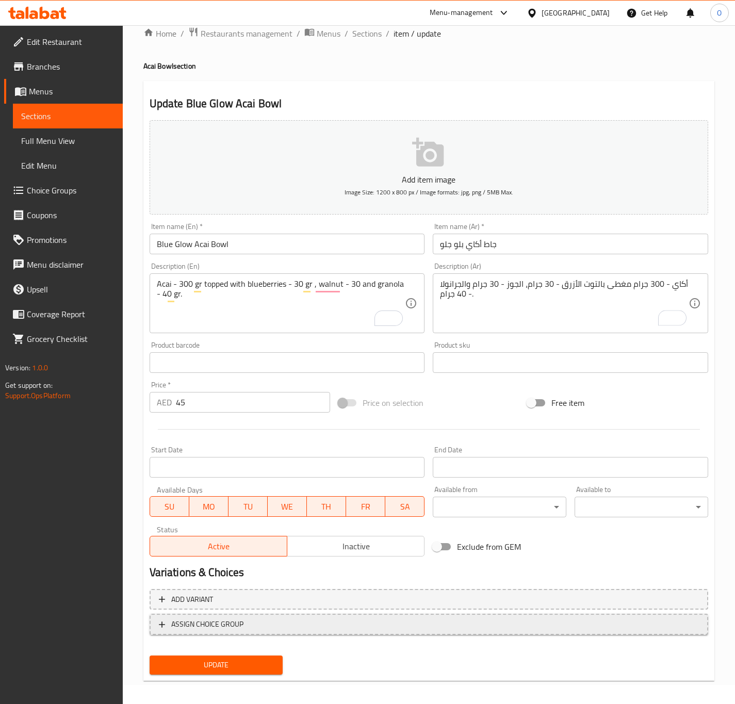
scroll to position [24, 0]
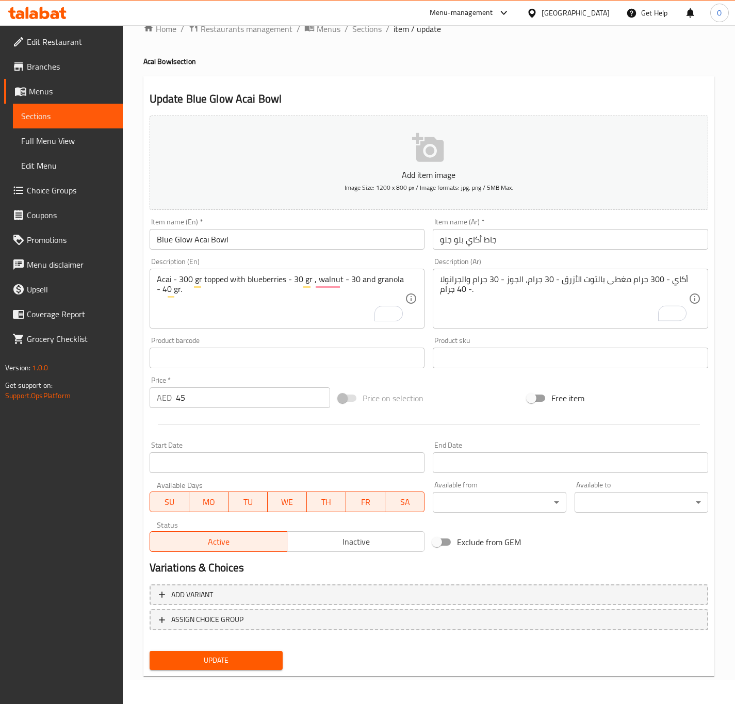
click at [251, 661] on span "Update" at bounding box center [216, 660] width 117 height 13
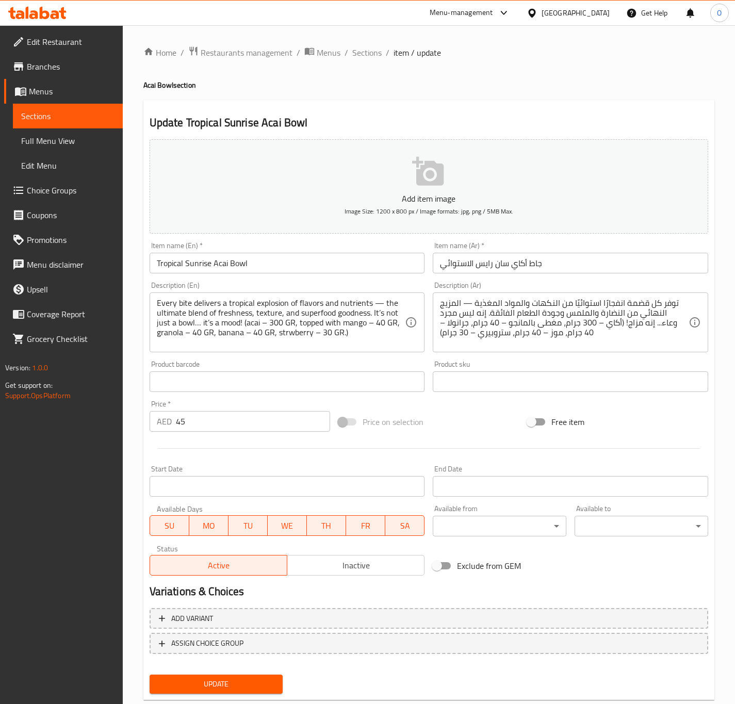
click at [180, 282] on div "Description (En) Every bite delivers a tropical explosion of flavors and nutrie…" at bounding box center [287, 317] width 275 height 71
click at [280, 330] on textarea "Every bite delivers a tropical explosion of flavors and nutrients — the ultimat…" at bounding box center [281, 322] width 249 height 49
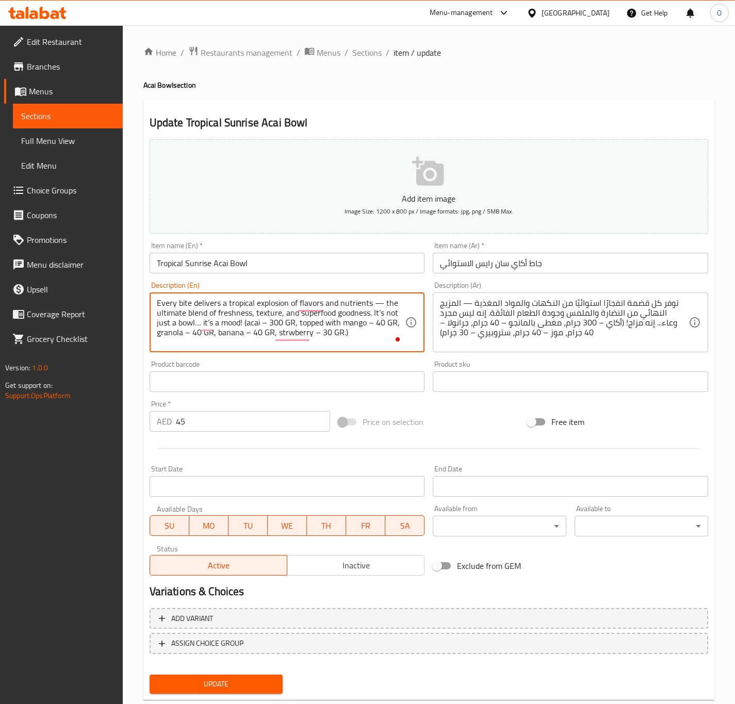
paste textarea "(acai – 300 GR, topped with mango – 40 GR, granola – 40 GR, banana – 40 GR, str…"
click at [191, 300] on textarea "(acai – 300 GR, topped with mango – 40 GR, granola – 40 GR, banana – 40 GR, str…" at bounding box center [281, 322] width 249 height 49
drag, startPoint x: 164, startPoint y: 301, endPoint x: 153, endPoint y: 305, distance: 11.6
click at [153, 305] on div "(acai – 300 GR, topped with mango – 40 GR, granola – 40 GR, banana – 40 GR, str…" at bounding box center [287, 322] width 275 height 60
click at [216, 317] on textarea "Acai - 300 GR, topped with mango - 40 GR, granola - 40 GR, banana - 40 GR and s…" at bounding box center [281, 322] width 249 height 49
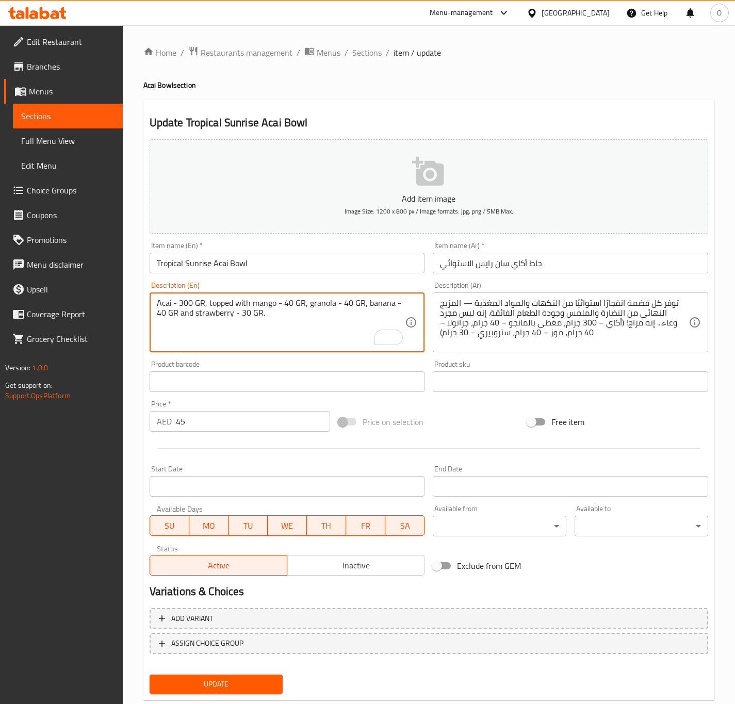
click at [216, 317] on textarea "Acai - 300 GR, topped with mango - 40 GR, granola - 40 GR, banana - 40 GR and s…" at bounding box center [281, 322] width 249 height 49
type textarea "Acai - 300 gr, topped with mango - 40 gr, granola - 40 gr, banana - 40 gr and s…"
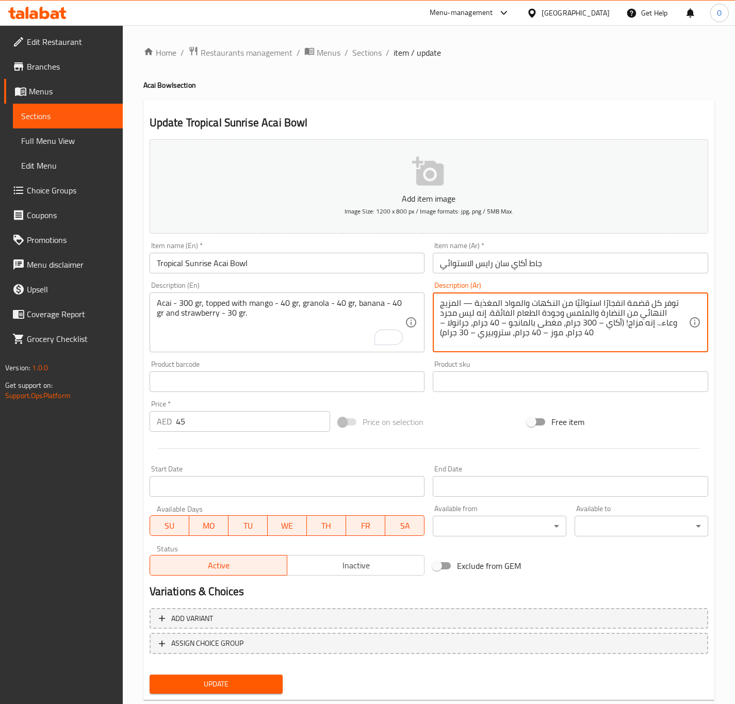
click at [466, 344] on textarea "توفر كل قضمة انفجارًا استوائيًا من النكهات والمواد المغذية — المزيج النهائي من …" at bounding box center [564, 322] width 249 height 49
paste textarea "ساي - 300 غرام، مغطى بالمانجو - 40 غرام، الجرانولا - 40 غرام، الموز - 40 غرام و…"
click at [684, 304] on textarea "أساي - 300 غرام، مغطى بالمانجو - 40 غرام، الجرانولا - 40 غرام، الموز - 40 غرام …" at bounding box center [564, 322] width 249 height 49
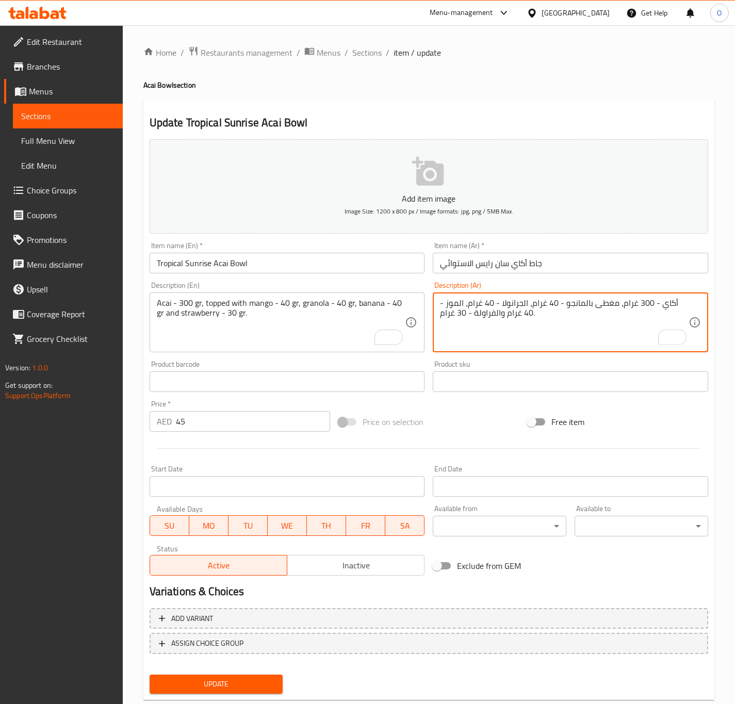
drag, startPoint x: 643, startPoint y: 304, endPoint x: 646, endPoint y: 299, distance: 5.6
click at [646, 299] on textarea "أكاي - 300 غرام، مغطى بالمانجو - 40 غرام، الجرانولا - 40 غرام، الموز - 40 غرام …" at bounding box center [564, 322] width 249 height 49
drag, startPoint x: 551, startPoint y: 304, endPoint x: 555, endPoint y: 301, distance: 5.6
click at [555, 301] on textarea "أكاي - 300 جرام، مغطى بالمانجو - 40 غرام، الجرانولا - 40 غرام، الموز - 40 غرام …" at bounding box center [564, 322] width 249 height 49
click at [535, 302] on textarea "أكاي - 300 جرام، مغطى بالمانجو - 40 جرام، الجرانولا - 40 غرام، الموز - 40 غرام …" at bounding box center [564, 322] width 249 height 49
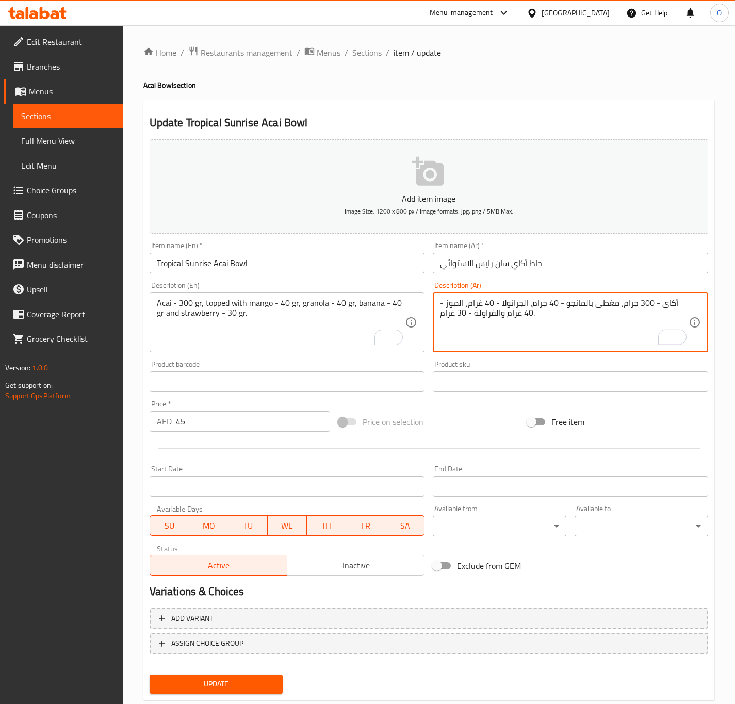
click at [531, 303] on textarea "أكاي - 300 جرام، مغطى بالمانجو - 40 جرام، الجرانولا - 40 غرام، الموز - 40 غرام …" at bounding box center [564, 322] width 249 height 49
click at [468, 303] on textarea "أكاي - 300 جرام، مغطى بالمانجو - 40 جرام، جرانولا - 40 غرام، الموز - 40 غرام وا…" at bounding box center [564, 322] width 249 height 49
click at [488, 304] on textarea "أكاي - 300 جرام، مغطى بالمانجو - 40 جرام، جرانولا - 40 غرام، موز - 40 غرام والف…" at bounding box center [564, 322] width 249 height 49
click at [519, 314] on textarea "أكاي - 300 جرام، مغطى بالمانجو - 40 جرام، جرانولا - 40 جرام، موز - 40 غرام والف…" at bounding box center [564, 322] width 249 height 49
drag, startPoint x: 495, startPoint y: 314, endPoint x: 500, endPoint y: 319, distance: 6.6
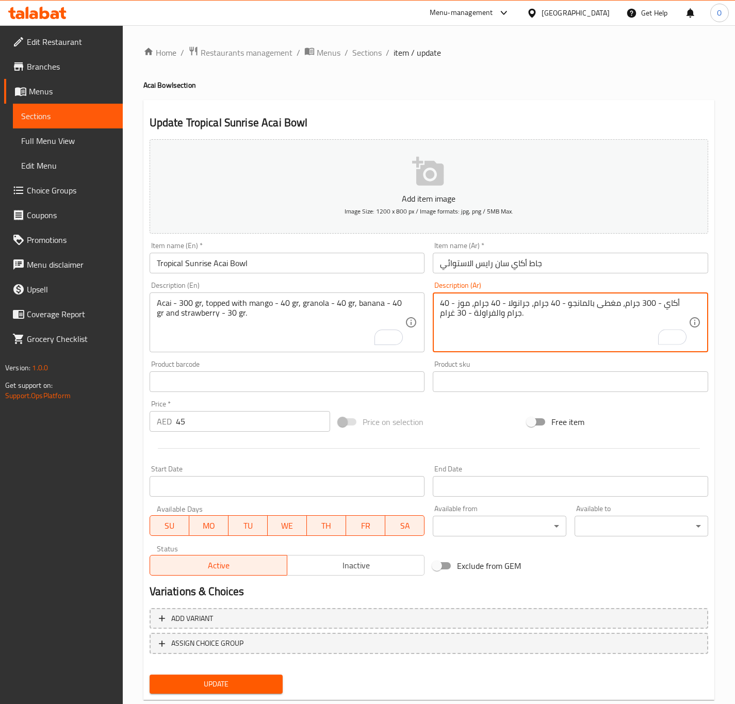
click at [497, 316] on textarea "أكاي - 300 جرام، مغطى بالمانجو - 40 جرام، جرانولا - 40 جرام، موز - 40 جرام والف…" at bounding box center [564, 322] width 249 height 49
drag, startPoint x: 447, startPoint y: 316, endPoint x: 455, endPoint y: 317, distance: 7.8
click at [455, 317] on textarea "أكاي - 300 جرام، مغطى بالمانجو - 40 جرام، جرانولا - 40 جرام، موز - 40 جرام و فر…" at bounding box center [564, 322] width 249 height 49
type textarea "أكاي - 300 جرام، مغطى بالمانجو - 40 جرام، جرانولا - 40 جرام، موز - 40 جرام و فر…"
click at [201, 673] on div "Update" at bounding box center [216, 683] width 142 height 27
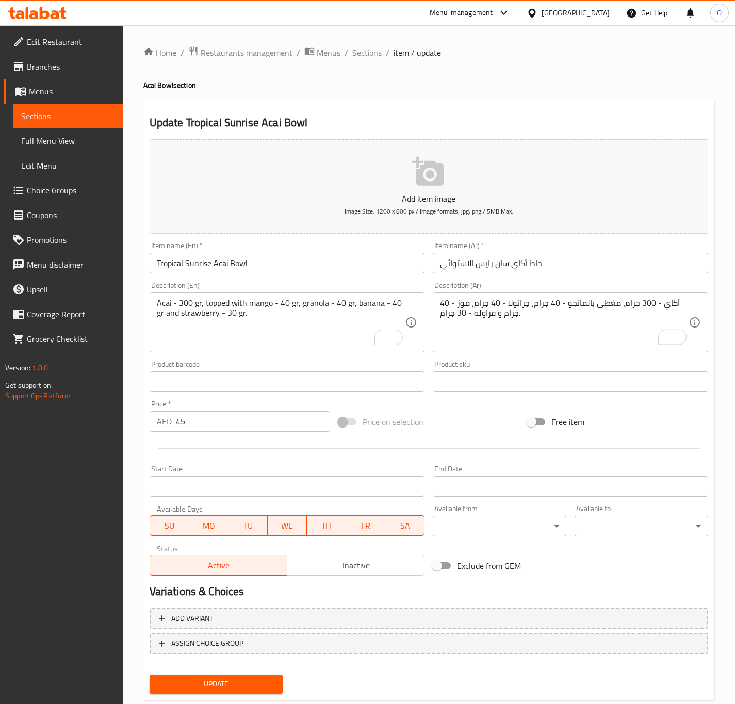
click at [200, 690] on button "Update" at bounding box center [217, 683] width 134 height 19
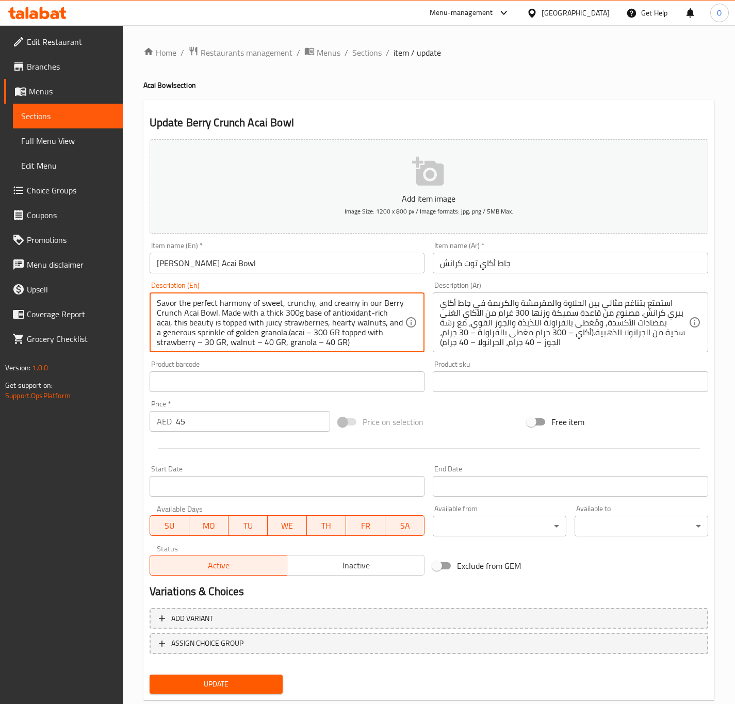
click at [303, 339] on textarea "Savor the perfect harmony of sweet, crunchy, and creamy in our Berry Crunch Aca…" at bounding box center [281, 322] width 249 height 49
paste textarea "(acai – 300 GR topped with strawberry – 30 GR, walnut – 40 GR, granola – 40 GR)"
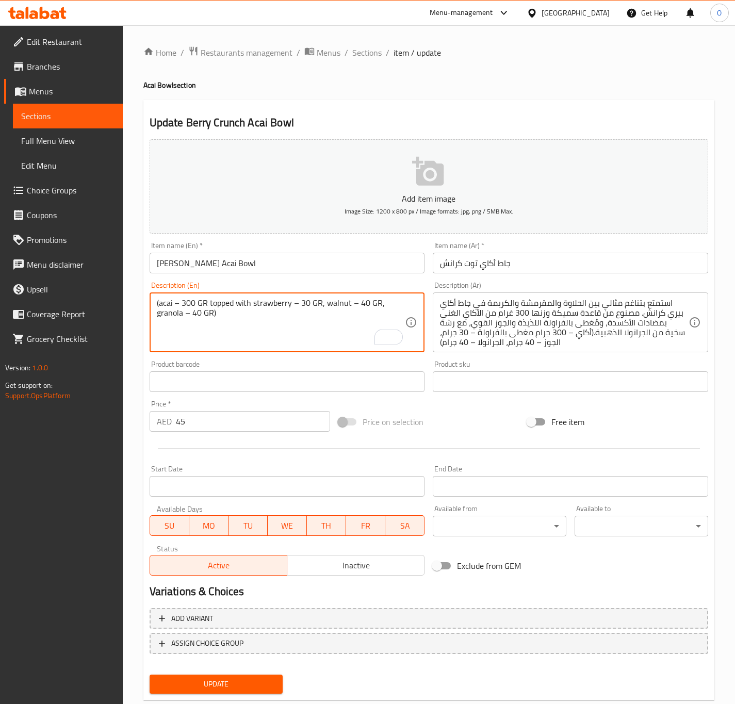
drag, startPoint x: 162, startPoint y: 300, endPoint x: 153, endPoint y: 300, distance: 9.3
click at [153, 300] on div "(acai – 300 GR topped with strawberry – 30 GR, walnut – 40 GR, granola – 40 GR)…" at bounding box center [287, 322] width 275 height 60
click at [232, 319] on textarea "Acai - 300 GR topped with strawberry - 30 GR, walnut - 40 GR and granola - 40 GR" at bounding box center [281, 322] width 249 height 49
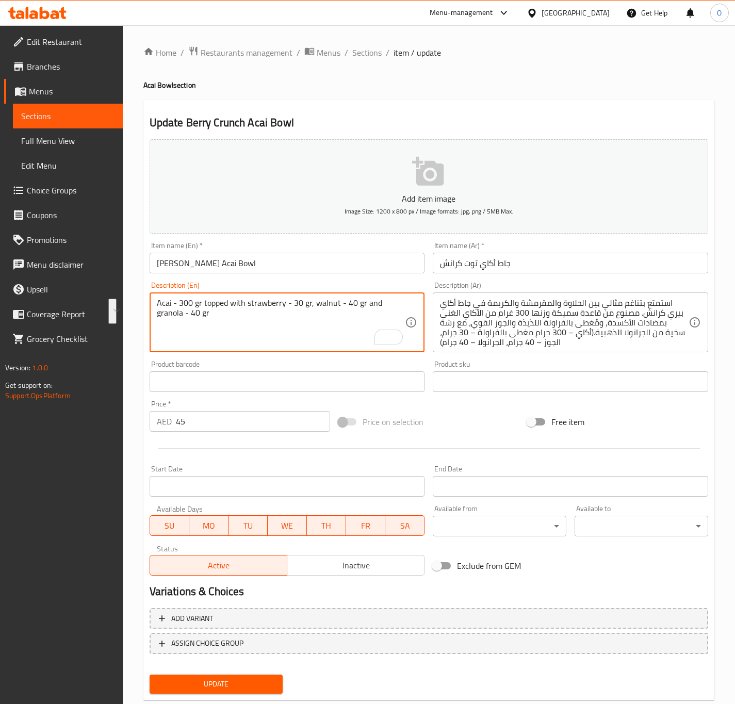
type textarea "Acai - 300 gr topped with strawberry - 30 gr, walnut - 40 gr and granola - 40 gr"
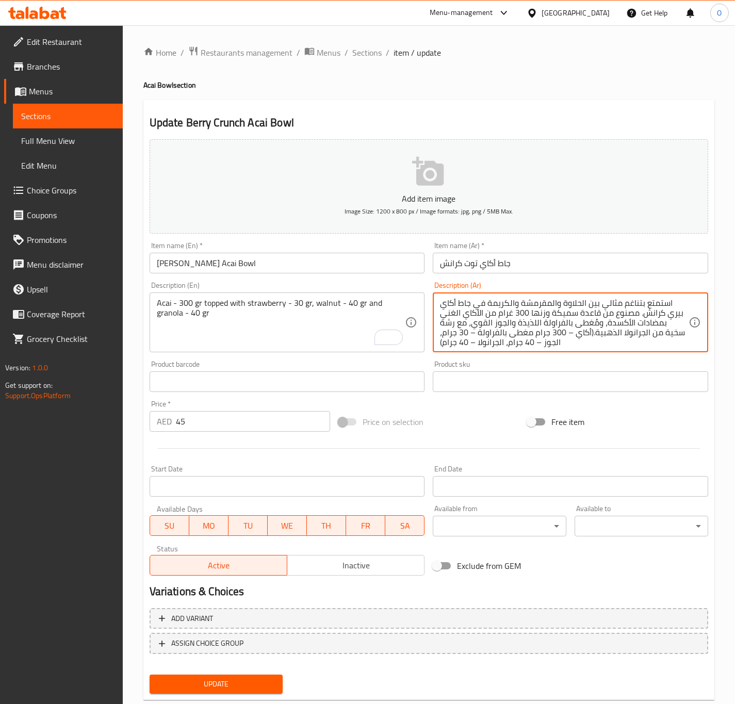
click at [508, 333] on textarea "استمتع بتناغم مثالي بين الحلاوة والمقرمشة والكريمة في جاط أكاي بيري كرانش. مصنو…" at bounding box center [564, 322] width 249 height 49
paste textarea "ساي - 300 غرام مغطى بالفراولة - 30 غرام، الجوز - 40 غرام والجرانولا - 40 غرام"
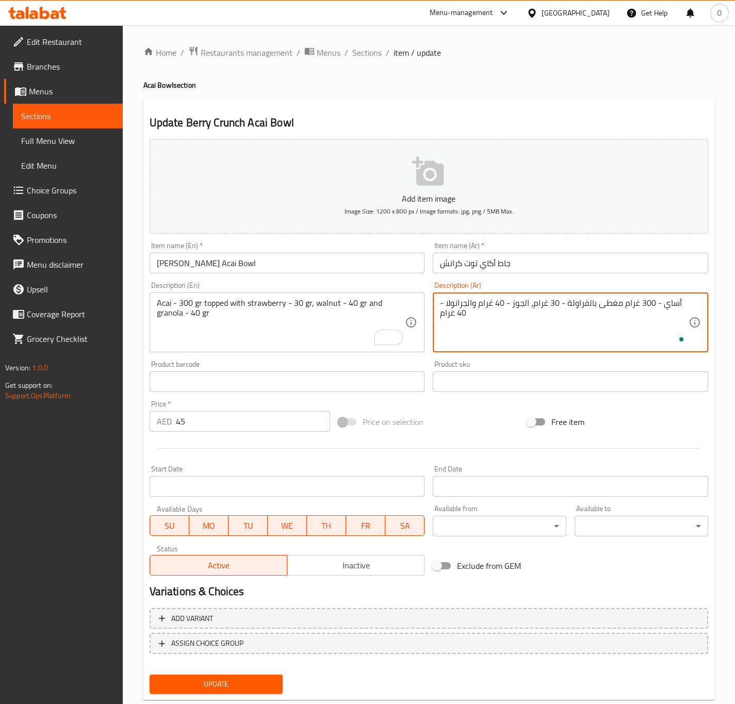
drag, startPoint x: 619, startPoint y: 318, endPoint x: 661, endPoint y: 324, distance: 42.2
click at [621, 318] on textarea "أساي - 300 غرام مغطى بالفراولة - 30 غرام، الجوز - 40 غرام والجرانولا - 40 غرام" at bounding box center [564, 322] width 249 height 49
drag, startPoint x: 670, startPoint y: 308, endPoint x: 673, endPoint y: 304, distance: 5.9
click at [673, 304] on textarea "أساي - 300 غرام مغطى بالفراولة - 30 غرام، الجوز - 40 غرام والجرانولا - 40 غرام" at bounding box center [564, 322] width 249 height 49
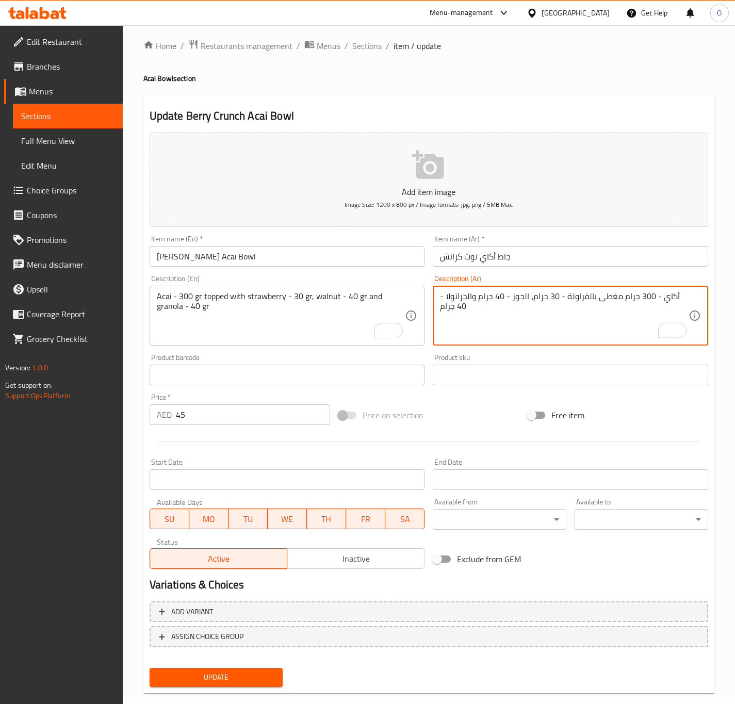
scroll to position [24, 0]
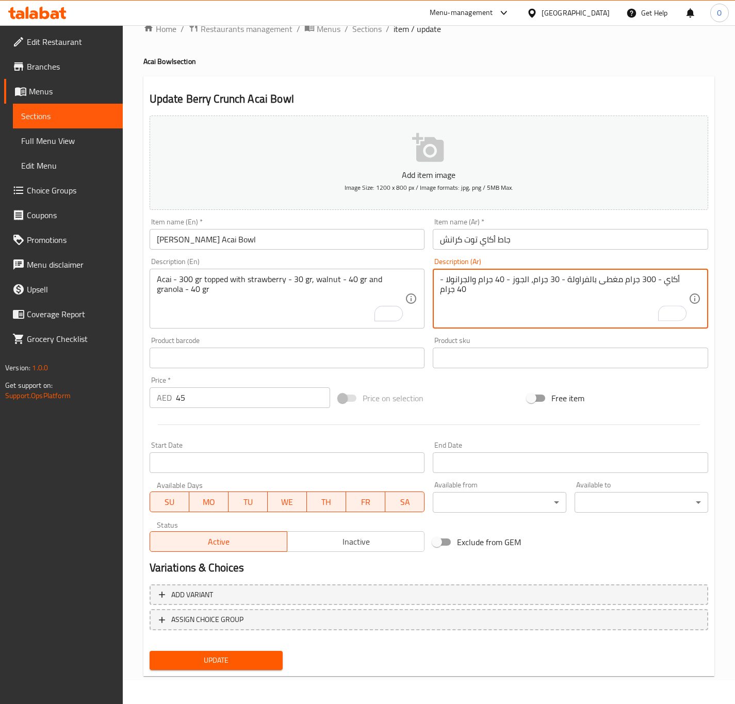
type textarea "أكاي - 300 جرام مغطى بالفراولة - 30 جرام، الجوز - 40 جرام والجرانولا - 40 جرام"
click at [172, 644] on div "Add variant ASSIGN CHOICE GROUP" at bounding box center [428, 613] width 567 height 67
click at [169, 651] on button "Update" at bounding box center [217, 660] width 134 height 19
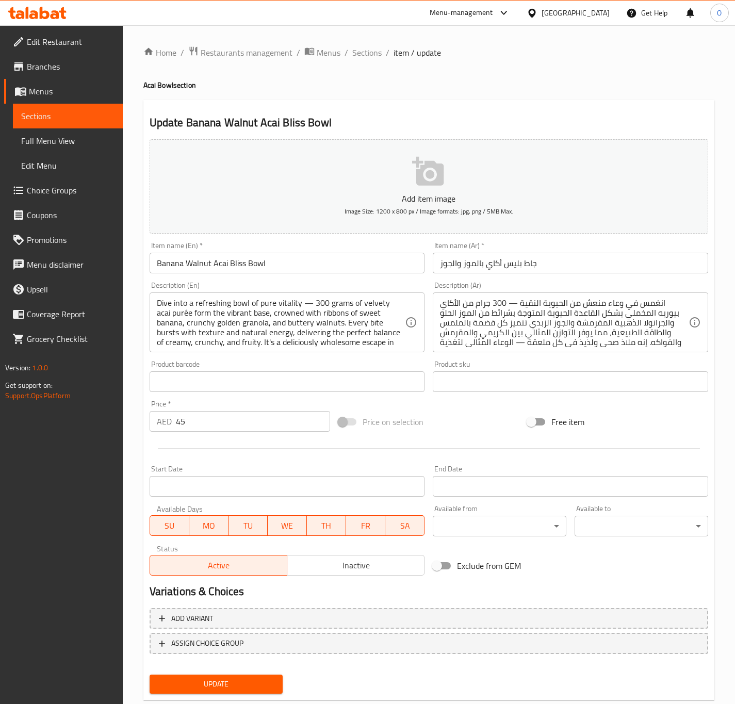
click at [166, 339] on textarea "Dive into a refreshing bowl of pure vitality — 300 grams of velvety acai purée …" at bounding box center [281, 322] width 249 height 49
paste textarea "(acai – 300 GR topped with banana – 40 GR, walnut – 40 GR, granola – 40 GR)"
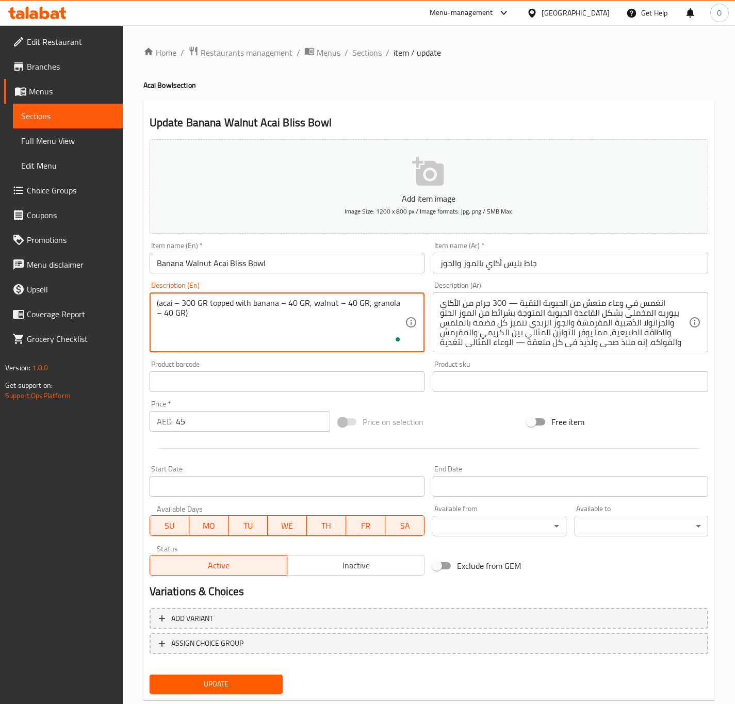
click at [211, 325] on textarea "(acai – 300 GR topped with banana – 40 GR, walnut – 40 GR, granola – 40 GR)" at bounding box center [281, 322] width 249 height 49
drag, startPoint x: 161, startPoint y: 303, endPoint x: 156, endPoint y: 301, distance: 5.8
click at [157, 301] on textarea "(acai – 300 GR topped with banana – 40 GR, walnut – 40 GR, granola – 40 GR)" at bounding box center [281, 322] width 249 height 49
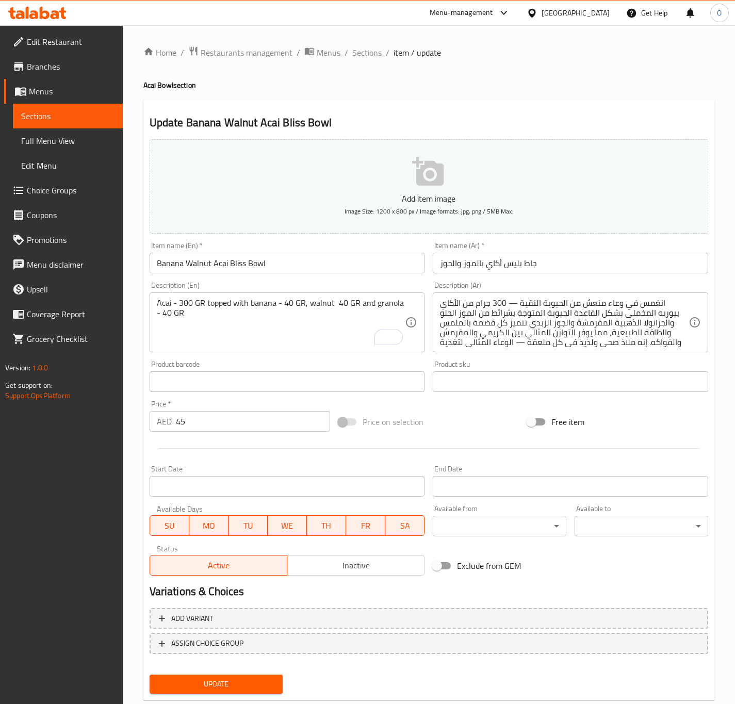
click at [215, 285] on div "Description (En) Acai - 300 GR topped with banana - 40 GR, walnut 40 GR and gra…" at bounding box center [287, 317] width 275 height 71
click at [202, 312] on textarea "Acai - 300 GR topped with banana - 40 GR, walnut 40 GR and granola - 40 GR" at bounding box center [281, 322] width 249 height 49
click at [201, 312] on textarea "Acai - 300 GR topped with banana - 40 GR, walnut 40 GR and granola - 40 GR" at bounding box center [281, 322] width 249 height 49
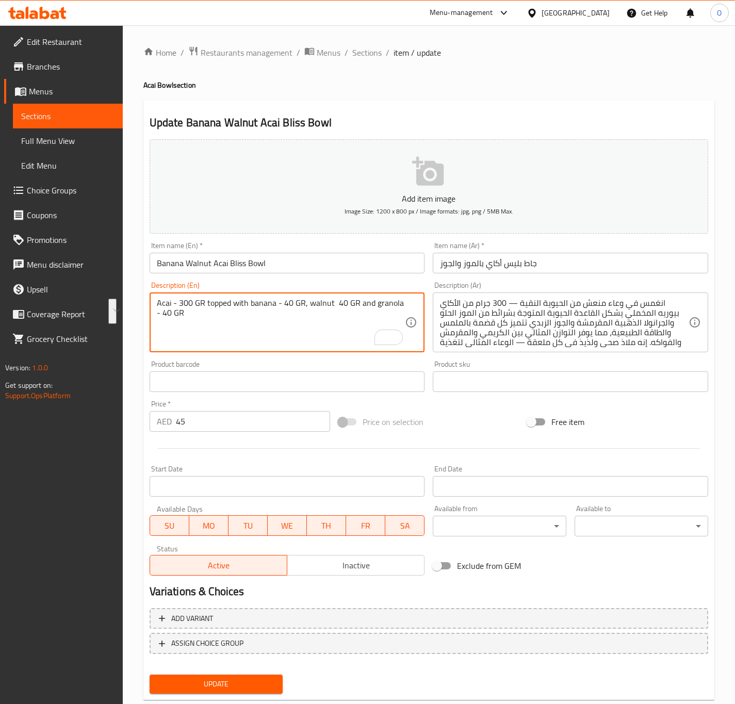
type textarea "Acai - 300 gr topped with banana - 40 gr, walnut 40 gr and granola - 40 gr"
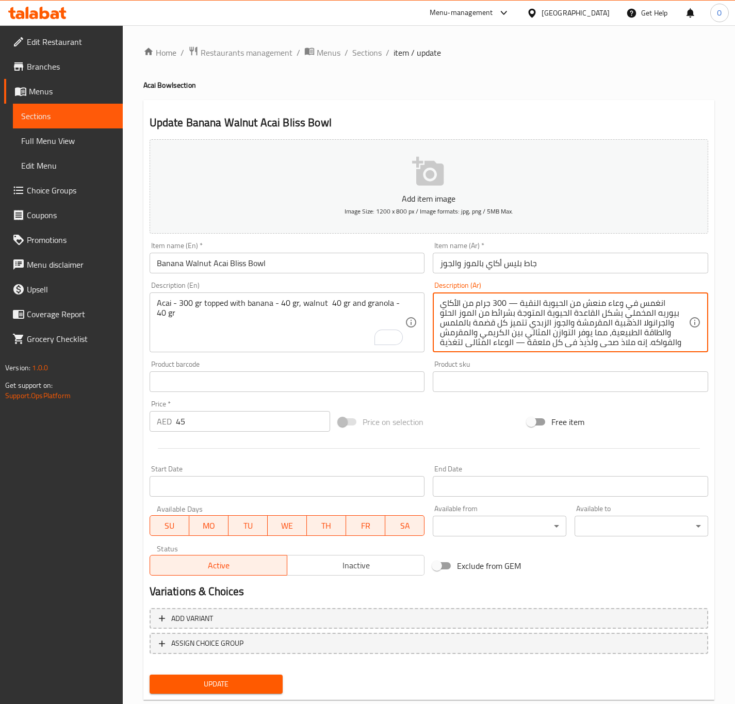
click at [494, 336] on textarea "انغمس في وعاء منعش من الحيوية النقية — 300 جرام من الأكاي بيوريه المخملي يشكل ا…" at bounding box center [564, 322] width 249 height 49
paste textarea "ساي - 300 غرام مغطى بالموز - 40 غرام، الجوز 40 غرام والجرانولا - 40 غرام"
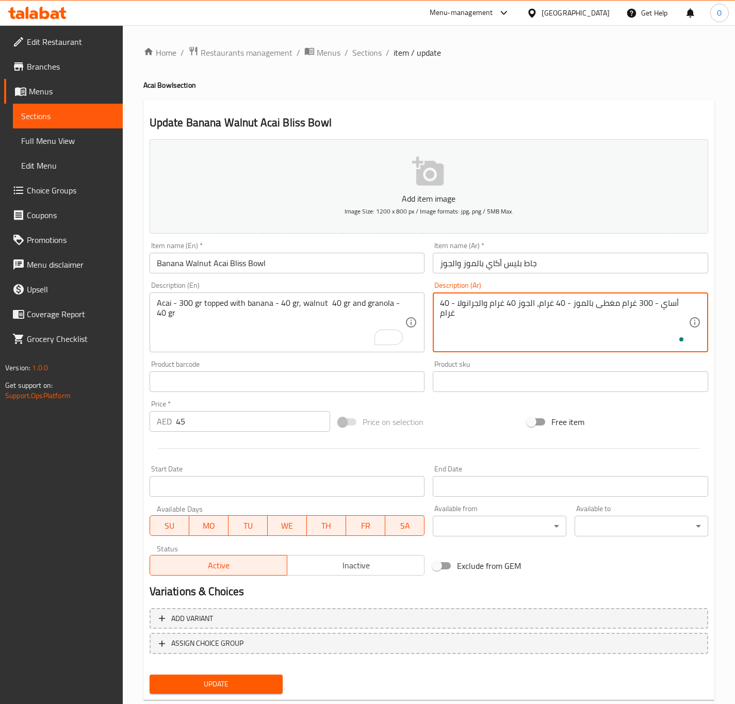
click at [640, 305] on textarea "أساي - 300 غرام مغطى بالموز - 40 غرام، الجوز 40 غرام والجرانولا - 40 غرام" at bounding box center [564, 322] width 249 height 49
click at [664, 303] on textarea "أساي - 300 غرام مغطى بالموز - 40 غرام، الجوز 40 غرام والجرانولا - 40 غرام" at bounding box center [564, 322] width 249 height 49
click at [670, 303] on textarea "أساي - 300 غرام مغطى بالموز - 40 غرام، الجوز 40 غرام والجرانولا - 40 غرام" at bounding box center [564, 322] width 249 height 49
type textarea "أكاي - 300 جرام مغطى بالموز - 40 جرام، الجوز 40 جرام والجرانولا - 40 جرام"
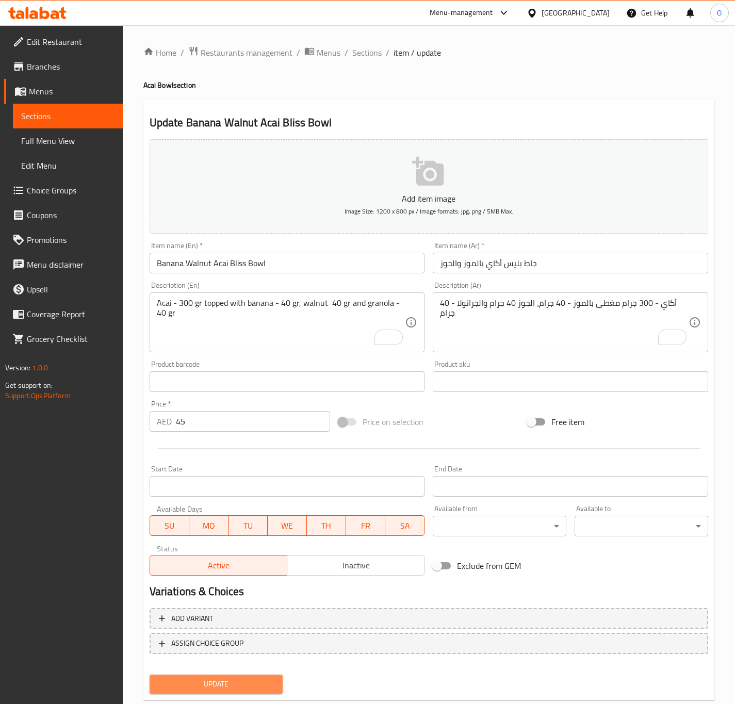
click at [253, 679] on span "Update" at bounding box center [216, 683] width 117 height 13
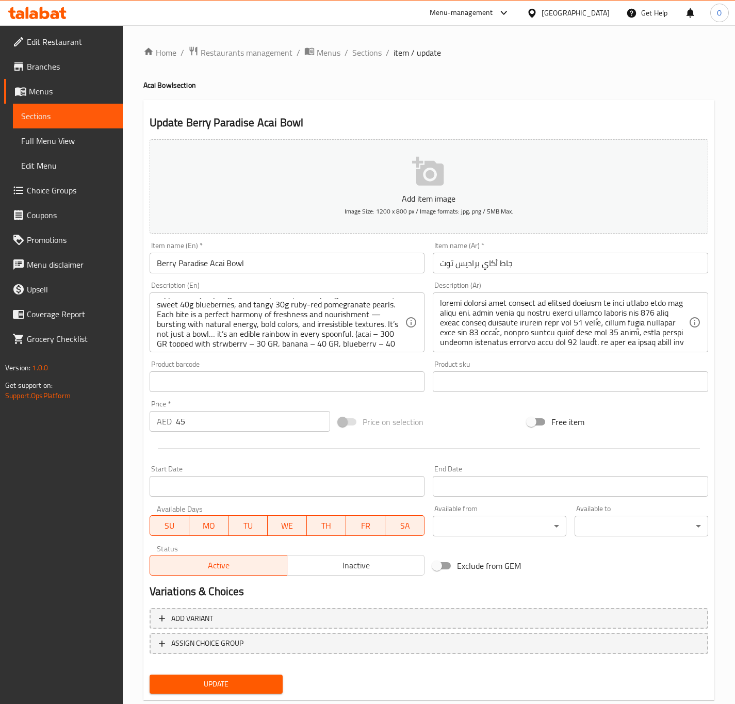
scroll to position [42, 0]
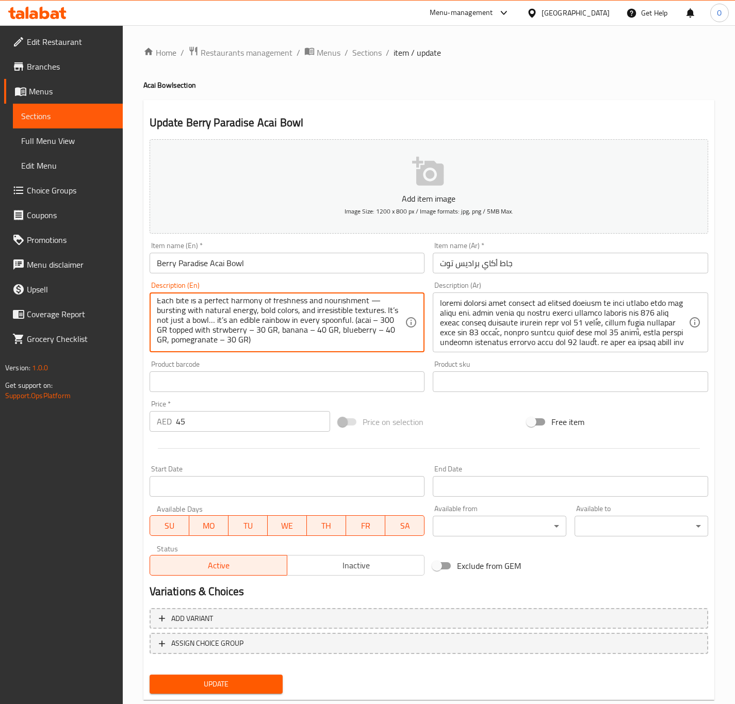
click at [235, 342] on textarea "ndulge in a vibrant explosion of color and flavor with our Berry Paradise Acai …" at bounding box center [281, 322] width 249 height 49
paste textarea "(acai – 300 GR topped with strwberry – 30 GR, banana – 40 GR, blueberry – 40 GR…"
click at [158, 308] on textarea "(acai – 300 GR topped with strwberry – 30 GR, banana – 40 GR, blueberry – 40 GR…" at bounding box center [281, 322] width 249 height 49
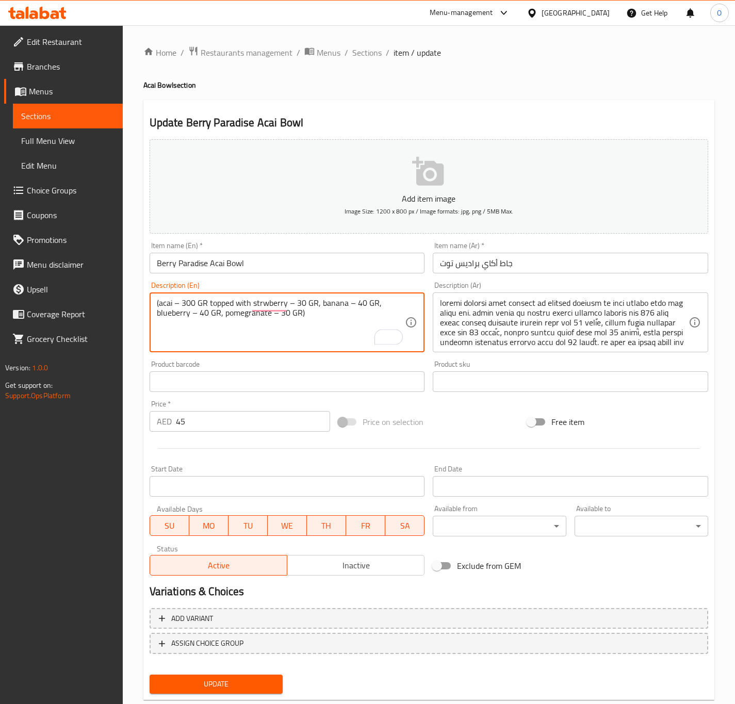
drag, startPoint x: 163, startPoint y: 302, endPoint x: 146, endPoint y: 302, distance: 17.0
click at [146, 302] on div "Description (En) (acai – 300 GR topped with strwberry – 30 GR, banana – 40 GR, …" at bounding box center [287, 316] width 284 height 79
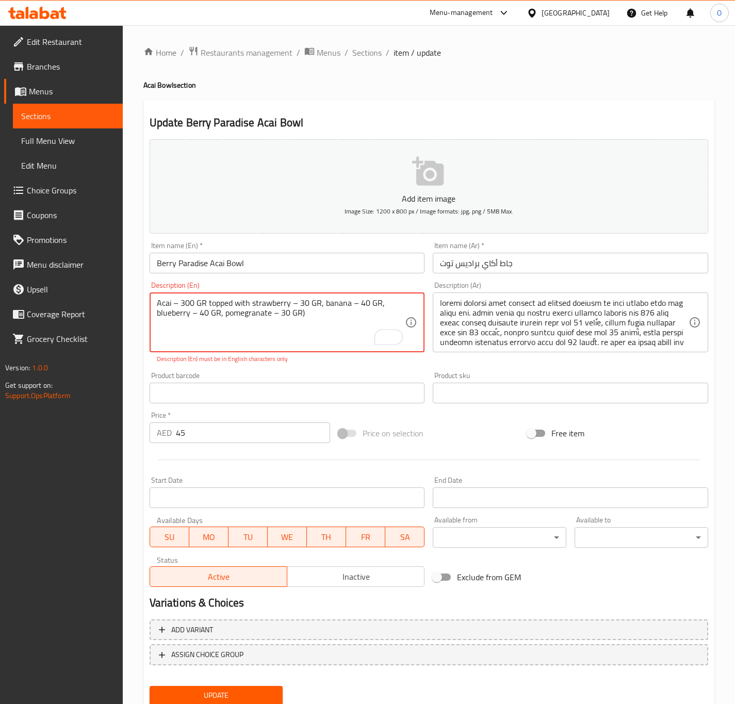
click at [174, 303] on textarea "Acai – 300 GR topped with strawberry – 30 GR, banana – 40 GR, blueberry – 40 GR…" at bounding box center [281, 322] width 249 height 49
drag, startPoint x: 174, startPoint y: 303, endPoint x: 185, endPoint y: 294, distance: 14.3
click at [173, 302] on textarea "Acai – 300 GR topped with strawberry – 30 GR, banana – 40 GR, blueberry – 40 GR…" at bounding box center [281, 322] width 249 height 49
click at [290, 304] on textarea "Acai - 300 GR topped with strawberry – 30 GR, banana – 40 GR, blueberry – 40 GR…" at bounding box center [281, 322] width 249 height 49
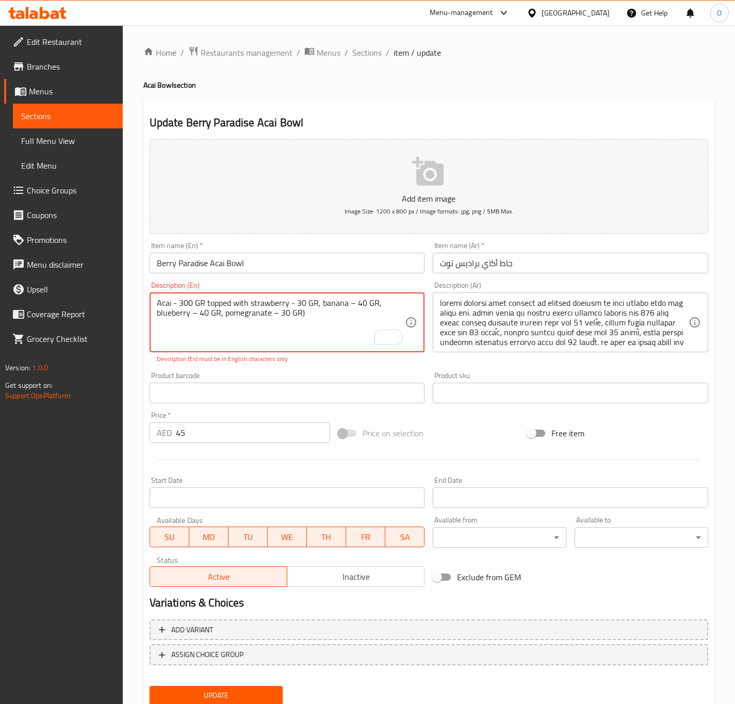
click at [349, 304] on textarea "Acai - 300 GR topped with strawberry - 30 GR, banana – 40 GR, blueberry – 40 GR…" at bounding box center [281, 322] width 249 height 49
click at [195, 316] on textarea "Acai - 300 GR topped with strawberry - 30 GR, banana - 40 GR, blueberry – 40 GR…" at bounding box center [281, 322] width 249 height 49
click at [193, 317] on textarea "Acai - 300 GR topped with strawberry - 30 GR, banana - 40 GR, blueberry – 40 GR…" at bounding box center [281, 322] width 249 height 49
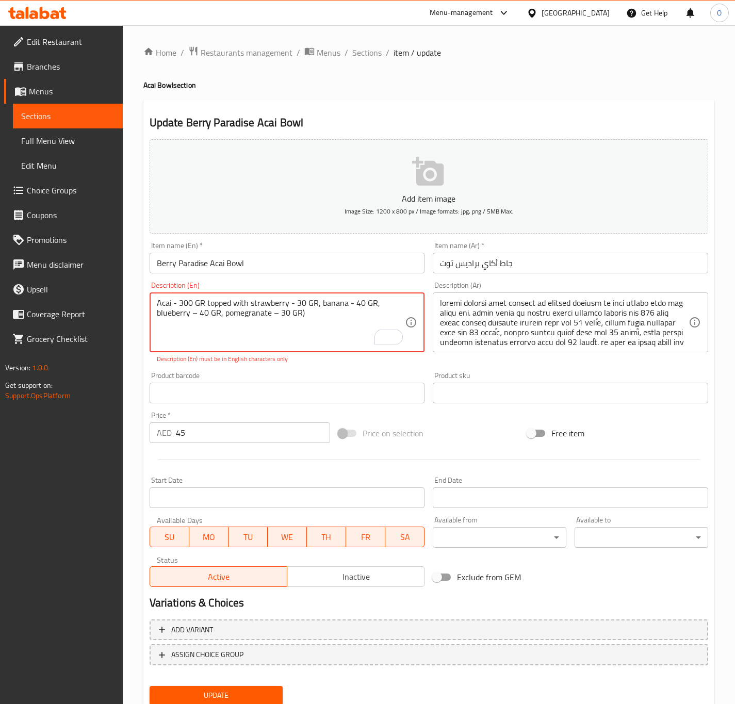
click at [193, 317] on textarea "Acai - 300 GR topped with strawberry - 30 GR, banana - 40 GR, blueberry – 40 GR…" at bounding box center [281, 322] width 249 height 49
click at [301, 321] on textarea "Acai - 300 GR topped with strawberry - 30 GR, banana - 40 GR, blueberry - 40 GR…" at bounding box center [281, 322] width 249 height 49
click at [268, 311] on textarea "Acai - 300 GR topped with strawberry - 30 GR, banana - 40 GR, blueberry - 40 GR…" at bounding box center [281, 322] width 249 height 49
click at [274, 311] on textarea "Acai - 300 GR topped with strawberry - 30 GR, banana - 40 GR, blueberry - 40 GR…" at bounding box center [281, 322] width 249 height 49
click at [270, 314] on textarea "Acai - 300 GR topped with strawberry - 30 GR, banana - 40 GR, blueberry - 40 GR…" at bounding box center [281, 322] width 249 height 49
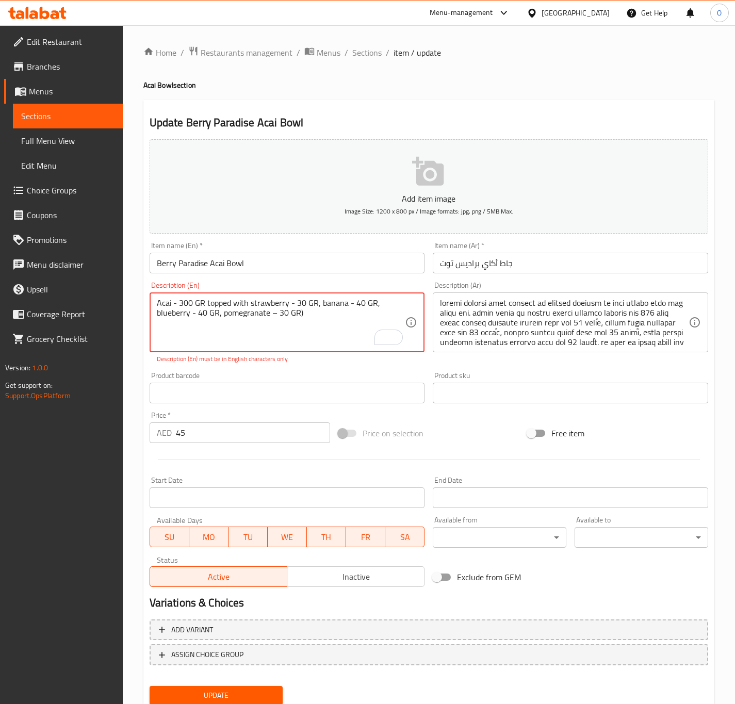
click at [269, 314] on textarea "Acai - 300 GR topped with strawberry - 30 GR, banana - 40 GR, blueberry - 40 GR…" at bounding box center [281, 322] width 249 height 49
click at [300, 316] on textarea "Acai - 300 GR topped with strawberry - 30 GR, banana - 40 GR, blueberry - 40 GR…" at bounding box center [281, 322] width 249 height 49
click at [219, 312] on textarea "Acai - 300 GR topped with strawberry - 30 GR, banana - 40 GR, blueberry - 40 GR…" at bounding box center [281, 322] width 249 height 49
click at [217, 314] on textarea "Acai - 300 GR topped with strawberry - 30 GR, banana - 40 GR, blueberry - 40 GR…" at bounding box center [281, 322] width 249 height 49
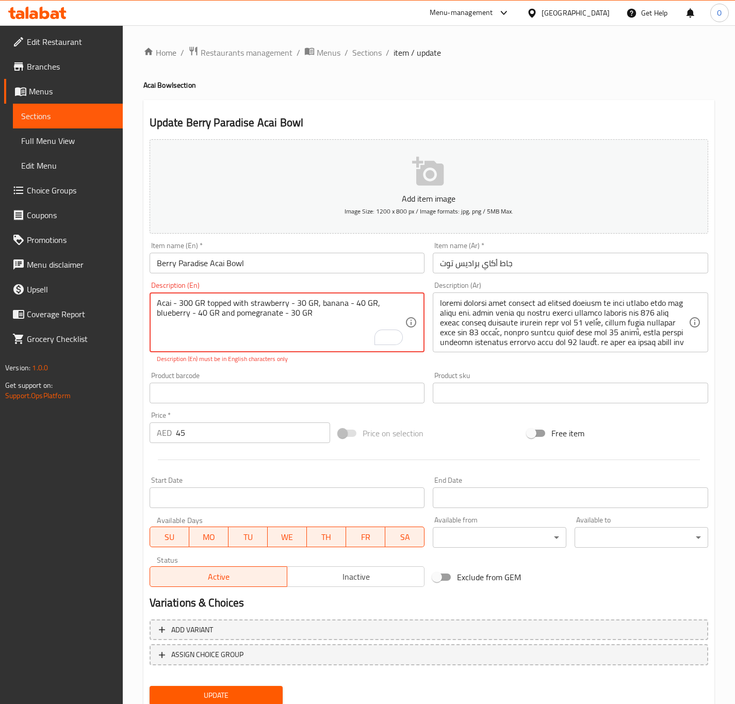
click at [297, 321] on textarea "Acai - 300 GR topped with strawberry - 30 GR, banana - 40 GR, blueberry - 40 GR…" at bounding box center [281, 322] width 249 height 49
click at [296, 322] on textarea "Acai - 300 GR topped with strawberry - 30 GR, banana - 40 GR, blueberry - 40 GR…" at bounding box center [281, 322] width 249 height 49
type textarea "Acai - 300 gr topped with strawberry - 30 gr, banana - 40 gr, blueberry - 40 gr…"
click at [146, 365] on div "Add item image Image Size: 1200 x 800 px / Image formats: jpg, png / 5MB Max. I…" at bounding box center [428, 363] width 567 height 456
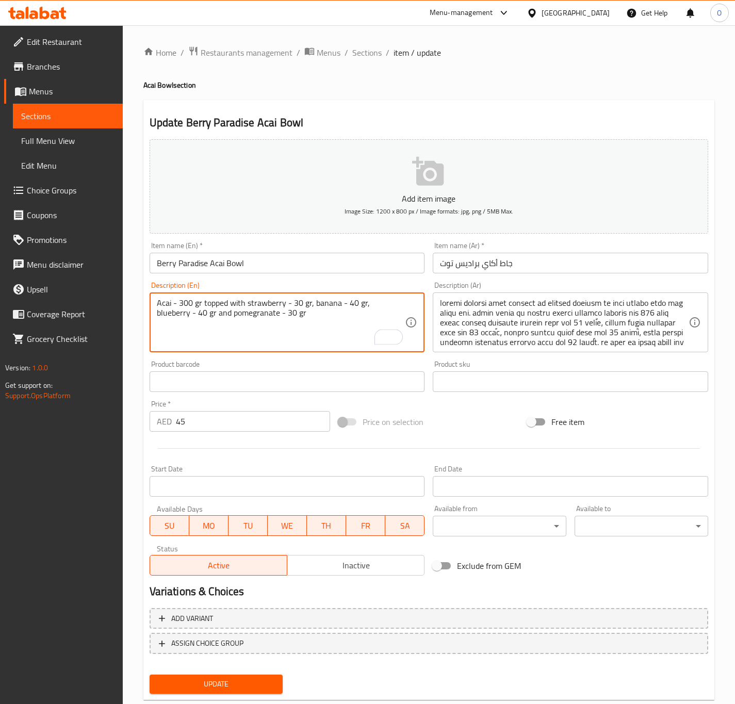
click at [243, 328] on textarea "Acai - 300 gr topped with strawberry - 30 gr, banana - 40 gr, blueberry - 40 gr…" at bounding box center [281, 322] width 249 height 49
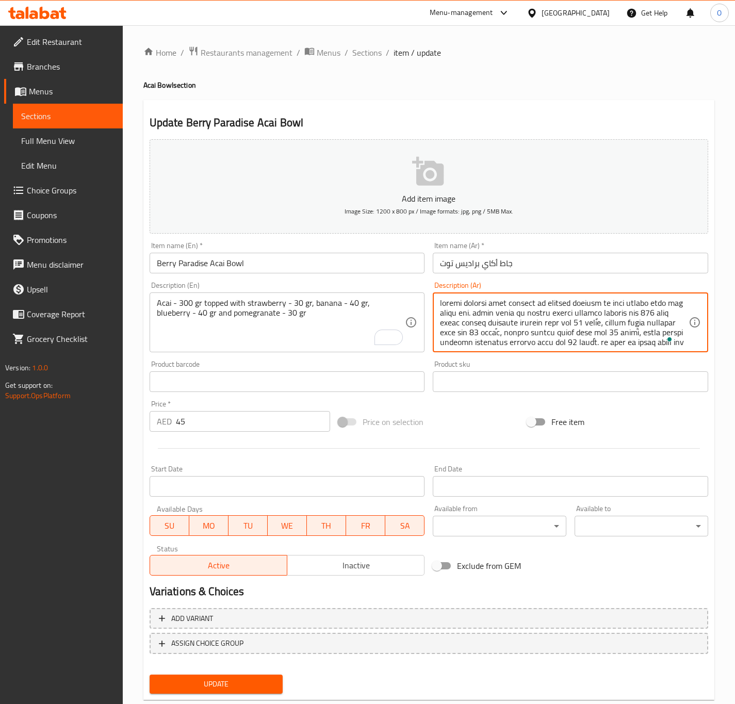
click at [526, 323] on textarea "To enrich screen reader interactions, please activate Accessibility in Grammarl…" at bounding box center [564, 322] width 249 height 49
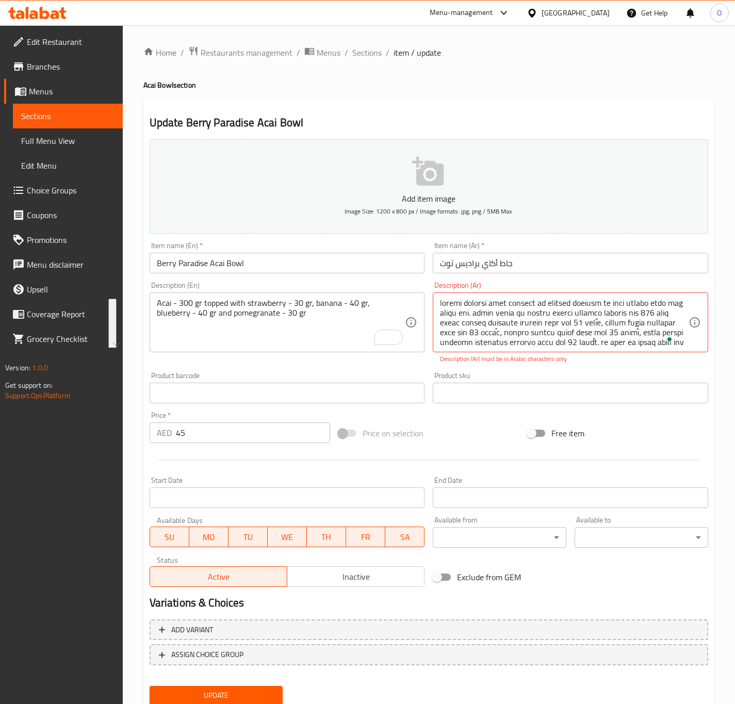
click at [493, 339] on textarea "To enrich screen reader interactions, please activate Accessibility in Grammarl…" at bounding box center [564, 322] width 249 height 49
paste textarea "ساي - 300 غرام مغطى بالفراولة - 30 غرام، الموز - 40 غرام، التوت الأزرق - 40 غرا…"
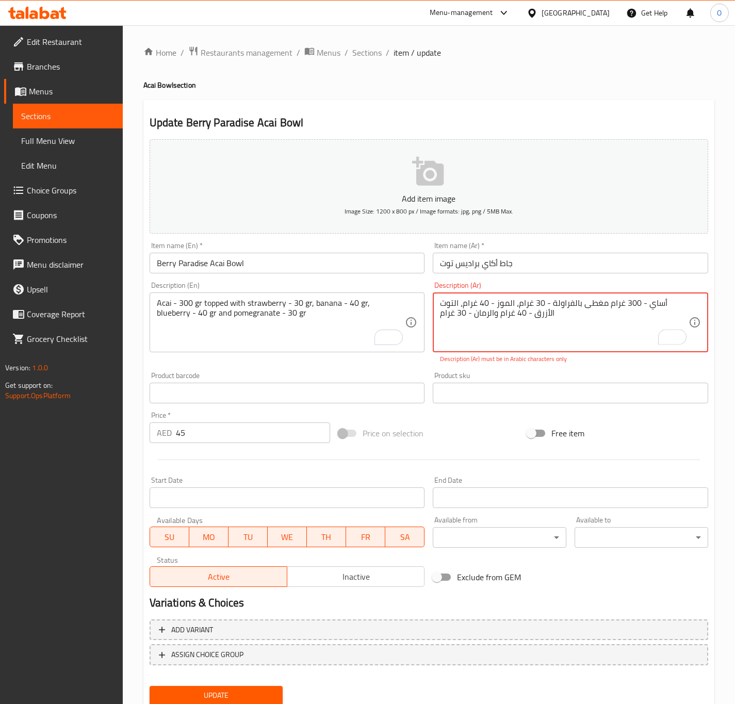
click at [678, 305] on textarea "أساي - 300 غرام مغطى بالفراولة - 30 غرام، الموز - 40 غرام، التوت الأزرق - 40 غر…" at bounding box center [564, 322] width 249 height 49
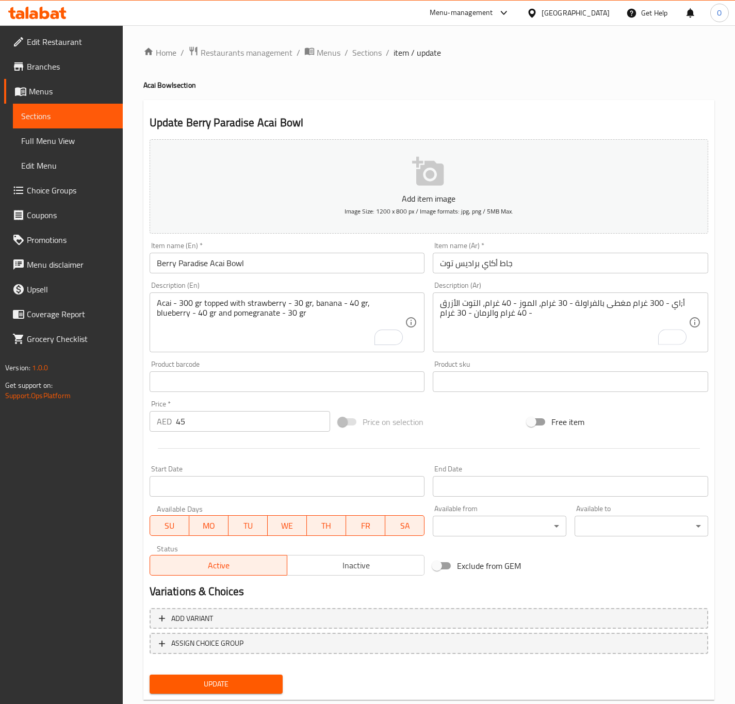
click at [565, 373] on div "Product sku Product sku" at bounding box center [570, 375] width 275 height 31
click at [554, 304] on textarea "أ;اي - 300 [رام مغطى بالفراولة - 30 غرام، الموز - 40 غرام، التوت الأزرق - 40 غر…" at bounding box center [564, 322] width 249 height 49
click at [646, 301] on textarea "أ;اي - 300 [رام مغطى بالفراولة - 30 جرام، الموز - 40 غرام، التوت الأزرق - 40 غر…" at bounding box center [564, 322] width 249 height 49
click at [503, 300] on textarea "أ;اي - 300 جرام مغطى بالفراولة - 30 جرام، الموز - 40 غرام، التوت الأزرق - 40 غر…" at bounding box center [564, 322] width 249 height 49
click at [513, 311] on textarea "أ;اي - 300 جرام مغطى بالفراولة - 30 جرام، الموز - 40 جرام، التوت الأزرق - 40 غر…" at bounding box center [564, 322] width 249 height 49
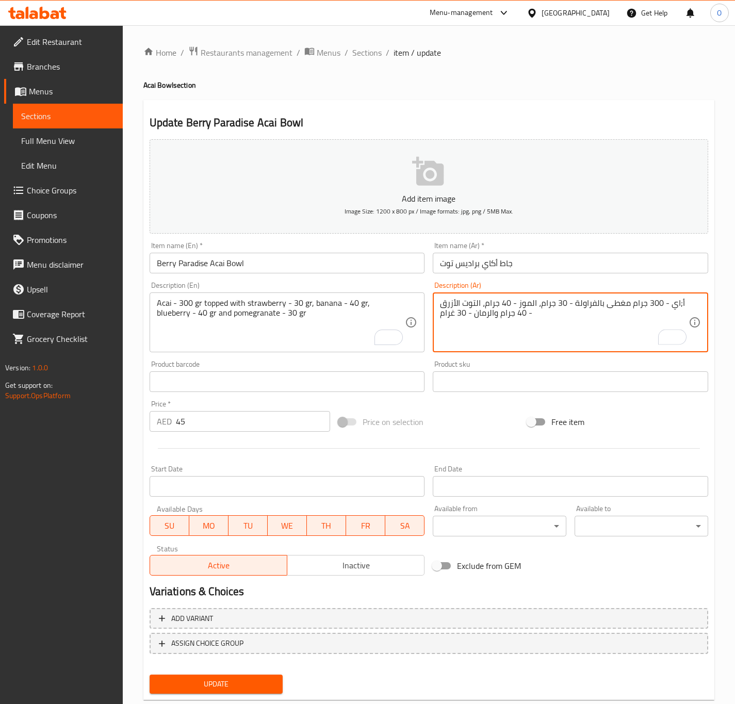
drag, startPoint x: 454, startPoint y: 320, endPoint x: 449, endPoint y: 318, distance: 5.3
click at [449, 318] on textarea "أ;اي - 300 جرام مغطى بالفراولة - 30 جرام، الموز - 40 جرام، التوت الأزرق - 40 جر…" at bounding box center [564, 322] width 249 height 49
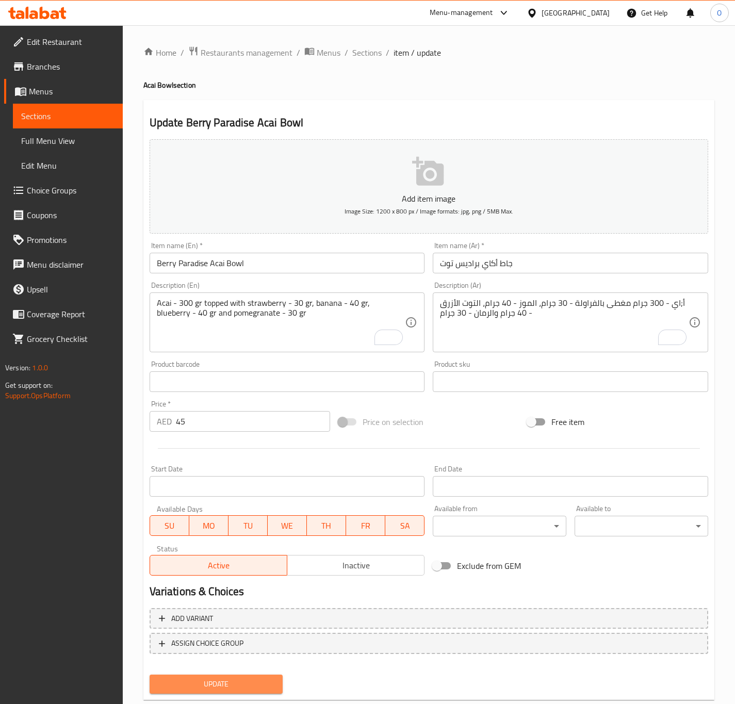
click at [244, 687] on span "Update" at bounding box center [216, 683] width 117 height 13
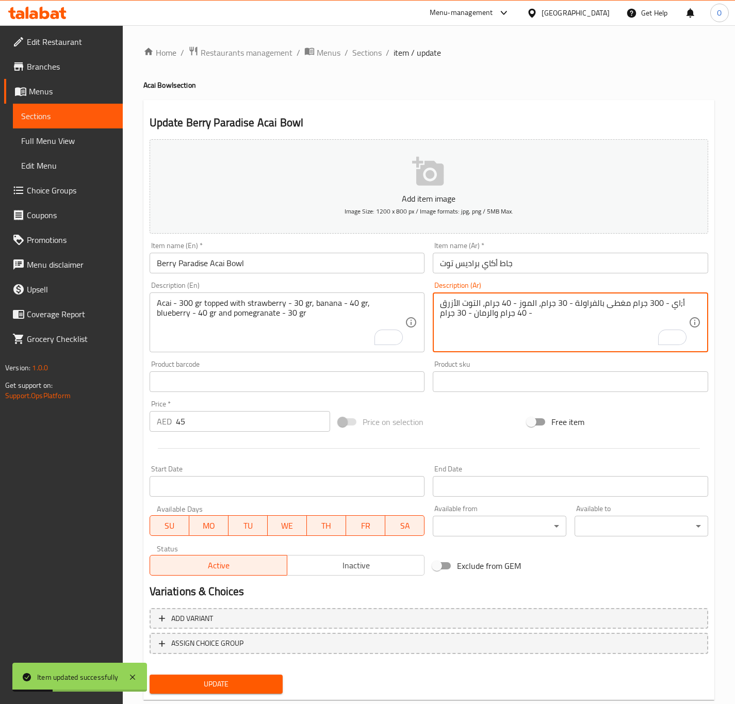
click at [678, 302] on textarea "أ;اي - 300 جرام مغطى بالفراولة - 30 جرام، الموز - 40 جرام، التوت الأزرق - 40 جر…" at bounding box center [564, 322] width 249 height 49
click at [683, 302] on textarea "أ;اي - 300 جرام مغطى بالفراولة - 30 جرام، الموز - 40 جرام، التوت الأزرق - 40 جر…" at bounding box center [564, 322] width 249 height 49
type textarea "أكاي - 300 جرام مغطى بالفراولة - 30 جرام، الموز - 40 جرام، التوت الأزرق - 40 جر…"
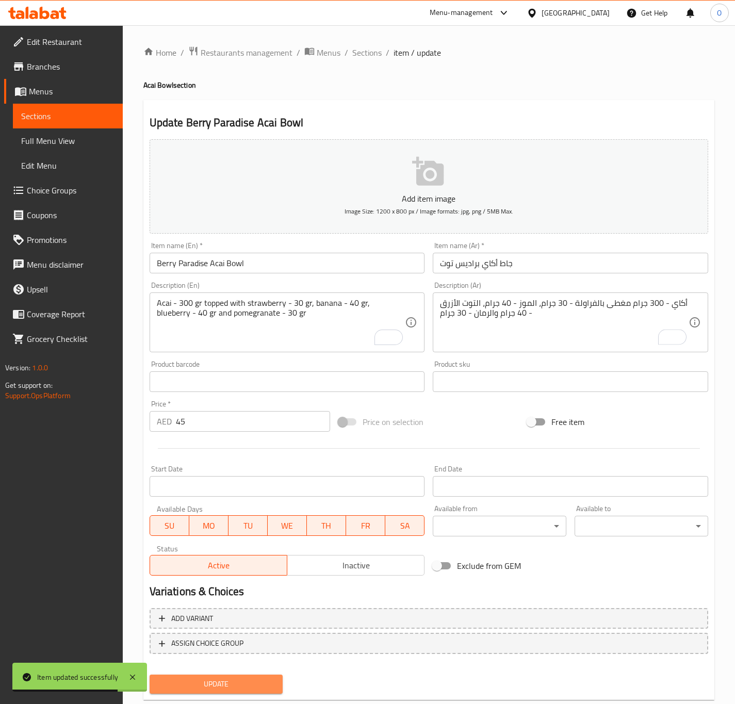
click at [169, 685] on span "Update" at bounding box center [216, 683] width 117 height 13
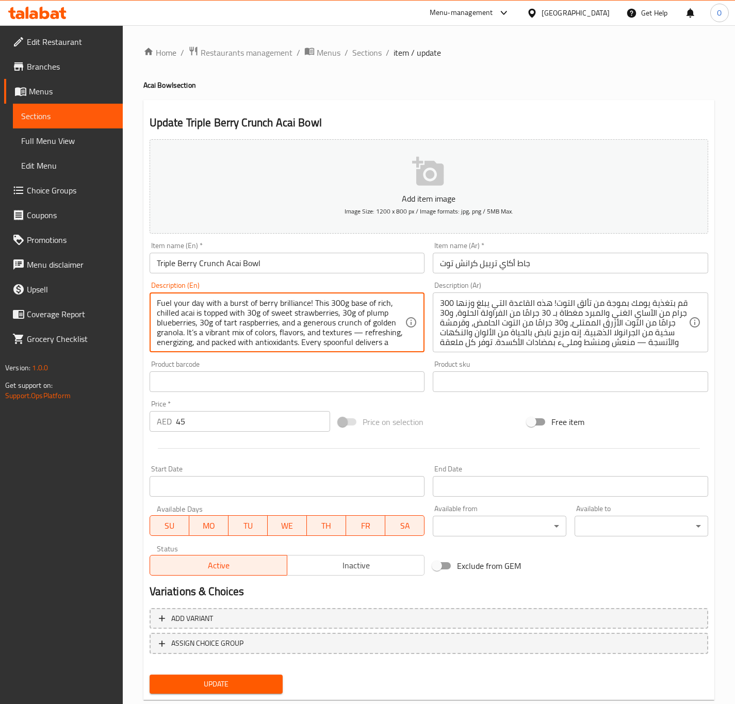
click at [257, 325] on textarea "Fuel your day with a burst of berry brilliance! This 300g base of rich, chilled…" at bounding box center [281, 322] width 249 height 49
paste textarea "(acai – 300 GR topped with strwberry – 30 GR, blueberry – 30 GR, Rasberry – 30 …"
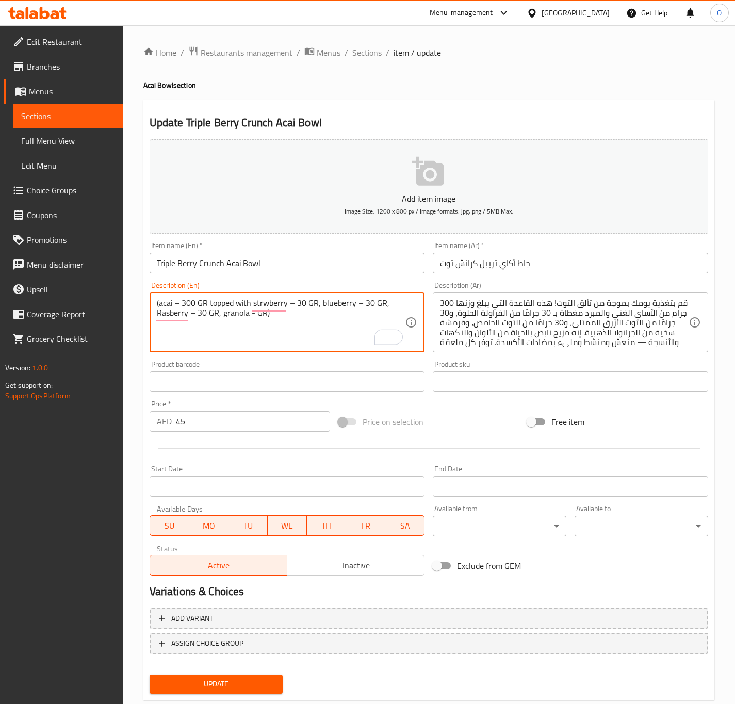
drag, startPoint x: 161, startPoint y: 305, endPoint x: 155, endPoint y: 305, distance: 6.2
click at [155, 305] on div "(acai – 300 GR topped with strwberry – 30 GR, blueberry – 30 GR, Rasberry – 30 …" at bounding box center [287, 322] width 275 height 60
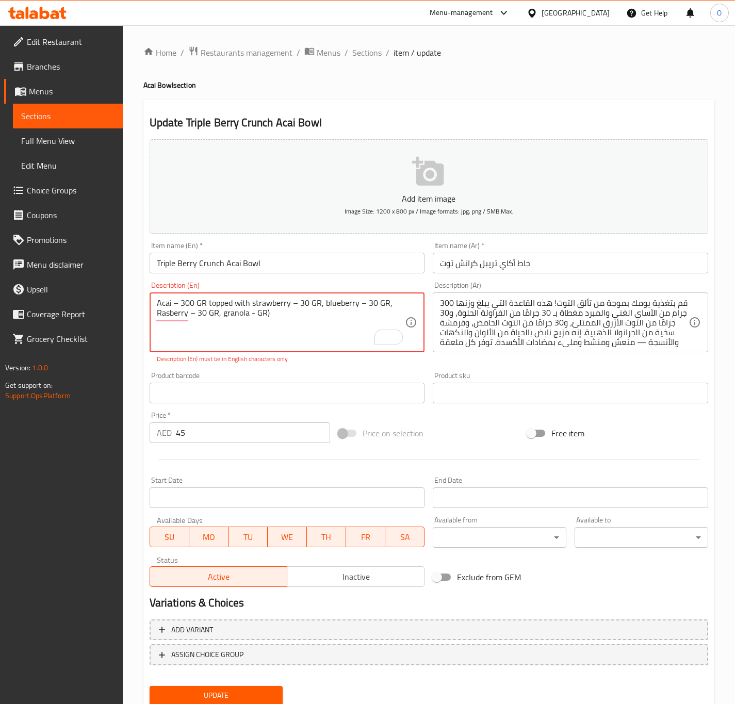
click at [175, 302] on textarea "Acai – 300 GR topped with strawberry – 30 GR, blueberry – 30 GR, Rasberry – 30 …" at bounding box center [281, 322] width 249 height 49
click at [291, 306] on textarea "Acai - 300 GR topped with strawberry – 30 GR, blueberry – 30 GR, Rasberry – 30 …" at bounding box center [281, 322] width 249 height 49
click at [357, 305] on textarea "Acai - 300 GR topped with strawberry - 30 GR, blueberry – 30 GR, Rasberry – 30 …" at bounding box center [281, 322] width 249 height 49
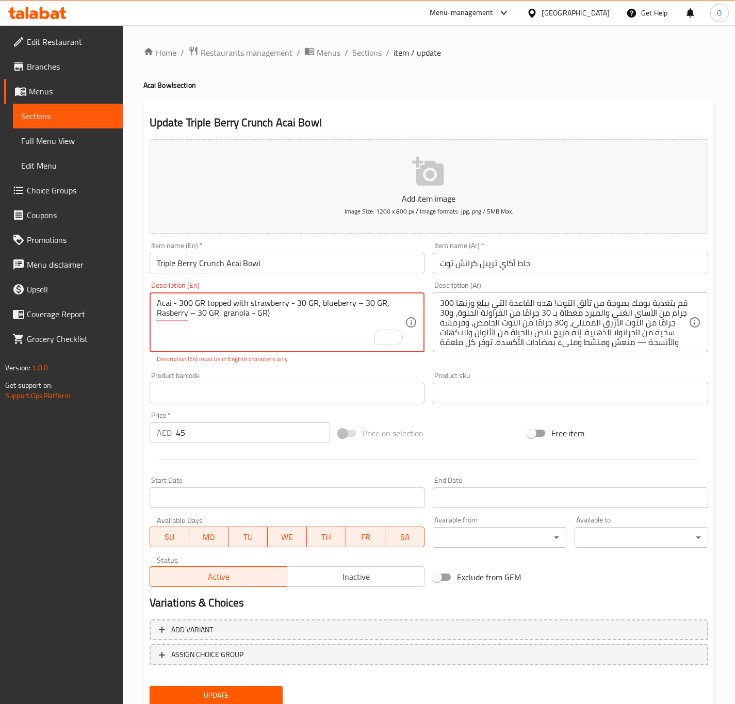
click at [357, 305] on textarea "Acai - 300 GR topped with strawberry - 30 GR, blueberry – 30 GR, Rasberry – 30 …" at bounding box center [281, 322] width 249 height 49
click at [355, 308] on textarea "Acai - 300 GR topped with strawberry - 30 GR, blueberry – 30 GR, Rasberry – 30 …" at bounding box center [281, 322] width 249 height 49
click at [196, 316] on textarea "Acai - 300 GR topped with strawberry - 30 GR, blueberry - 30 GR, Raspberry – 30…" at bounding box center [281, 322] width 249 height 49
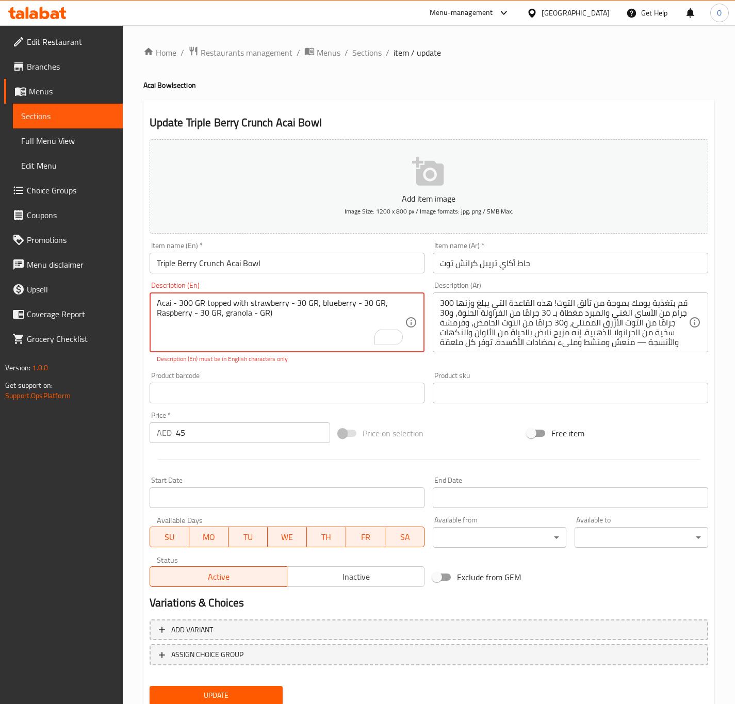
click at [223, 315] on textarea "Acai - 300 GR topped with strawberry - 30 GR, blueberry - 30 GR, Raspberry - 30…" at bounding box center [281, 322] width 249 height 49
click at [265, 311] on textarea "Acai - 300 GR topped with strawberry - 30 GR, blueberry - 30 GR, Raspberry - 30…" at bounding box center [281, 322] width 249 height 49
click at [319, 327] on textarea "Acai - 300 GR topped with strawberry - 30 GR, blueberry - 30 GR, Raspberry - 30…" at bounding box center [281, 322] width 249 height 49
click at [302, 309] on textarea "Acai - 300 GR topped with strawberry - 30 GR, blueberry - 30 GR, Raspberry - 30…" at bounding box center [281, 322] width 249 height 49
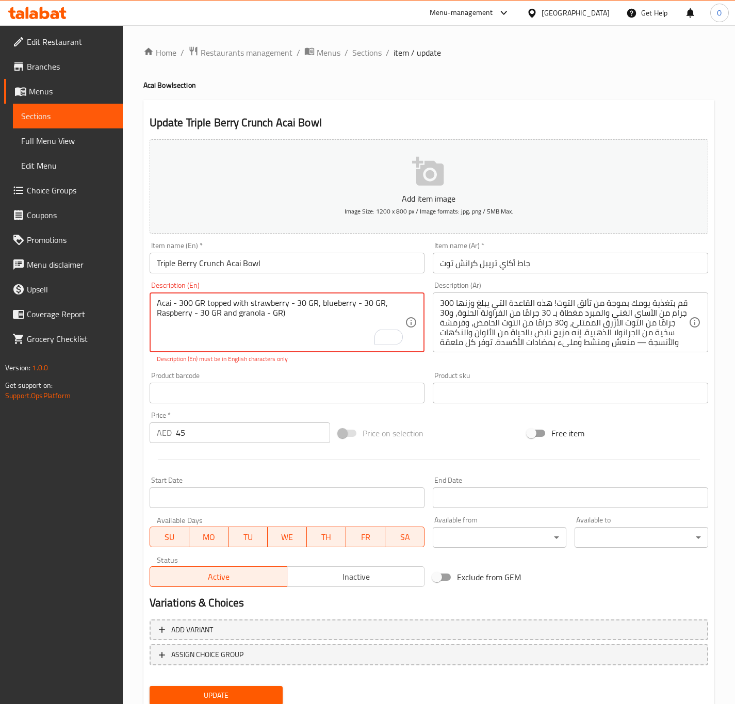
click at [295, 311] on textarea "Acai - 300 GR topped with strawberry - 30 GR, blueberry - 30 GR, Raspberry - 30…" at bounding box center [281, 322] width 249 height 49
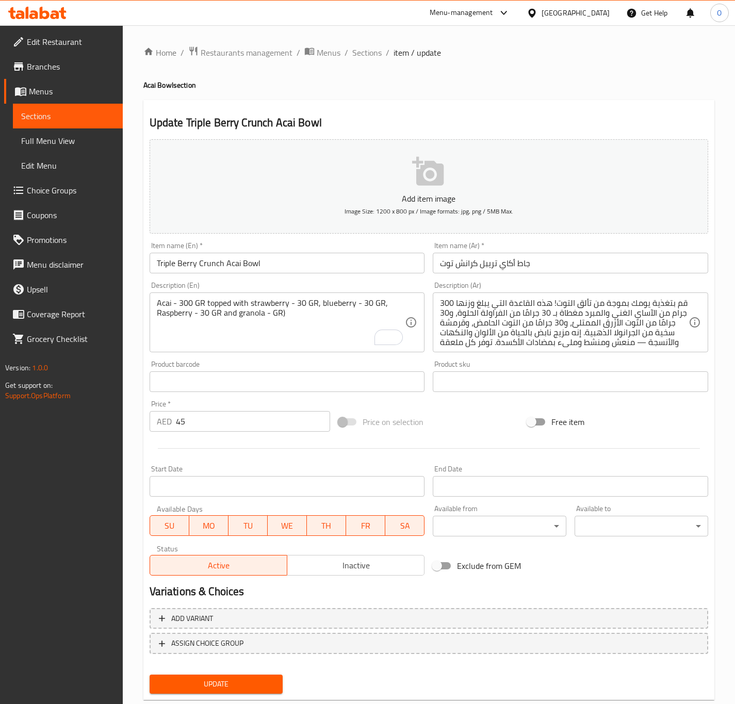
click at [347, 318] on textarea "Acai - 300 GR topped with strawberry - 30 GR, blueberry - 30 GR, Raspberry - 30…" at bounding box center [281, 322] width 249 height 49
click at [303, 316] on textarea "Acai - 300 GR topped with strawberry - 30 GR, blueberry - 30 GR, Raspberry - 30…" at bounding box center [281, 322] width 249 height 49
click at [302, 316] on textarea "Acai - 300 GR topped with strawberry - 30 GR, blueberry - 30 GR, Raspberry - 30…" at bounding box center [281, 322] width 249 height 49
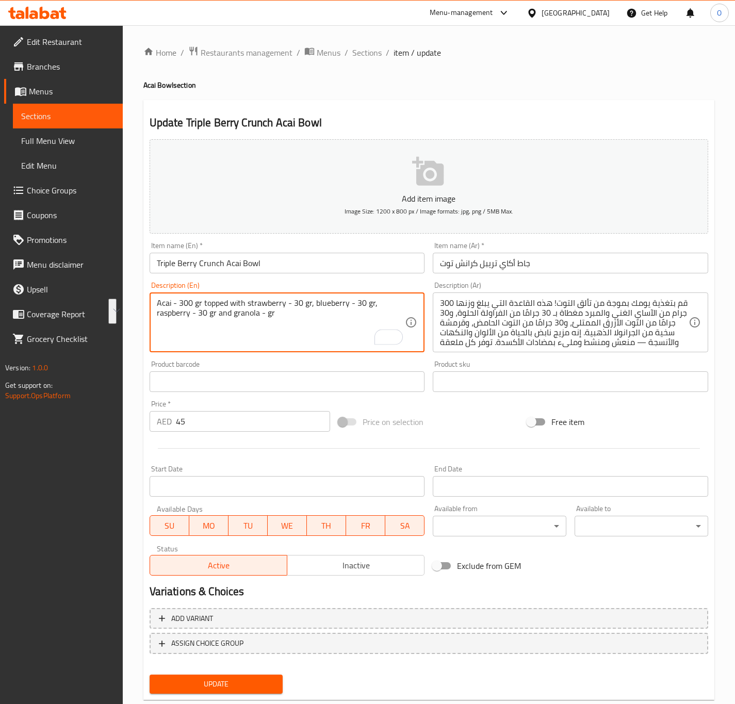
click at [278, 339] on textarea "Acai - 300 gr topped with strawberry - 30 gr, blueberry - 30 gr, raspberry - 30…" at bounding box center [281, 322] width 249 height 49
type textarea "Acai - 300 gr topped with strawberry - 30 gr, blueberry - 30 gr, raspberry - 30…"
click at [515, 350] on div "قم بتغذية يومك بموجة من تألق التوت! هذه القاعدة التي يبلغ وزنها 300 جرام من الآ…" at bounding box center [570, 322] width 275 height 60
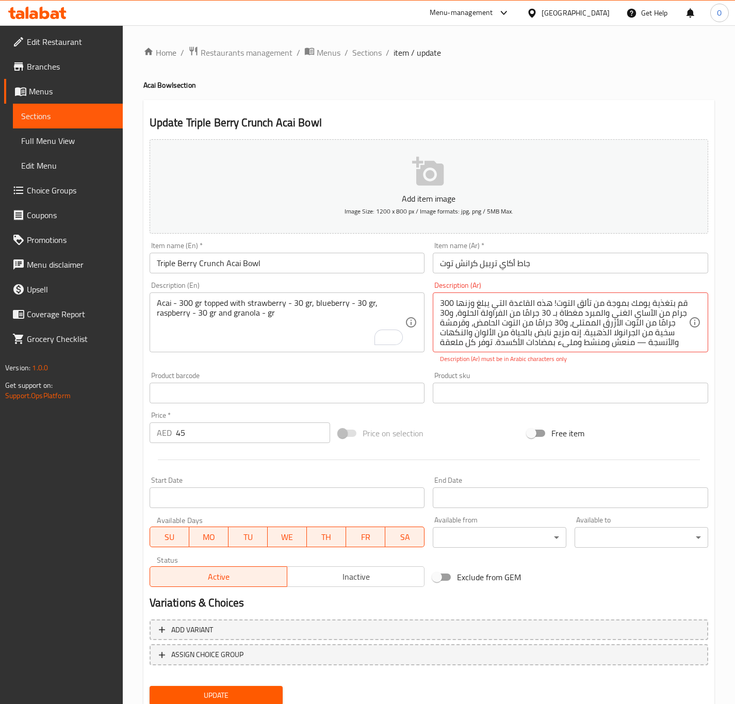
click at [515, 350] on div "قم بتغذية يومك بموجة من تألق التوت! هذه القاعدة التي يبلغ وزنها 300 جرام من الآ…" at bounding box center [570, 322] width 275 height 60
click at [517, 325] on textarea "قم بتغذية يومك بموجة من تألق التوت! هذه القاعدة التي يبلغ وزنها 300 جرام من الآ…" at bounding box center [564, 322] width 249 height 49
paste textarea "أساي - 300 غرام مغطى بالفراولة - 30 غرام، والتوت الأزرق - 30 غرام، والتوت الأحم…"
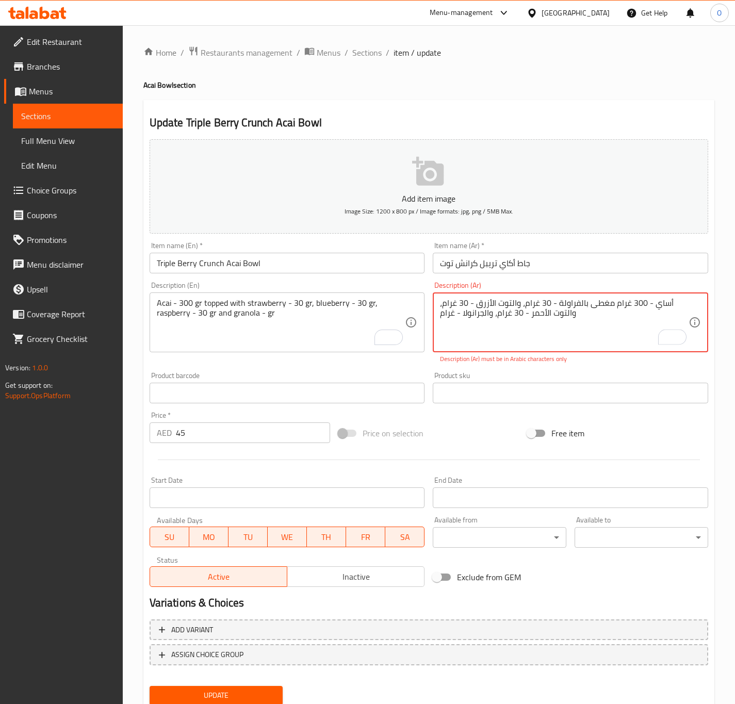
click at [662, 306] on textarea "أساي - 300 غرام مغطى بالفراولة - 30 غرام، والتوت الأزرق - 30 غرام، والتوت الأحم…" at bounding box center [564, 322] width 249 height 49
click at [627, 301] on textarea "أكاي - 300 غرام مغطى بالفراولة - 30 غرام، والتوت الأزرق - 30 غرام، والتوت الأحم…" at bounding box center [564, 322] width 249 height 49
click at [537, 300] on textarea "أكاي - 300 جرام مغطى بالفراولة - 30 غرام، والتوت الأزرق - 30 غرام، والتوت الأحم…" at bounding box center [564, 322] width 249 height 49
click at [464, 305] on textarea "أكاي - 300 جرام مغطى بالفراولة - 30 جرام، والتوت الأزرق - 30 غرام، والتوت الأحم…" at bounding box center [564, 322] width 249 height 49
click at [453, 306] on textarea "أكاي - 300 جرام مغطى بالفراولة - 30 جرام، والتوت الأزرق - 30 غرام، والتوت الأحم…" at bounding box center [564, 322] width 249 height 49
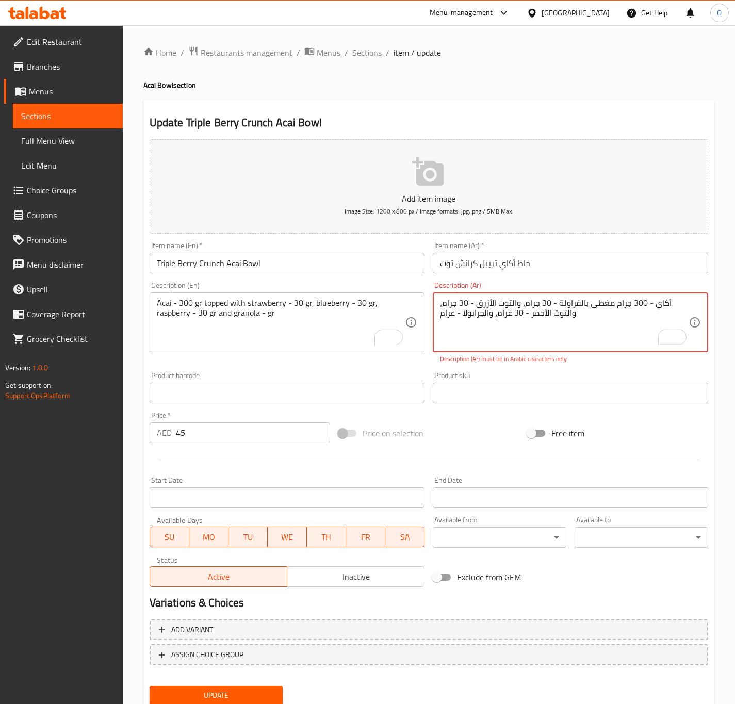
click at [514, 316] on textarea "أكاي - 300 جرام مغطى بالفراولة - 30 جرام، والتوت الأزرق - 30 جرام، والتوت الأحم…" at bounding box center [564, 322] width 249 height 49
click at [509, 316] on textarea "أكاي - 300 جرام مغطى بالفراولة - 30 جرام، والتوت الأزرق - 30 جرام، والتوت الأحم…" at bounding box center [564, 322] width 249 height 49
click at [452, 317] on textarea "أكاي - 300 جرام مغطى بالفراولة - 30 جرام، والتوت الأزرق - 30 جرام، والتوت الأحم…" at bounding box center [564, 322] width 249 height 49
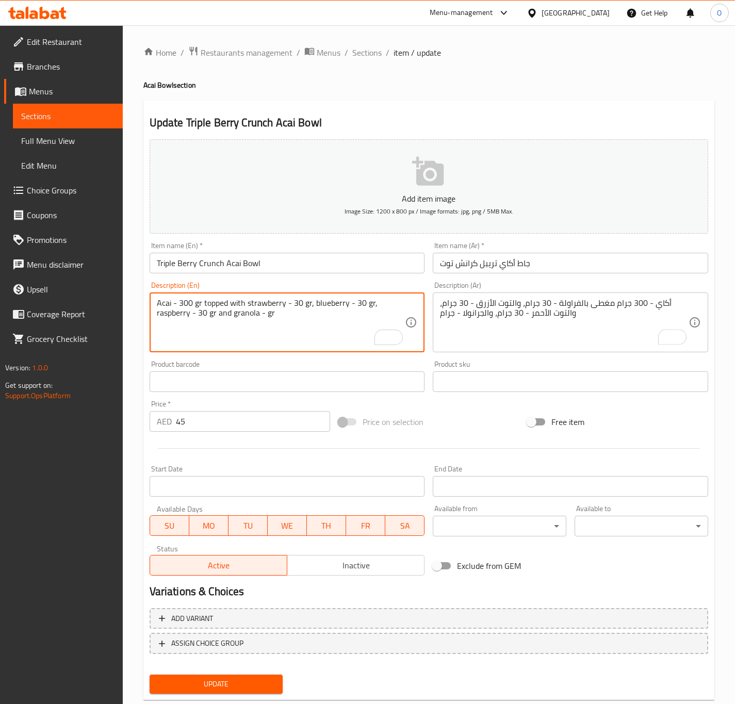
click at [168, 315] on textarea "Acai - 300 gr topped with strawberry - 30 gr, blueberry - 30 gr, raspberry - 30…" at bounding box center [281, 322] width 249 height 49
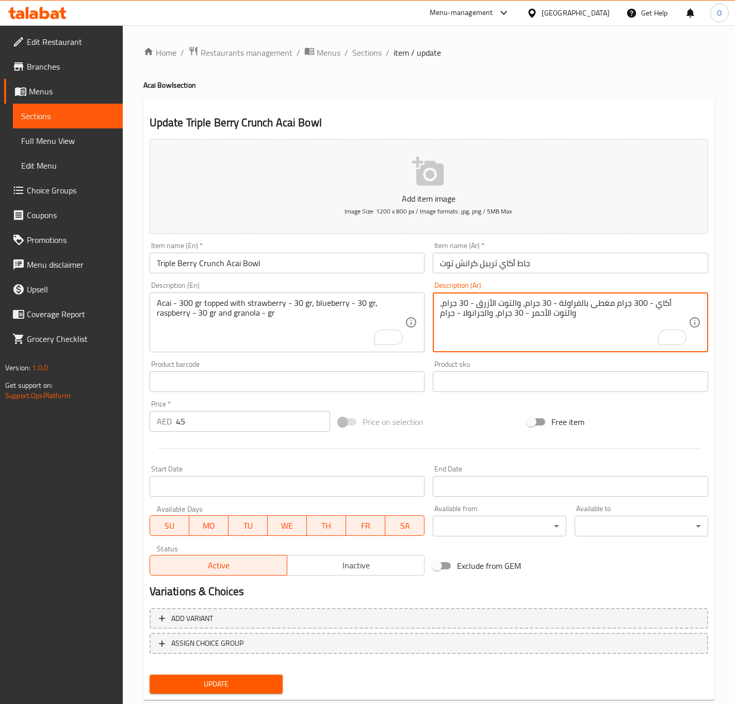
click at [532, 316] on textarea "أكاي - 300 جرام مغطى بالفراولة - 30 جرام، والتوت الأزرق - 30 جرام، والتوت الأحم…" at bounding box center [564, 322] width 249 height 49
click at [531, 316] on textarea "أكاي - 300 جرام مغطى بالفراولة - 30 جرام، والتوت الأزرق - 30 جرام، والتوت الأحم…" at bounding box center [564, 322] width 249 height 49
click at [571, 315] on textarea "أكاي - 300 جرام مغطى بالفراولة - 30 جرام، والتوت الأزرق - 30 جرام، والتوت الأحم…" at bounding box center [564, 322] width 249 height 49
click at [535, 302] on textarea "أكاي - 300 جرام مغطى بالفراولة - 30 جرام، والتوت الأزرق - 30 جرام، التوت الأحمر…" at bounding box center [564, 322] width 249 height 49
click at [449, 305] on textarea "أكاي - 300 جرام مغطى بالفراولة - 30 جرام، التوت الأزرق - 30 جرام، التوت الأحمر …" at bounding box center [564, 322] width 249 height 49
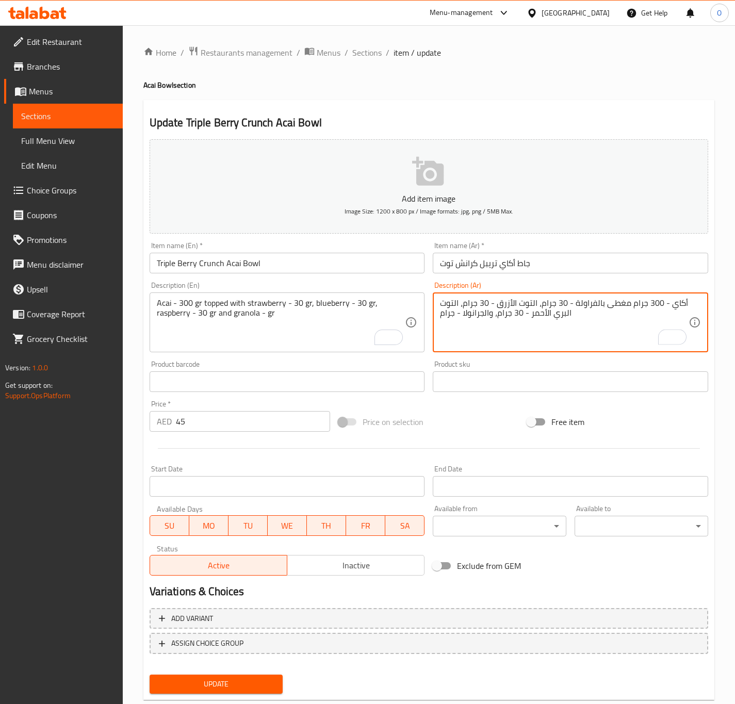
type textarea "أكاي - 300 جرام مغطى بالفراولة - 30 جرام، التوت الأزرق - 30 جرام، التوت البري ا…"
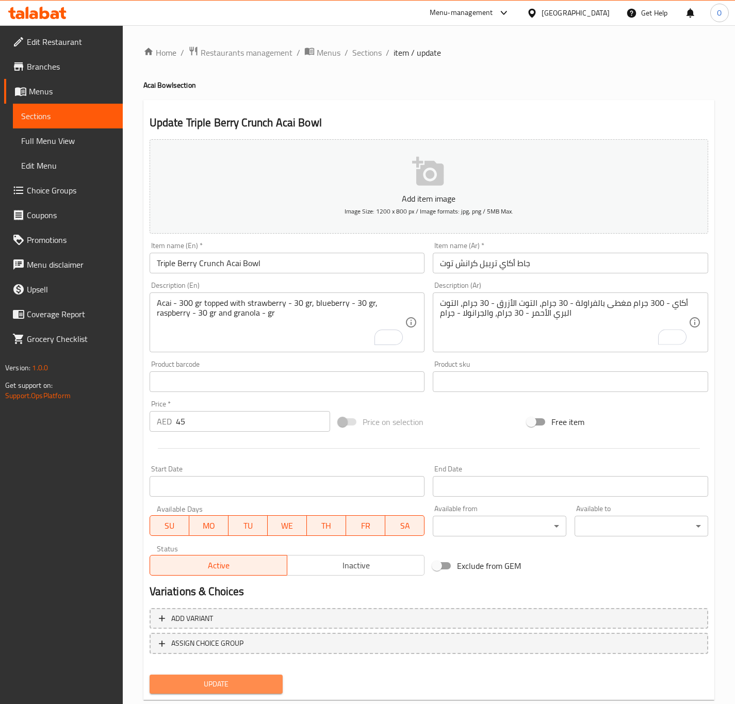
click at [229, 682] on span "Update" at bounding box center [216, 683] width 117 height 13
drag, startPoint x: 234, startPoint y: 669, endPoint x: 231, endPoint y: 681, distance: 12.8
click at [234, 670] on div "Update" at bounding box center [216, 683] width 142 height 27
click at [231, 682] on span "Update" at bounding box center [216, 683] width 117 height 13
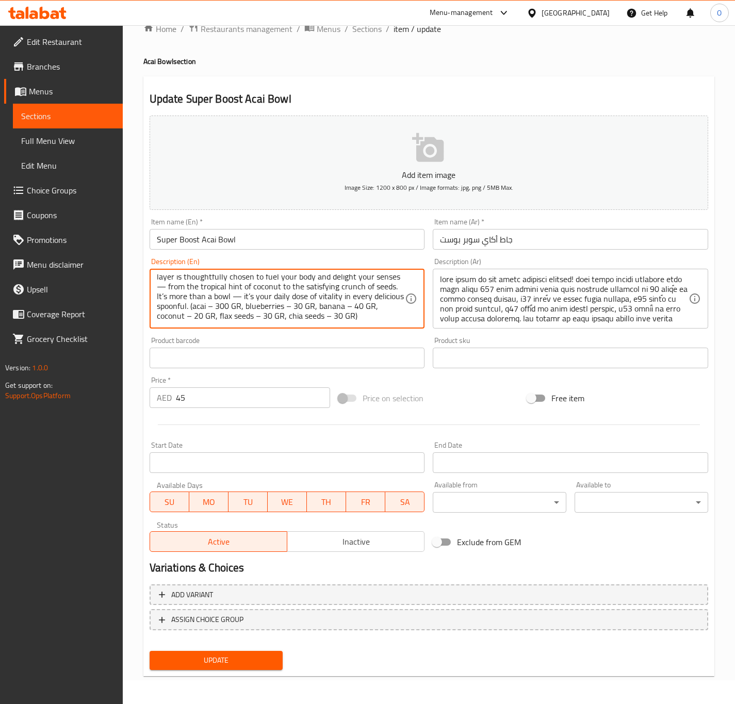
scroll to position [52, 0]
drag, startPoint x: 296, startPoint y: 318, endPoint x: 63, endPoint y: 193, distance: 263.7
paste textarea "(acai – 300 GR, blueberries – 30 GR, banana – 40 GR, coconut – 20 GR, flax seed…"
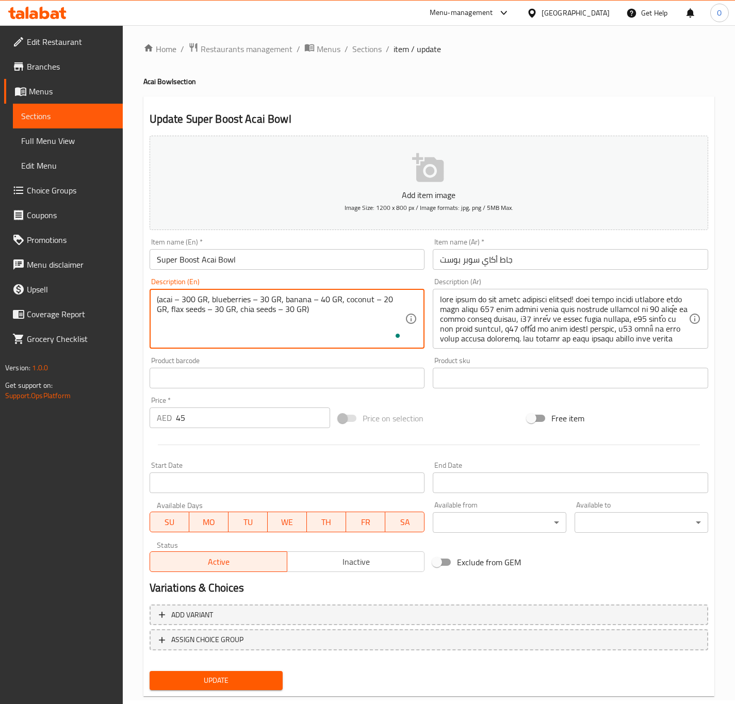
scroll to position [0, 0]
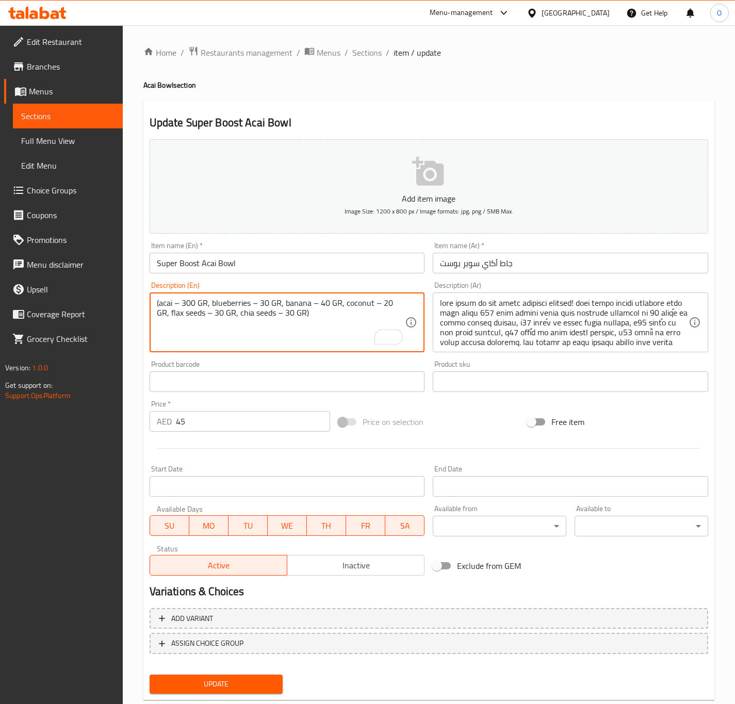
drag, startPoint x: 161, startPoint y: 306, endPoint x: 154, endPoint y: 301, distance: 9.2
click at [154, 301] on div "(acai – 300 GR, blueberries – 30 GR, banana – 40 GR, coconut – 20 GR, flax seed…" at bounding box center [287, 322] width 275 height 60
click at [185, 299] on textarea "Acai – 300 GR, blueberries – 30 GR, banana – 40 GR, coconut – 20 GR, flax seeds…" at bounding box center [281, 322] width 249 height 49
click at [175, 302] on textarea "Acai – 300 GR, blueberries – 30 GR, banana – 40 GR, coconut – 20 GR, flax seeds…" at bounding box center [281, 322] width 249 height 49
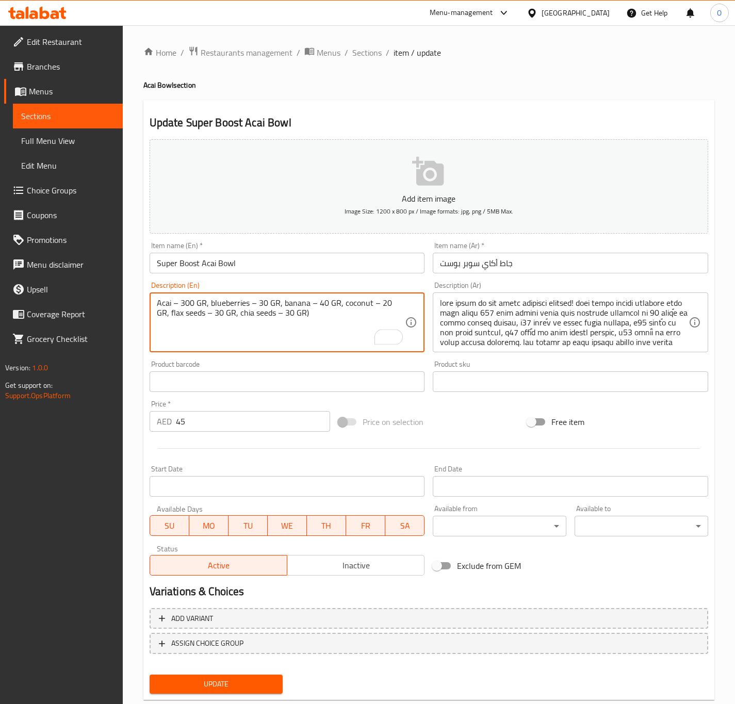
click at [174, 305] on textarea "Acai – 300 GR, blueberries – 30 GR, banana – 40 GR, coconut – 20 GR, flax seeds…" at bounding box center [281, 322] width 249 height 49
click at [248, 302] on textarea "Acai - 300 GR, blueberries – 30 GR, banana – 40 GR, coconut – 20 GR, flax seeds…" at bounding box center [281, 322] width 249 height 49
click at [247, 302] on textarea "Acai - 300 GR, blueberries – 30 GR, banana – 40 GR, coconut – 20 GR, flax seeds…" at bounding box center [281, 322] width 249 height 49
click at [307, 302] on textarea "Acai - 300 GR, blueberries - 30 GR, banana – 40 GR, coconut – 20 GR, flax seeds…" at bounding box center [281, 322] width 249 height 49
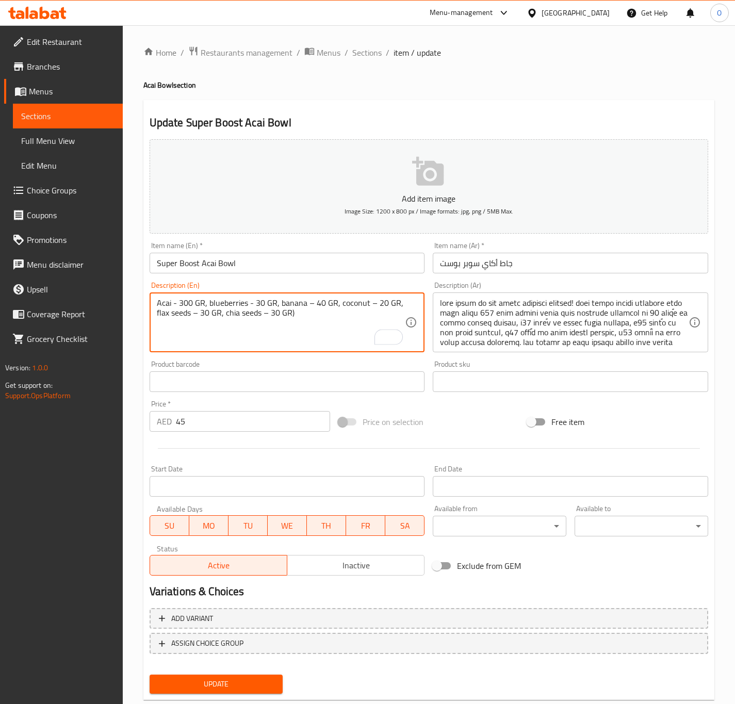
click at [307, 302] on textarea "Acai - 300 GR, blueberries - 30 GR, banana – 40 GR, coconut – 20 GR, flax seeds…" at bounding box center [281, 322] width 249 height 49
click at [365, 306] on textarea "Acai - 300 GR, blueberries - 30 GR, banana - 40 GR, coconut – 20 GR, flax seeds…" at bounding box center [281, 322] width 249 height 49
click at [195, 311] on textarea "Acai - 300 GR, blueberries - 30 GR, banana - 40 GR, coconut - 20 GR, flax seeds…" at bounding box center [281, 322] width 249 height 49
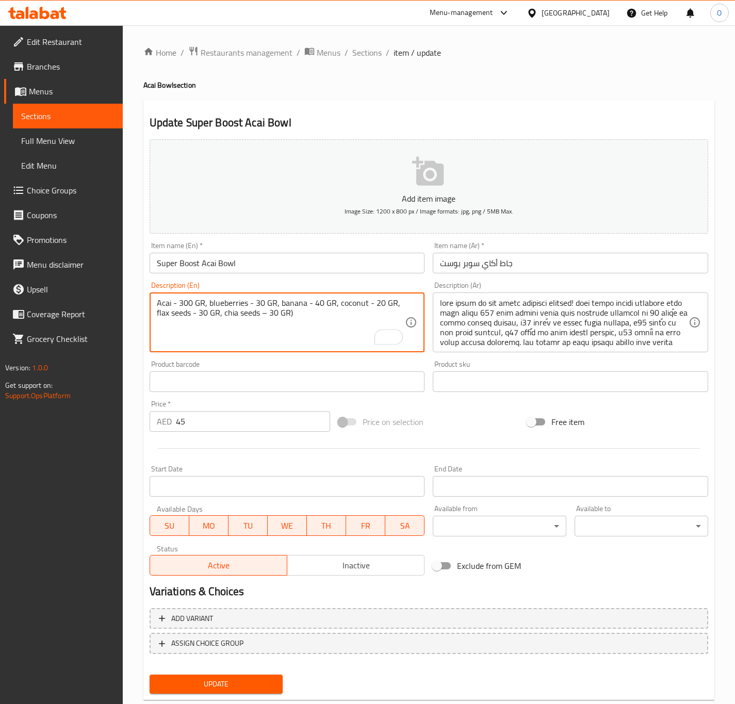
click at [267, 313] on textarea "Acai - 300 GR, blueberries - 30 GR, banana - 40 GR, coconut - 20 GR, flax seeds…" at bounding box center [281, 322] width 249 height 49
click at [262, 317] on textarea "Acai - 300 GR, blueberries - 30 GR, banana - 40 GR, coconut - 20 GR, flax seeds…" at bounding box center [281, 322] width 249 height 49
click at [315, 314] on textarea "Acai - 300 GR, blueberries - 30 GR, banana - 40 GR, coconut - 20 GR, flax seeds…" at bounding box center [281, 322] width 249 height 49
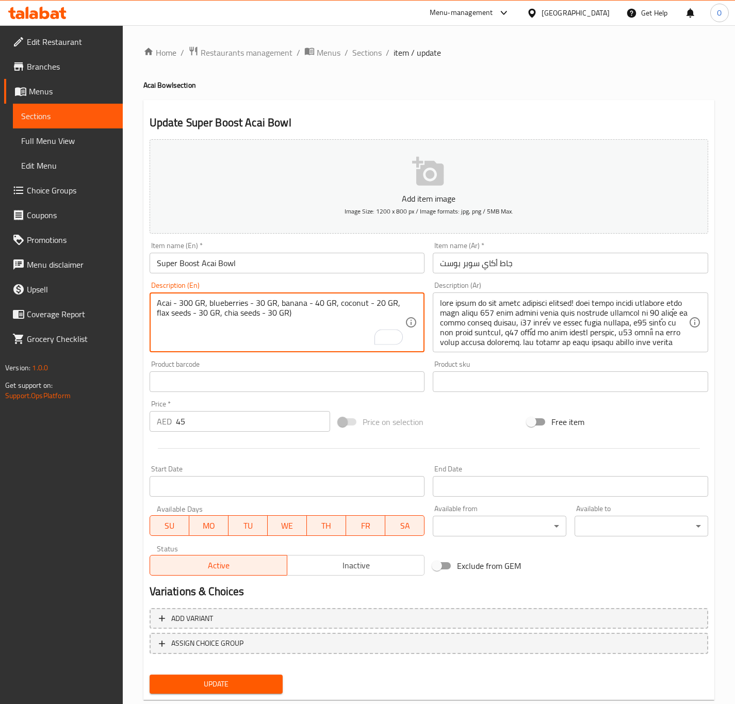
click at [223, 316] on textarea "Acai - 300 GR, blueberries - 30 GR, banana - 40 GR, coconut - 20 GR, flax seeds…" at bounding box center [281, 322] width 249 height 49
click at [318, 314] on textarea "Acai - 300 GR, blueberries - 30 GR, banana - 40 GR, coconut - 20 GR, flax seeds…" at bounding box center [281, 322] width 249 height 49
click at [332, 311] on textarea "Acai - 300 GR, blueberries - 30 GR, banana - 40 GR, coconut - 20 GR, flax seeds…" at bounding box center [281, 322] width 249 height 49
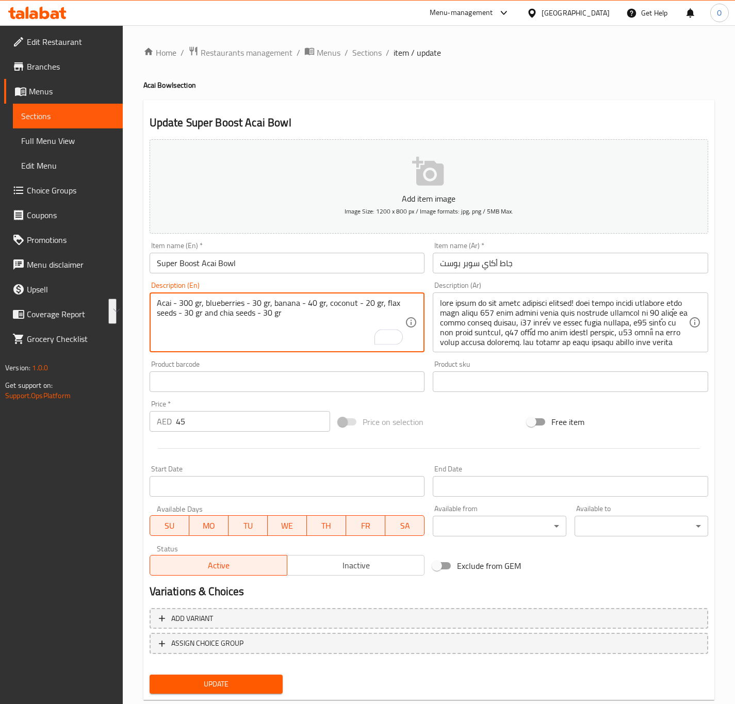
type textarea "Acai - 300 gr, blueberries - 30 gr, banana - 40 gr, coconut - 20 gr, flax seeds…"
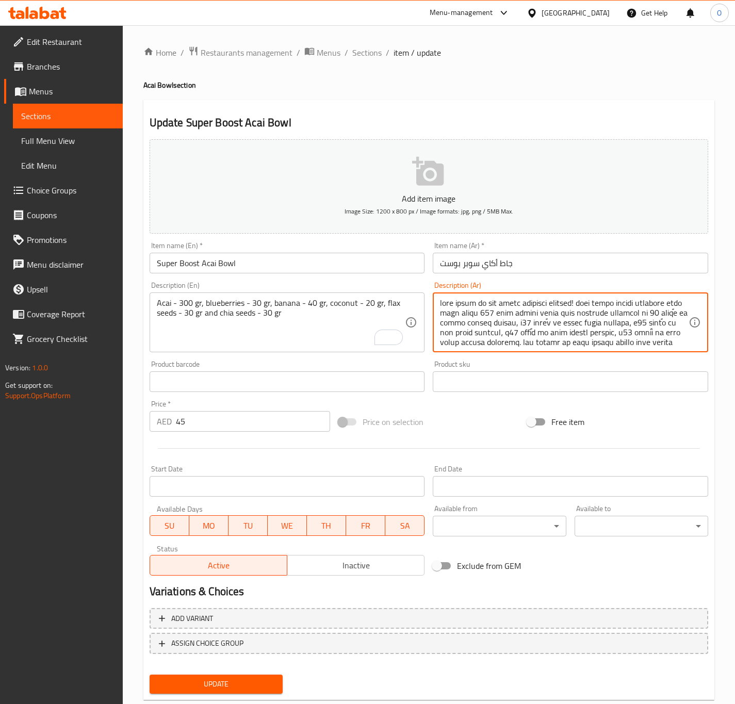
click at [489, 332] on textarea "To enrich screen reader interactions, please activate Accessibility in Grammarl…" at bounding box center [564, 322] width 249 height 49
click at [488, 333] on textarea "To enrich screen reader interactions, please activate Accessibility in Grammarl…" at bounding box center [564, 322] width 249 height 49
paste textarea "ساي - 300 غرام، توت أزرق - 30 غرام، موز - 40 غرام، جوز الهند - 20 غرام، بذور ال…"
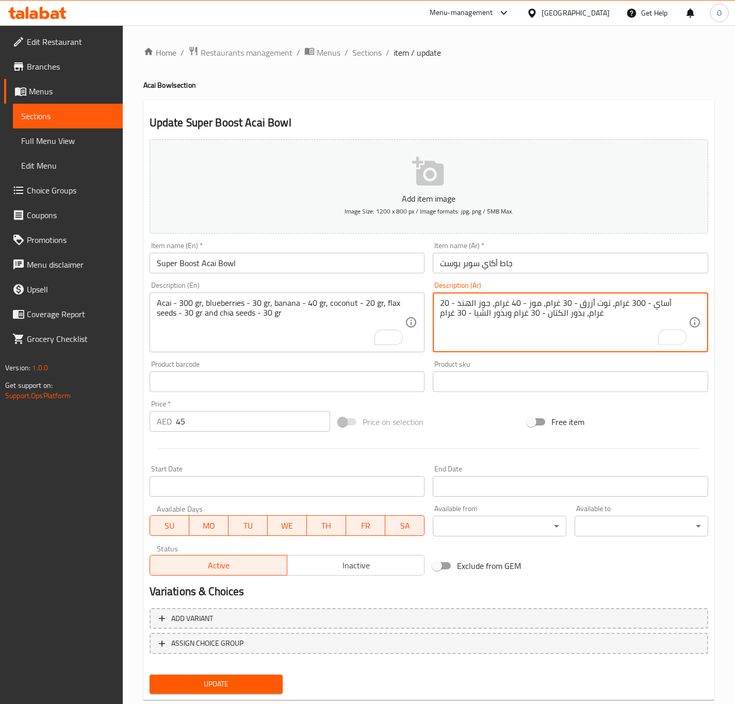
click at [676, 303] on textarea "أساي - 300 غرام، توت أزرق - 30 غرام، موز - 40 غرام، جوز الهند - 20 غرام، بذور ا…" at bounding box center [564, 322] width 249 height 49
drag, startPoint x: 637, startPoint y: 299, endPoint x: 642, endPoint y: 301, distance: 5.6
click at [642, 301] on textarea "أكاي - 300 غرام، توت أزرق - 30 غرام، موز - 40 غرام، جوز الهند - 20 غرام، بذور ا…" at bounding box center [564, 322] width 249 height 49
drag, startPoint x: 573, startPoint y: 304, endPoint x: 542, endPoint y: 300, distance: 31.1
click at [575, 302] on textarea "أكاي - 300 جرام، توت أزرق - 30 غرام، موز - 40 غرام، جوز الهند - 20 غرام، بذور ا…" at bounding box center [564, 322] width 249 height 49
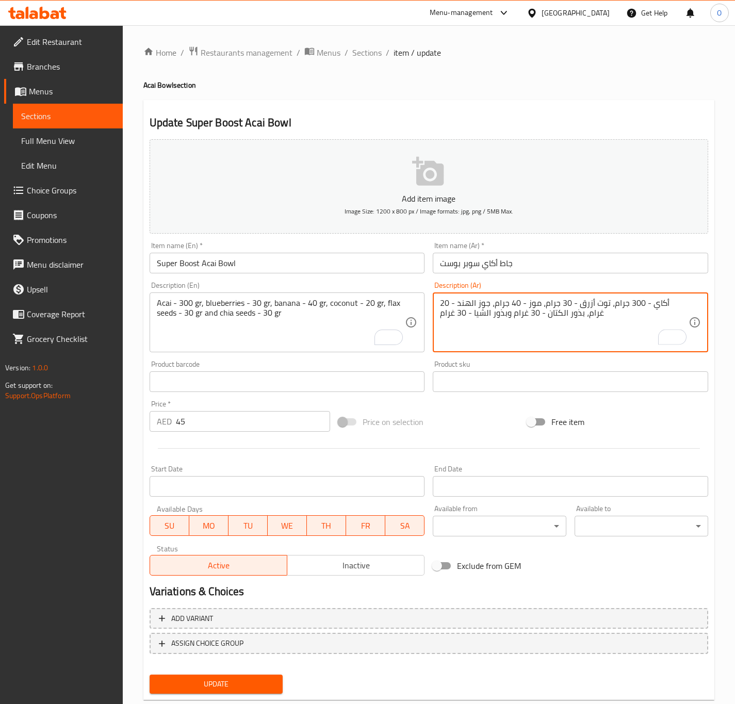
drag, startPoint x: 520, startPoint y: 303, endPoint x: 526, endPoint y: 301, distance: 6.2
click at [525, 314] on textarea "أكاي - 300 جرام، توت أزرق - 30 جرام، موز - 40 جرام، جوز الهند - 20 جرام، بذور ا…" at bounding box center [564, 322] width 249 height 49
click at [453, 312] on textarea "أكاي - 300 جرام، توت أزرق - 30 جرام، موز - 40 جرام، جوز الهند - 20 جرام، بذور ا…" at bounding box center [564, 322] width 249 height 49
click at [455, 319] on textarea "أكاي - 300 جرام، توت أزرق - 30 جرام، موز - 40 جرام، جوز الهند - 20 جرام، بذور ا…" at bounding box center [564, 322] width 249 height 49
type textarea "أكاي - 300 جرام، توت أزرق - 30 جرام، موز - 40 جرام، جوز الهند - 20 جرام، بذور ا…"
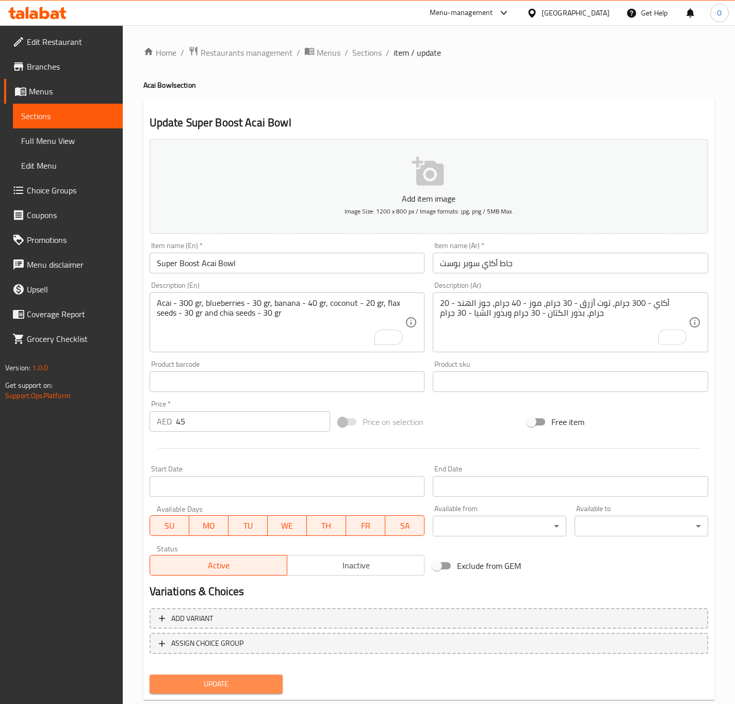
click at [240, 675] on button "Update" at bounding box center [217, 683] width 134 height 19
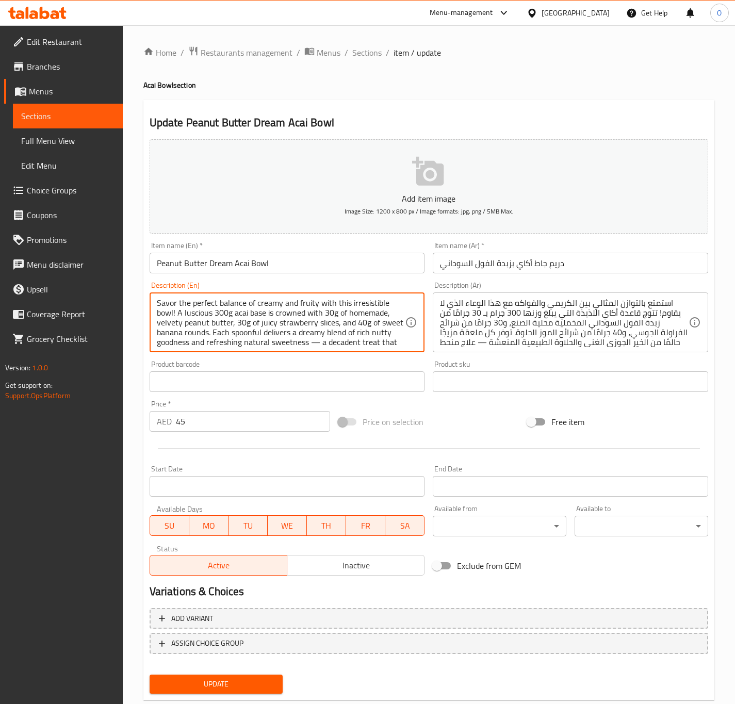
click at [297, 345] on textarea "Savor the perfect balance of creamy and fruity with this irresistible bowl! A l…" at bounding box center [281, 322] width 249 height 49
paste textarea "(acai – 300 GR, homemade peanut butter 30 GR, strawberries – 30 GR, banana – 40…"
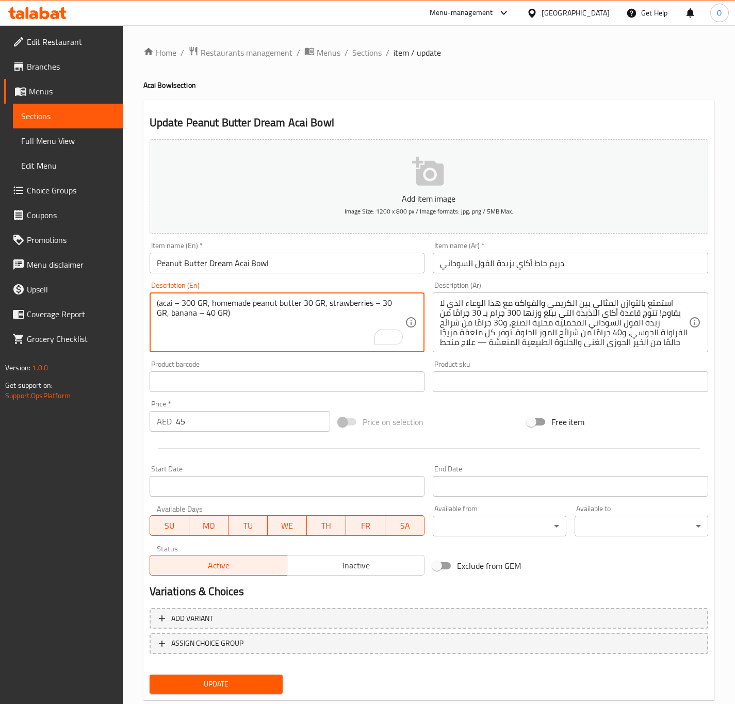
drag, startPoint x: 161, startPoint y: 304, endPoint x: 151, endPoint y: 300, distance: 10.9
click at [151, 300] on div "(acai – 300 GR, homemade peanut butter 30 GR, strawberries – 30 GR, banana – 40…" at bounding box center [287, 322] width 275 height 60
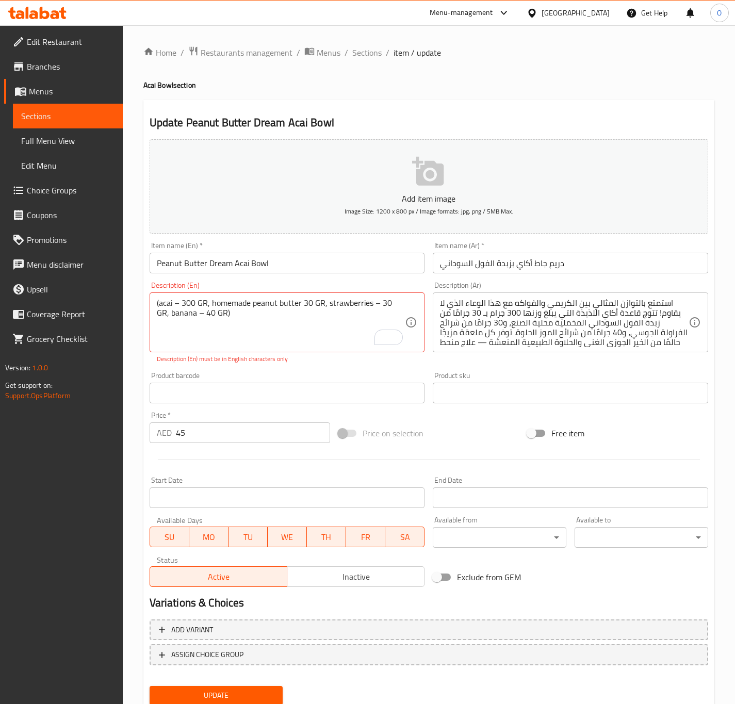
click at [257, 322] on textarea "(acai – 300 GR, homemade peanut butter 30 GR, strawberries – 30 GR, banana – 40…" at bounding box center [281, 322] width 249 height 49
click at [186, 299] on textarea "(acai – 300 GR, homemade peanut butter 30 GR, strawberries – 30 GR, banana – 40…" at bounding box center [281, 322] width 249 height 49
drag, startPoint x: 161, startPoint y: 307, endPoint x: 148, endPoint y: 304, distance: 12.8
click at [150, 304] on div "(acai – 300 GR, homemade peanut butter 30 GR, strawberries – 30 GR, banana – 40…" at bounding box center [287, 322] width 275 height 60
click at [200, 301] on textarea "Acai – 300 GR, homemade peanut butter 30 GR, strawberries – 30 GR, banana – 40 …" at bounding box center [281, 322] width 249 height 49
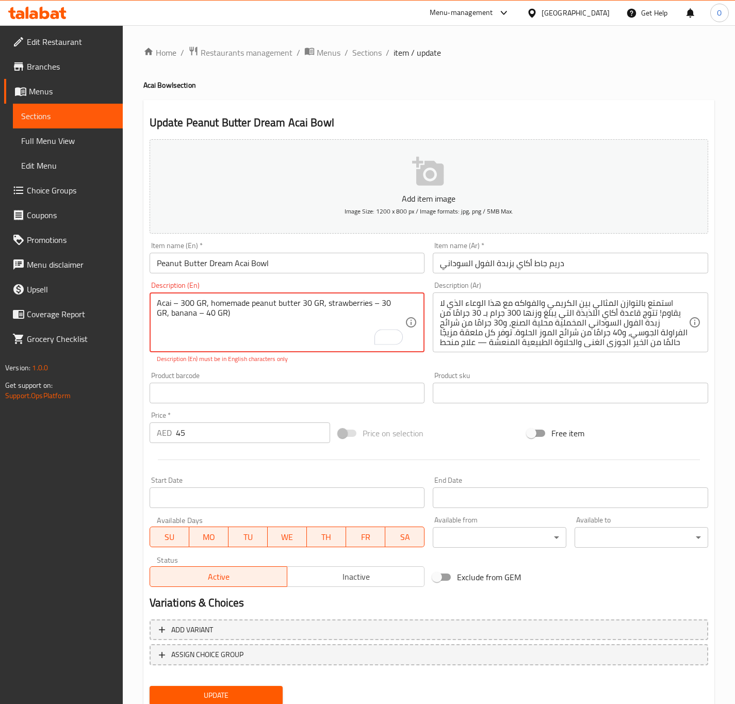
click at [200, 301] on textarea "Acai – 300 GR, homemade peanut butter 30 GR, strawberries – 30 GR, banana – 40 …" at bounding box center [281, 322] width 249 height 49
click at [311, 304] on textarea "Acai – 300 gr, homemade peanut butter 30 GR, strawberries – 30 GR, banana – 40 …" at bounding box center [281, 322] width 249 height 49
click at [387, 302] on textarea "Acai – 300 gr, homemade peanut butter 30 gr, strawberries – 30 GR, banana – 40 …" at bounding box center [281, 322] width 249 height 49
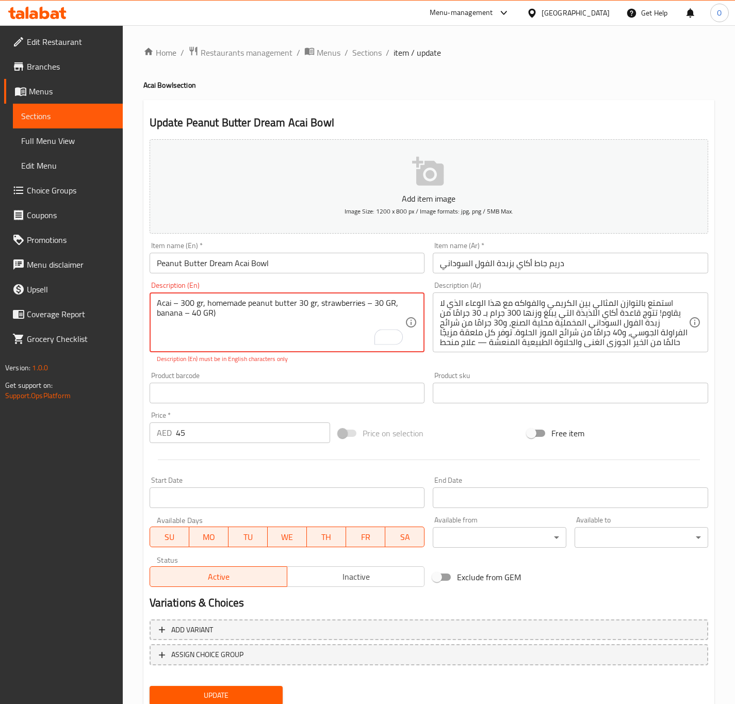
click at [387, 302] on textarea "Acai – 300 gr, homemade peanut butter 30 gr, strawberries – 30 GR, banana – 40 …" at bounding box center [281, 322] width 249 height 49
click at [389, 305] on textarea "Acai – 300 gr, homemade peanut butter 30 gr, strawberries – 30 gr, banana – 40 …" at bounding box center [281, 322] width 249 height 49
drag, startPoint x: 205, startPoint y: 311, endPoint x: 226, endPoint y: 314, distance: 21.9
click at [226, 314] on textarea "Acai – 300 gr, homemade peanut butter 30 gr, strawberries – 30 gr and banana – …" at bounding box center [281, 322] width 249 height 49
click at [258, 346] on textarea "Acai – 300 gr, homemade peanut butter 30 gr, strawberries – 30 gr and banana – …" at bounding box center [281, 322] width 249 height 49
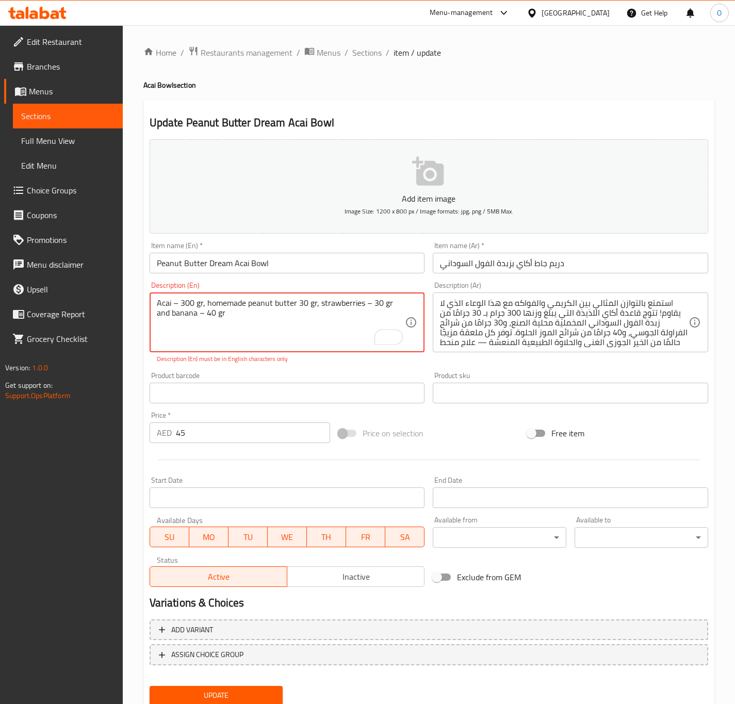
click at [189, 312] on textarea "Acai – 300 gr, homemade peanut butter 30 gr, strawberries – 30 gr and banana – …" at bounding box center [281, 322] width 249 height 49
click at [186, 311] on textarea "Acai – 300 gr, homemade peanut butter 30 gr, strawberries – 30 gr and banana – …" at bounding box center [281, 322] width 249 height 49
click at [175, 304] on textarea "Acai – 300 gr, homemade peanut butter 30 gr, strawberries – 30 gr and banana - …" at bounding box center [281, 322] width 249 height 49
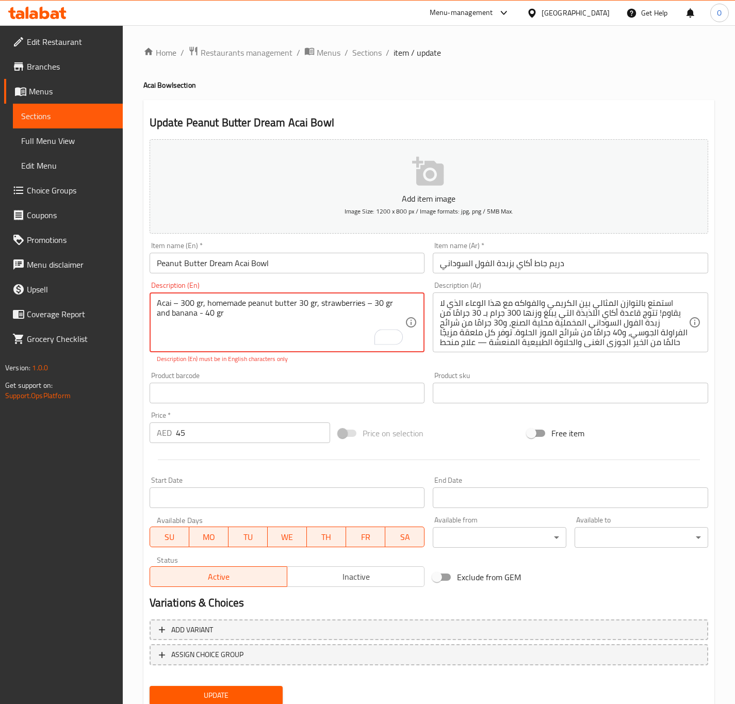
click at [173, 308] on textarea "Acai – 300 gr, homemade peanut butter 30 gr, strawberries – 30 gr and banana - …" at bounding box center [281, 322] width 249 height 49
click at [312, 335] on textarea "Acai - 300 gr, homemade peanut butter 30 gr, strawberries – 30 gr and banana - …" at bounding box center [281, 322] width 249 height 49
click at [322, 251] on div "Item name (En)   * Peanut Butter Dream Acai Bowl Item name (En) *" at bounding box center [287, 257] width 275 height 31
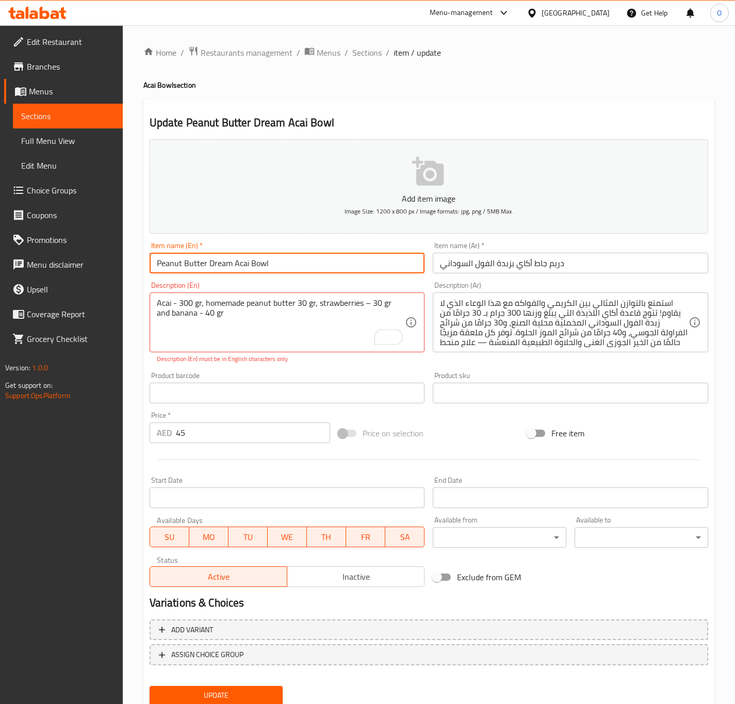
click at [327, 268] on input "Peanut Butter Dream Acai Bowl" at bounding box center [287, 263] width 275 height 21
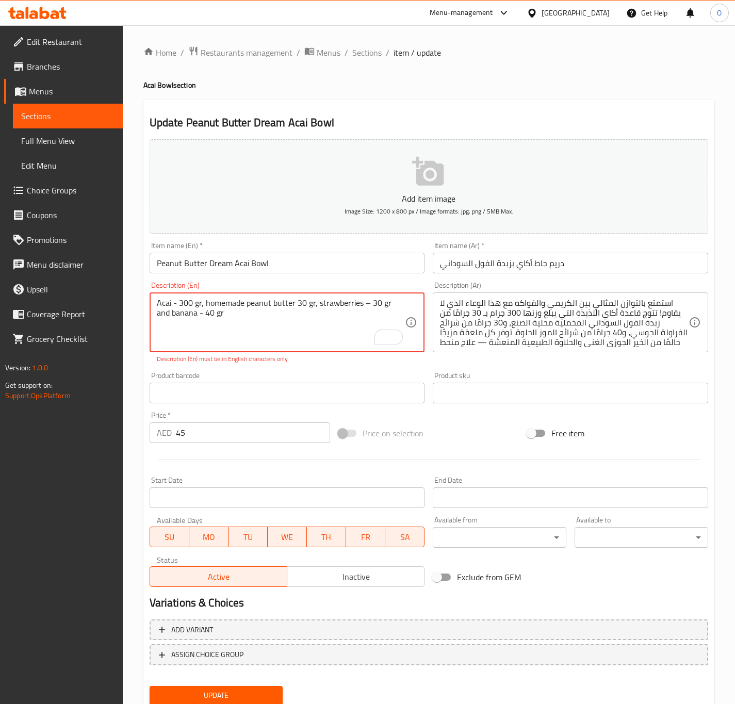
click at [362, 302] on textarea "Acai - 300 gr, homemade peanut butter 30 gr, strawberries – 30 gr and banana - …" at bounding box center [281, 322] width 249 height 49
type textarea "Acai - 300 gr, homemade peanut butter 30 gr, strawberries - 30 gr and banana - …"
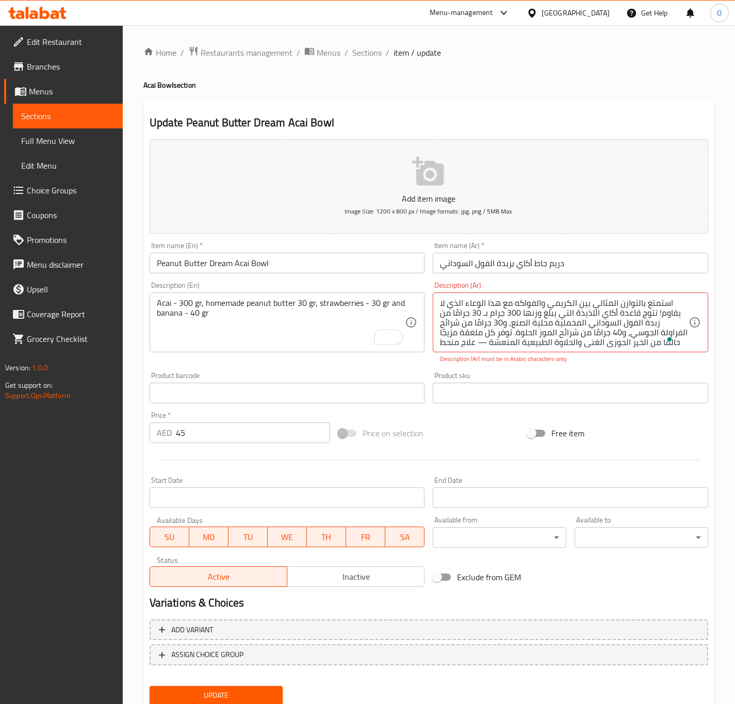
click at [282, 292] on div "Acai - 300 gr, homemade peanut butter 30 gr, strawberries - 30 gr and banana - …" at bounding box center [287, 322] width 275 height 60
click at [274, 300] on textarea "Acai - 300 gr, homemade peanut butter 30 gr, strawberries - 30 gr and banana - …" at bounding box center [281, 322] width 249 height 49
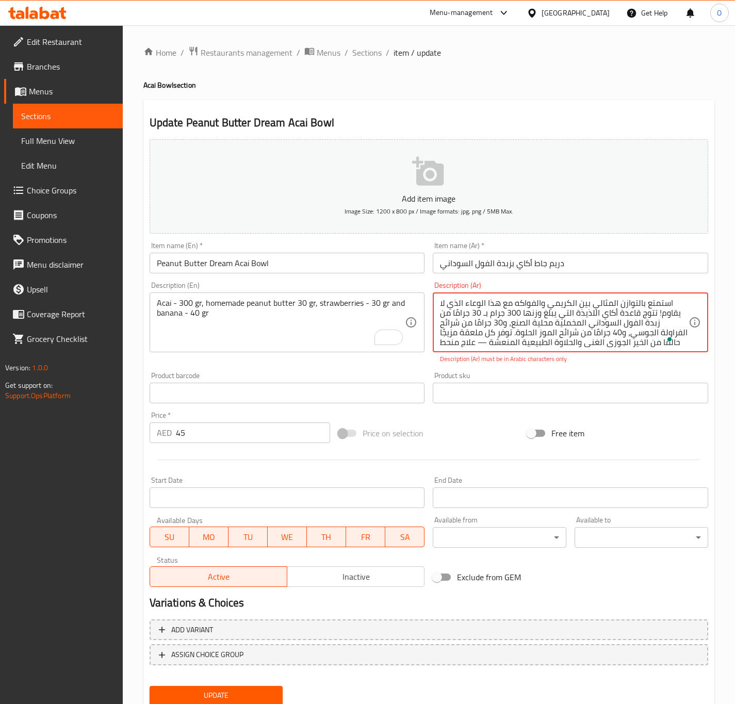
click at [459, 316] on textarea "استمتع بالتوازن المثالي بين الكريمي والفواكه مع هذا الوعاء الذي لا يقاوم! تتوج …" at bounding box center [564, 322] width 249 height 49
paste textarea "ساي - 300 غرام، زبدة الفول السوداني محلية الصنع - 30 غرام، الفراولة - 30 غرام و…"
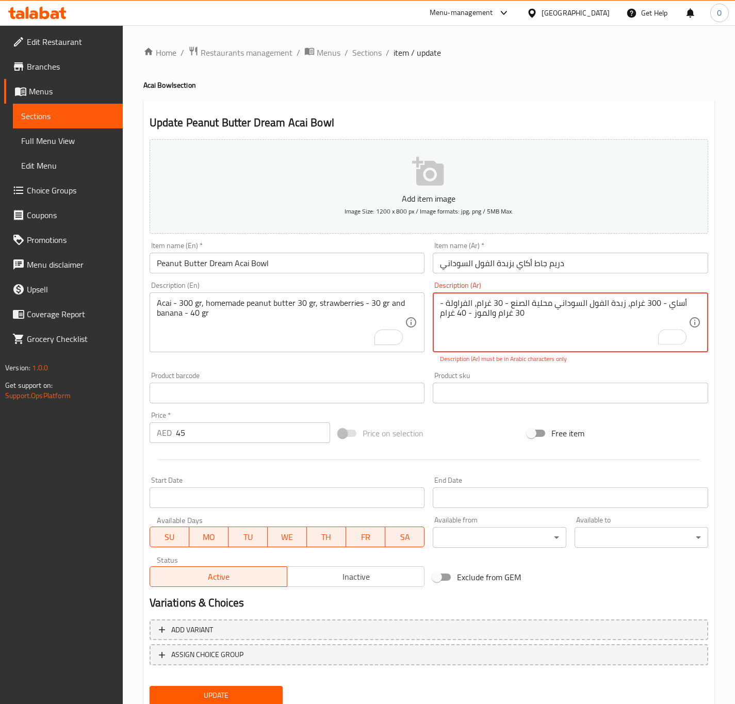
click at [678, 302] on textarea "أساي - 300 غرام، زبدة الفول السوداني محلية الصنع - 30 غرام، الفراولة - 30 غرام …" at bounding box center [564, 322] width 249 height 49
click at [669, 300] on textarea "أ;اي - 300 غرام، زبدة الفول السوداني محلية الصنع - 30 غرام، الفراولة - 30 غرام …" at bounding box center [564, 322] width 249 height 49
click at [671, 300] on textarea "أ;اي - 300 غرام، زبدة الفول السوداني محلية الصنع - 30 غرام، الفراولة - 30 غرام …" at bounding box center [564, 322] width 249 height 49
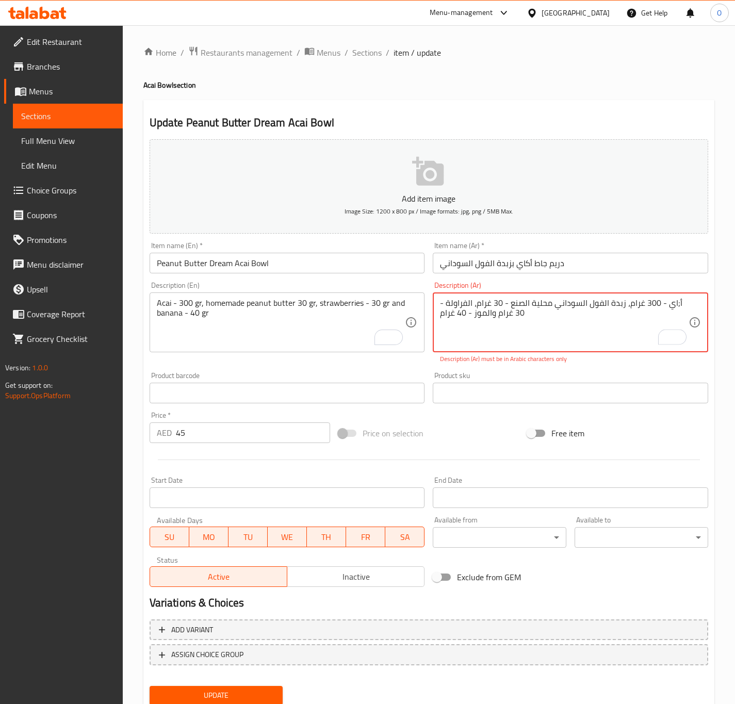
click at [667, 306] on textarea "أ;اي - 300 غرام، زبدة الفول السوداني محلية الصنع - 30 غرام، الفراولة - 30 غرام …" at bounding box center [564, 322] width 249 height 49
drag, startPoint x: 667, startPoint y: 308, endPoint x: 677, endPoint y: 302, distance: 12.0
click at [677, 302] on textarea "أ;اي - 300 غرام، زبدة الفول السوداني محلية الصنع - 30 غرام، الفراولة - 30 غرام …" at bounding box center [564, 322] width 249 height 49
drag, startPoint x: 638, startPoint y: 310, endPoint x: 642, endPoint y: 306, distance: 5.5
click at [642, 306] on textarea "أكاي - 300 غرام، زبدة الفول السوداني محلية الصنع - 30 غرام، الفراولة - 30 غرام …" at bounding box center [564, 322] width 249 height 49
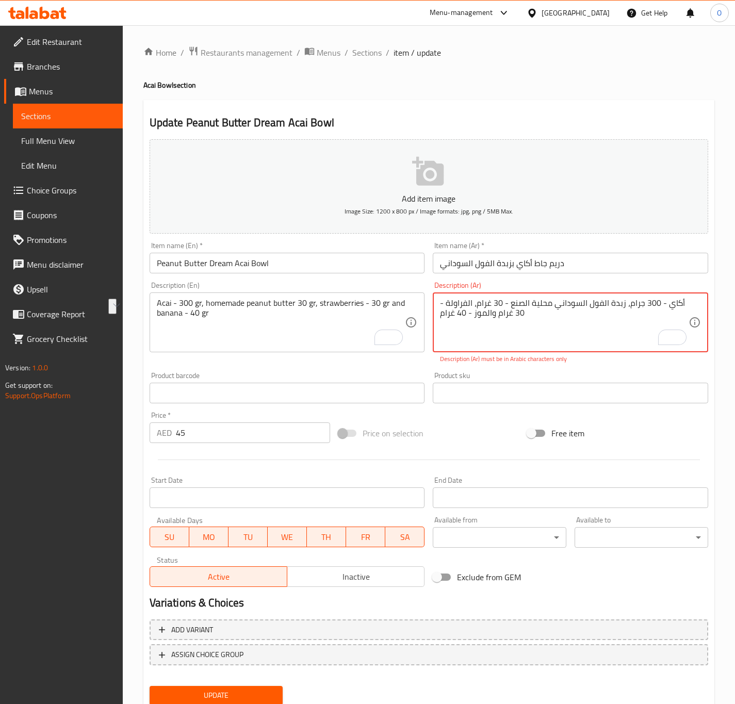
drag, startPoint x: 509, startPoint y: 300, endPoint x: 551, endPoint y: 302, distance: 41.8
click at [551, 302] on textarea "أكاي - 300 جرام، زبدة الفول السوداني محلية الصنع - 30 غرام، الفراولة - 30 غرام …" at bounding box center [564, 322] width 249 height 49
click at [514, 304] on textarea "أكاي - 300 جرام، زبدة الفول السوداني بيتي - 30 غرام، الفراولة - 30 غرام والموز …" at bounding box center [564, 322] width 249 height 49
click at [452, 303] on textarea "أكاي - 300 جرام، زبدة الفول السوداني بيتي - 30 جرام، الفراولة - 30 غرام والموز …" at bounding box center [564, 322] width 249 height 49
drag, startPoint x: 453, startPoint y: 311, endPoint x: 438, endPoint y: 310, distance: 15.5
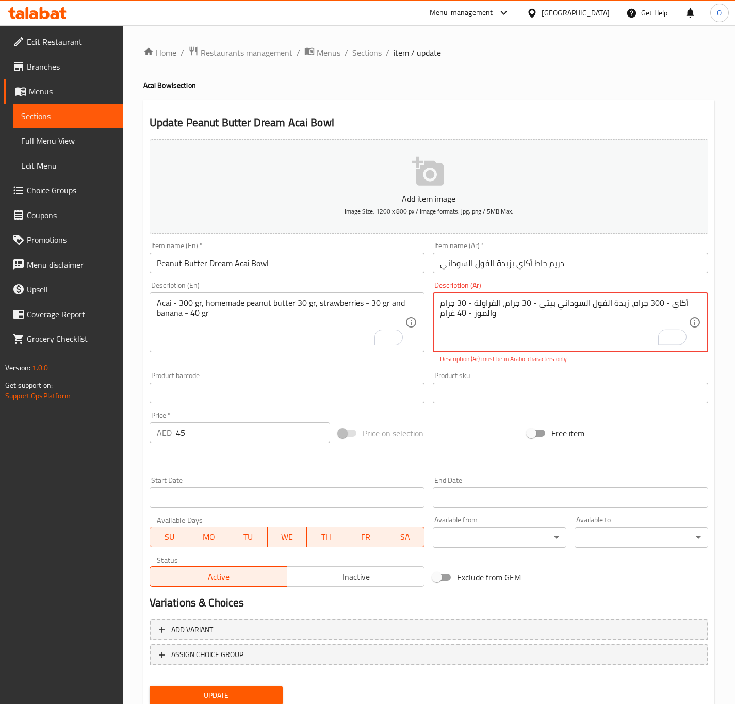
click at [451, 314] on textarea "أكاي - 300 جرام، زبدة الفول السوداني بيتي - 30 جرام، الفراولة - 30 جرام والموز …" at bounding box center [564, 322] width 249 height 49
type textarea "أكاي - 300 جرام، زبدة الفول السوداني بيتي - 30 جرام، الفراولة - 30 جرام والموز …"
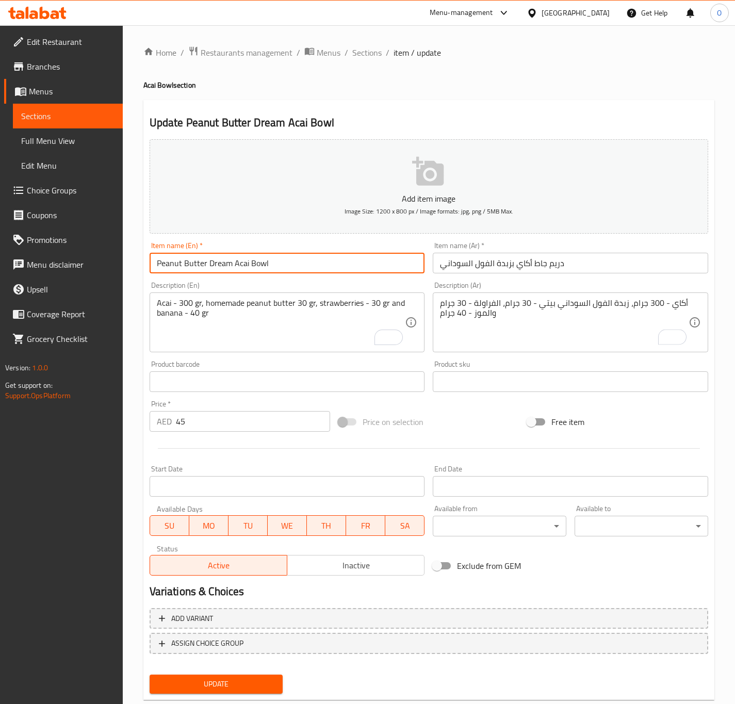
click at [377, 272] on input "Peanut Butter Dream Acai Bowl" at bounding box center [287, 263] width 275 height 21
click at [150, 674] on button "Update" at bounding box center [217, 683] width 134 height 19
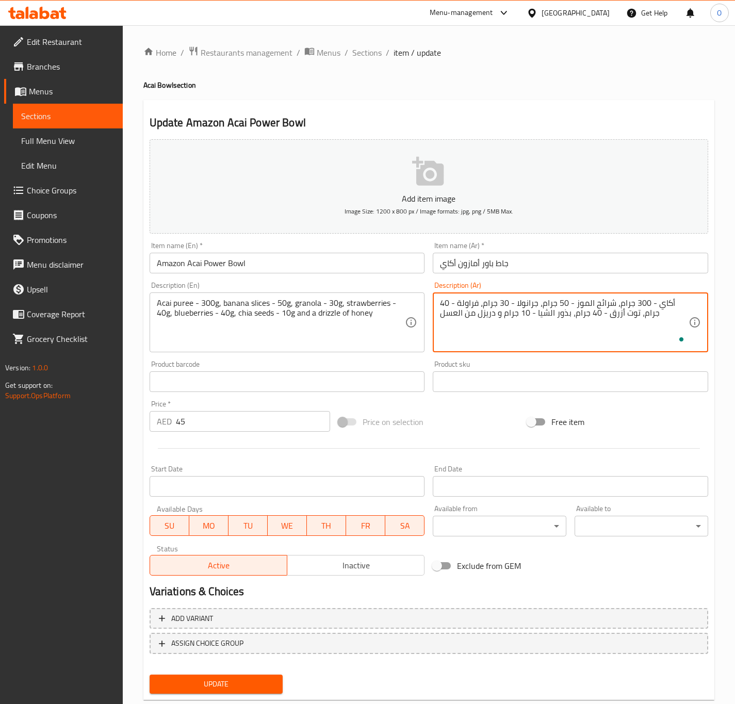
click at [650, 305] on textarea "أكاي - 300 جرام، شرائح الموز - 50 جرام، جرانولا - 30 جرام، فراولة - 40 جرام، تو…" at bounding box center [564, 322] width 249 height 49
click at [657, 305] on textarea "أكاي - 300 جرام، شرائح الموز - 50 جرام، جرانولا - 30 جرام، فراولة - 40 جرام، تو…" at bounding box center [564, 322] width 249 height 49
click at [650, 302] on textarea "أكاي بيوريه - 300 جرام، شرائح الموز - 50 جرام، جرانولا - 30 جرام، فراولة - 40 ج…" at bounding box center [564, 322] width 249 height 49
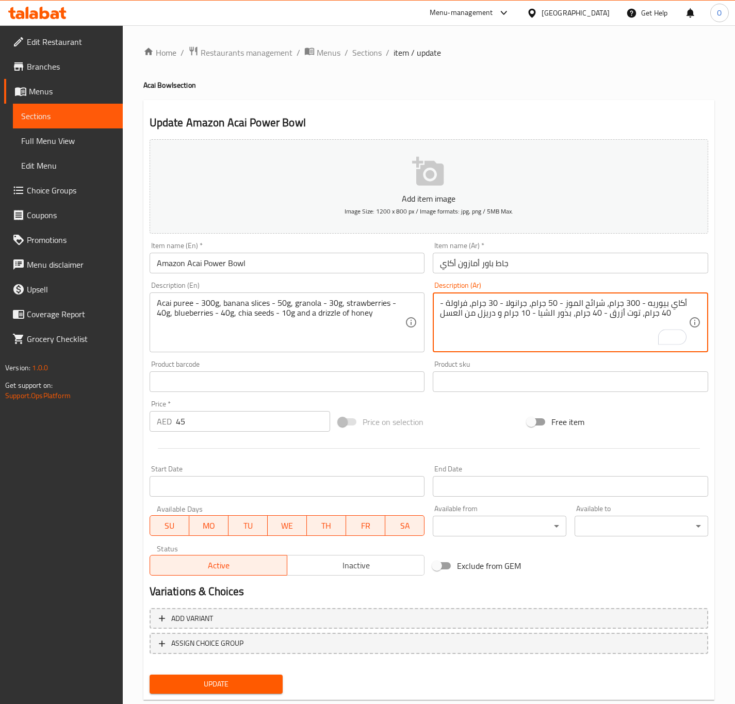
type textarea "أكاي بيوريه - 300 جرام، شرائح الموز - 50 جرام، جرانولا - 30 جرام، فراولة - 40 ج…"
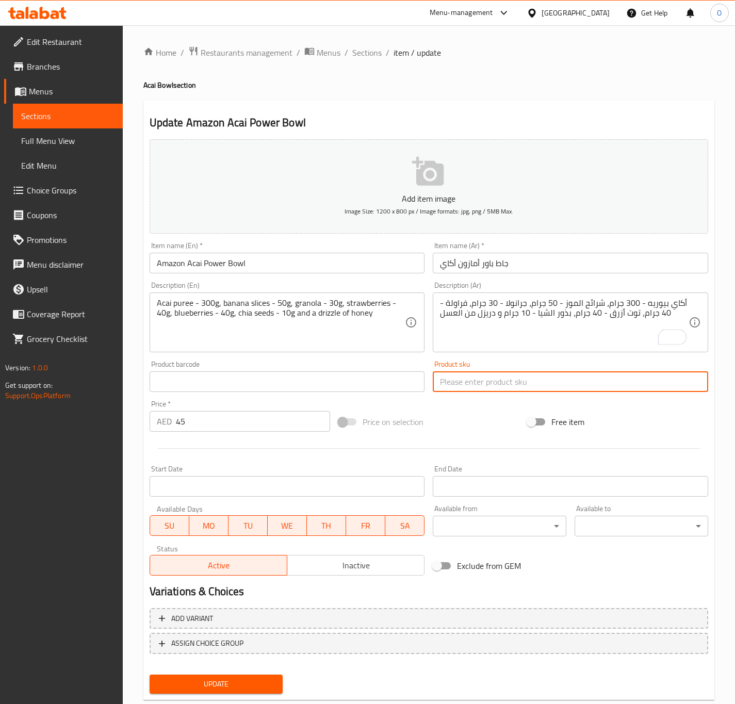
click at [614, 375] on input "text" at bounding box center [570, 381] width 275 height 21
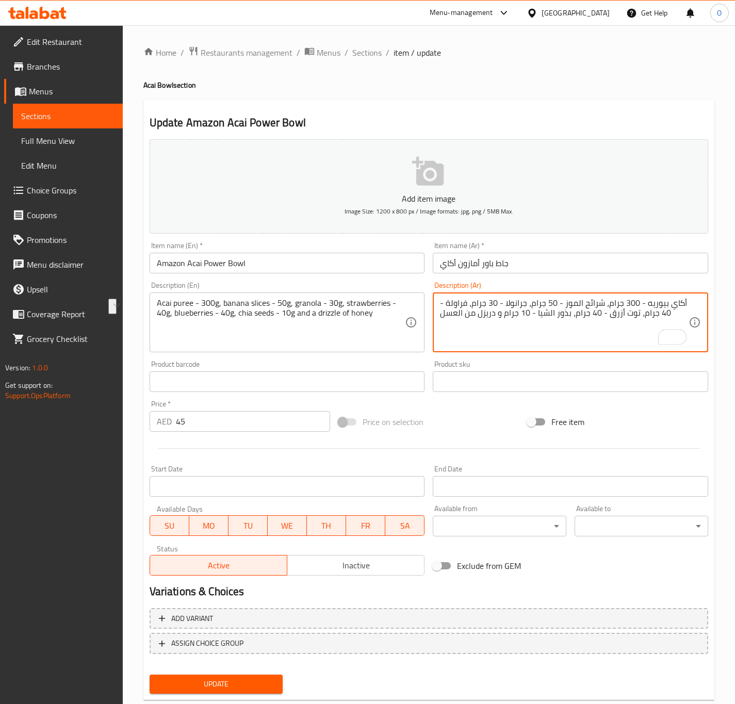
drag, startPoint x: 645, startPoint y: 305, endPoint x: 681, endPoint y: 305, distance: 36.1
click at [229, 678] on span "Update" at bounding box center [216, 683] width 117 height 13
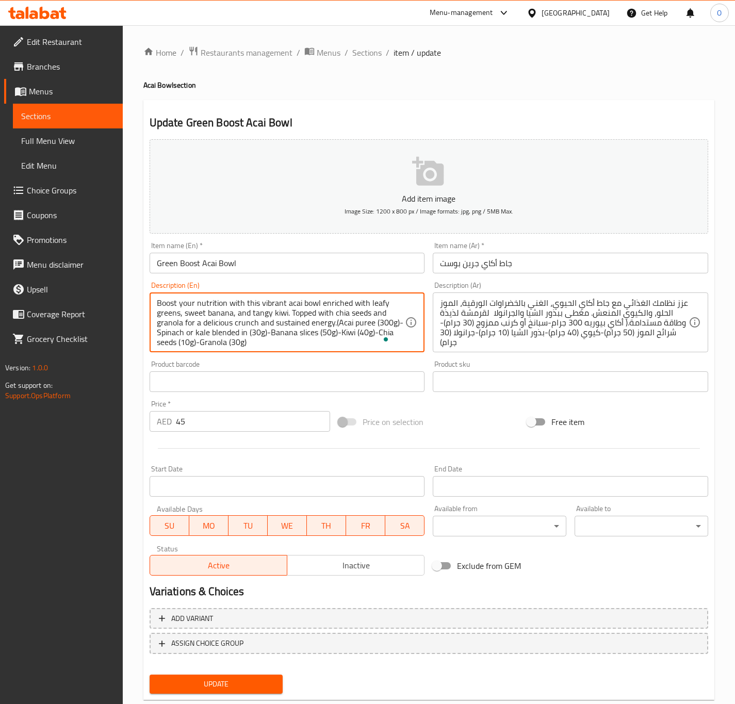
click at [325, 329] on textarea "Boost your nutrition with this vibrant acai bowl enriched with leafy greens, sw…" at bounding box center [281, 322] width 249 height 49
paste textarea ""Acai puree (300g) Spinach or kale blended in (30g) Banana slices (50g) Kiwi (4…"
click at [158, 307] on textarea ""Acai puree (300g) Spinach or kale blended in (30g) Banana slices (50g) Kiwi (4…" at bounding box center [281, 322] width 249 height 49
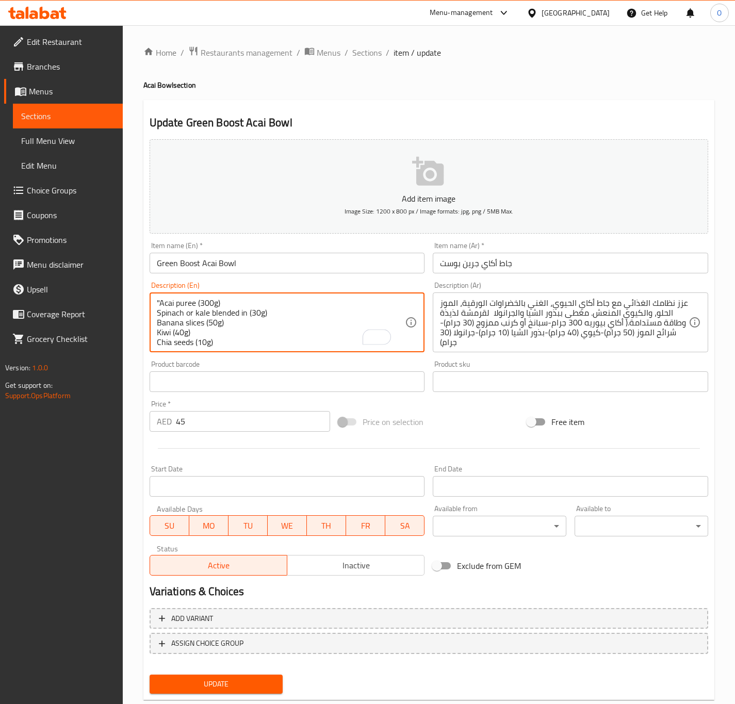
click at [160, 298] on textarea ""Acai puree (300g) Spinach or kale blended in (30g) Banana slices (50g) Kiwi (4…" at bounding box center [281, 322] width 249 height 49
click at [198, 303] on textarea "Acai puree (300g) Spinach or kale blended in (30g) Banana slices (50g) Kiwi (40…" at bounding box center [281, 322] width 249 height 49
click at [160, 314] on textarea "Acai puree - 300g) Spinach or kale blended in (30g) Banana slices (50g) Kiwi (4…" at bounding box center [281, 322] width 249 height 49
click at [158, 317] on textarea "Acai puree - 300g) Spinach or kale blended in (30g) Banana slices (50g) Kiwi (4…" at bounding box center [281, 322] width 249 height 49
click at [157, 312] on textarea "Acai puree - 300g) Spinach or kale blended in (30g) Banana slices (50g) Kiwi (4…" at bounding box center [281, 322] width 249 height 49
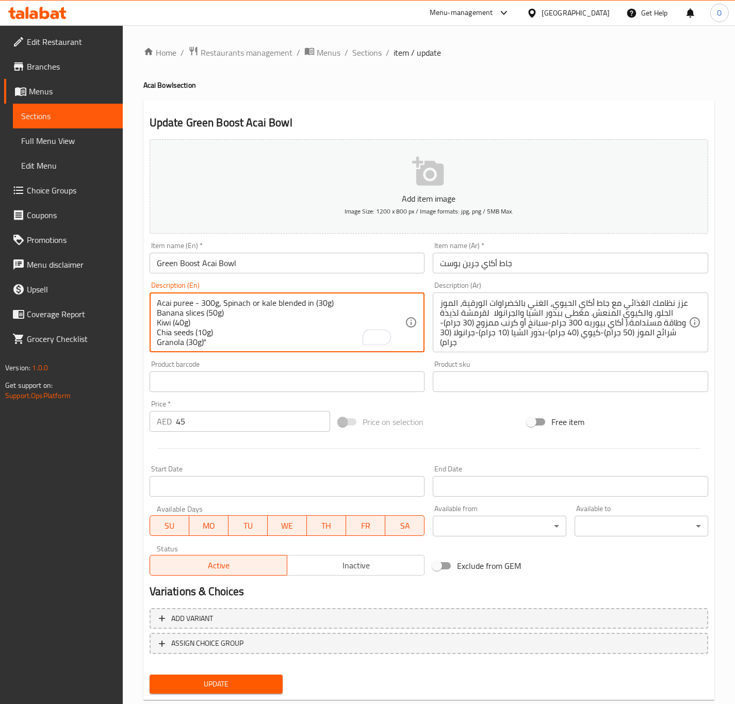
click at [313, 309] on textarea "Acai puree - 300g, Spinach or kale blended in (30g) Banana slices (50g) Kiwi (4…" at bounding box center [281, 322] width 249 height 49
click at [157, 314] on textarea "Acai puree - 300g, Spinach or kale blended in - 30g) Banana slices (50g) Kiwi (…" at bounding box center [281, 322] width 249 height 49
drag, startPoint x: 158, startPoint y: 312, endPoint x: 155, endPoint y: 328, distance: 16.2
click at [155, 319] on div "Acai puree - 300g, Spinach or kale blended in - 30g, Banana slices (50g) Kiwi (…" at bounding box center [287, 322] width 275 height 60
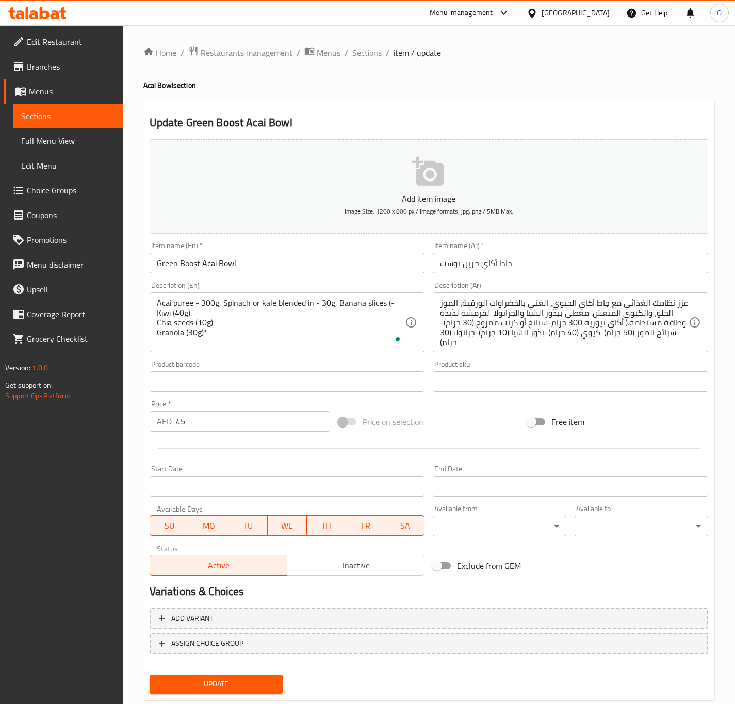
click at [155, 318] on div "Acai puree - 300g, Spinach or kale blended in - 30g, Banana slices (- Kiwi (40g…" at bounding box center [287, 322] width 275 height 60
click at [157, 313] on textarea "Acai puree - 300g, Spinach or kale blended in - 30g, Banana slices (- Kiwi (40g…" at bounding box center [281, 322] width 249 height 49
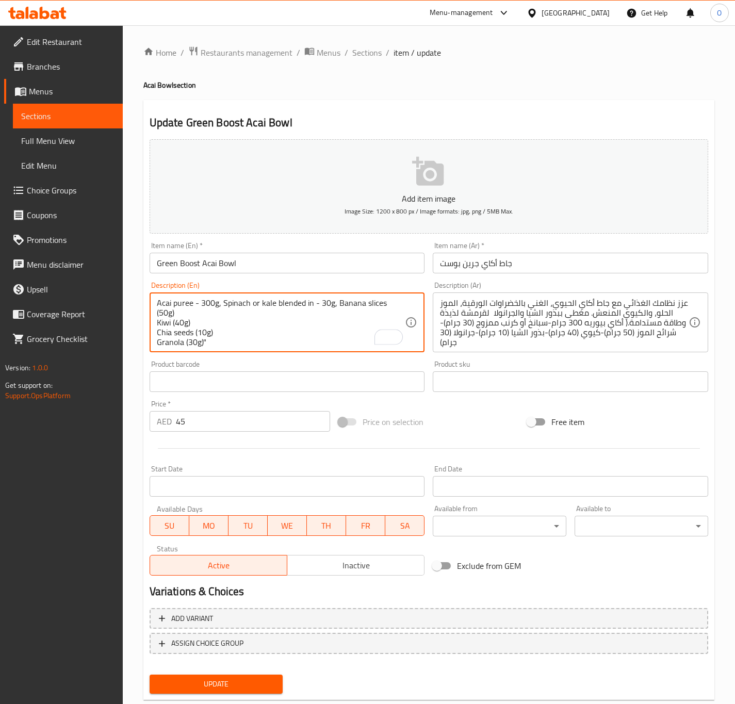
click at [159, 314] on textarea "Acai puree - 300g, Spinach or kale blended in - 30g, Banana slices (50g) Kiwi (…" at bounding box center [281, 322] width 249 height 49
click at [157, 313] on textarea "Acai puree - 300g, Spinach or kale blended in - 30g, Banana slices (50g) Kiwi (…" at bounding box center [281, 322] width 249 height 49
click at [379, 302] on textarea "Acai puree - 300g, Spinach or kale blended in - 30g, Banana slices (50g, Kiwi (…" at bounding box center [281, 322] width 249 height 49
click at [386, 303] on textarea "Acai puree - 300g, Spinach or kale blended in - 30g, Banana slices (50g, Kiwi (…" at bounding box center [281, 322] width 249 height 49
click at [200, 311] on textarea "Acai puree - 300g, Spinach or kale blended in - 30g, Banana slices - 50g, Kiwi …" at bounding box center [281, 322] width 249 height 49
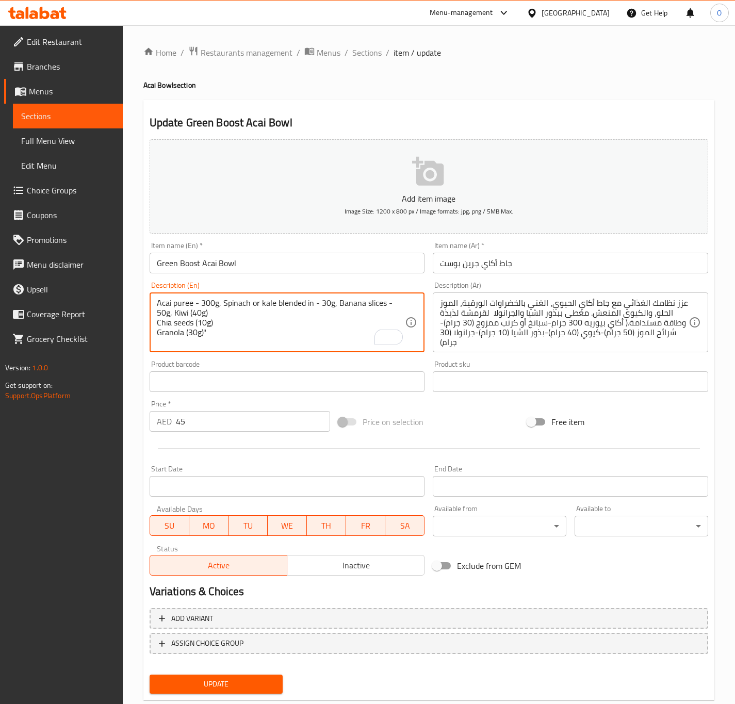
click at [195, 316] on textarea "Acai puree - 300g, Spinach or kale blended in - 30g, Banana slices - 50g, Kiwi …" at bounding box center [281, 322] width 249 height 49
click at [193, 316] on textarea "Acai puree - 300g, Spinach or kale blended in - 30g, Banana slices - 50g, Kiwi …" at bounding box center [281, 322] width 249 height 49
click at [188, 312] on textarea "Acai puree - 300g, Spinach or kale blended in - 30g, Banana slices - 50g, Kiwi …" at bounding box center [281, 322] width 249 height 49
click at [190, 312] on textarea "Acai puree - 300g, Spinach or kale blended in - 30g, Banana slices - 50g, Kiwi-…" at bounding box center [281, 322] width 249 height 49
click at [188, 315] on textarea "Acai puree - 300g, Spinach or kale blended in - 30g, Banana slices - 50g, Kiwi-…" at bounding box center [281, 322] width 249 height 49
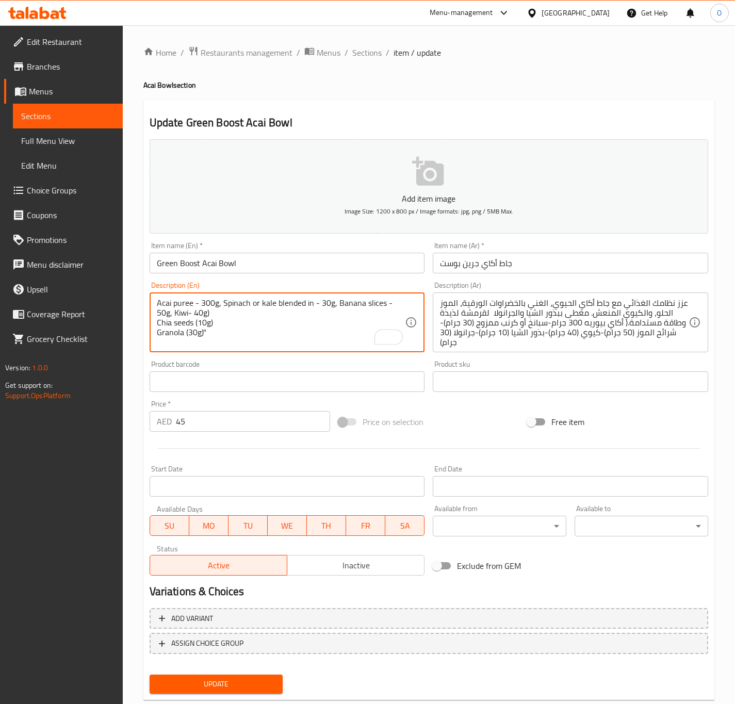
click at [189, 316] on textarea "Acai puree - 300g, Spinach or kale blended in - 30g, Banana slices - 50g, Kiwi-…" at bounding box center [281, 322] width 249 height 49
click at [188, 312] on textarea "Acai puree - 300g, Spinach or kale blended in - 30g, Banana slices - 50g, Kiwi-…" at bounding box center [281, 322] width 249 height 49
click at [217, 316] on textarea "Acai puree - 300g, Spinach or kale blended in - 30g, Banana slices - 50g, Kiwi …" at bounding box center [281, 322] width 249 height 49
click at [158, 324] on textarea "Acai puree - 300g, Spinach or kale blended in - 30g, Banana slices - 50g, Kiwi …" at bounding box center [281, 322] width 249 height 49
click at [253, 312] on textarea "Acai puree - 300g, Spinach or kale blended in - 30g, Banana slices - 50g, Kiwi …" at bounding box center [281, 322] width 249 height 49
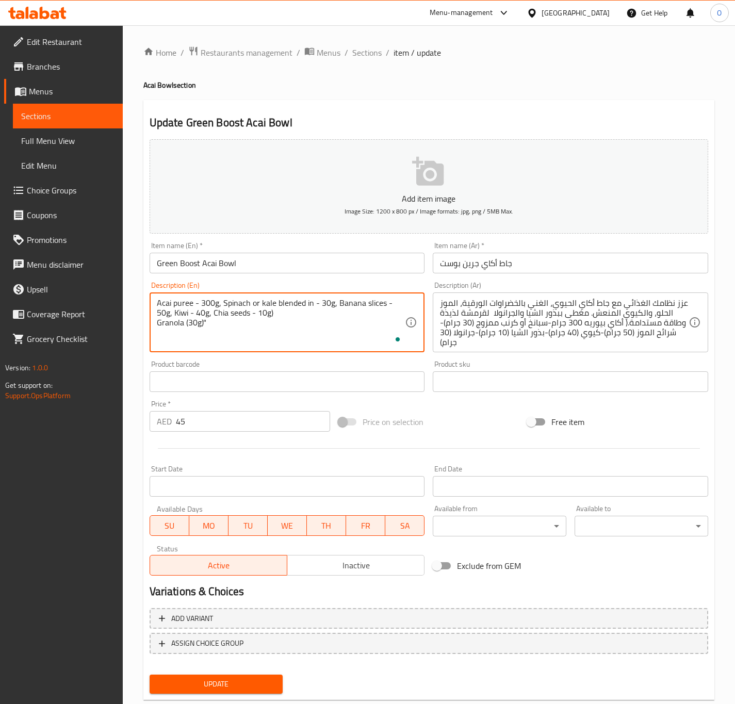
click at [274, 319] on textarea "Acai puree - 300g, Spinach or kale blended in - 30g, Banana slices - 50g, Kiwi …" at bounding box center [281, 322] width 249 height 49
click at [272, 316] on textarea "Acai puree - 300g, Spinach or kale blended in - 30g, Banana slices - 50g, Kiwi …" at bounding box center [281, 322] width 249 height 49
click at [160, 325] on textarea "Acai puree - 300g, Spinach or kale blended in - 30g, Banana slices - 50g, Kiwi …" at bounding box center [281, 322] width 249 height 49
click at [158, 324] on textarea "Acai puree - 300g, Spinach or kale blended in - 30g, Banana slices - 50g, Kiwi …" at bounding box center [281, 322] width 249 height 49
click at [318, 312] on textarea "Acai puree - 300g, Spinach or kale blended in - 30g, Banana slices - 50g, Kiwi …" at bounding box center [281, 322] width 249 height 49
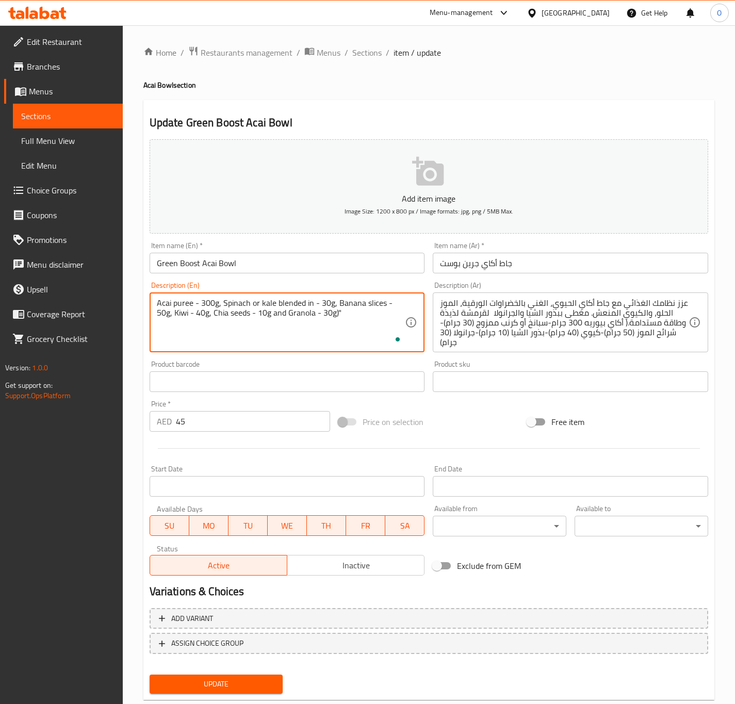
click at [347, 316] on textarea "Acai puree - 300g, Spinach or kale blended in - 30g, Banana slices - 50g, Kiwi …" at bounding box center [281, 322] width 249 height 49
click at [338, 311] on textarea "Acai puree - 300g, Spinach or kale blended in - 30g, Banana slices - 50g, Kiwi …" at bounding box center [281, 322] width 249 height 49
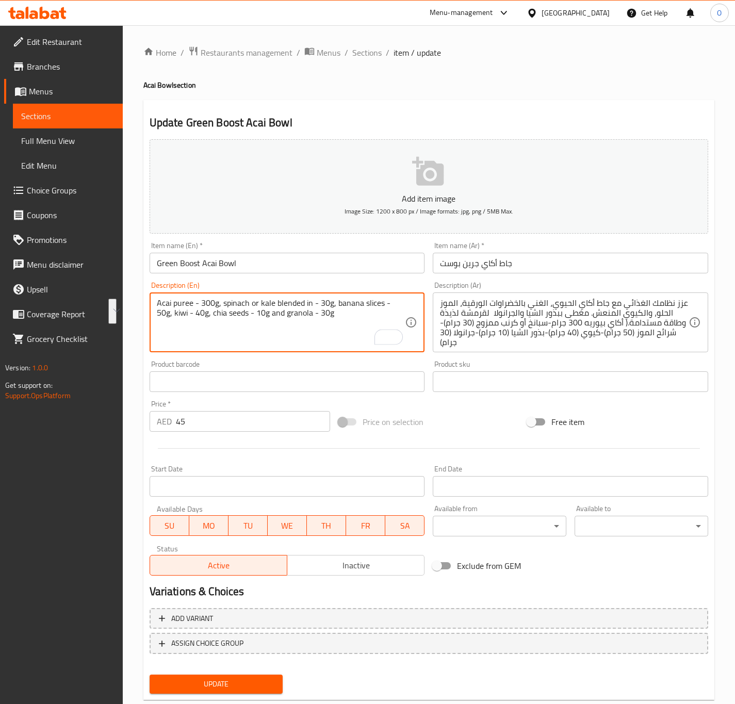
type textarea "Acai puree - 300g, spinach or kale blended in - 30g, banana slices - 50g, kiwi …"
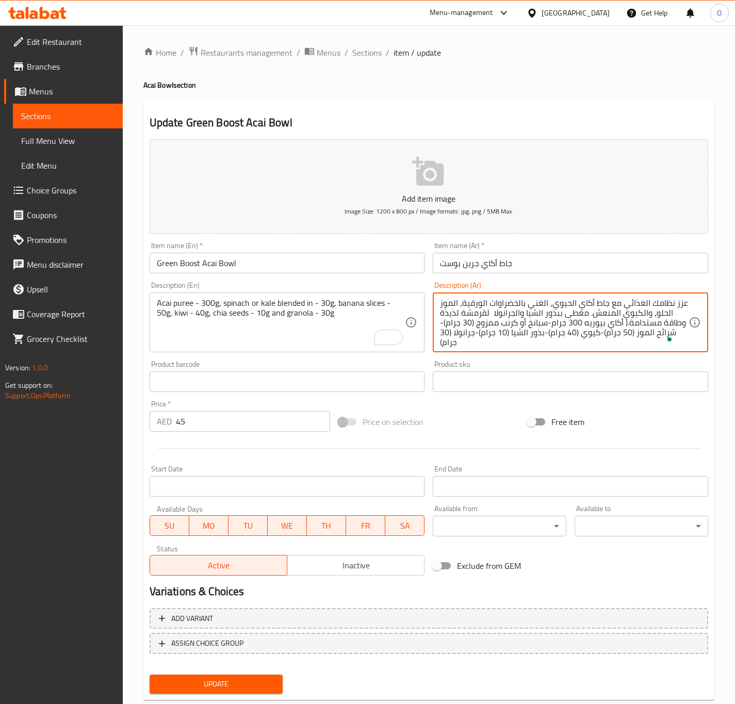
click at [499, 322] on textarea "عزز نظامك الغذائي مع جاط أكاي الحيوي، الغني بالخضراوات الورقية، الموز الحلو، وا…" at bounding box center [564, 322] width 249 height 49
paste textarea "هريس أساي - 300 غرام، سبانخ أو كرنب مخلوط - 30 غرام، شرائح موز - 50 غرام، كيوي …"
drag, startPoint x: 645, startPoint y: 303, endPoint x: 681, endPoint y: 307, distance: 36.3
click at [682, 307] on textarea "هريس أساي - 300 غرام، سبانخ أو كرنب مخلوط - 30 غرام، شرائح موز - 50 غرام، كيوي …" at bounding box center [564, 322] width 249 height 49
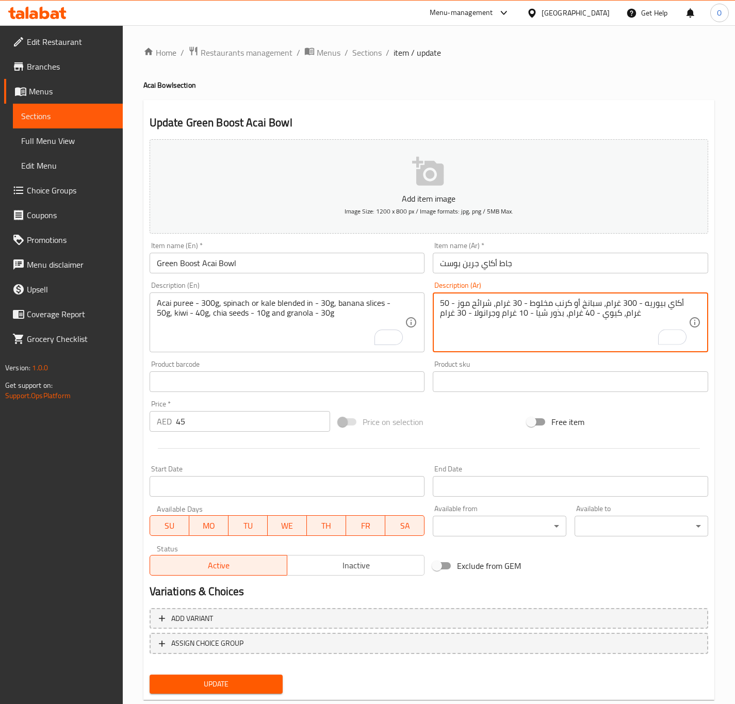
click at [618, 296] on div "أكاي بيوريه - 300 غرام، سبانخ أو كرنب مخلوط - 30 غرام، شرائح موز - 50 غرام، كيو…" at bounding box center [570, 322] width 275 height 60
drag, startPoint x: 568, startPoint y: 305, endPoint x: 551, endPoint y: 310, distance: 18.1
click at [568, 305] on textarea "أكاي بيوريه - 300 جرام، سبانخ أو كرنب مخلوط - 30 غرام، شرائح موز - 50 غرام، كيو…" at bounding box center [564, 322] width 249 height 49
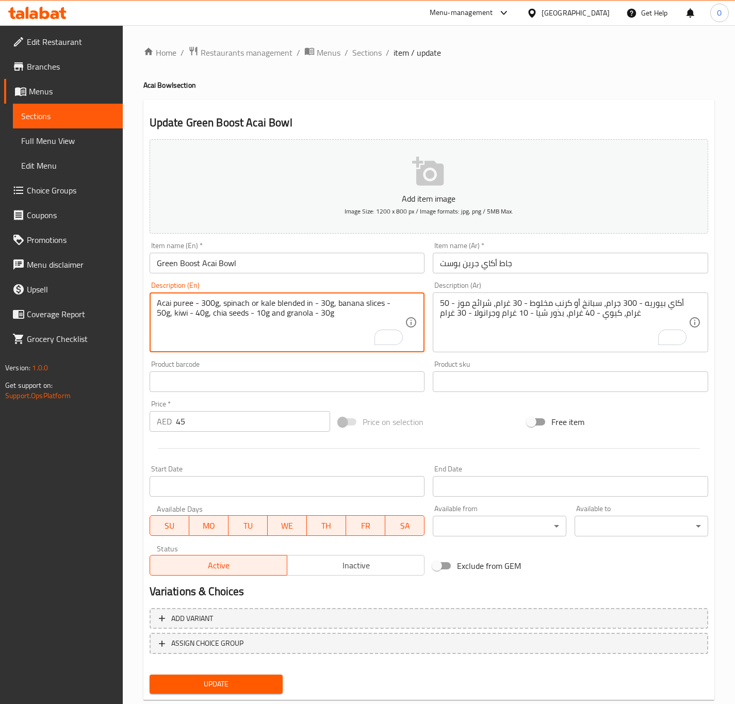
click at [270, 301] on textarea "Acai puree - 300g, spinach or kale blended in - 30g, banana slices - 50g, kiwi …" at bounding box center [281, 322] width 249 height 49
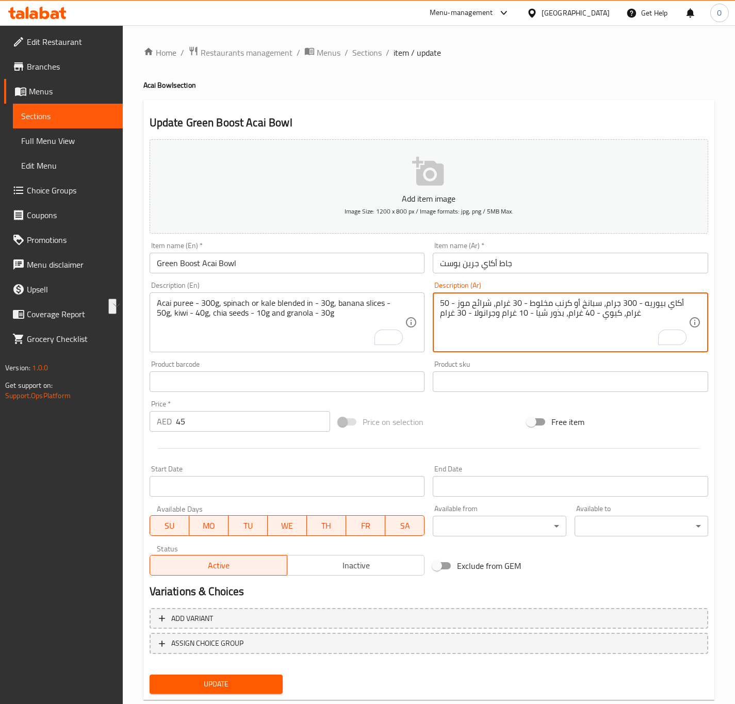
drag, startPoint x: 569, startPoint y: 301, endPoint x: 527, endPoint y: 307, distance: 42.2
paste textarea "يل"
click at [527, 302] on textarea "أكاي بيوريه - 300 جرام، سبانخ أو كيل - 30 غرام، شرائح موز - 50 غرام، كيوي - 40 …" at bounding box center [564, 322] width 249 height 49
click at [455, 305] on textarea "أكاي بيوريه - 300 جرام، سبانخ أو كيل - 30 جرام، شرائح موز - 50 غرام، كيوي - 40 …" at bounding box center [564, 322] width 249 height 49
click at [581, 310] on textarea "أكاي بيوريه - 300 جرام، سبانخ أو كيل - 30 جرام، شرائح موز - 50 جرام، كيوي - 40 …" at bounding box center [564, 322] width 249 height 49
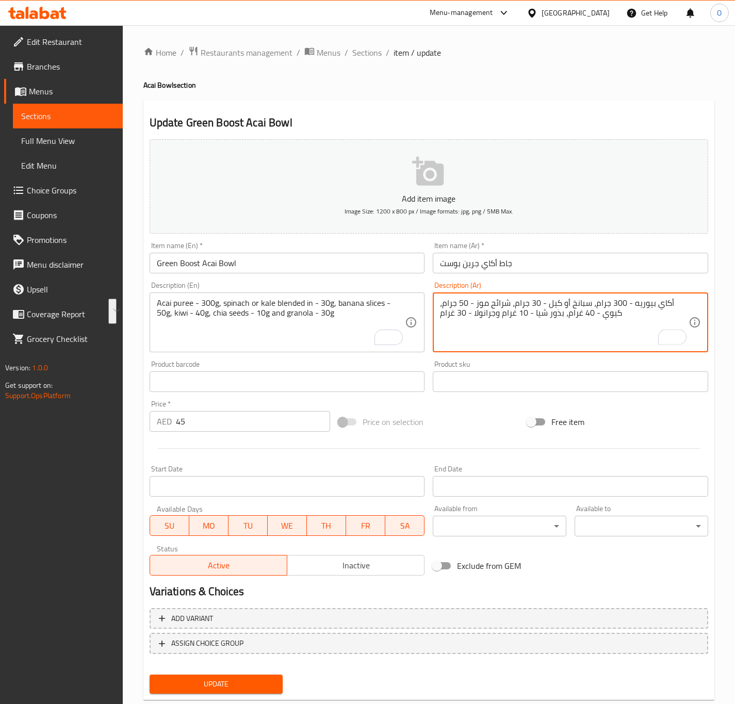
click at [574, 309] on textarea "أكاي بيوريه - 300 جرام، سبانخ أو كيل - 30 جرام، شرائح موز - 50 جرام، كيوي - 40 …" at bounding box center [564, 322] width 249 height 49
click at [577, 315] on textarea "أكاي بيوريه - 300 جرام، سبانخ أو كيل - 30 جرام، شرائح موز - 50 جرام، كيوي - 40 …" at bounding box center [564, 322] width 249 height 49
click at [581, 314] on textarea "أكاي بيوريه - 300 جرام، سبانخ أو كيل - 30 جرام، شرائح موز - 50 جرام، كيوي - 40 …" at bounding box center [564, 322] width 249 height 49
click at [495, 310] on textarea "أكاي بيوريه - 300 جرام، سبانخ أو كيل - 30 جرام، شرائح موز - 50 جرام، كيوي - 40 …" at bounding box center [564, 322] width 249 height 49
click at [497, 311] on textarea "أكاي بيوريه - 300 جرام، سبانخ أو كيل - 30 جرام، شرائح موز - 50 جرام، كيوي - 40 …" at bounding box center [564, 322] width 249 height 49
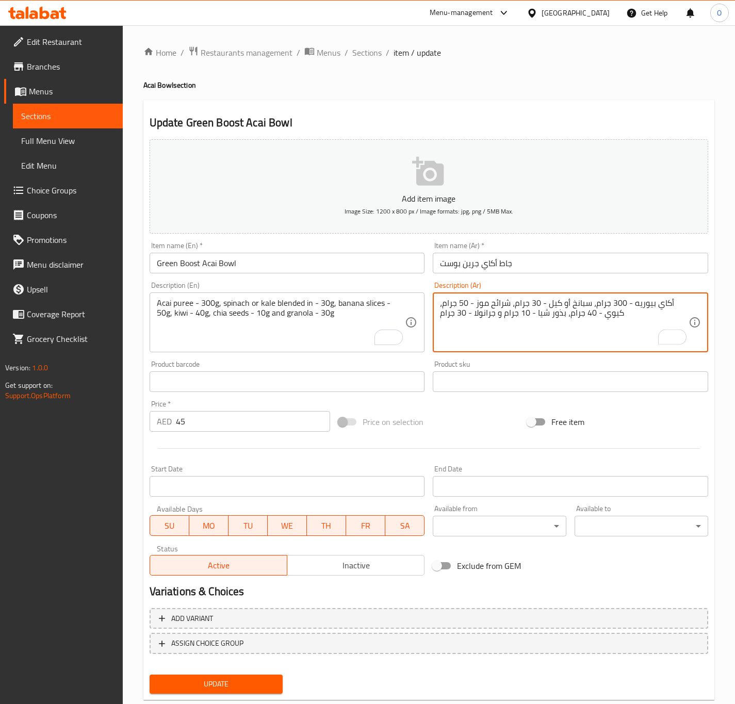
type textarea "أكاي بيوريه - 300 جرام، سبانخ أو كيل - 30 جرام، شرائح موز - 50 جرام، كيوي - 40 …"
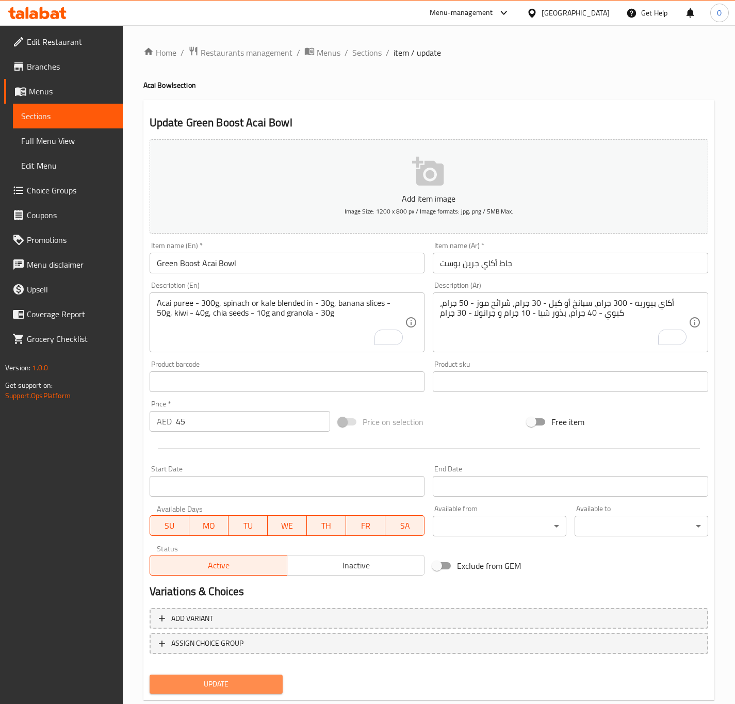
click at [229, 687] on span "Update" at bounding box center [216, 683] width 117 height 13
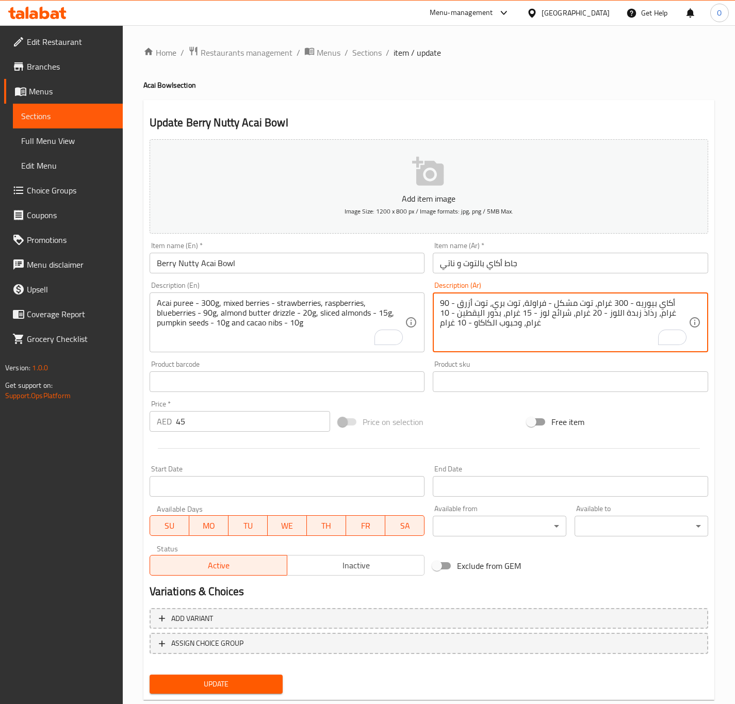
click at [605, 307] on textarea "أكاي بيوريه - 300 غرام، توت مشكل - فراولة، توت بري، توت أزرق - 90 غرام، رذاذ زب…" at bounding box center [564, 322] width 249 height 49
click at [605, 307] on textarea "أكاي بيوريه - 300 جرام، توت مشكل - فراولة، توت بري، توت أزرق - 90 غرام، رذاذ زب…" at bounding box center [564, 322] width 249 height 49
drag, startPoint x: 605, startPoint y: 307, endPoint x: 618, endPoint y: 326, distance: 23.5
click at [605, 308] on textarea "أكاي بيوريه - 300 جرام، توت مشكل - فراولة، توت بري، توت أزرق - 90 غرام، رذاذ زب…" at bounding box center [564, 322] width 249 height 49
click at [492, 300] on textarea "أكاي بيوريه - 300 جرام، توت مشكل - فراولة، توت بري، توت أزرق - 90 غرام، رذاذ زب…" at bounding box center [564, 322] width 249 height 49
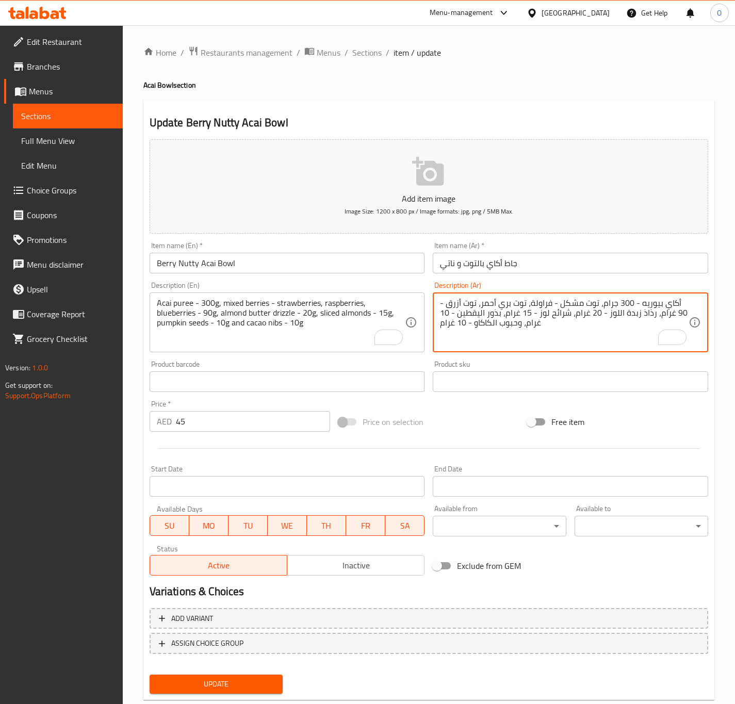
drag, startPoint x: 668, startPoint y: 314, endPoint x: 656, endPoint y: 319, distance: 13.4
click at [656, 319] on textarea "أكاي بيوريه - 300 جرام، توت مشكل - فراولة، توت بري أحمر، توت أزرق - 90 غرام، رذ…" at bounding box center [564, 322] width 249 height 49
paste textarea "To enrich screen reader interactions, please activate Accessibility in Grammarl…"
click at [644, 313] on textarea "أكاي بيوريه - 300 جرام، توت مشكل - فراولة، توت بري أحمر، توت أزرق - 90 جرام، رذ…" at bounding box center [564, 322] width 249 height 49
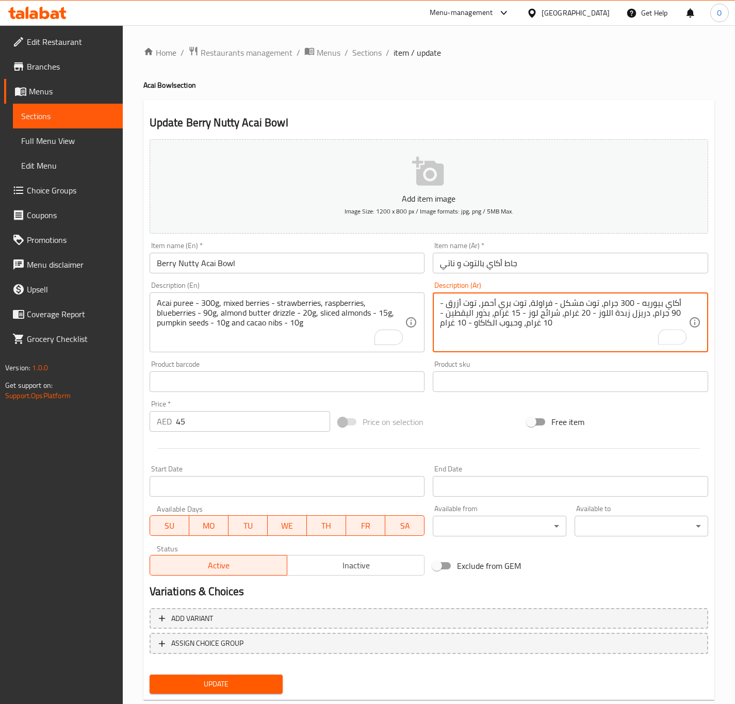
click at [585, 318] on textarea "أكاي بيوريه - 300 جرام، توت مشكل - فراولة، توت بري أحمر، توت أزرق - 90 جرام، در…" at bounding box center [564, 322] width 249 height 49
paste textarea "To enrich screen reader interactions, please activate Accessibility in Grammarl…"
click at [528, 327] on textarea "أكاي بيوريه - 300 جرام، توت مشكل - فراولة، توت بري أحمر، توت أزرق - 90 جرام، در…" at bounding box center [564, 322] width 249 height 49
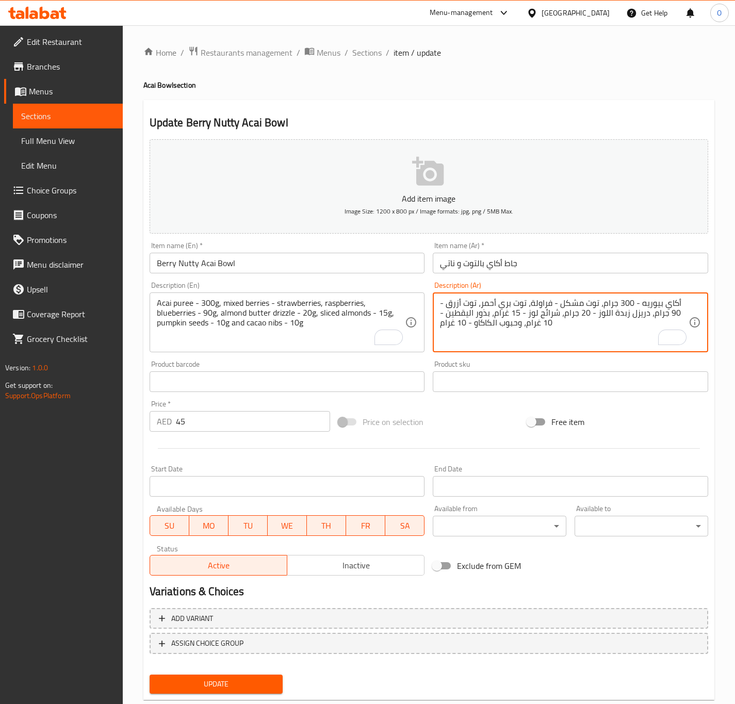
paste textarea "To enrich screen reader interactions, please activate Accessibility in Grammarl…"
click at [506, 316] on textarea "أكاي بيوريه - 300 جرام، توت مشكل - فراولة، توت بري أحمر، توت أزرق - 90 جرام، در…" at bounding box center [564, 322] width 249 height 49
paste textarea "To enrich screen reader interactions, please activate Accessibility in Grammarl…"
click at [449, 320] on textarea "أكاي بيوريه - 300 جرام، توت مشكل - فراولة، توت بري أحمر، توت أزرق - 90 جرام، در…" at bounding box center [564, 322] width 249 height 49
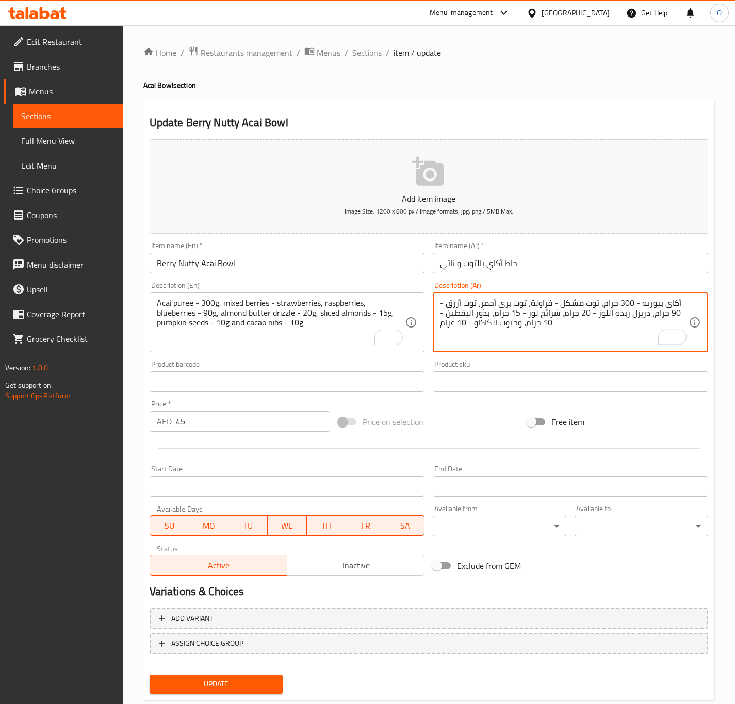
click at [449, 320] on textarea "أكاي بيوريه - 300 جرام، توت مشكل - فراولة، توت بري أحمر، توت أزرق - 90 جرام، در…" at bounding box center [564, 322] width 249 height 49
click at [447, 325] on textarea "أكاي بيوريه - 300 جرام، توت مشكل - فراولة، توت بري أحمر، توت أزرق - 90 جرام، در…" at bounding box center [564, 322] width 249 height 49
paste textarea "To enrich screen reader interactions, please activate Accessibility in Grammarl…"
type textarea "أكاي بيوريه - 300 جرام، توت مشكل - فراولة، توت بري أحمر، توت أزرق - 90 جرام، در…"
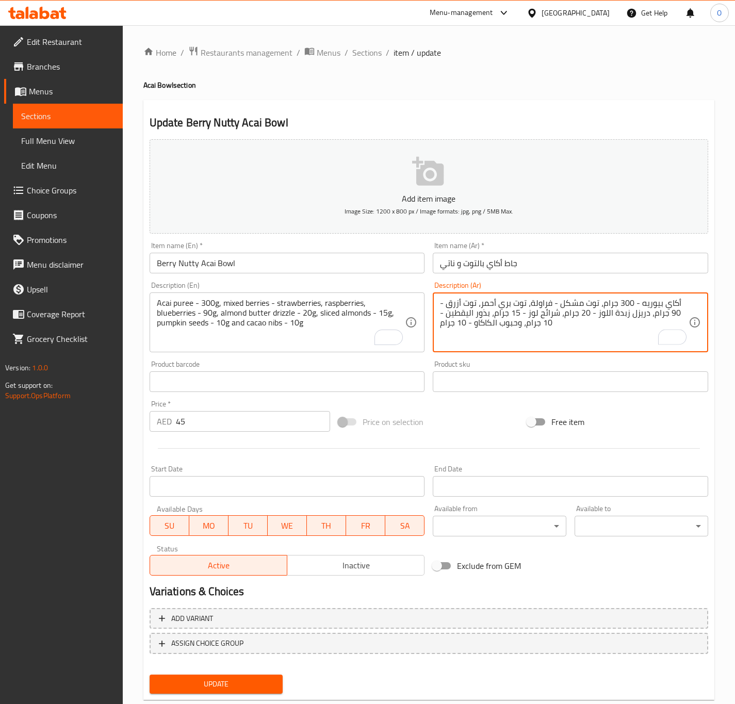
drag, startPoint x: 212, startPoint y: 670, endPoint x: 201, endPoint y: 684, distance: 17.2
click at [201, 684] on div "Update" at bounding box center [216, 683] width 142 height 27
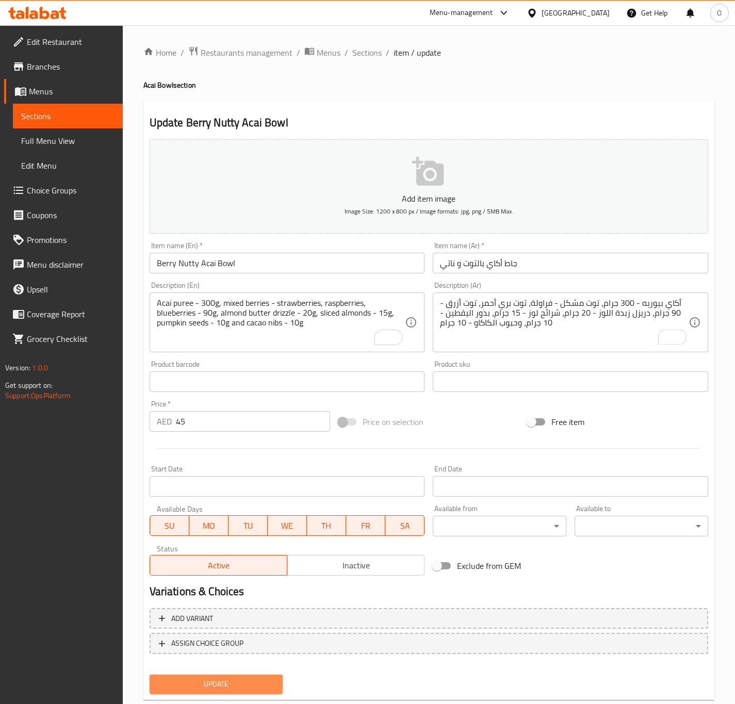
click at [201, 685] on span "Update" at bounding box center [216, 683] width 117 height 13
click at [220, 699] on div "Home / Restaurants management / Menus / Sections / item / update Acai Bowl sect…" at bounding box center [428, 377] width 571 height 662
drag, startPoint x: 218, startPoint y: 690, endPoint x: 212, endPoint y: 690, distance: 6.2
click at [218, 690] on button "Update" at bounding box center [217, 683] width 134 height 19
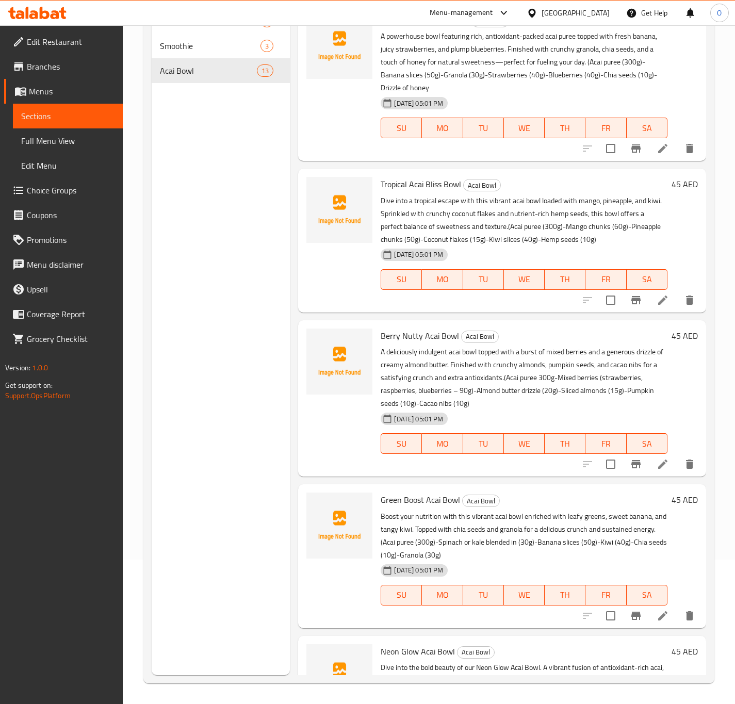
scroll to position [1480, 0]
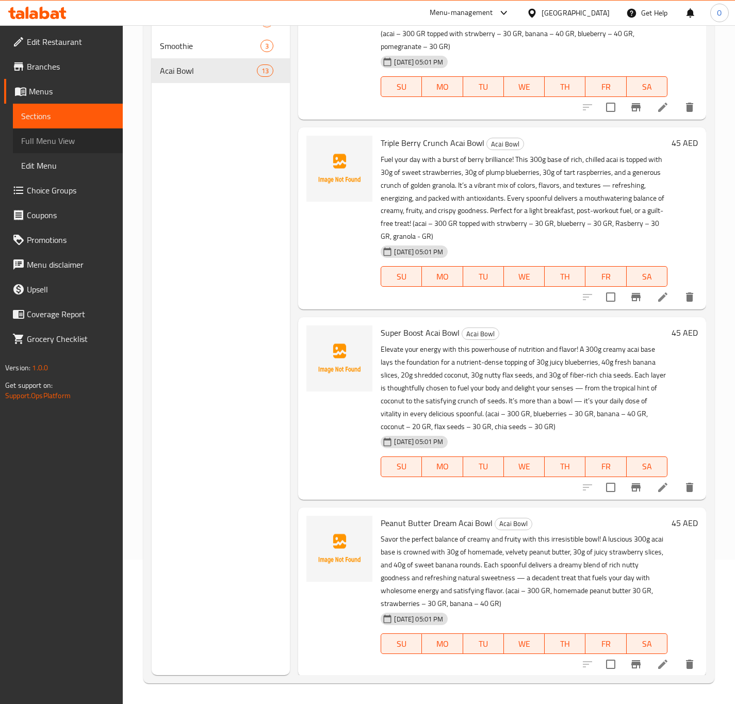
click at [59, 139] on span "Full Menu View" at bounding box center [67, 141] width 93 height 12
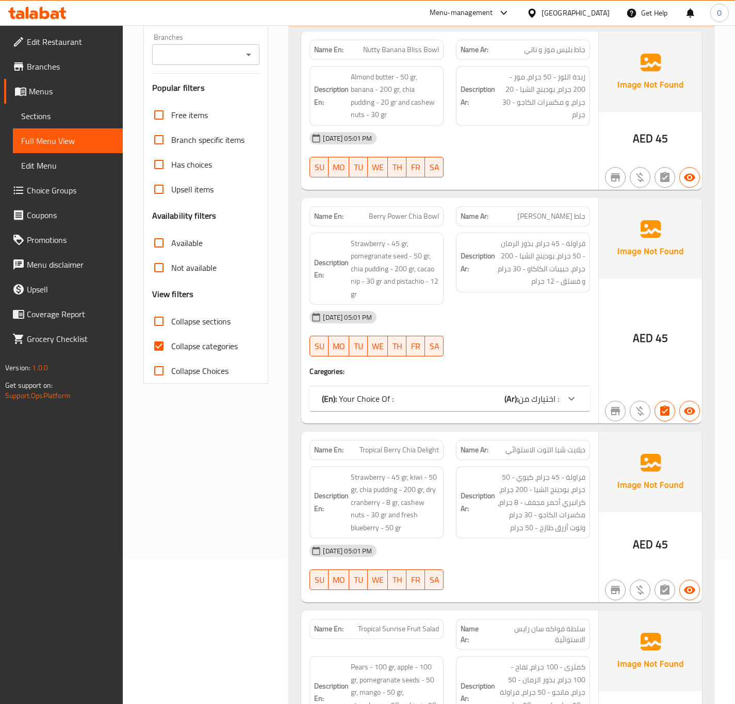
click at [169, 82] on h3 "Popular filters" at bounding box center [206, 88] width 108 height 12
click at [173, 60] on input "Branches" at bounding box center [197, 54] width 85 height 14
click at [183, 115] on span "Acai Roots, [GEOGRAPHIC_DATA] - JVC" at bounding box center [205, 111] width 91 height 37
type input "Acai Roots, [GEOGRAPHIC_DATA] - JVC"
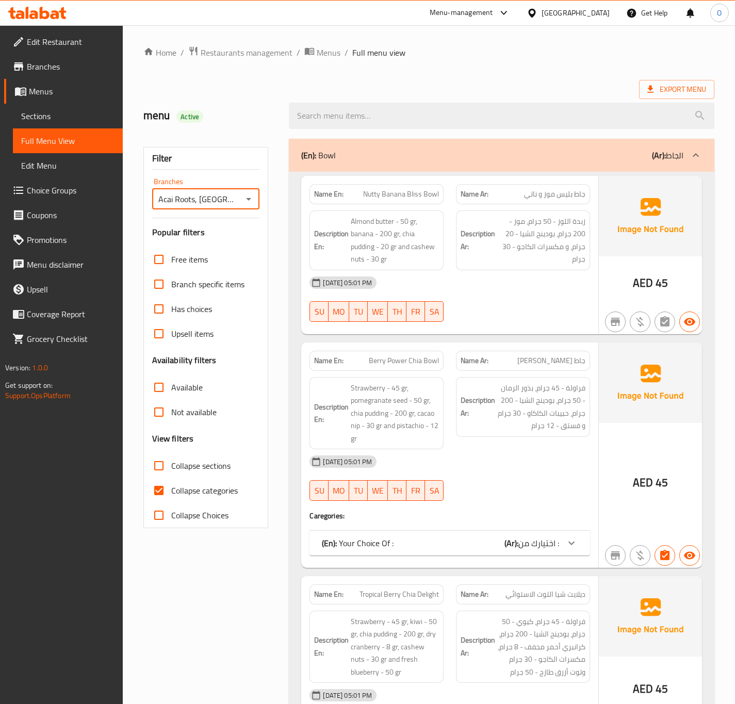
click at [195, 484] on span "Collapse categories" at bounding box center [204, 490] width 67 height 12
click at [171, 483] on input "Collapse categories" at bounding box center [158, 490] width 25 height 25
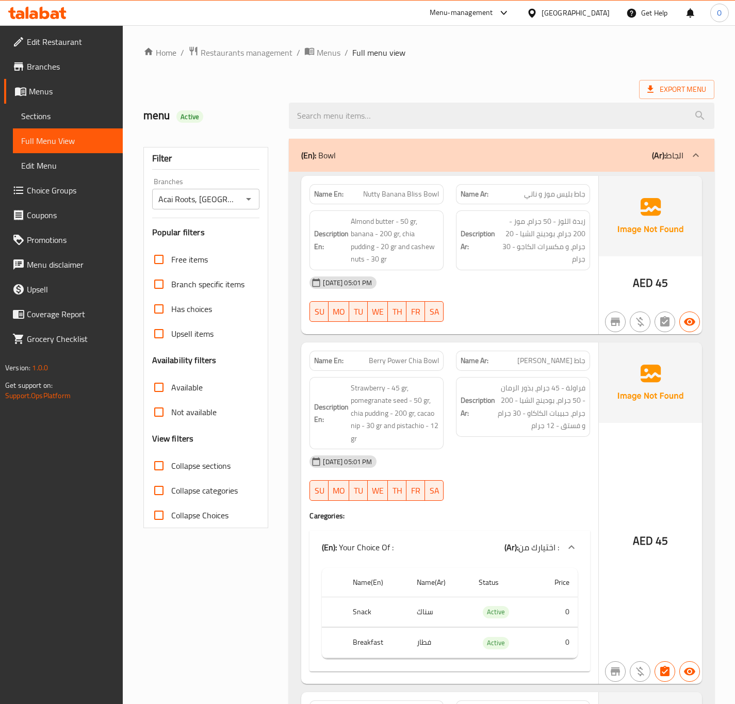
click at [186, 495] on span "Collapse categories" at bounding box center [204, 490] width 67 height 12
click at [171, 495] on input "Collapse categories" at bounding box center [158, 490] width 25 height 25
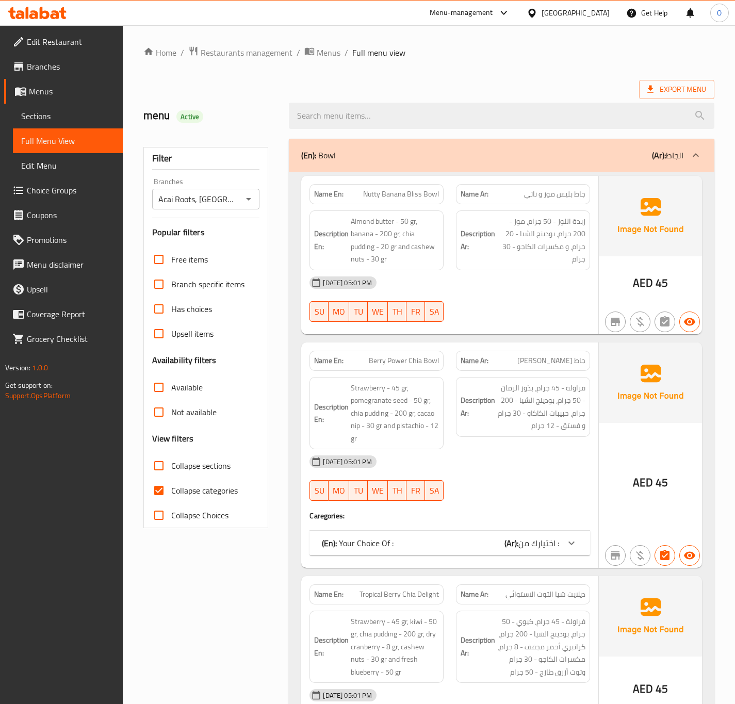
click at [185, 497] on span "Collapse categories" at bounding box center [204, 490] width 67 height 12
click at [171, 497] on input "Collapse categories" at bounding box center [158, 490] width 25 height 25
checkbox input "false"
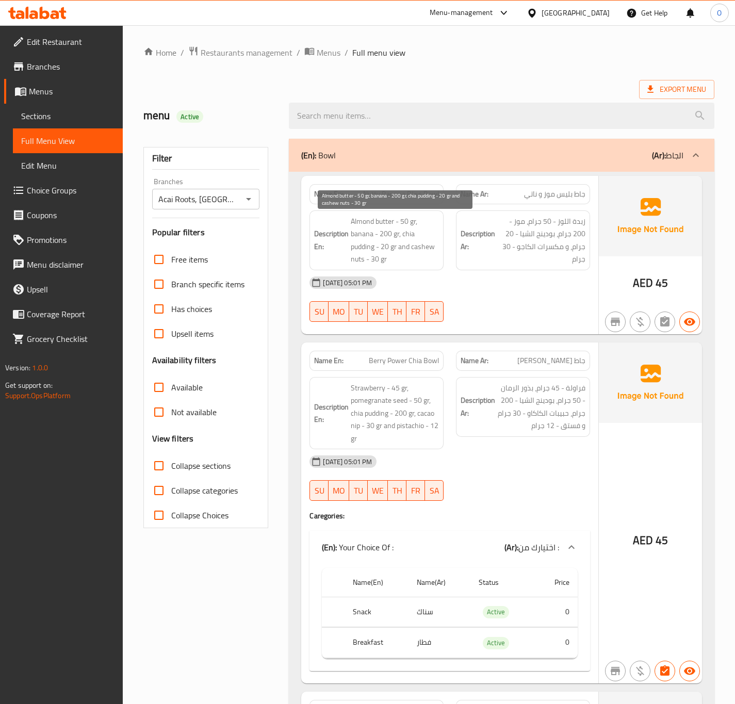
scroll to position [1770, 0]
